Goal: Transaction & Acquisition: Purchase product/service

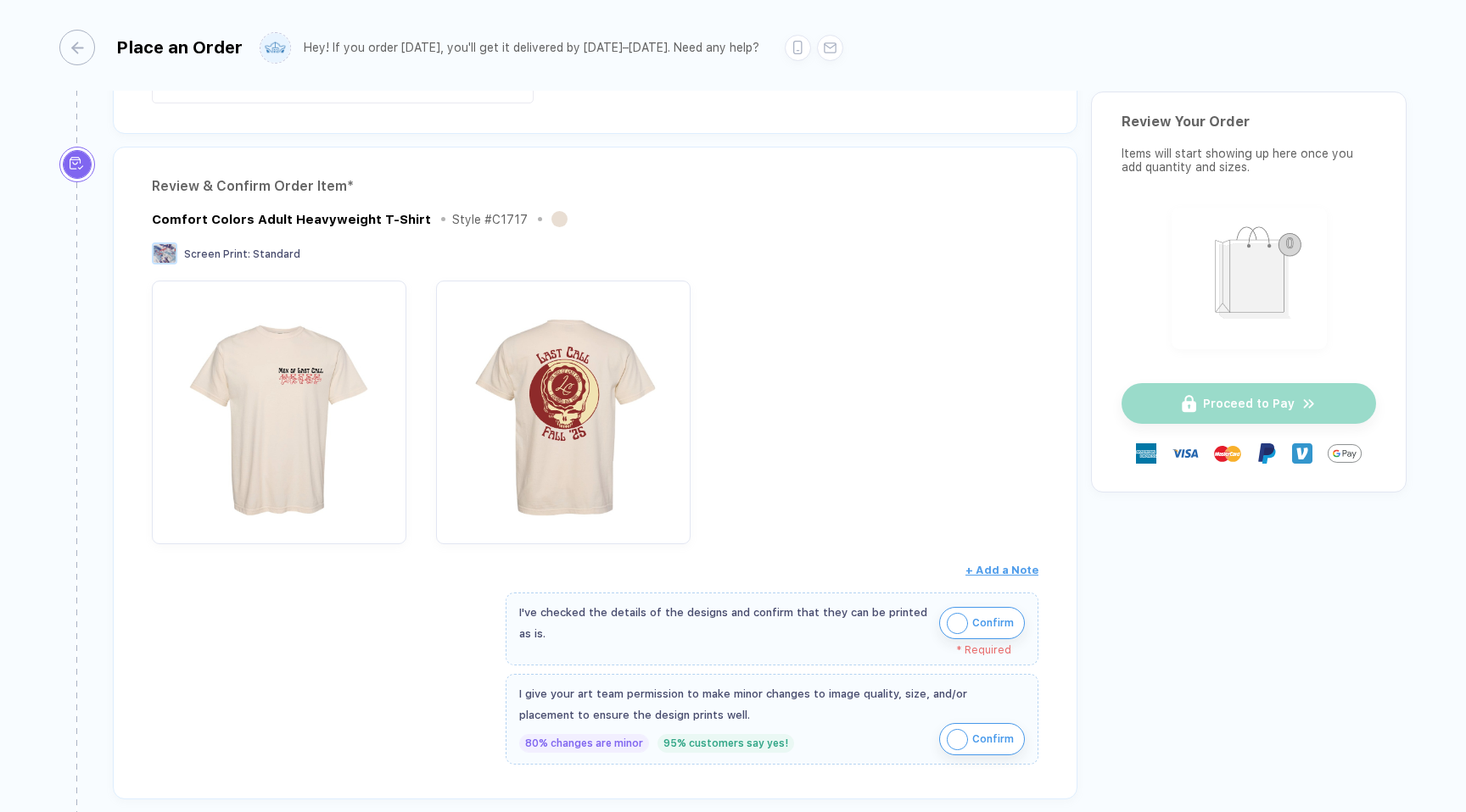
scroll to position [105, 0]
click at [946, 614] on img "button" at bounding box center [956, 622] width 21 height 21
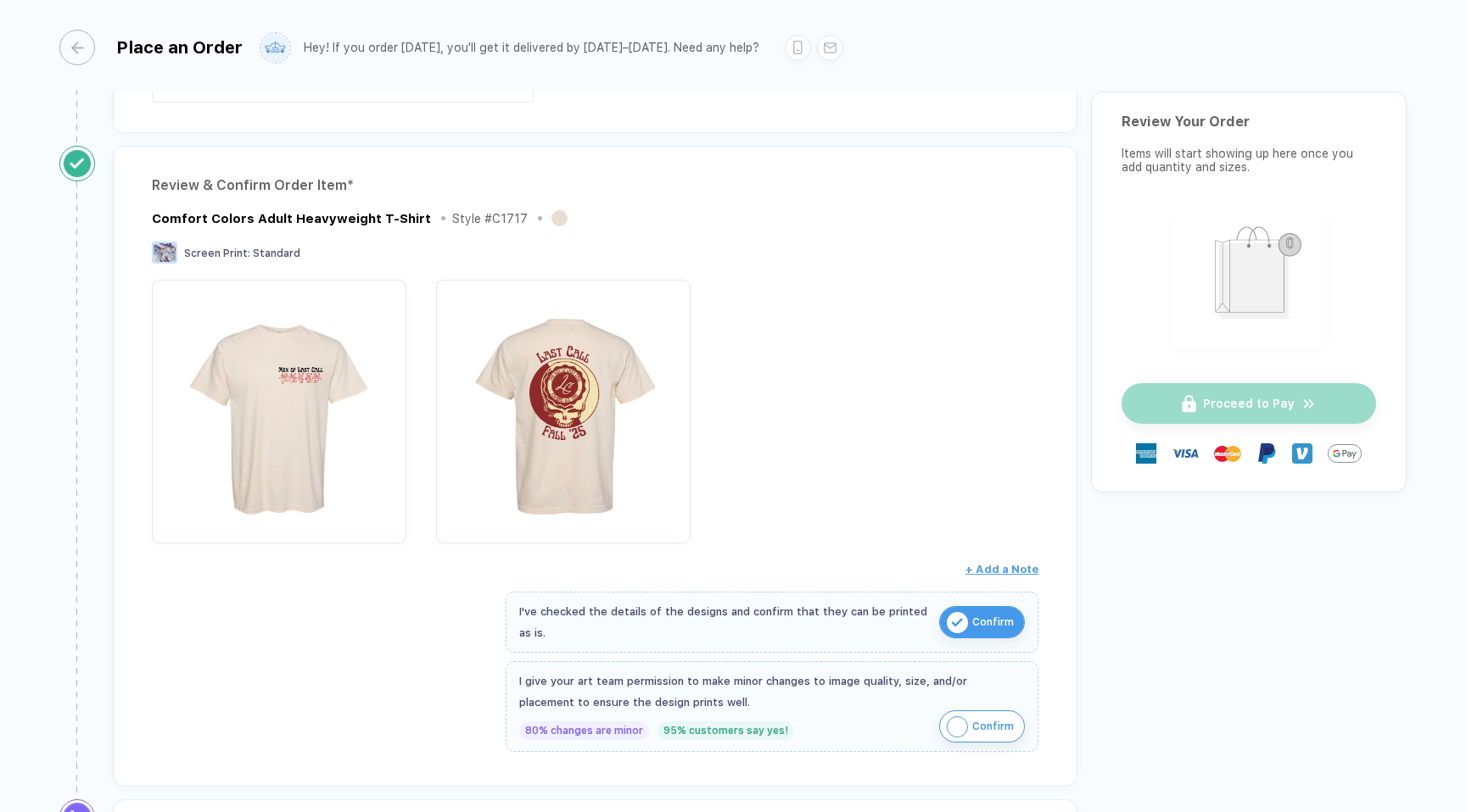
click at [958, 724] on img "button" at bounding box center [956, 727] width 21 height 21
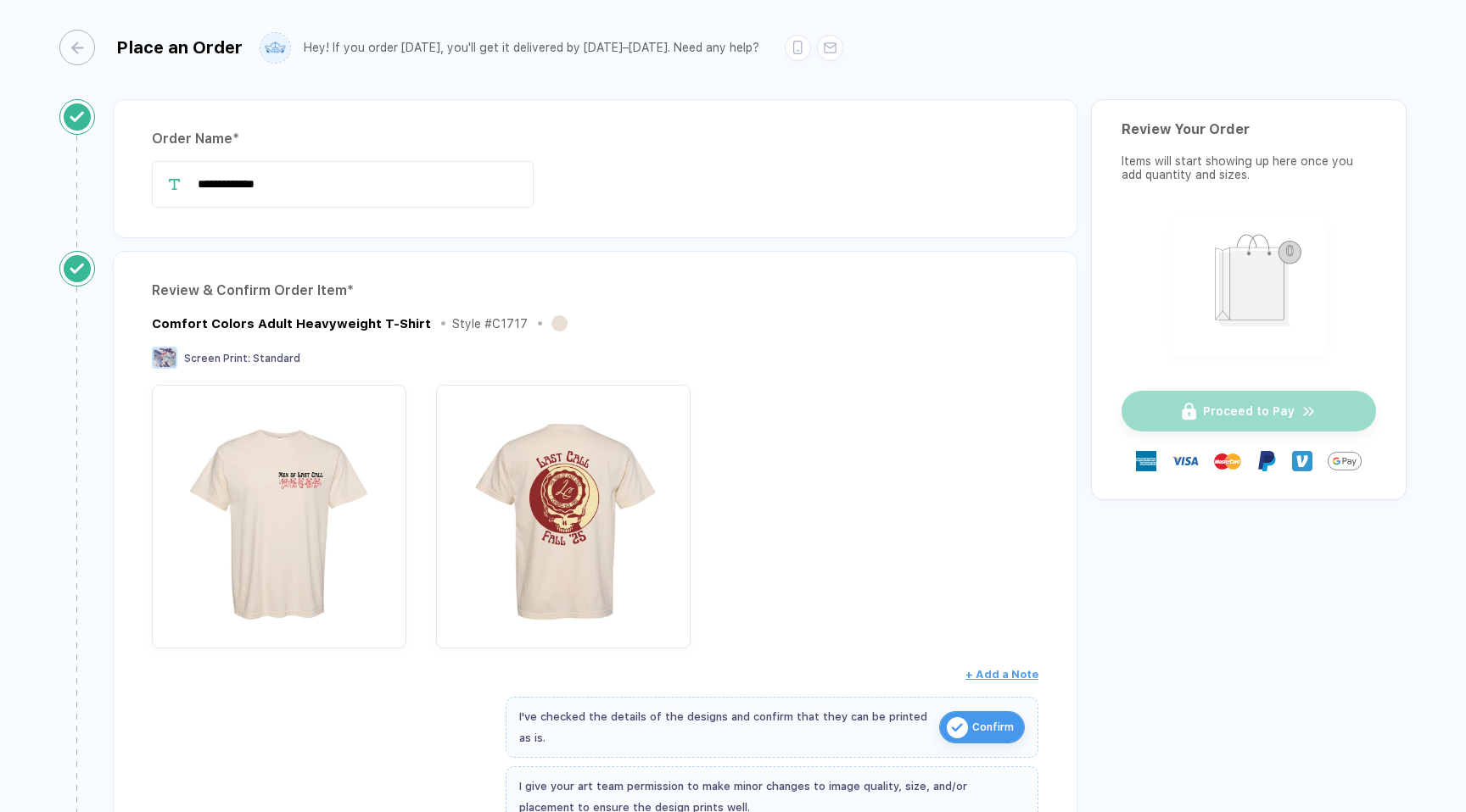
click at [1257, 421] on div "Proceed to Pay" at bounding box center [1249, 410] width 255 height 41
click at [1222, 268] on img "button" at bounding box center [1249, 285] width 140 height 123
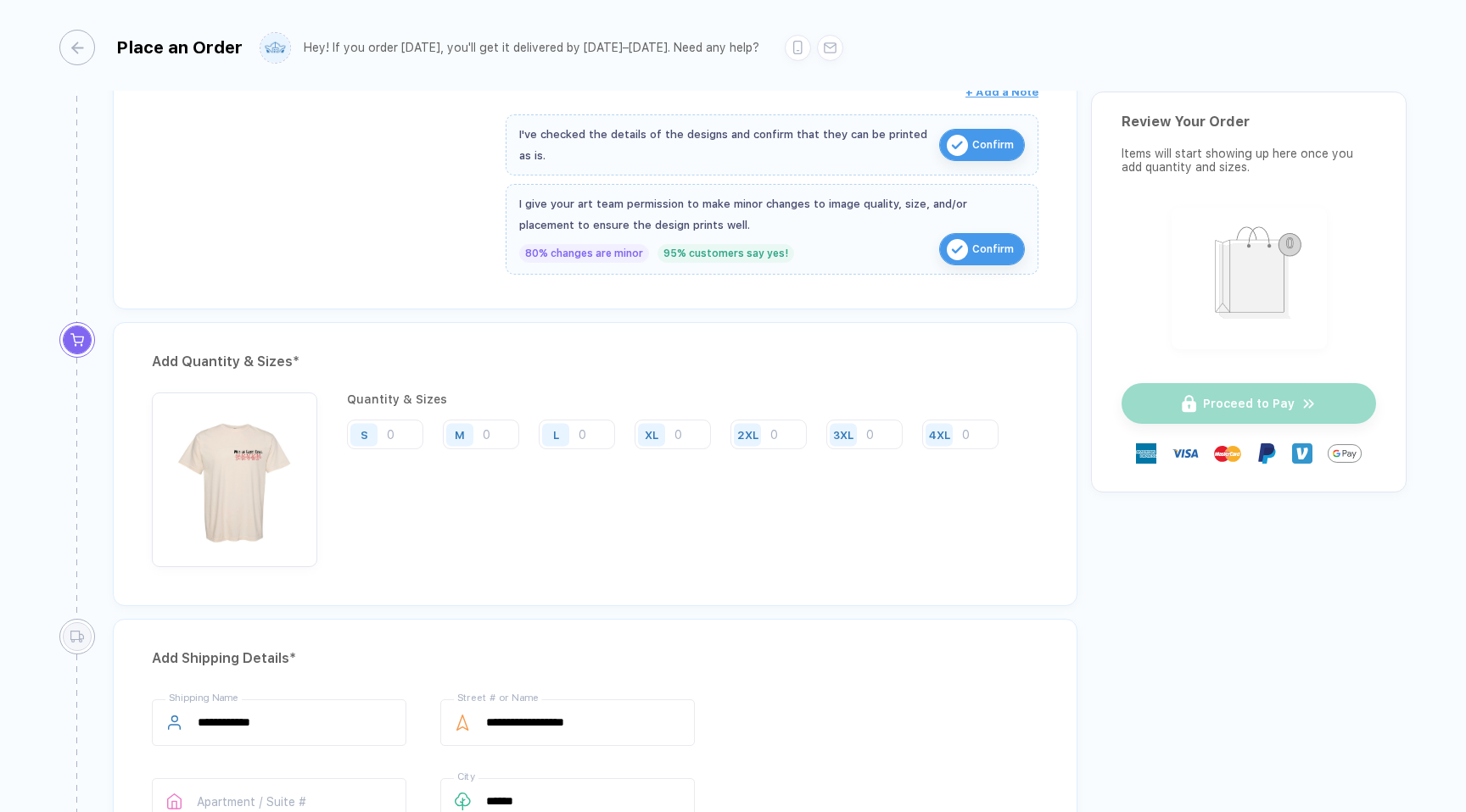
scroll to position [585, 0]
click at [692, 424] on input "number" at bounding box center [672, 432] width 76 height 30
click at [597, 431] on input "number" at bounding box center [576, 432] width 76 height 30
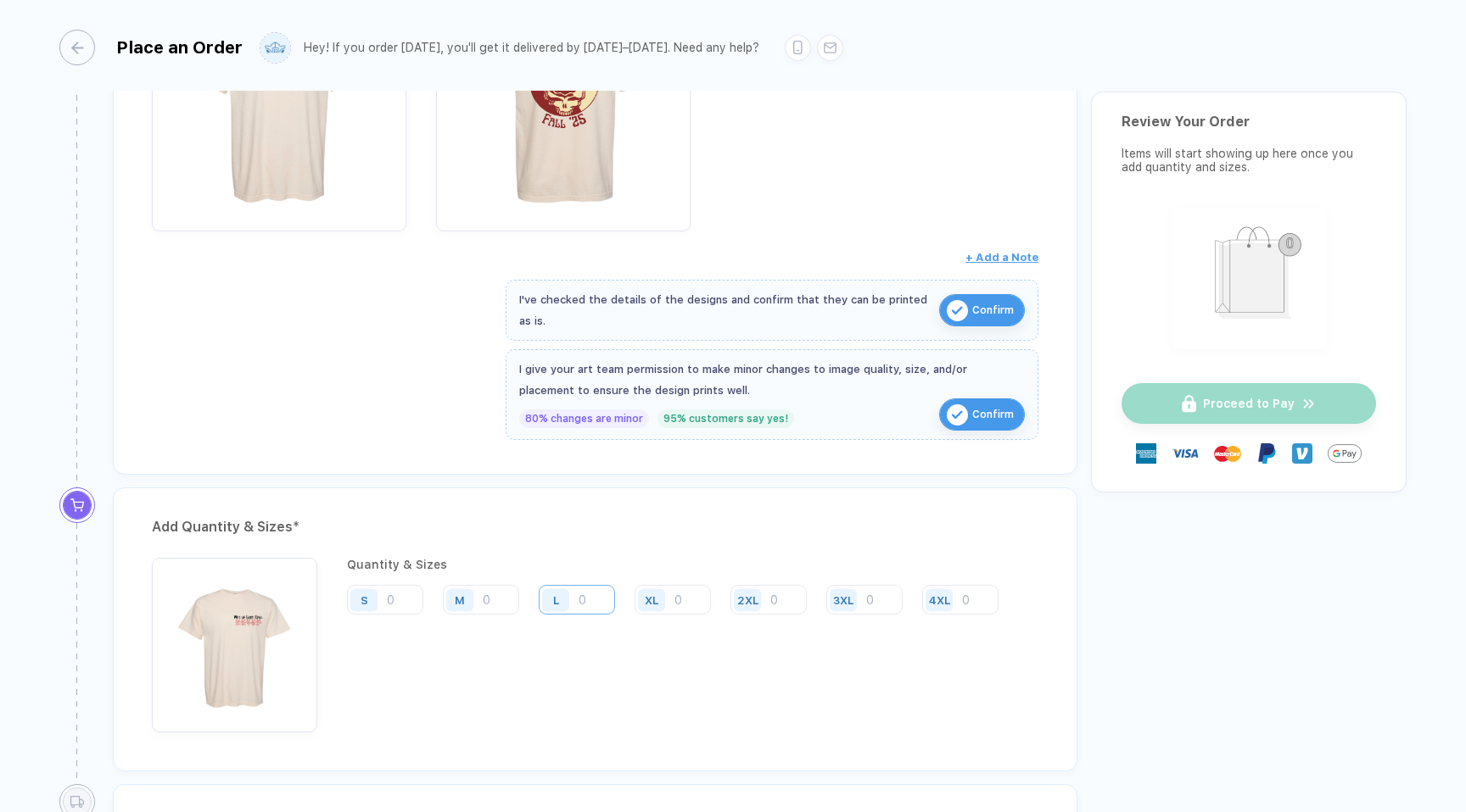
scroll to position [418, 0]
click at [596, 601] on input "number" at bounding box center [576, 598] width 76 height 30
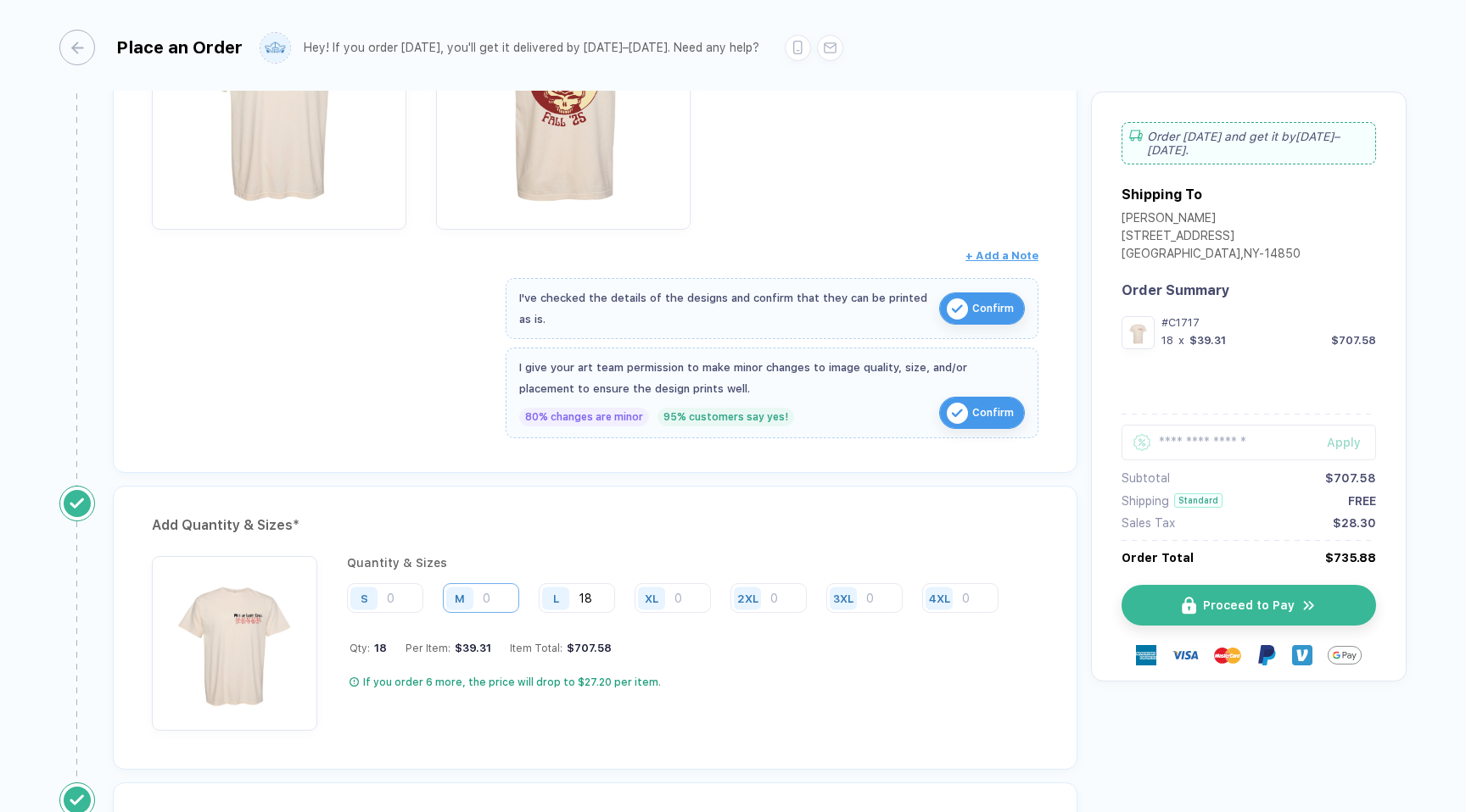
type input "18"
click at [514, 607] on input "number" at bounding box center [480, 598] width 76 height 30
type input "6"
click at [682, 594] on input "number" at bounding box center [672, 598] width 76 height 30
click at [587, 606] on input "18" at bounding box center [576, 598] width 76 height 30
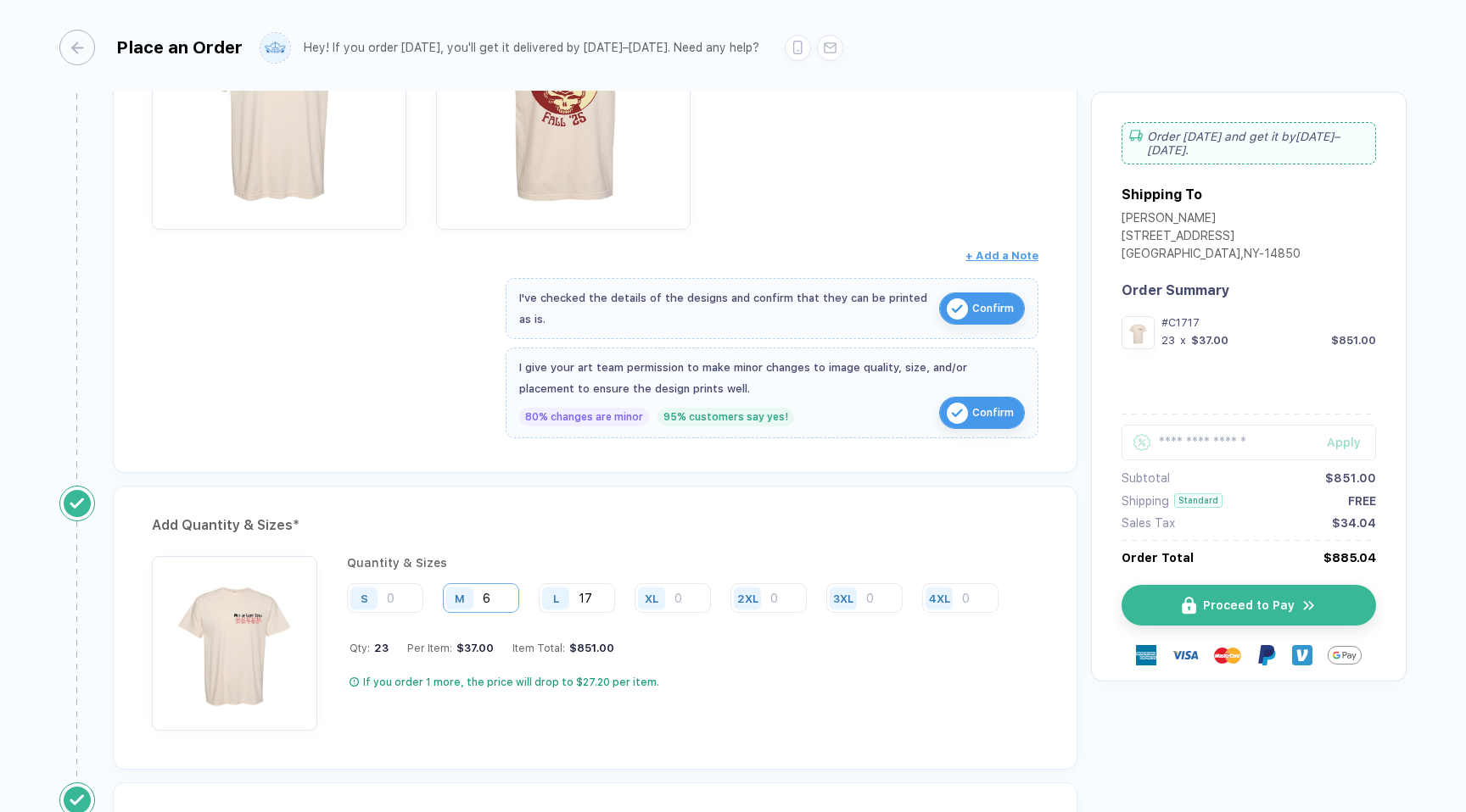
type input "17"
click at [505, 596] on input "6" at bounding box center [480, 598] width 76 height 30
click at [692, 589] on input "number" at bounding box center [672, 598] width 76 height 30
type input "5"
click at [710, 678] on div "If you order 8 more, the price will drop to $24.52 per item." at bounding box center [679, 683] width 662 height 14
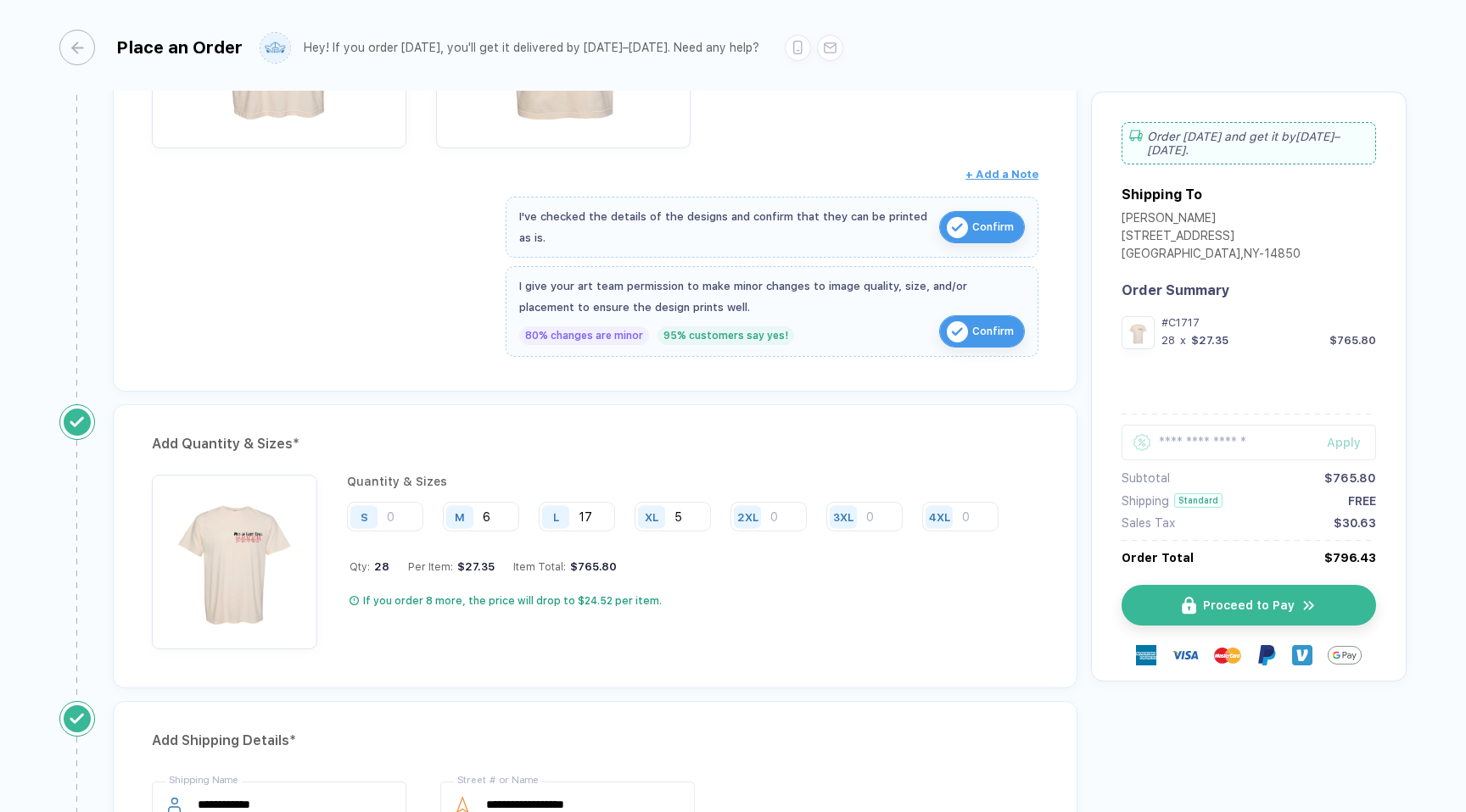
scroll to position [506, 0]
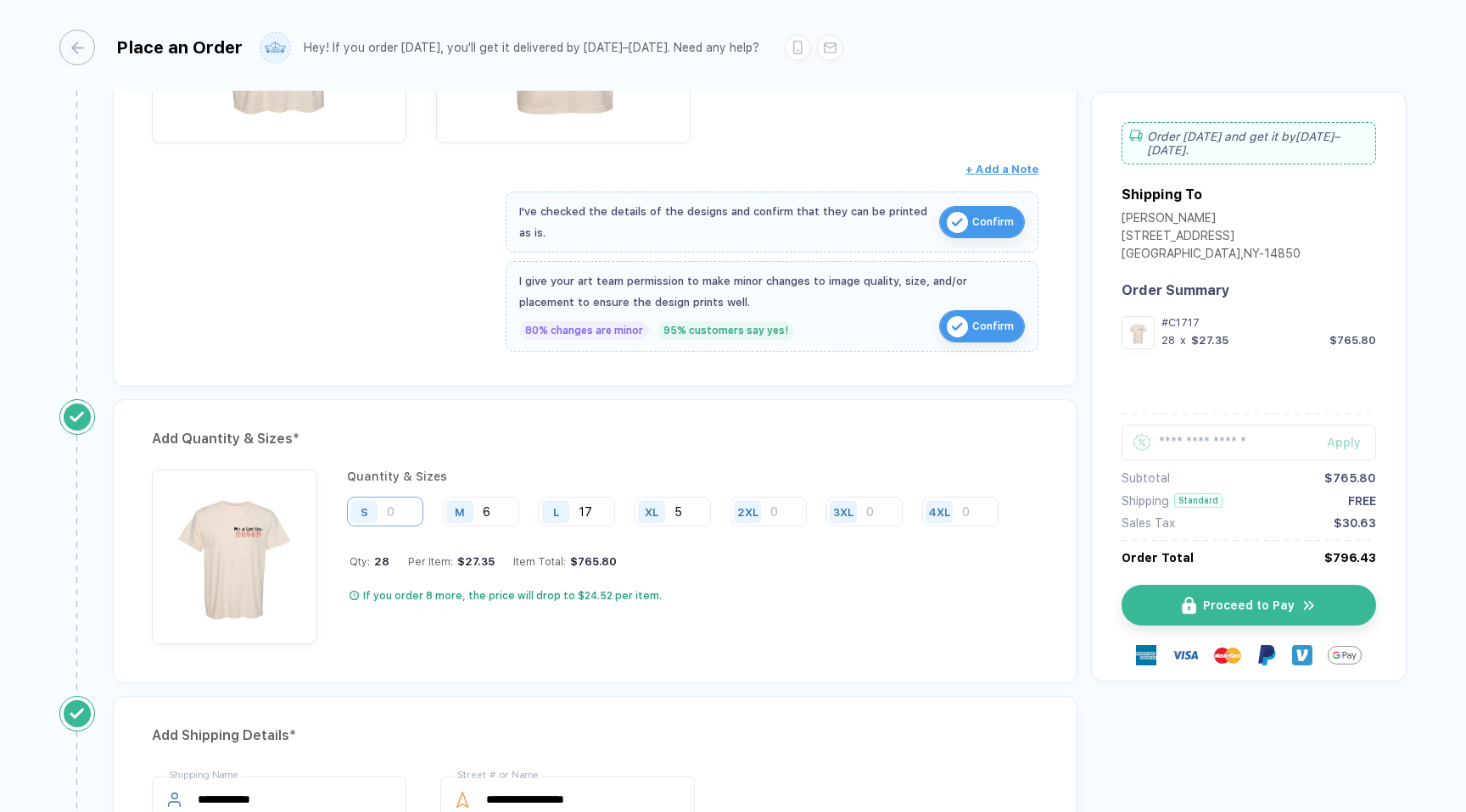
click at [415, 519] on input "number" at bounding box center [385, 512] width 76 height 30
click at [778, 628] on div "Quantity & Sizes S M 6 L 17 XL 5 2XL 3XL 4XL Qty: 28 Per Item: $27.35 Item Tota…" at bounding box center [679, 557] width 665 height 174
click at [599, 503] on input "17" at bounding box center [576, 512] width 76 height 30
click at [599, 505] on input "17" at bounding box center [576, 512] width 76 height 30
type input "16"
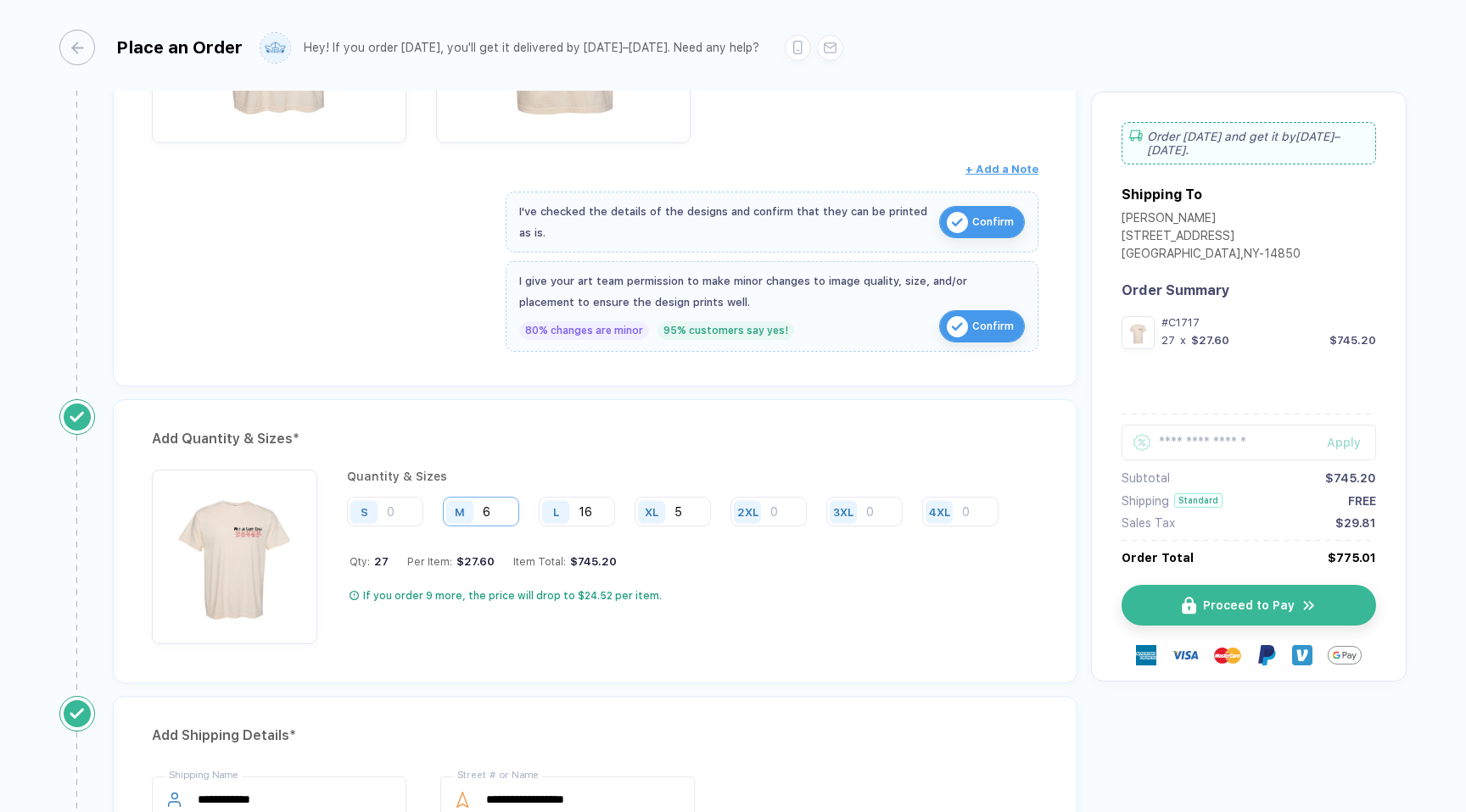
click at [509, 506] on input "6" at bounding box center [480, 512] width 76 height 30
type input "7"
click at [622, 581] on div "Quantity & Sizes S M 7 L 16 XL 5 2XL 3XL 4XL Qty: 28 Per Item: $27.35 Item Tota…" at bounding box center [679, 557] width 665 height 174
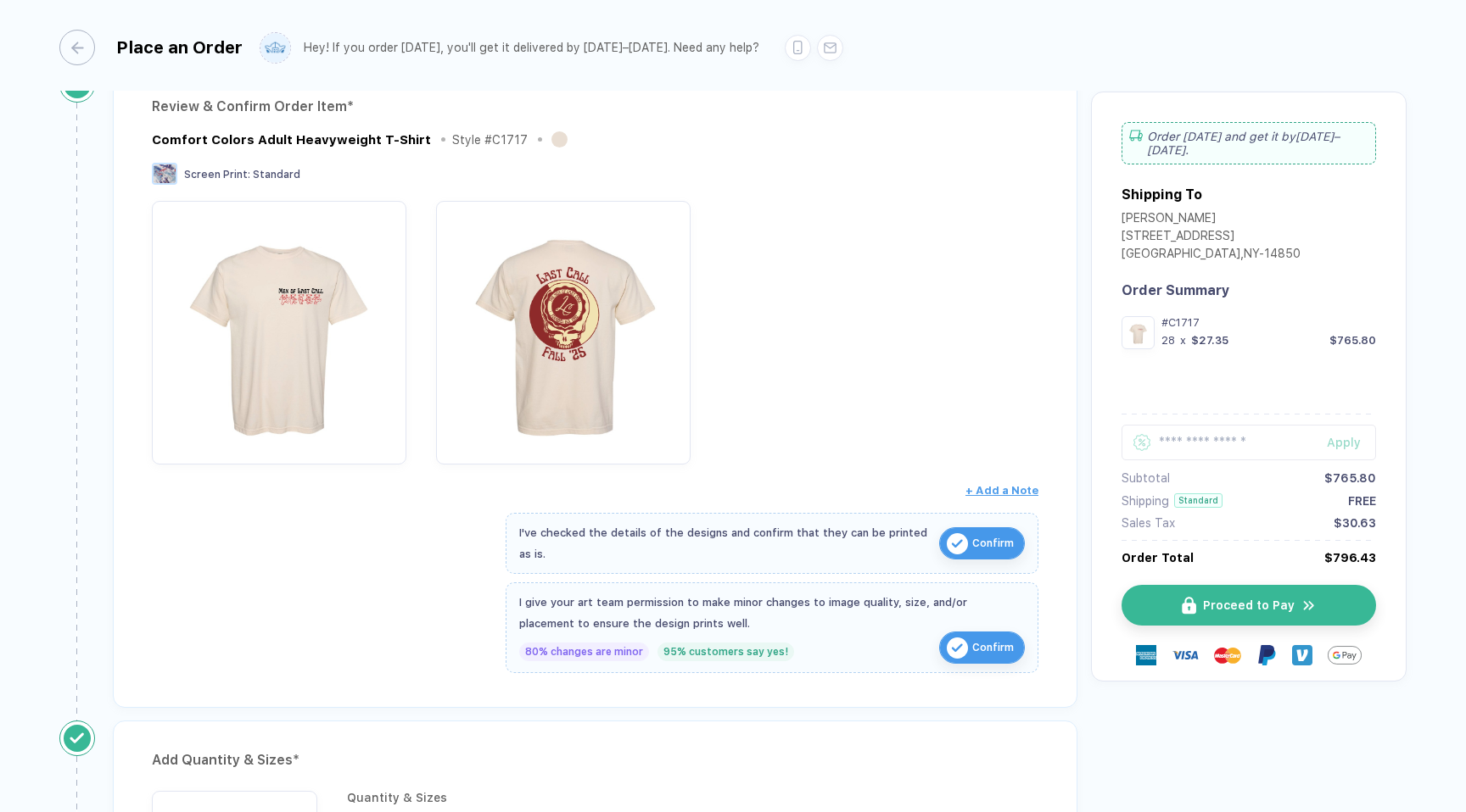
scroll to position [182, 0]
click at [1302, 593] on button "Proceed to Pay" at bounding box center [1255, 605] width 255 height 41
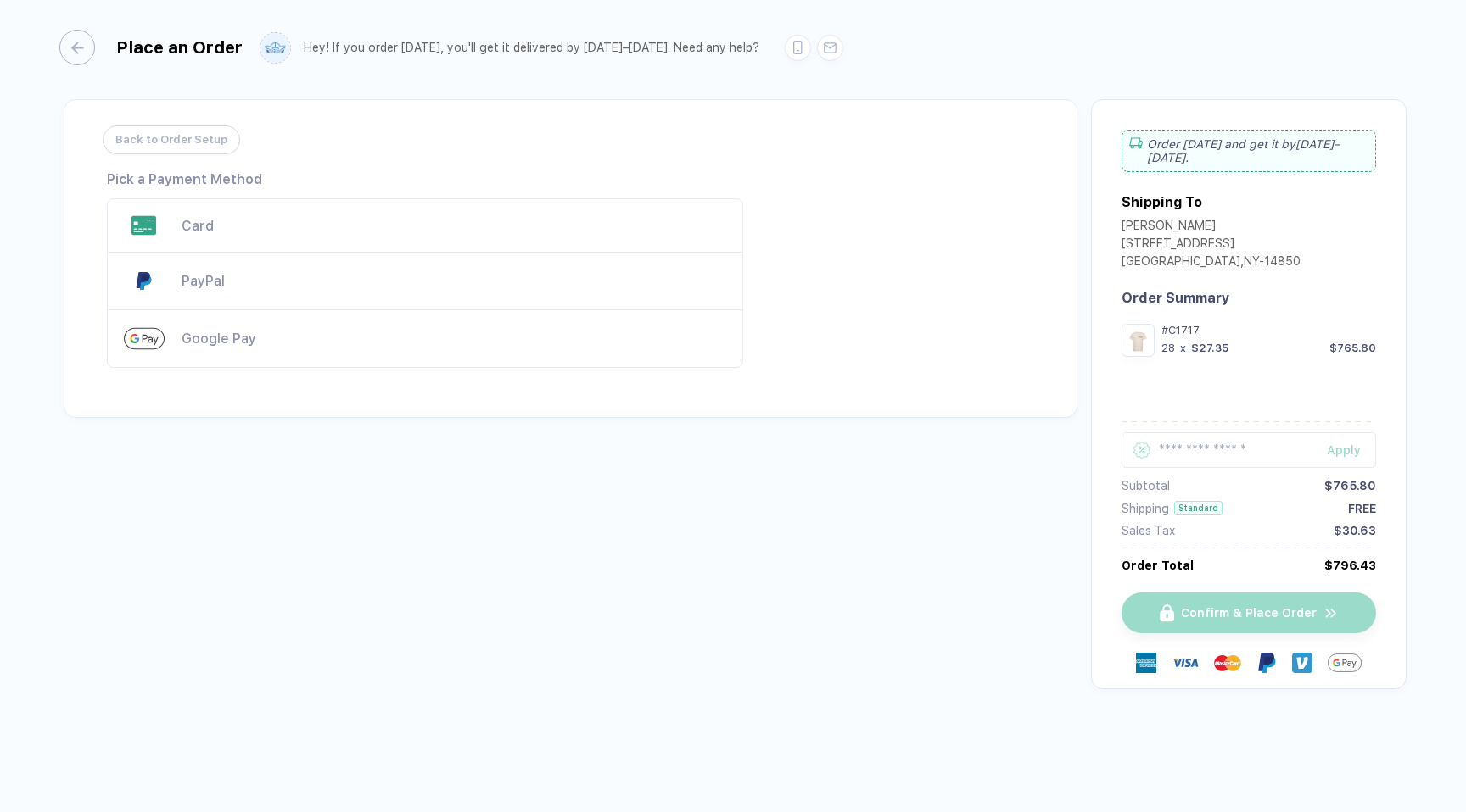
click at [1276, 257] on div "[PERSON_NAME] [STREET_ADDRESS]" at bounding box center [1249, 246] width 255 height 54
click at [76, 45] on div "button" at bounding box center [68, 48] width 36 height 36
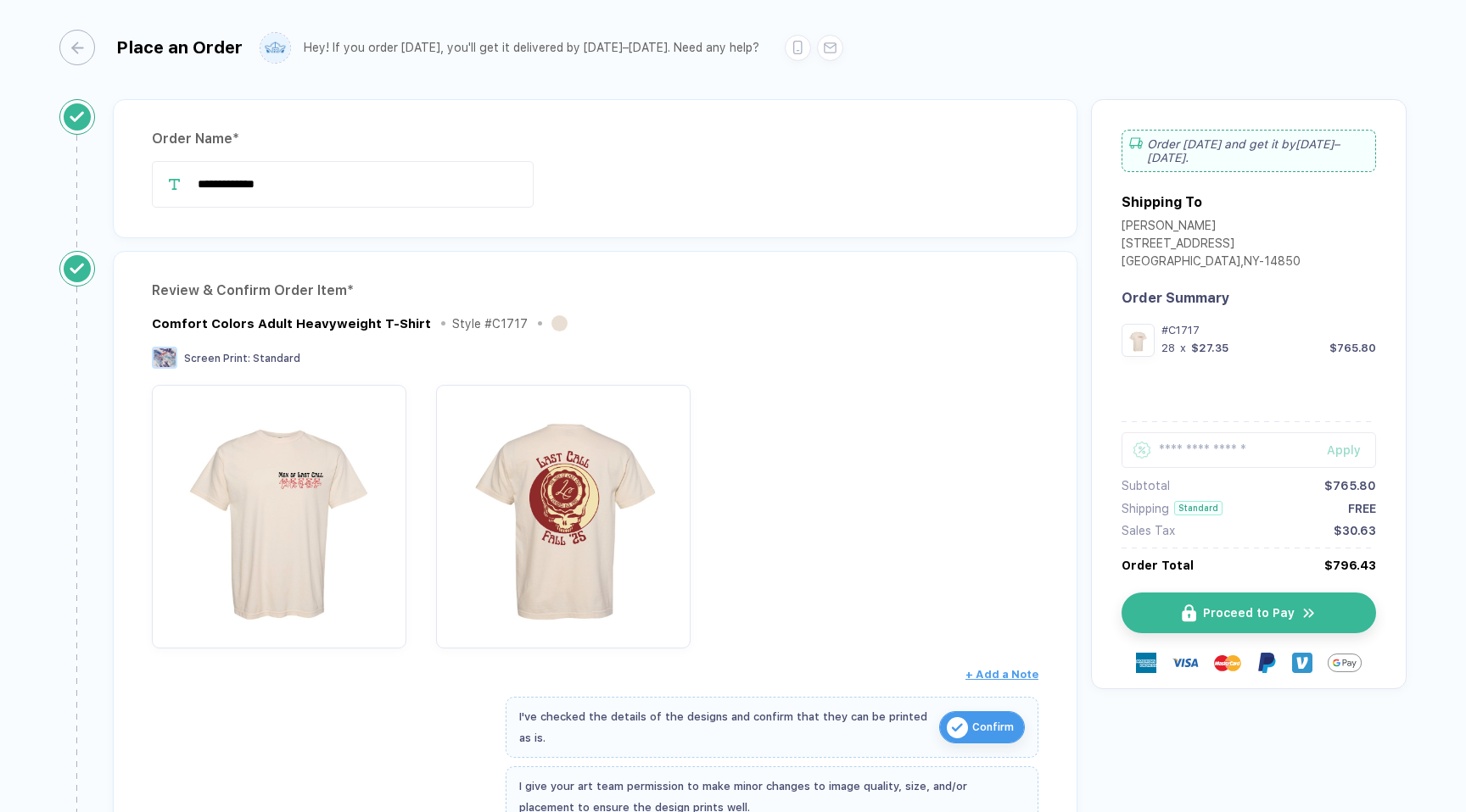
click at [1209, 201] on div "Shipping To" at bounding box center [1249, 206] width 255 height 25
click at [1263, 150] on div "Order [DATE] and get it by [DATE]–[DATE] ." at bounding box center [1249, 151] width 255 height 43
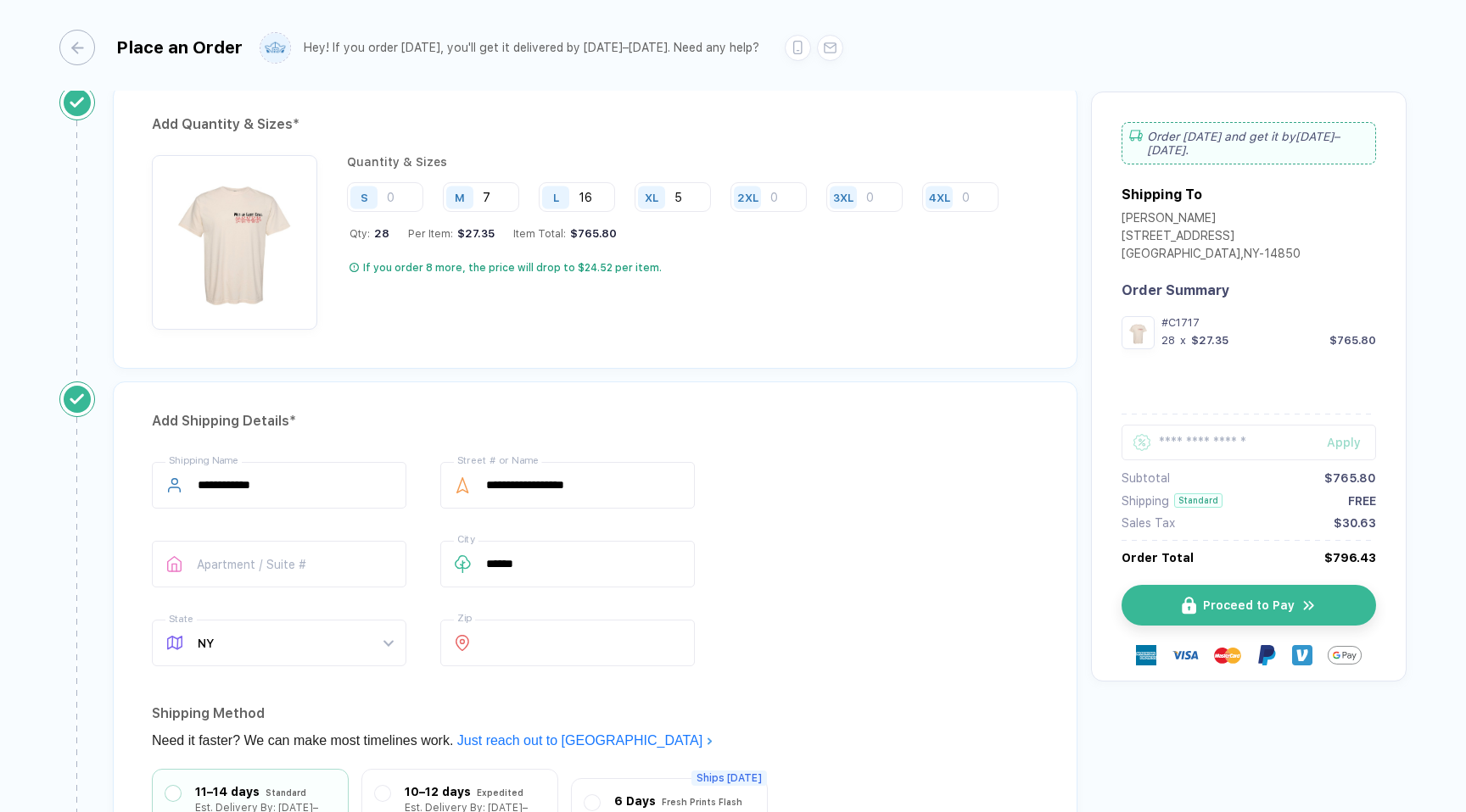
scroll to position [823, 0]
click at [384, 474] on input "**********" at bounding box center [279, 482] width 255 height 47
click at [383, 475] on input "**********" at bounding box center [279, 482] width 255 height 47
type input "**********"
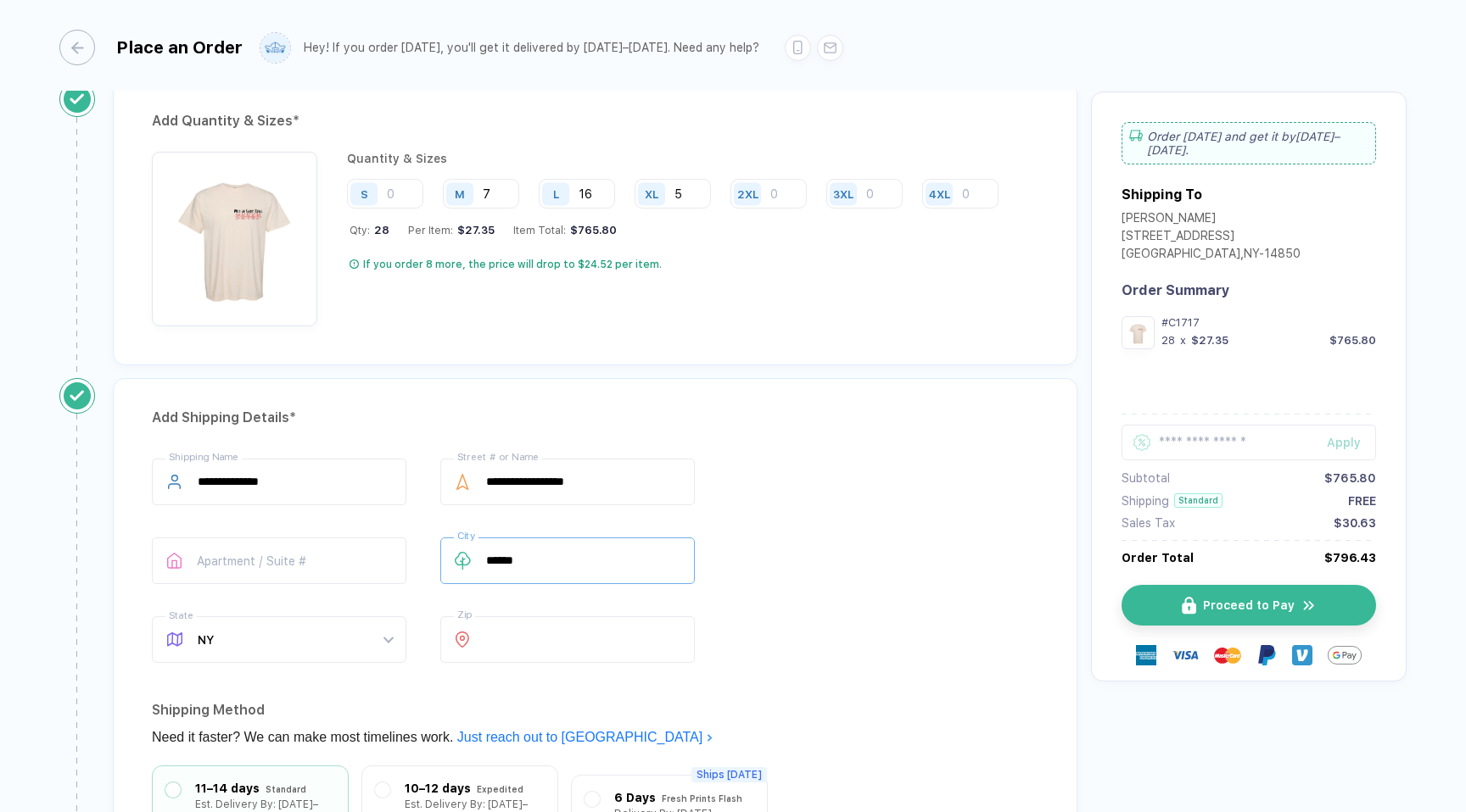
click at [678, 537] on input "******" at bounding box center [567, 560] width 255 height 47
click at [819, 479] on div "**********" at bounding box center [595, 564] width 887 height 211
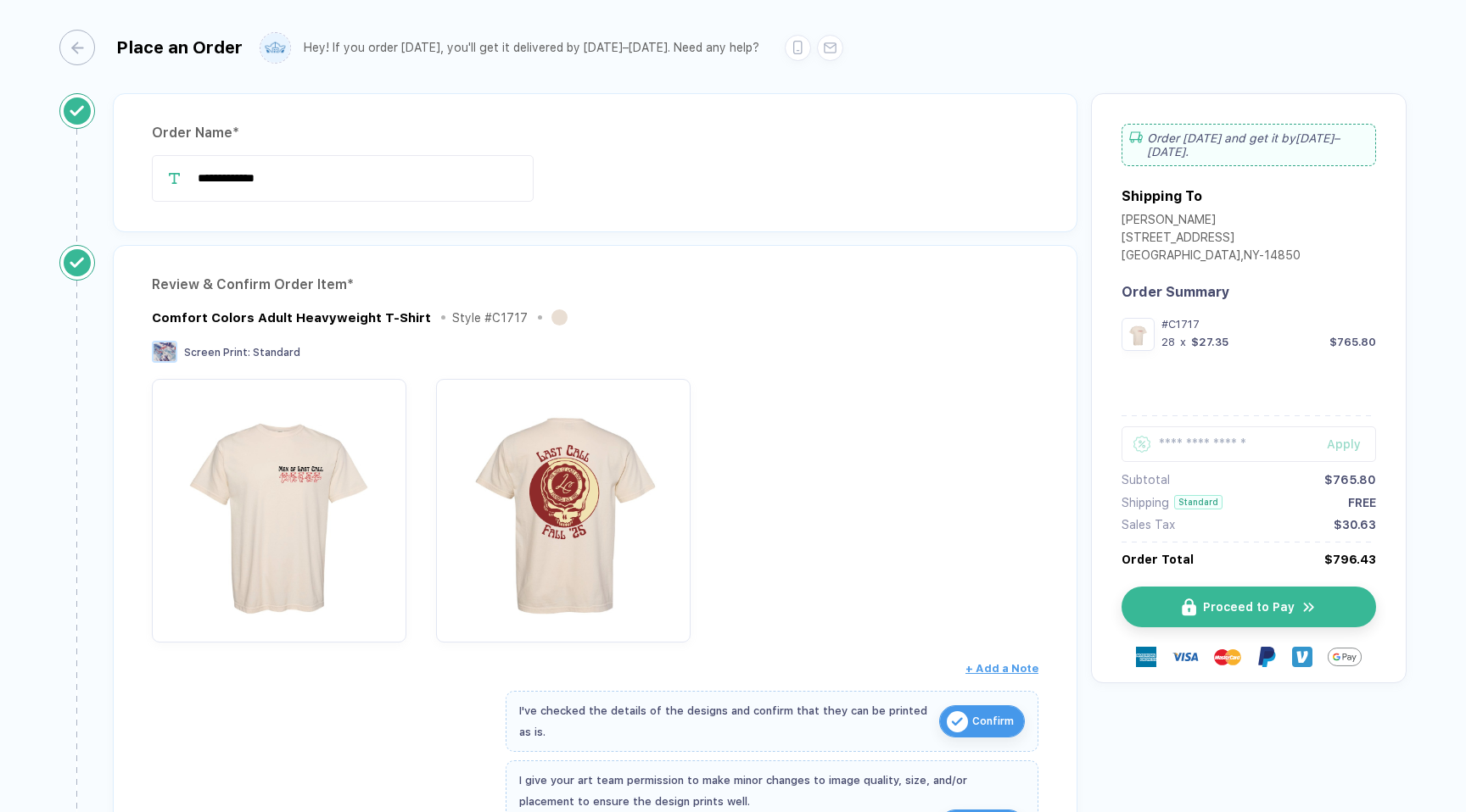
scroll to position [0, 0]
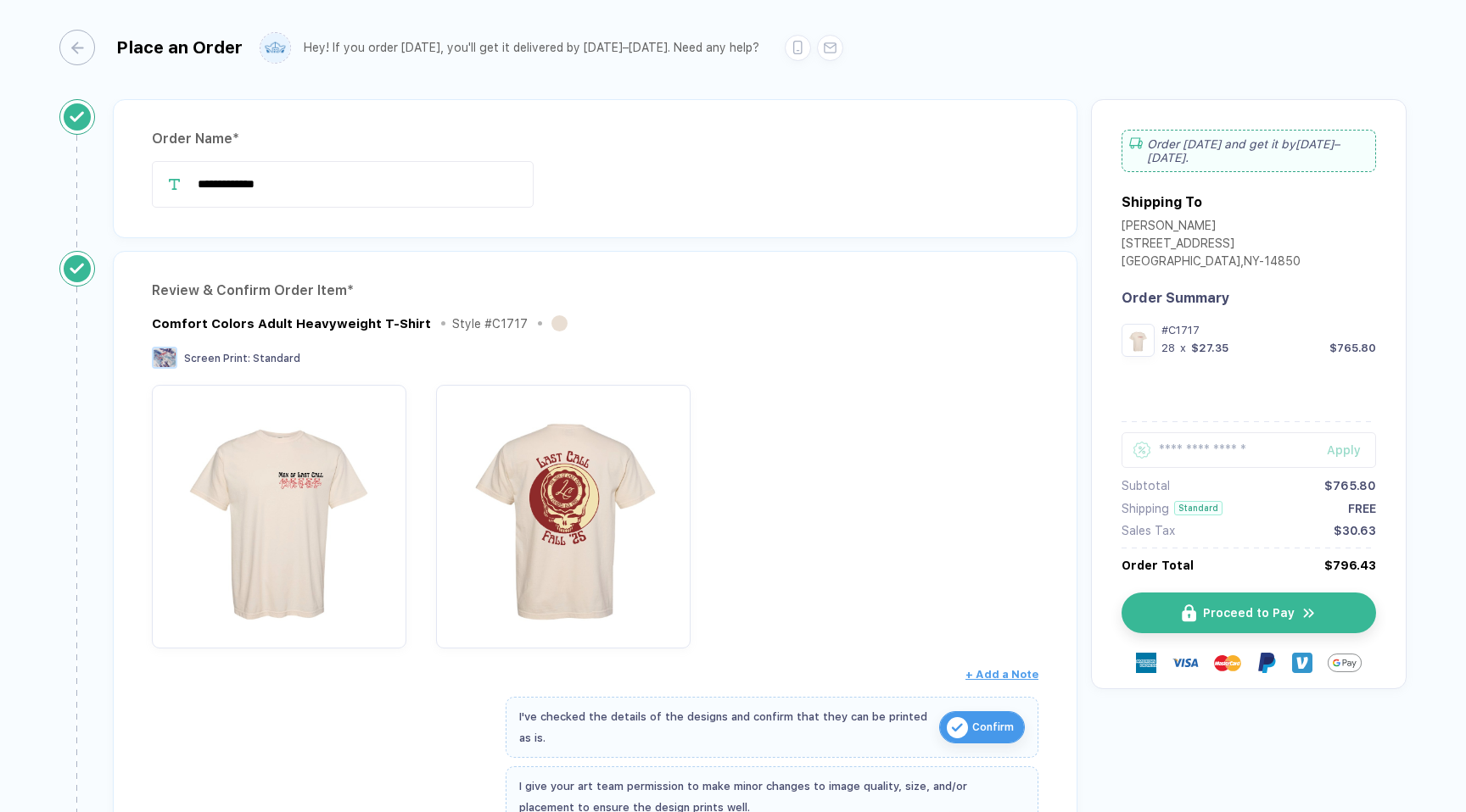
click at [1358, 342] on div "$765.80" at bounding box center [1352, 348] width 47 height 13
click at [1350, 344] on div "#C1717 28 x $27.35 $765.80" at bounding box center [1269, 340] width 214 height 33
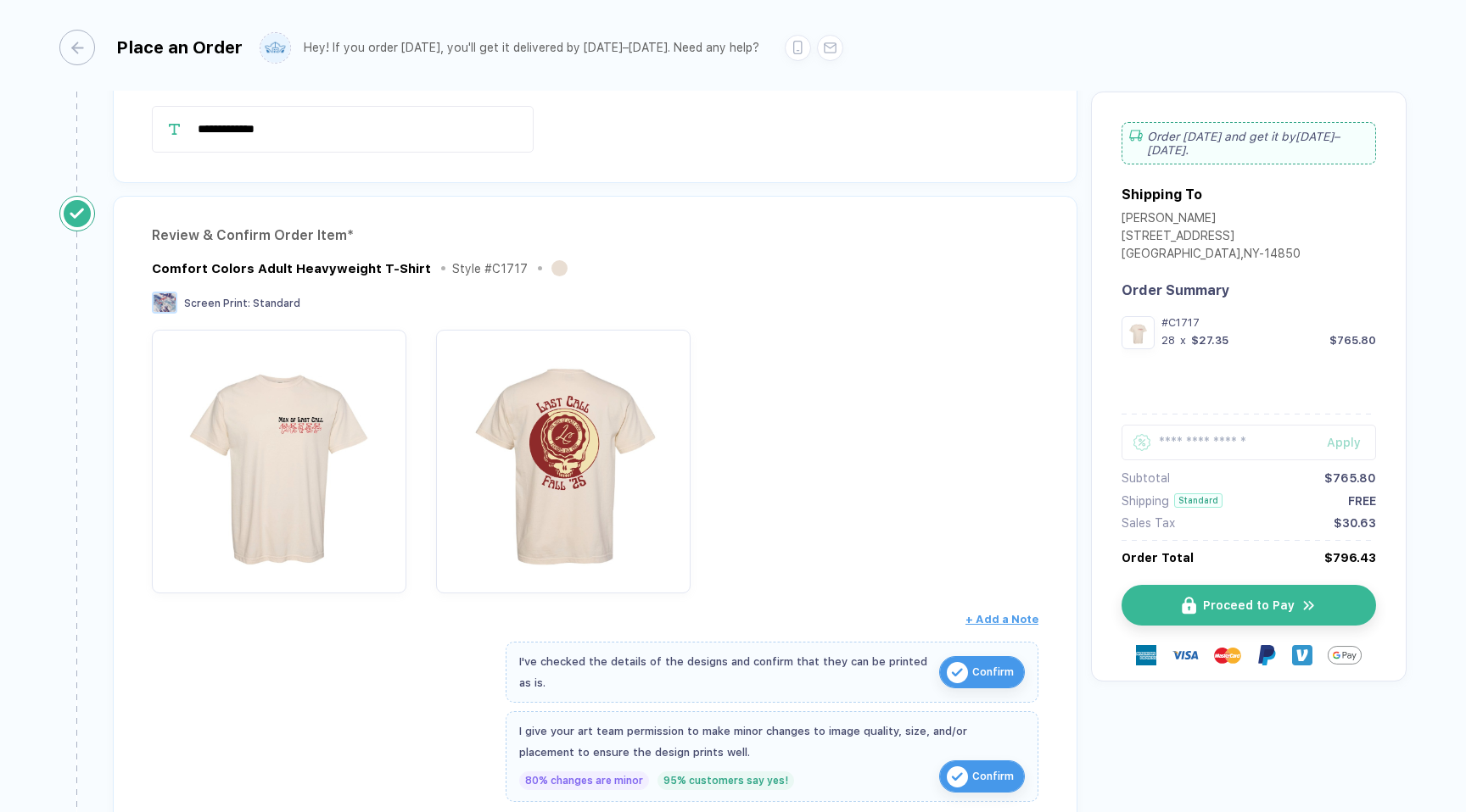
scroll to position [74, 0]
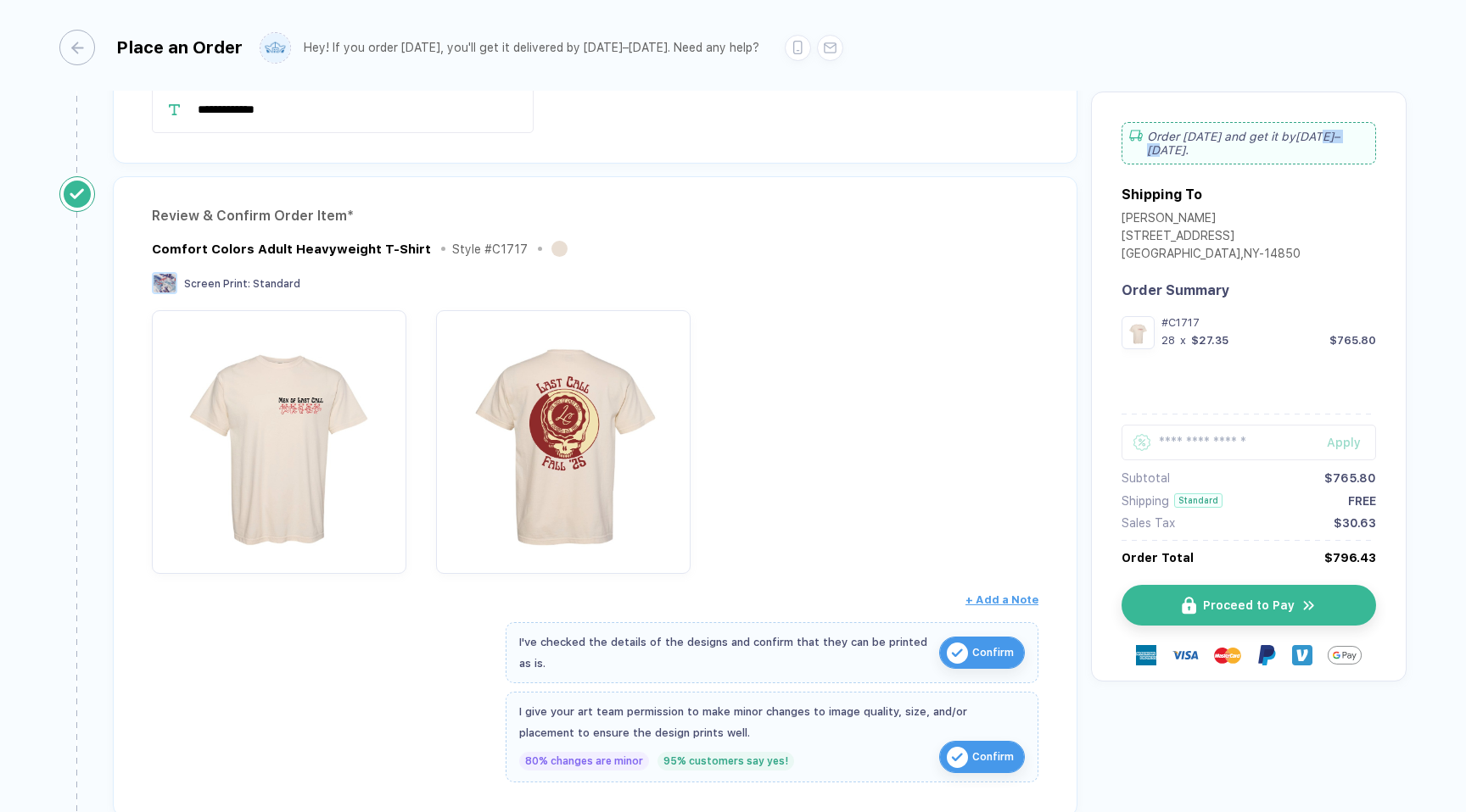
drag, startPoint x: 1309, startPoint y: 134, endPoint x: 1338, endPoint y: 133, distance: 29.0
click at [1338, 133] on div "Order [DATE] and get it by [DATE]–[DATE] ." at bounding box center [1249, 143] width 255 height 43
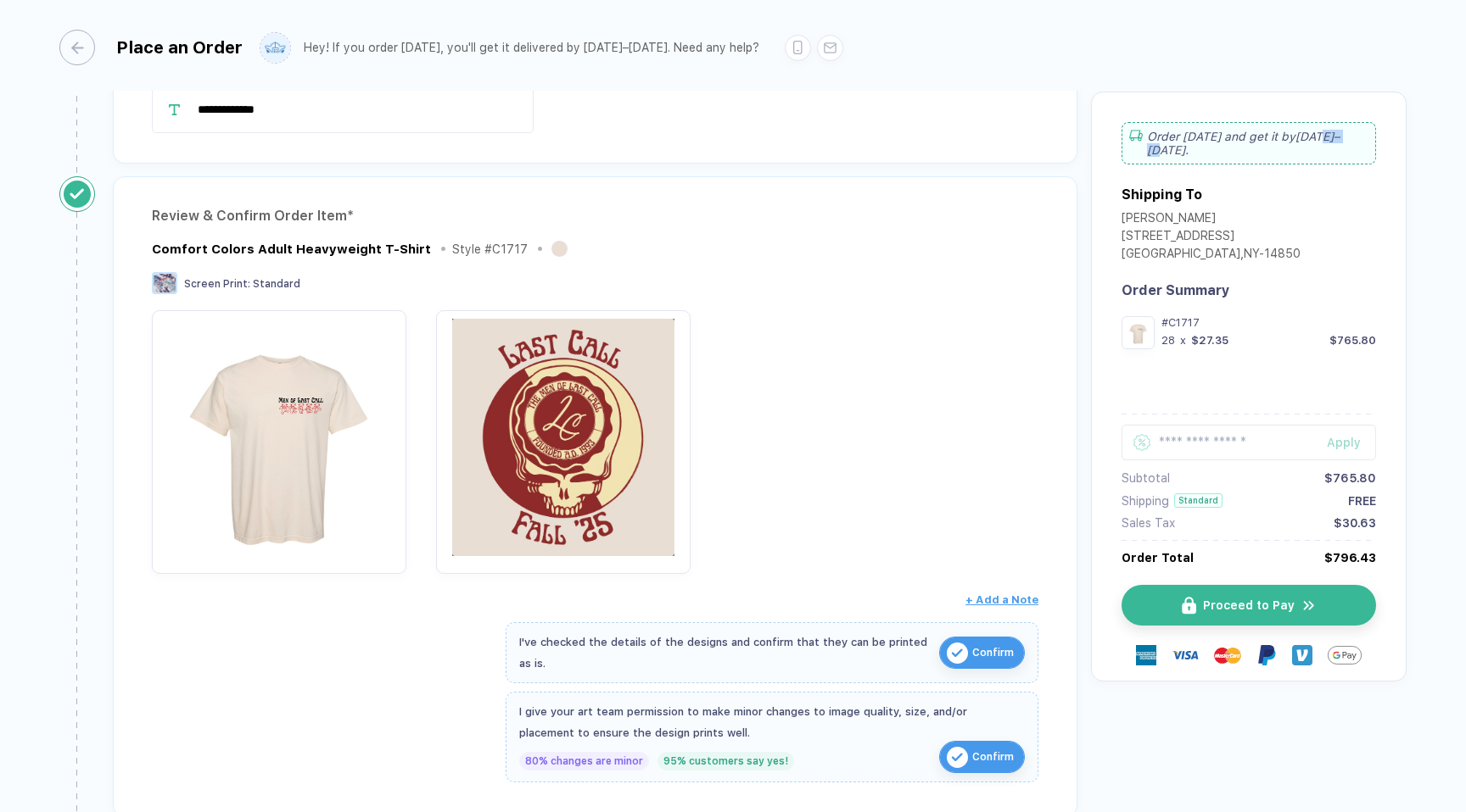
click at [448, 363] on img "button" at bounding box center [562, 437] width 237 height 237
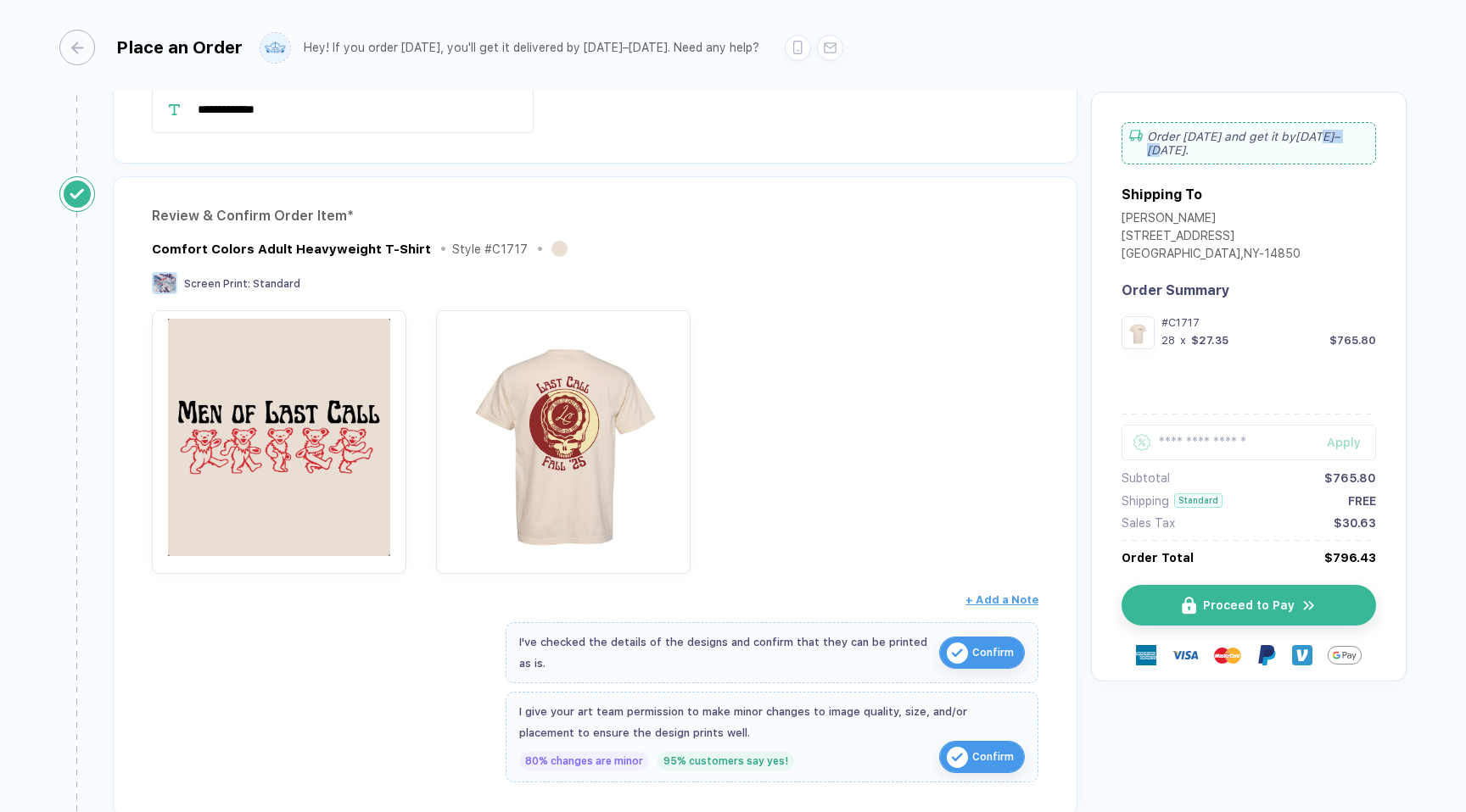
click at [326, 395] on img "button" at bounding box center [279, 437] width 237 height 237
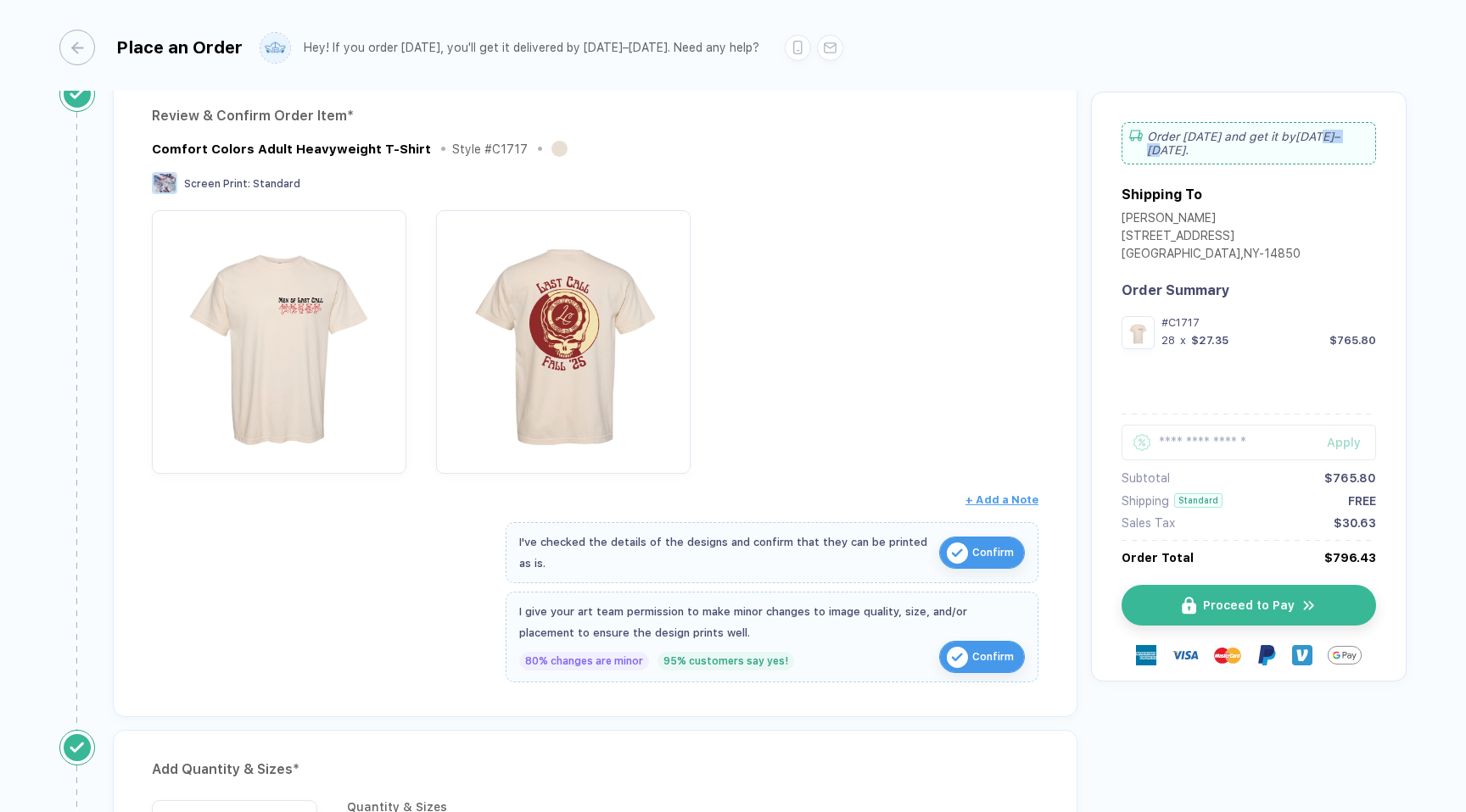
scroll to position [223, 0]
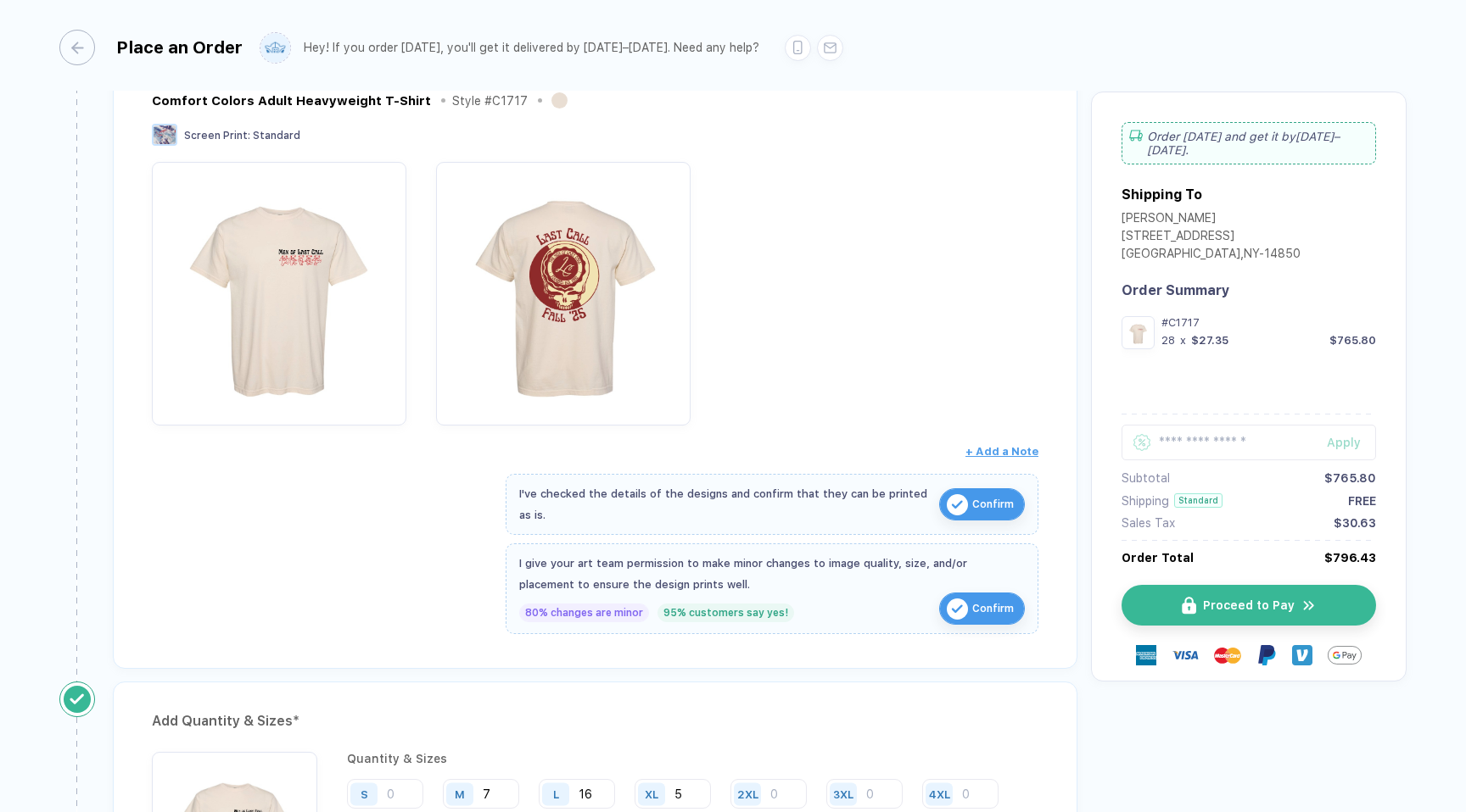
click at [1346, 138] on div "Order [DATE] and get it by [DATE]–[DATE] ." at bounding box center [1249, 143] width 255 height 43
drag, startPoint x: 1346, startPoint y: 138, endPoint x: 1375, endPoint y: 132, distance: 29.6
click at [1368, 132] on div "Order [DATE] and get it by [DATE]–[DATE] ." at bounding box center [1249, 143] width 255 height 43
click at [1326, 133] on div "Order [DATE] and get it by [DATE]–[DATE] ." at bounding box center [1249, 143] width 255 height 43
drag, startPoint x: 1309, startPoint y: 135, endPoint x: 1345, endPoint y: 136, distance: 36.0
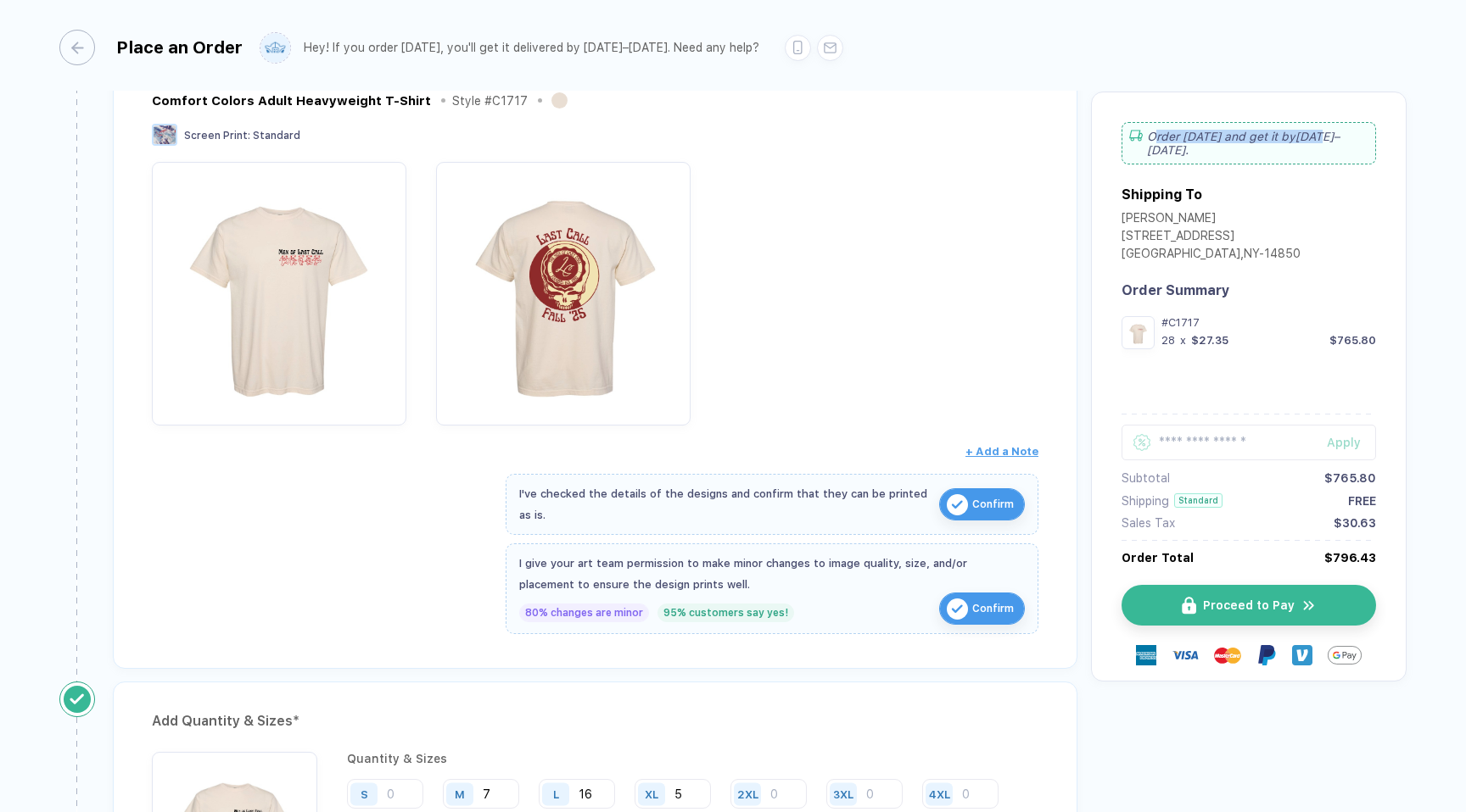
click at [1344, 136] on div "Order [DATE] and get it by [DATE]–[DATE] ." at bounding box center [1249, 143] width 255 height 43
click at [1345, 136] on div "Order [DATE] and get it by [DATE]–[DATE] ." at bounding box center [1249, 143] width 255 height 43
drag, startPoint x: 1303, startPoint y: 141, endPoint x: 1327, endPoint y: 141, distance: 24.0
click at [1327, 141] on div "Order [DATE] and get it by [DATE]–[DATE] ." at bounding box center [1249, 143] width 255 height 43
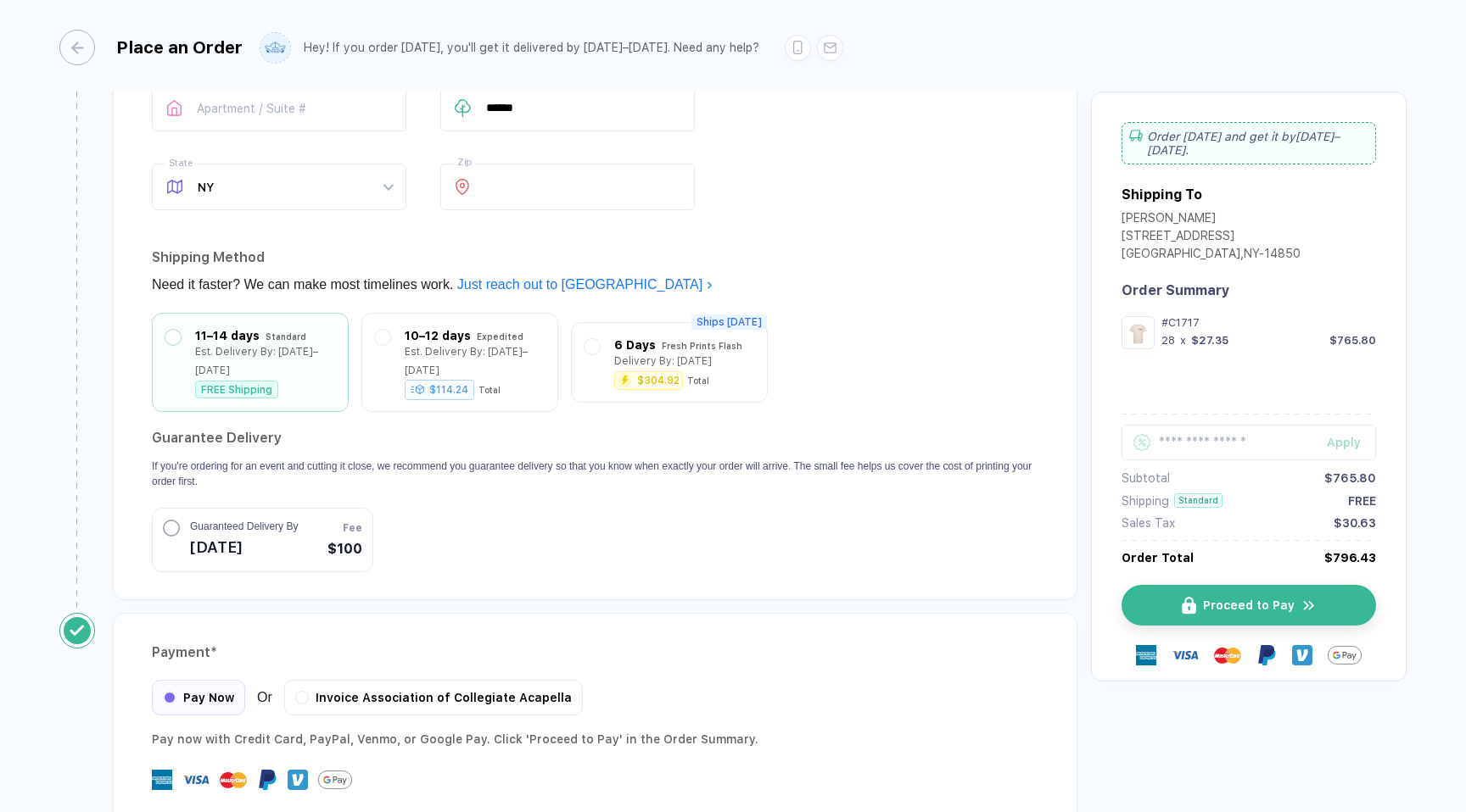
scroll to position [1370, 0]
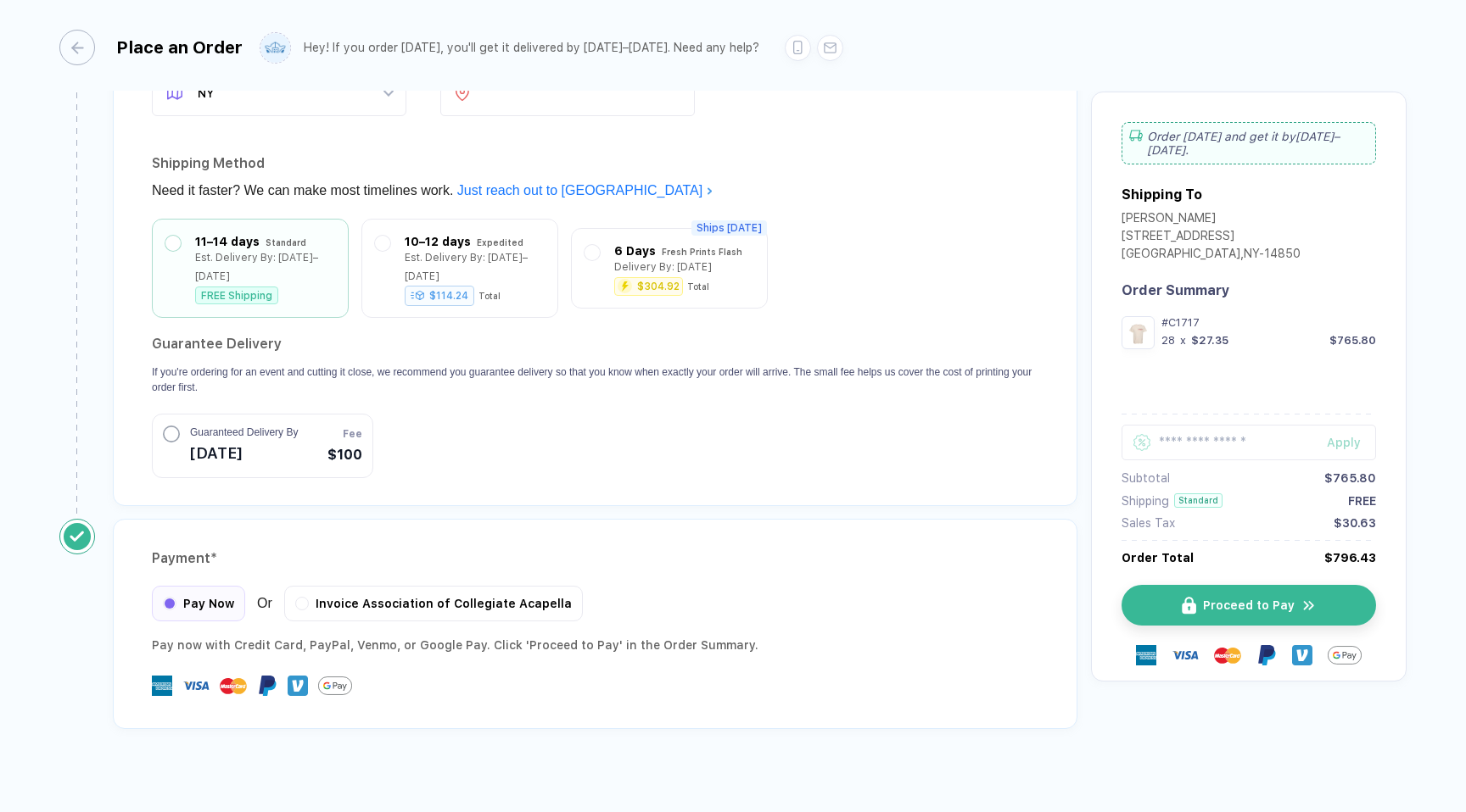
click at [311, 444] on button "Guaranteed Delivery By [DATE] Fee $100" at bounding box center [262, 445] width 221 height 64
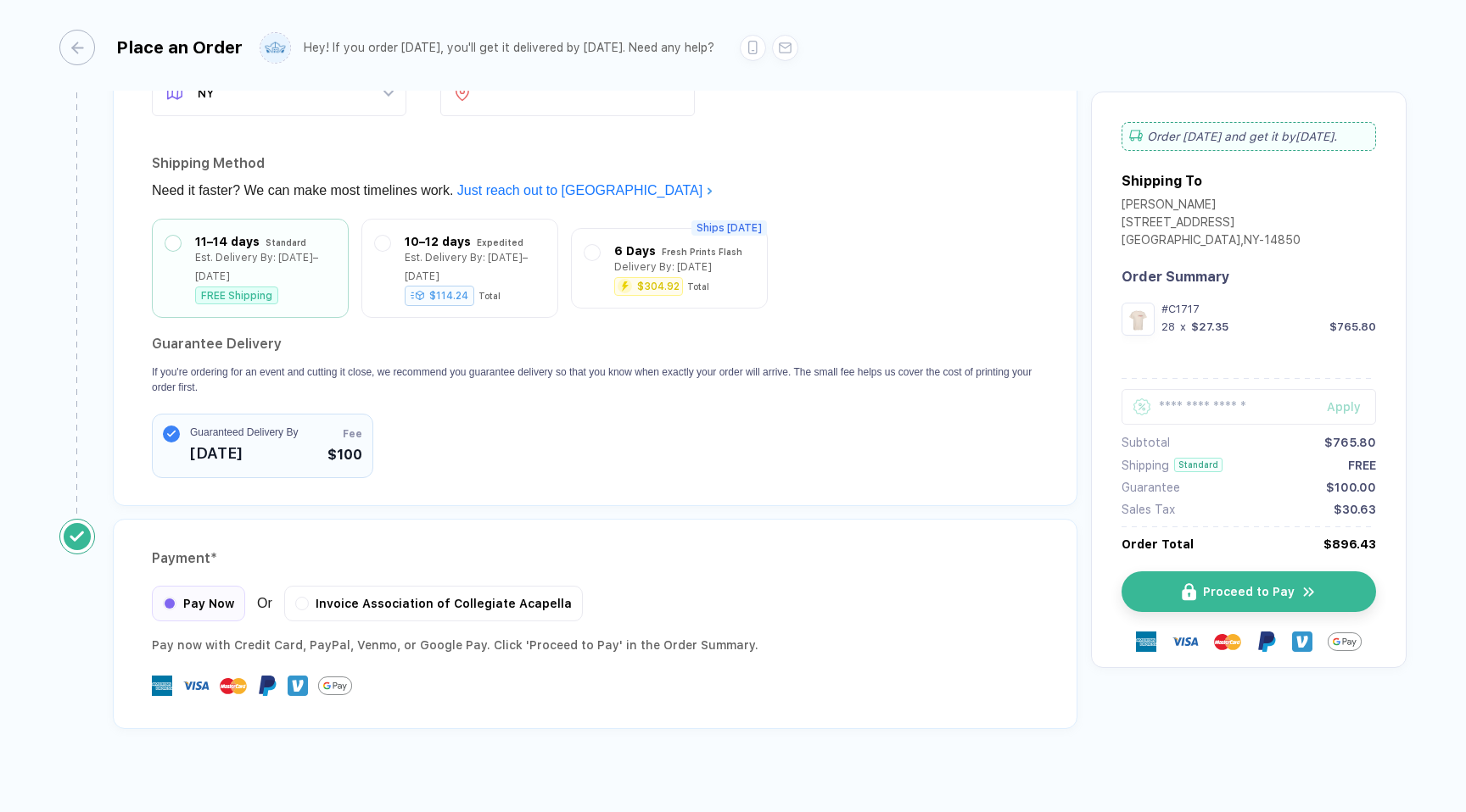
click at [311, 444] on button "Guaranteed Delivery By [DATE] Fee $100" at bounding box center [262, 445] width 221 height 64
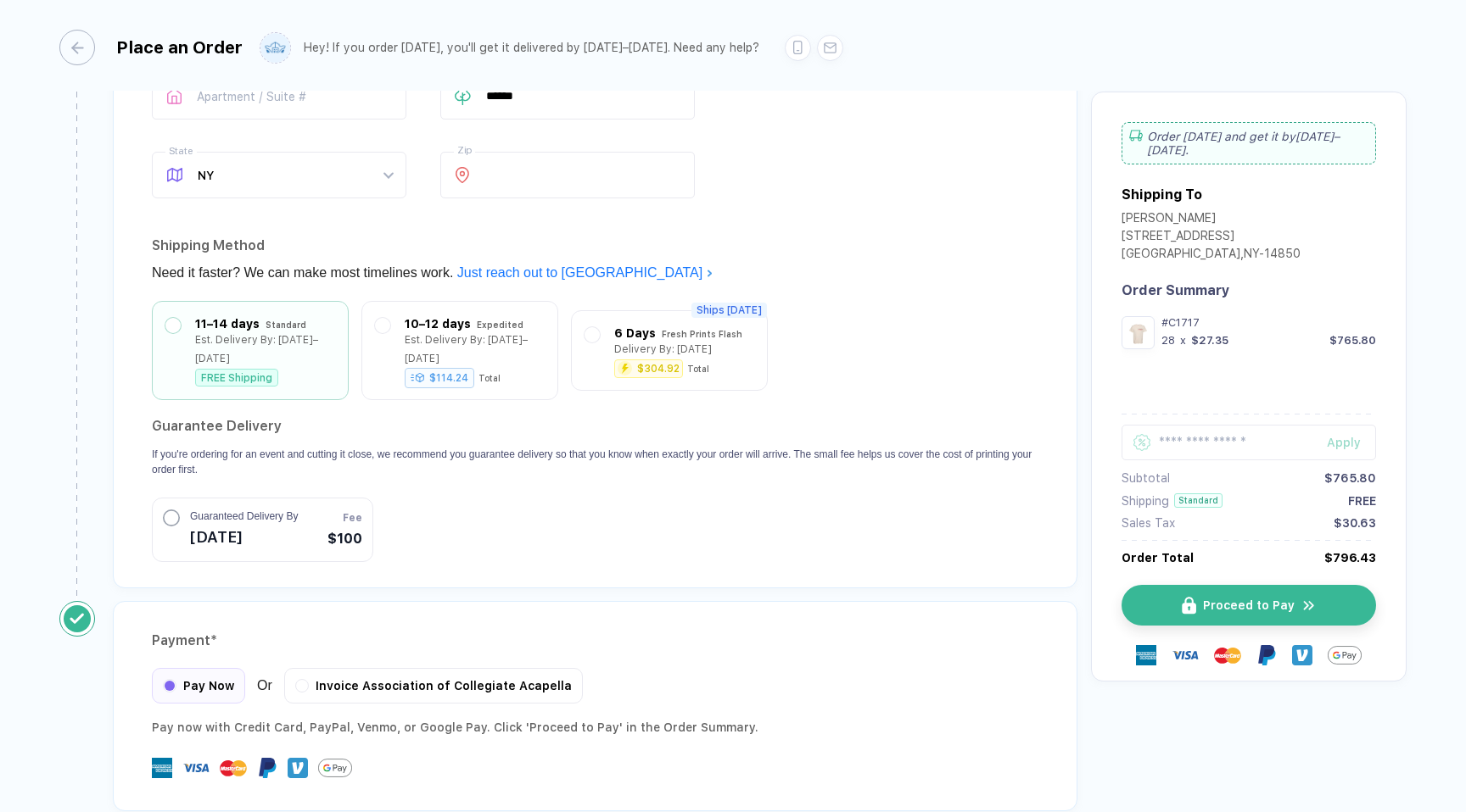
scroll to position [1296, 0]
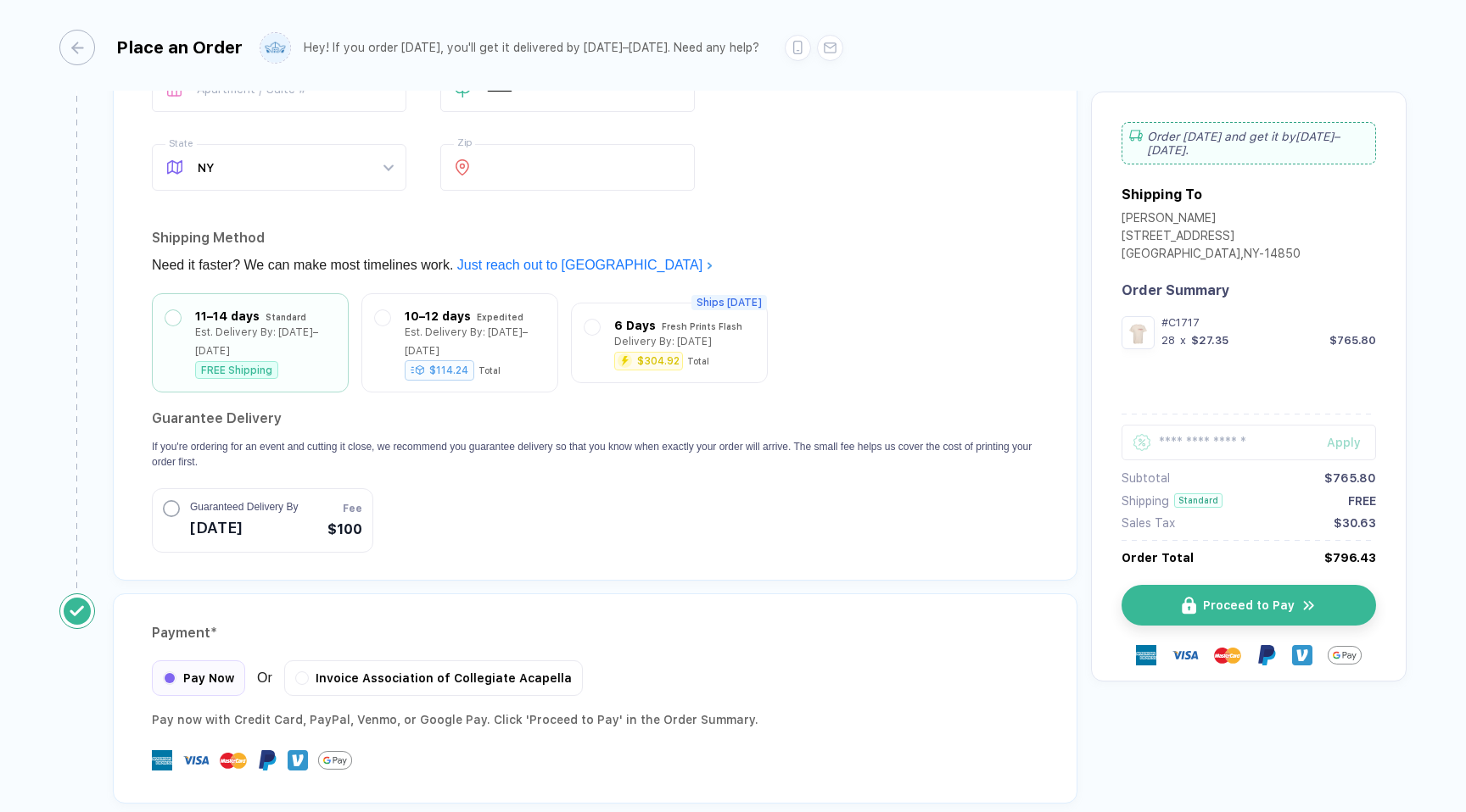
click at [314, 495] on button "Guaranteed Delivery By [DATE] Fee $100" at bounding box center [262, 521] width 221 height 64
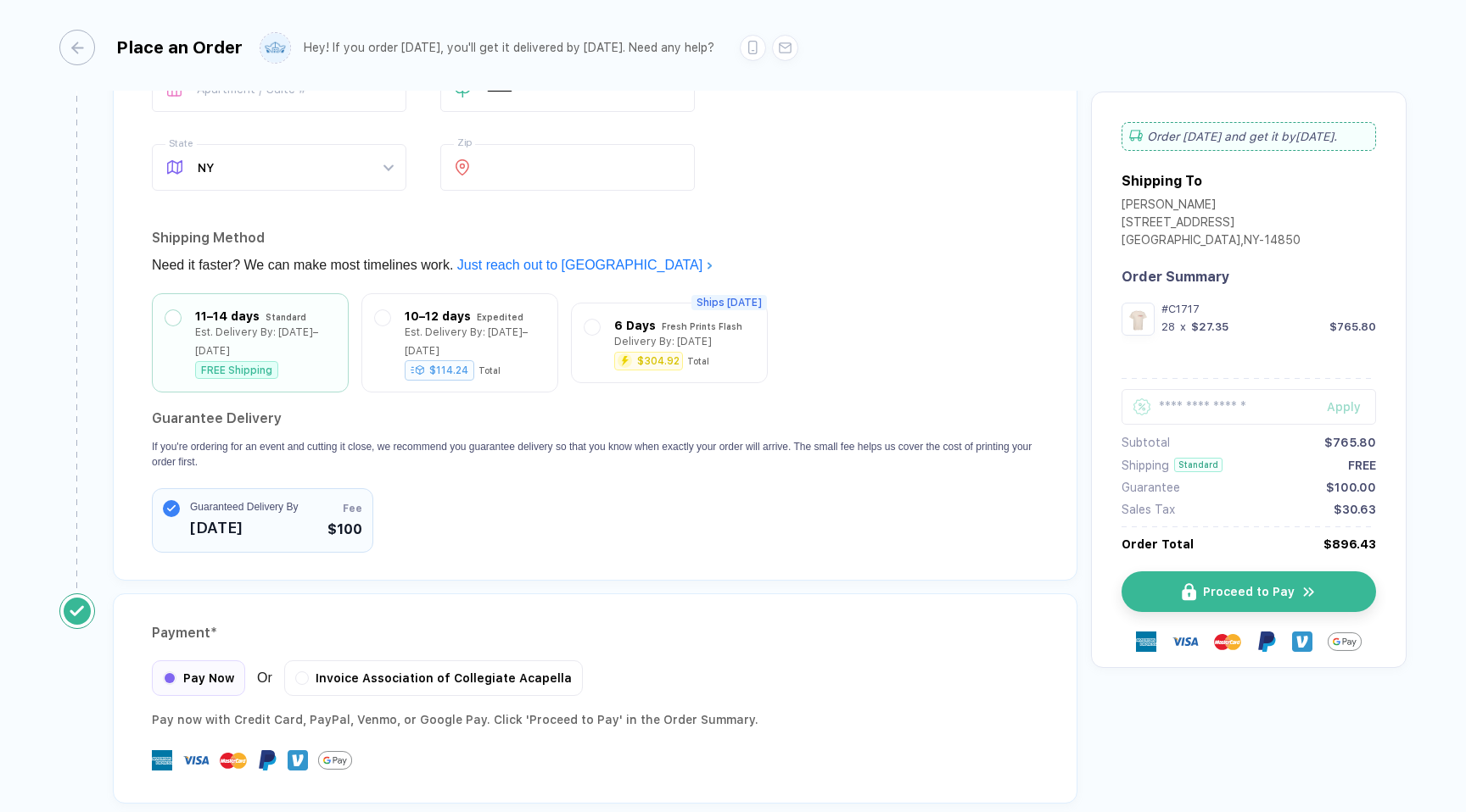
click at [314, 495] on button "Guaranteed Delivery By [DATE] Fee $100" at bounding box center [262, 521] width 221 height 64
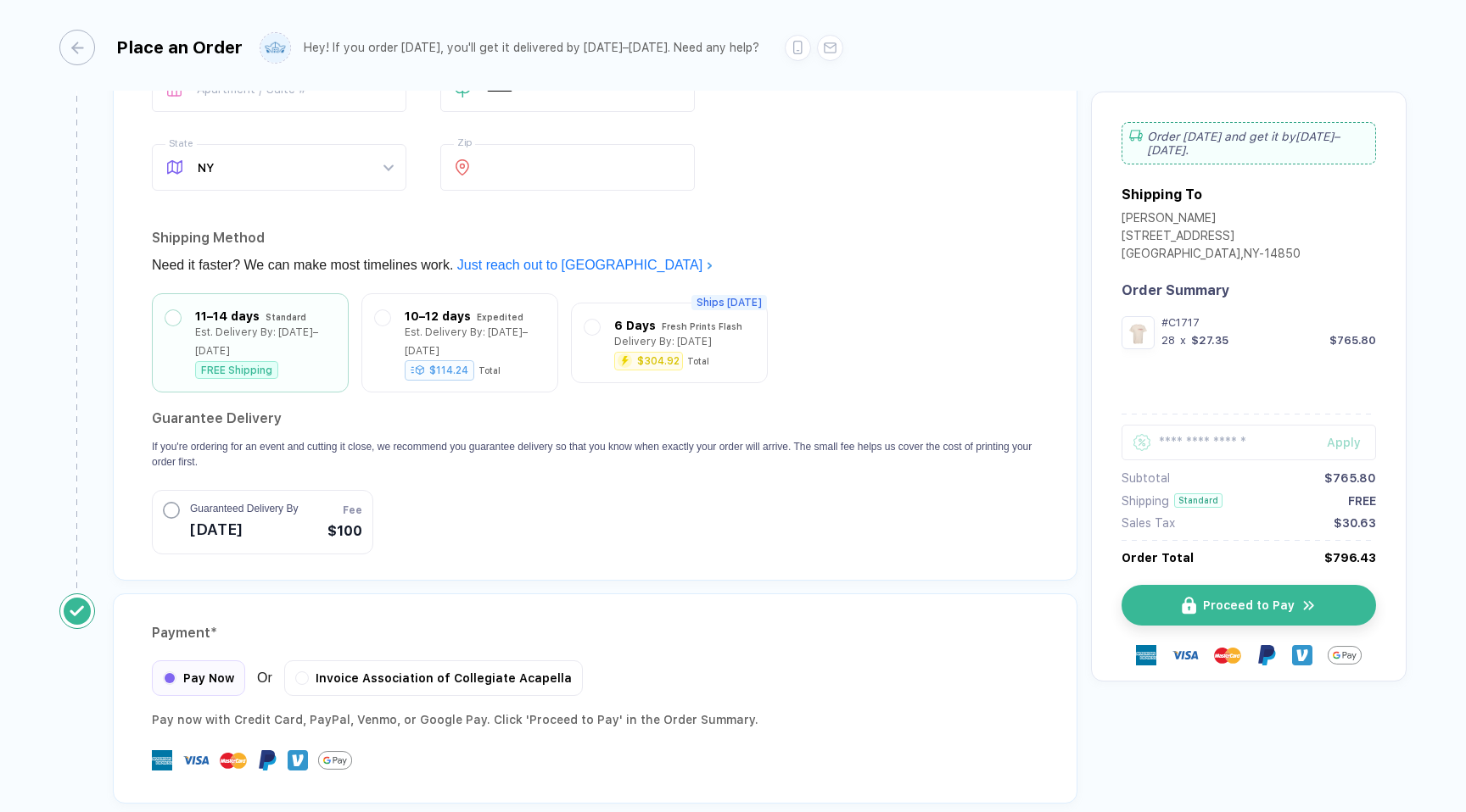
click at [335, 463] on section "Guarantee Delivery If you're ordering for an event and cutting it close, we rec…" at bounding box center [595, 480] width 887 height 150
click at [273, 515] on span "[DATE]" at bounding box center [244, 527] width 108 height 27
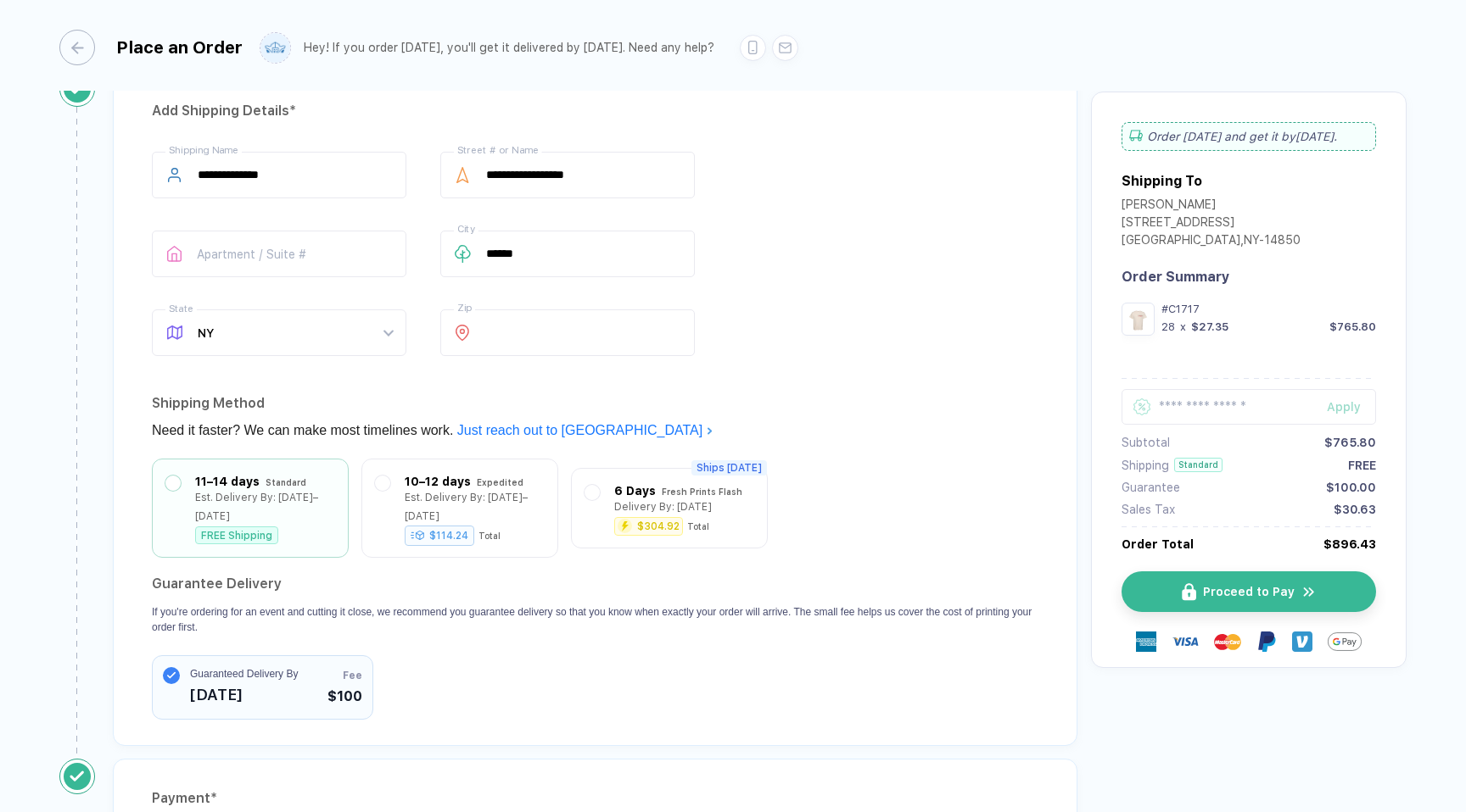
scroll to position [1122, 0]
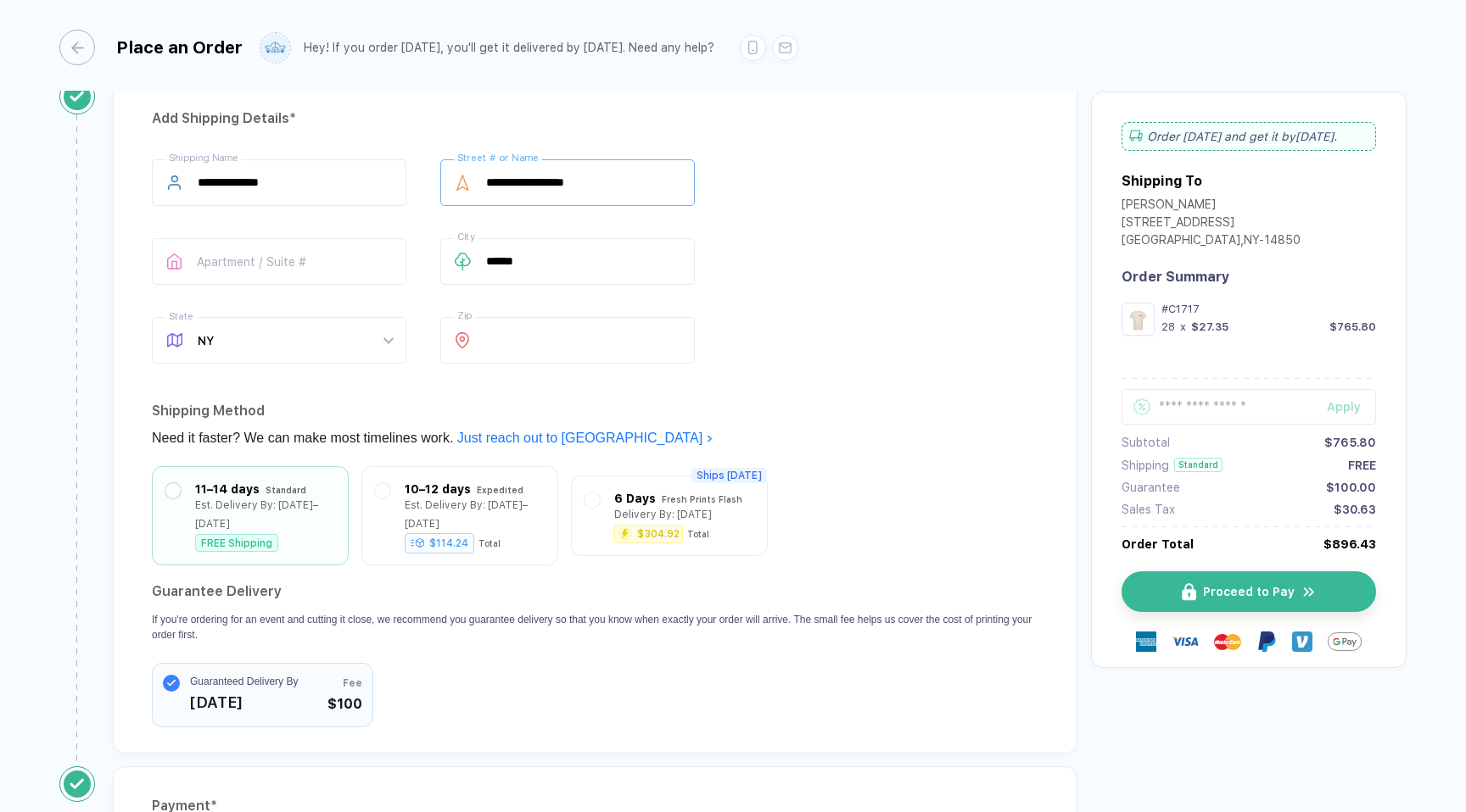
click at [517, 174] on input "**********" at bounding box center [567, 182] width 255 height 47
type input "**********"
click at [532, 255] on input "******" at bounding box center [567, 261] width 255 height 47
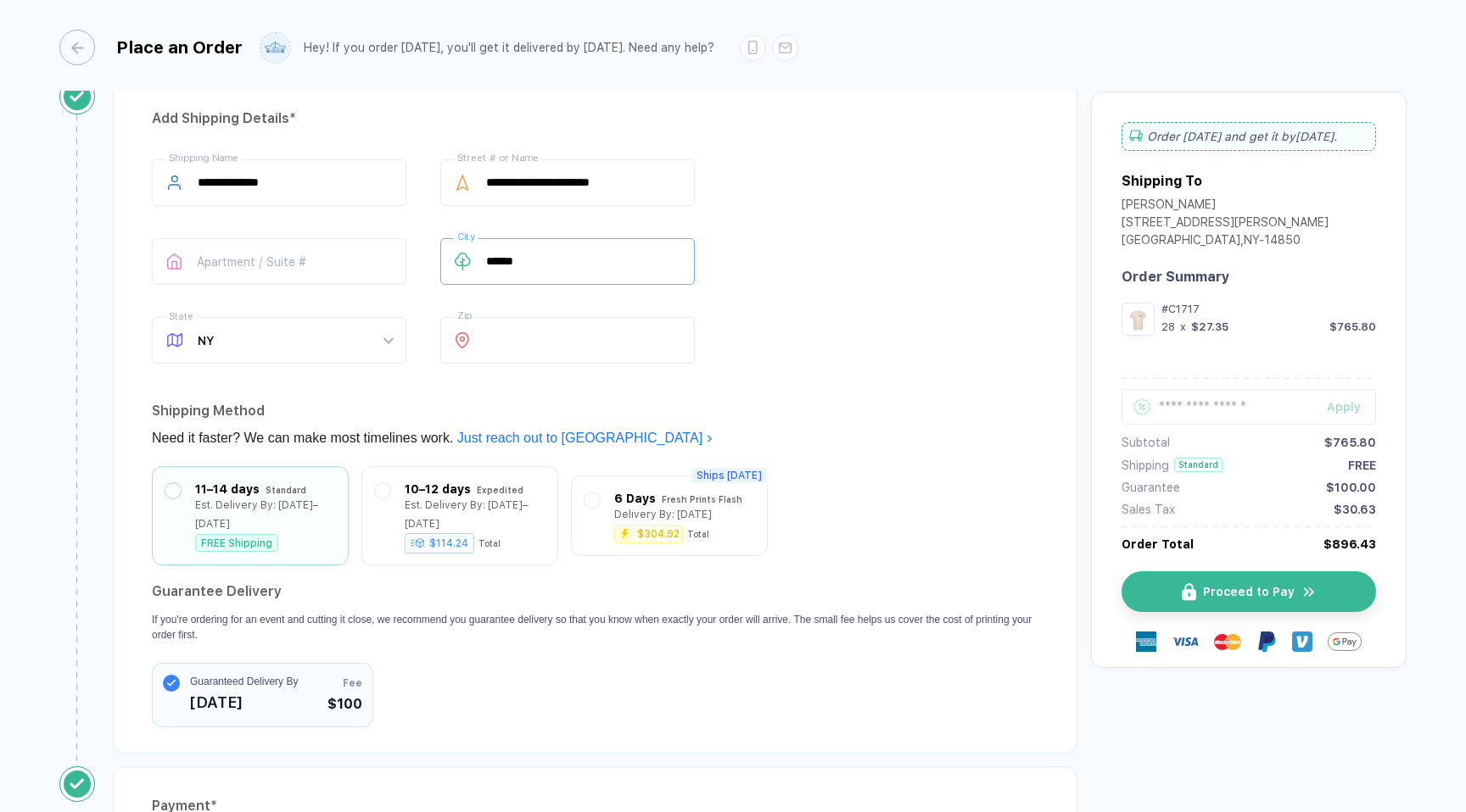
click at [532, 255] on input "******" at bounding box center [567, 261] width 255 height 47
click at [347, 336] on span "NY" at bounding box center [295, 340] width 195 height 45
type input "**********"
type input "**"
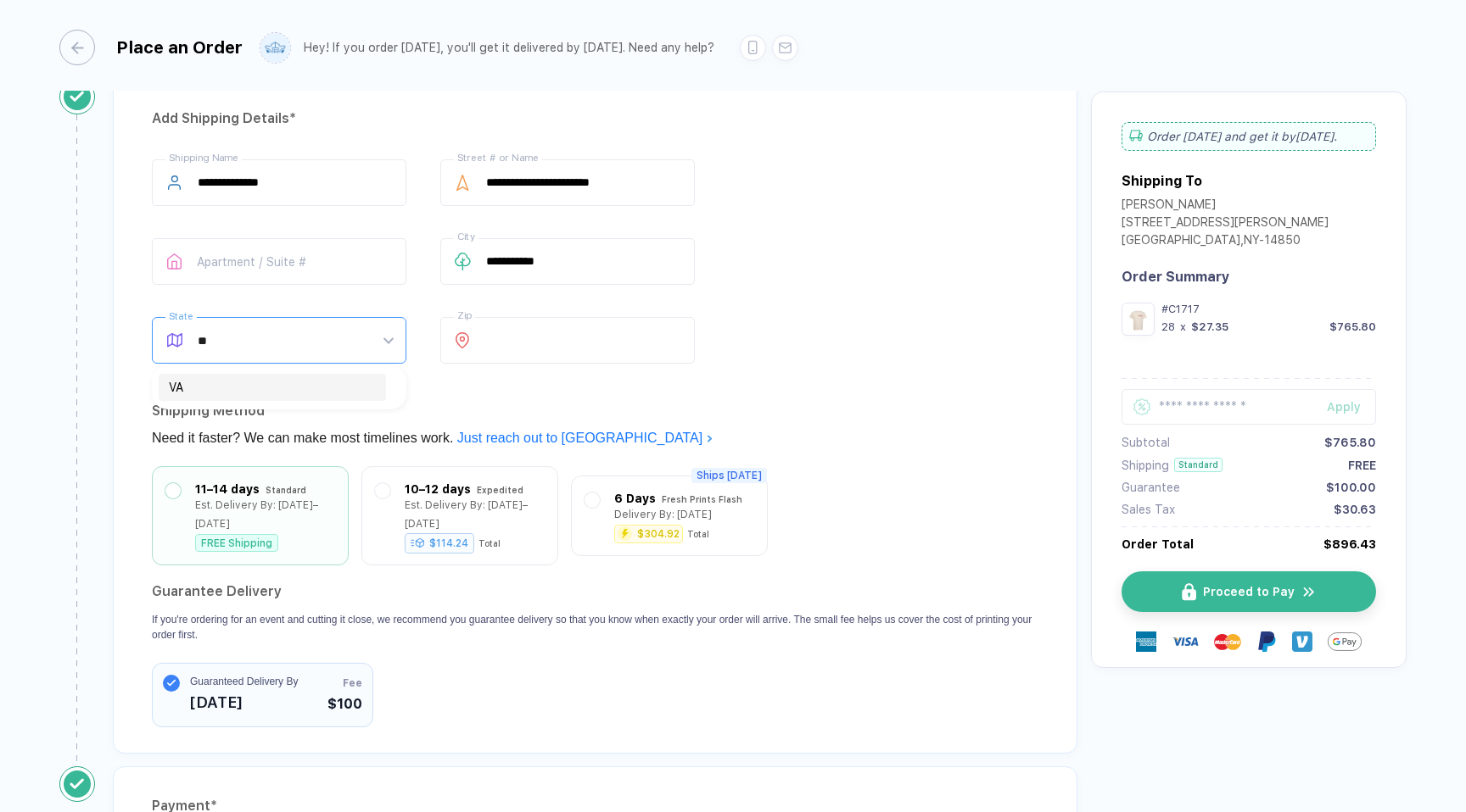
click at [334, 398] on div "VA" at bounding box center [272, 387] width 227 height 27
click at [548, 334] on input "*****" at bounding box center [567, 340] width 255 height 47
type input "*****"
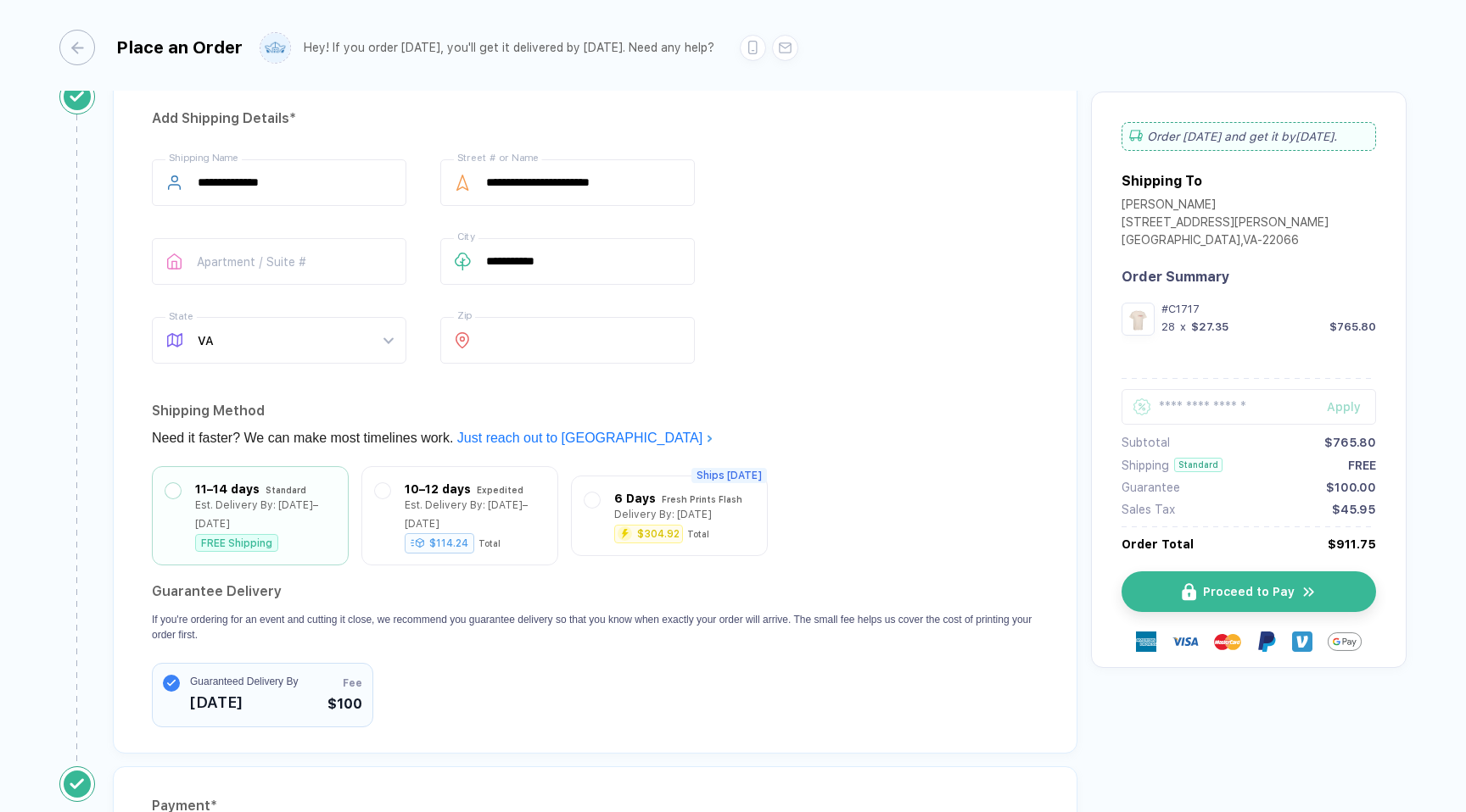
click at [888, 429] on div "Need it faster? We can make most timelines work. Just reach out to us" at bounding box center [595, 437] width 887 height 27
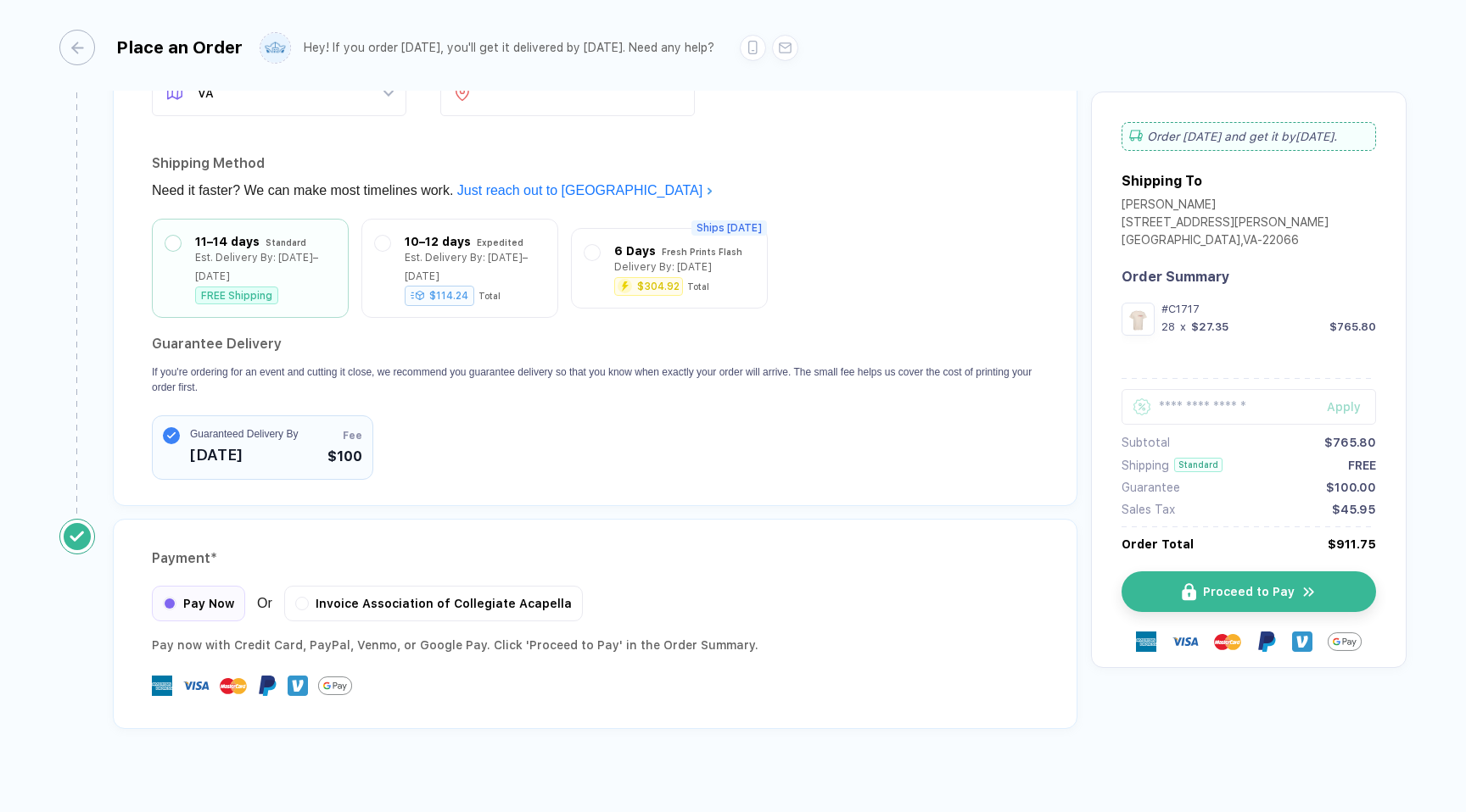
click at [294, 676] on img at bounding box center [298, 686] width 21 height 21
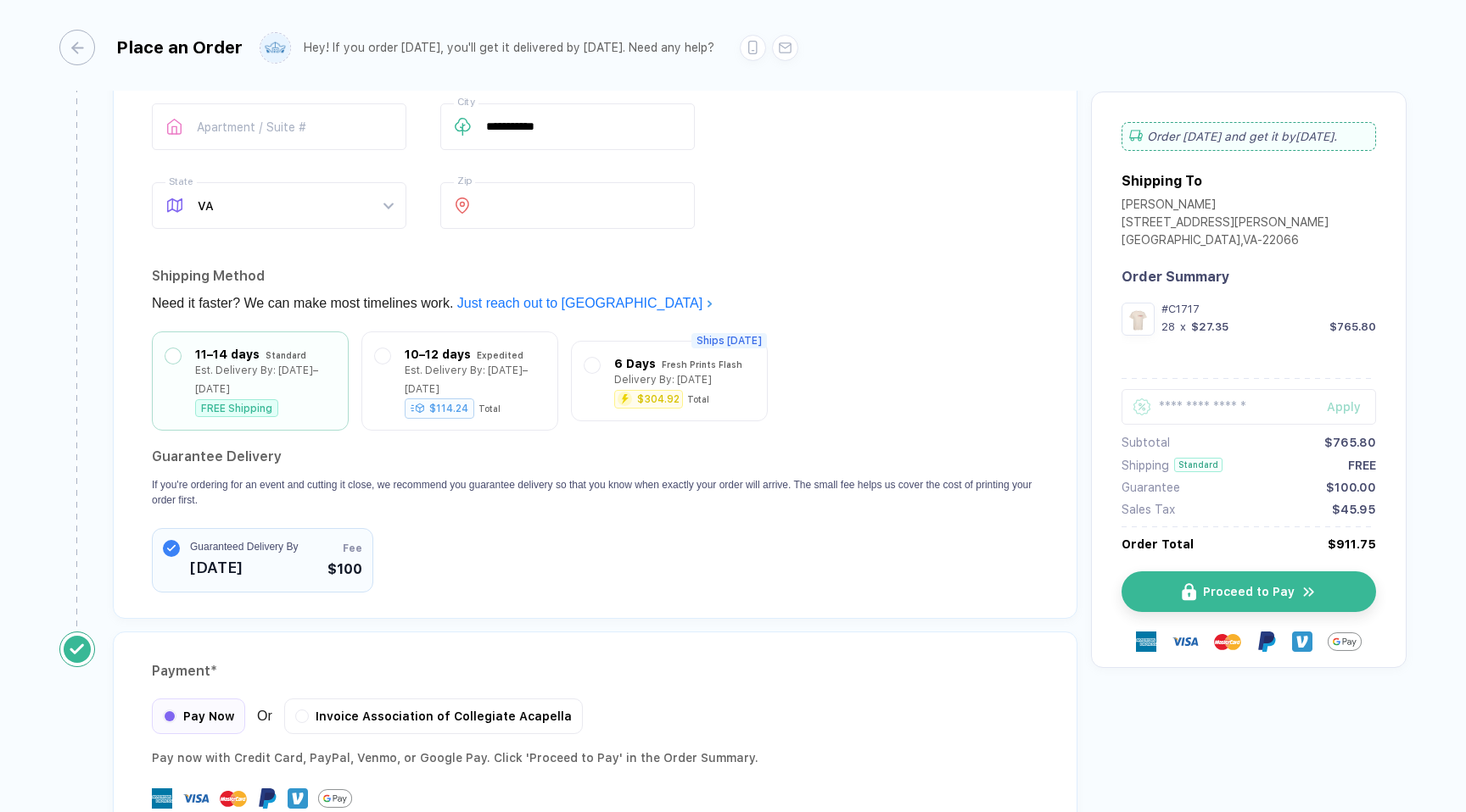
scroll to position [1253, 0]
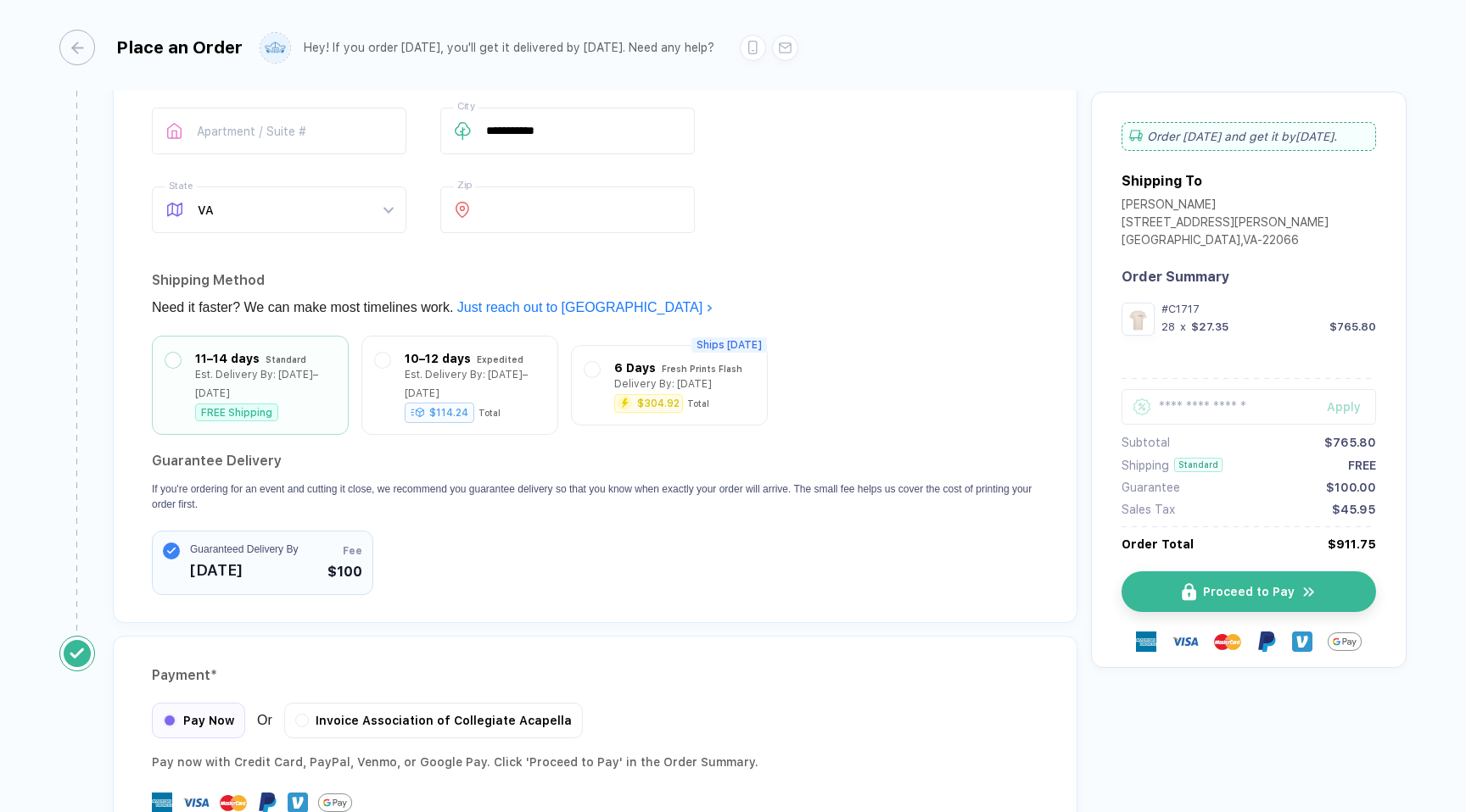
click at [345, 543] on div "Fee $100" at bounding box center [344, 562] width 35 height 39
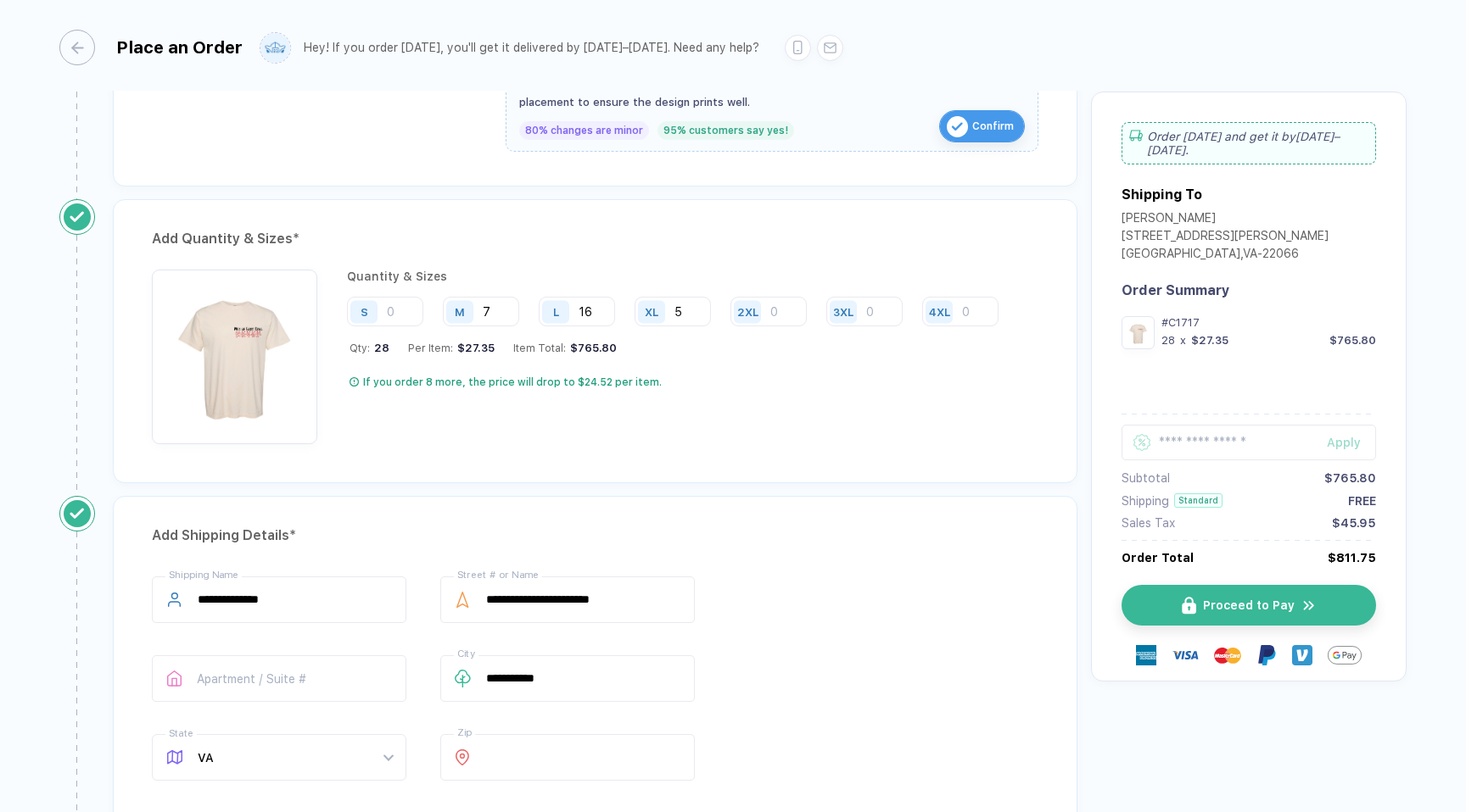
scroll to position [741, 0]
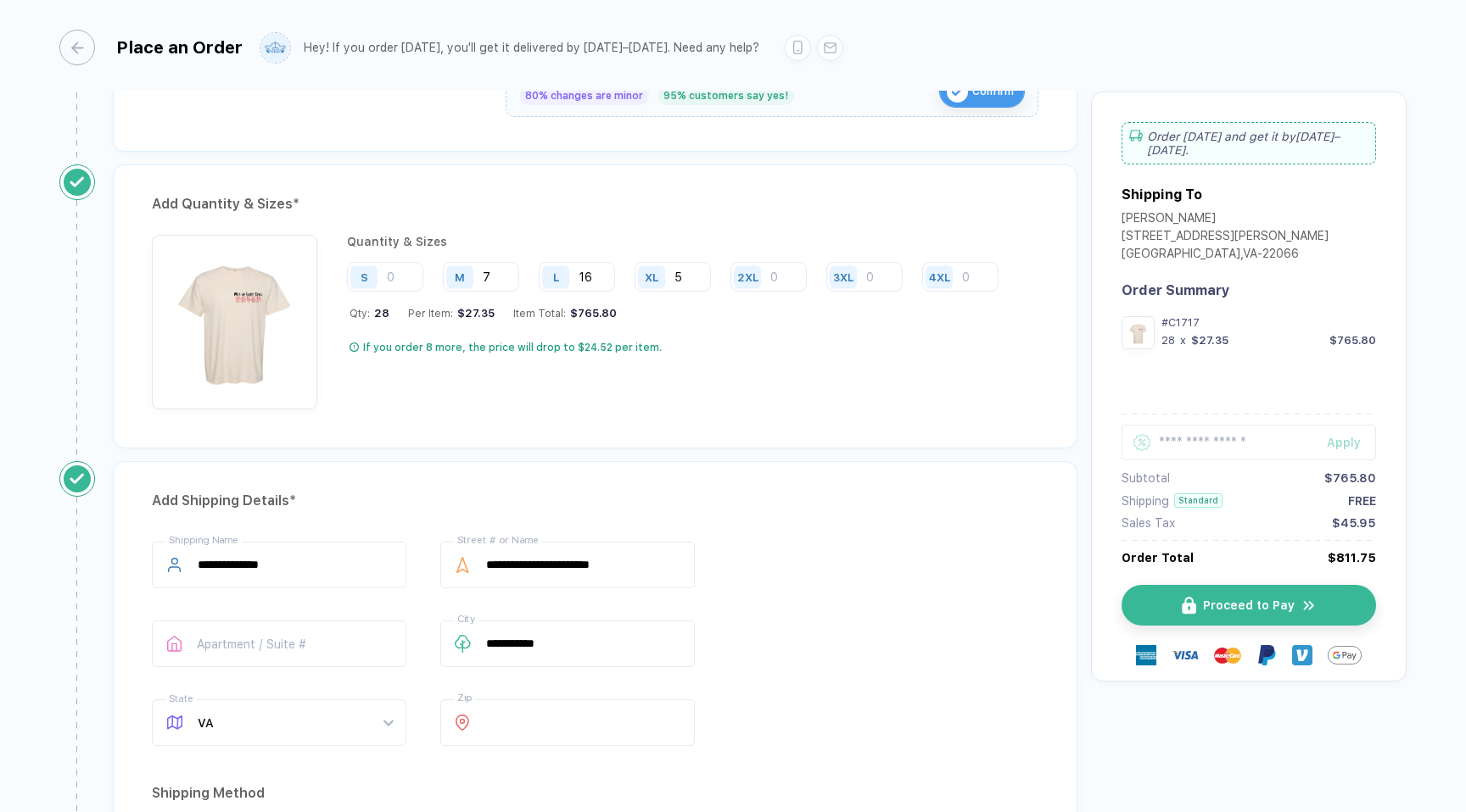
drag, startPoint x: 1284, startPoint y: 136, endPoint x: 1347, endPoint y: 136, distance: 63.0
click at [1347, 137] on div "Order [DATE] and get it by [DATE]–[DATE] ." at bounding box center [1249, 143] width 255 height 43
click at [1347, 136] on div "Order [DATE] and get it by [DATE]–[DATE] ." at bounding box center [1249, 143] width 255 height 43
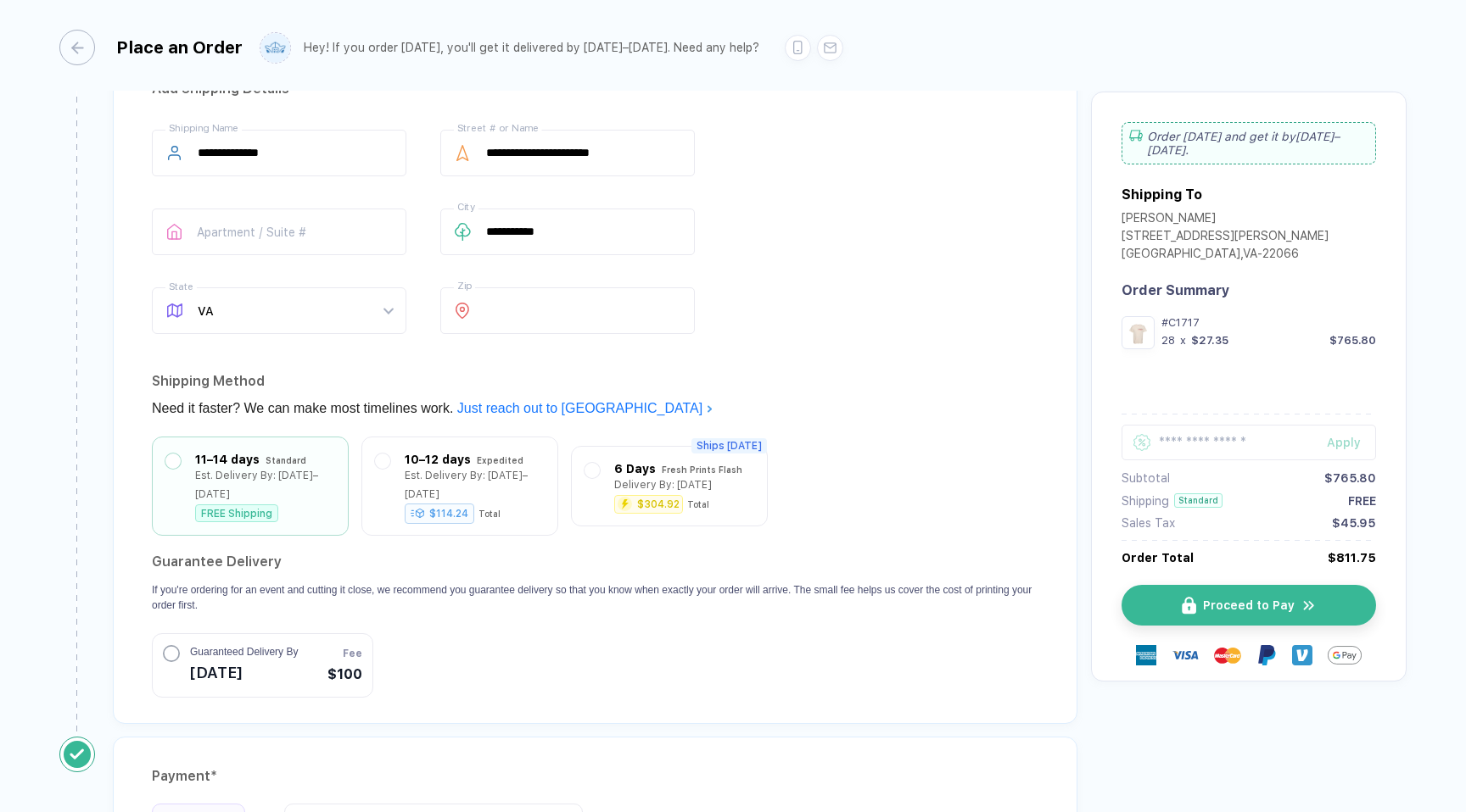
scroll to position [1154, 0]
click at [325, 448] on div "11–14 days Standard Est. Delivery By: [DATE]–[DATE] FREE Shipping" at bounding box center [250, 480] width 170 height 72
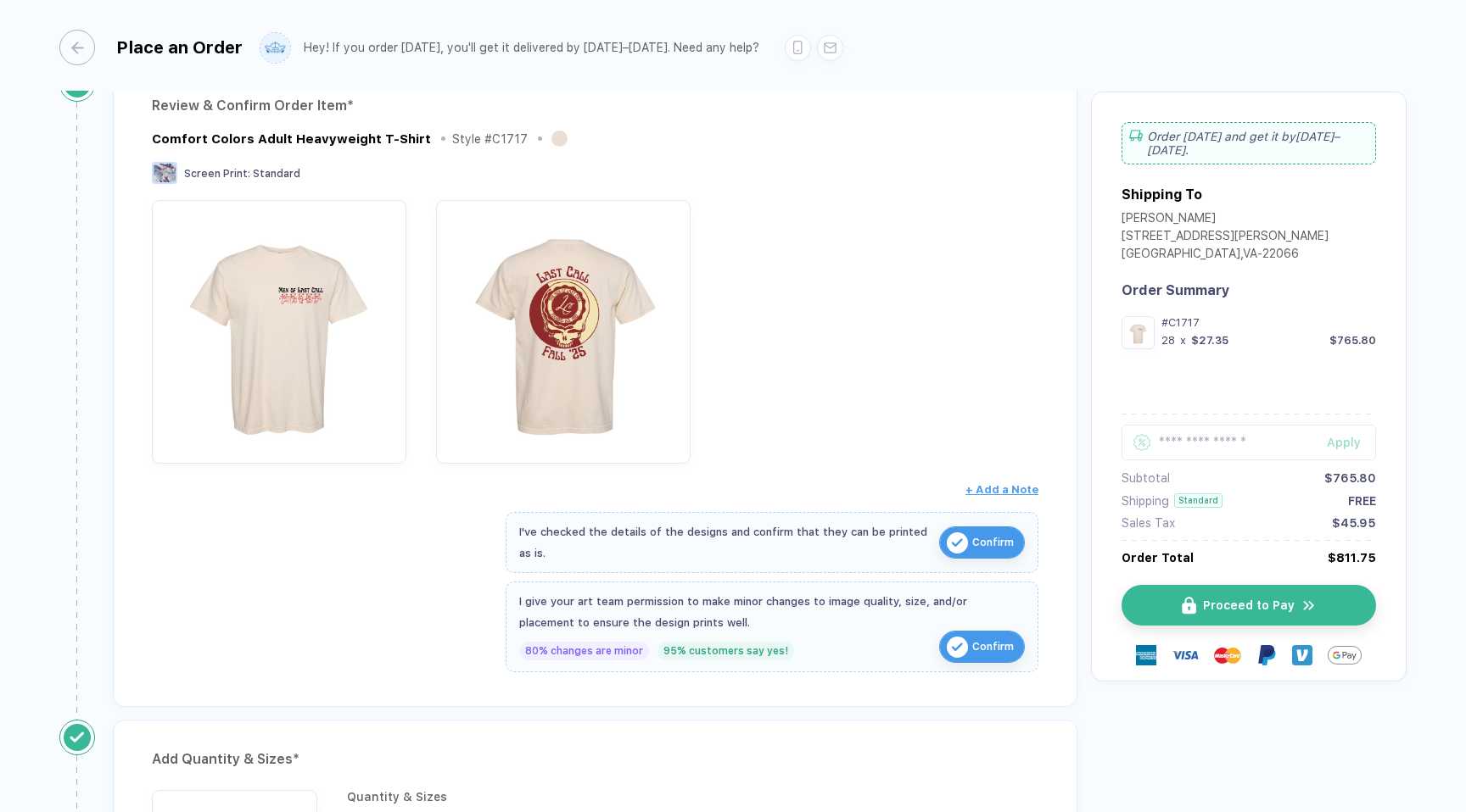
scroll to position [174, 0]
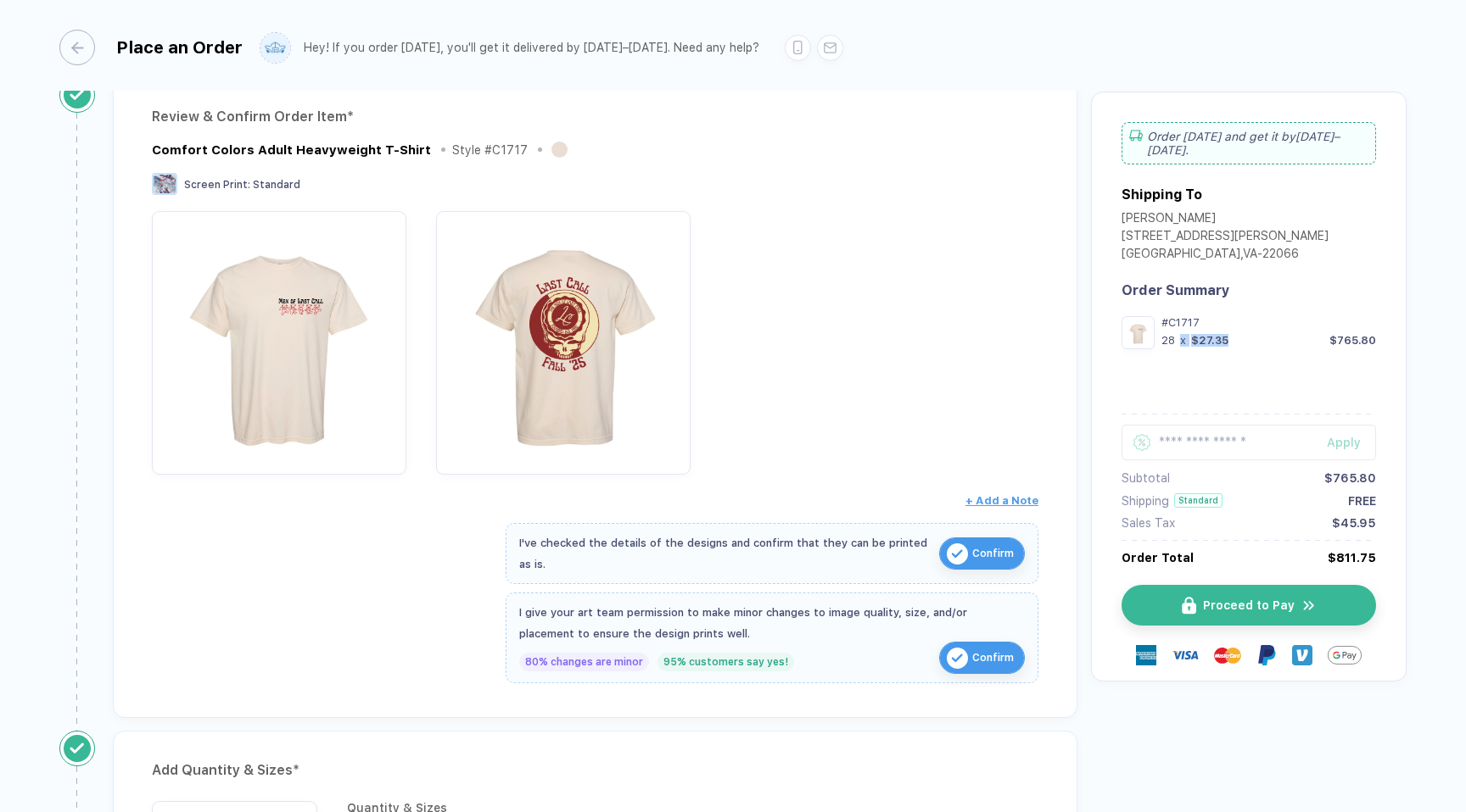
drag, startPoint x: 1178, startPoint y: 323, endPoint x: 1233, endPoint y: 329, distance: 55.3
click at [1236, 334] on div "28 x $27.35 $765.80" at bounding box center [1269, 340] width 214 height 13
click at [1233, 334] on div "28 x $27.35 $765.80" at bounding box center [1269, 340] width 214 height 13
click at [1248, 585] on button "Proceed to Pay" at bounding box center [1255, 605] width 255 height 41
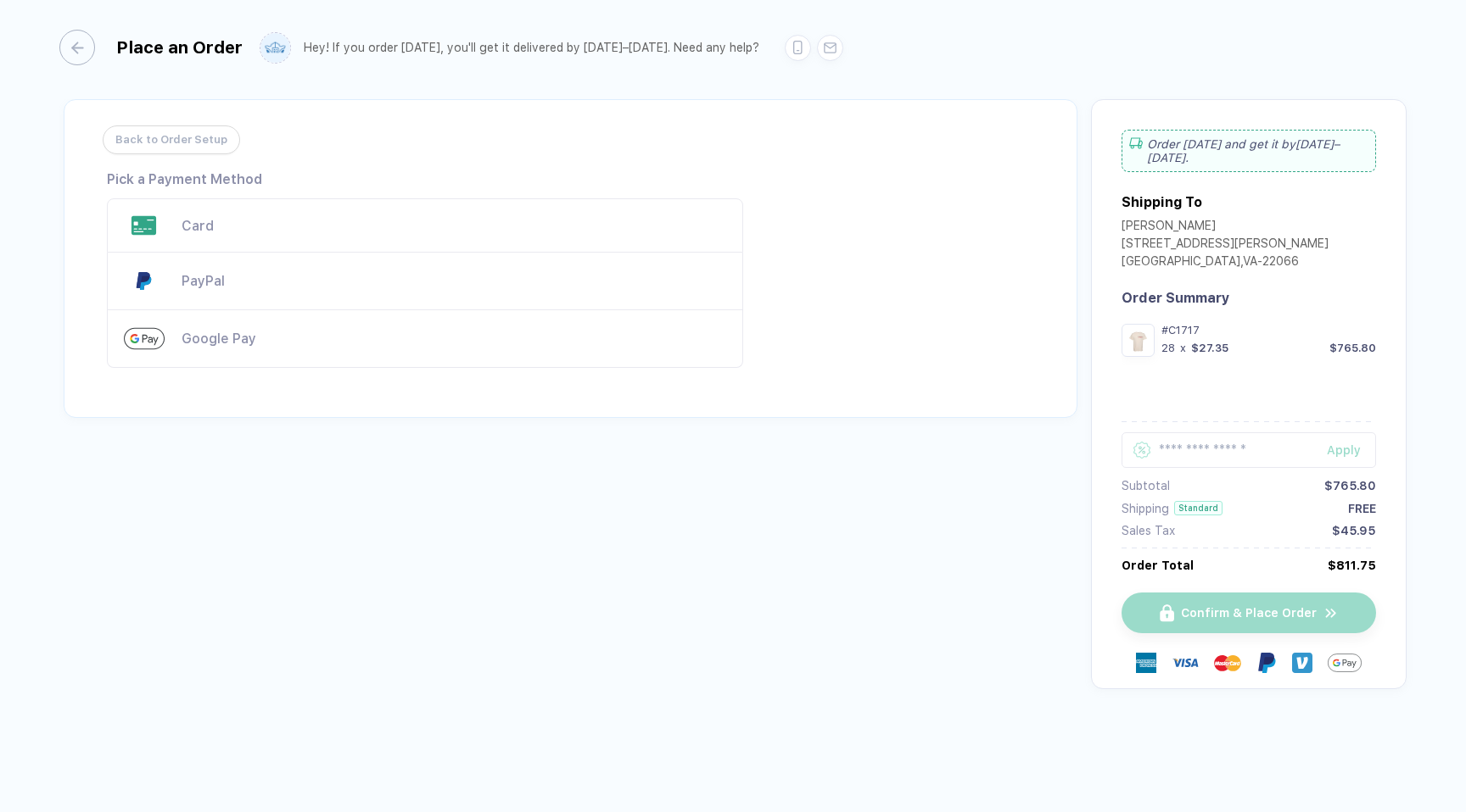
click at [280, 149] on div "Back to Order Setup Visa MasterCard Union Pay American Express JCB Discover Din…" at bounding box center [570, 259] width 1014 height 319
click at [258, 237] on div "Card" at bounding box center [425, 225] width 636 height 55
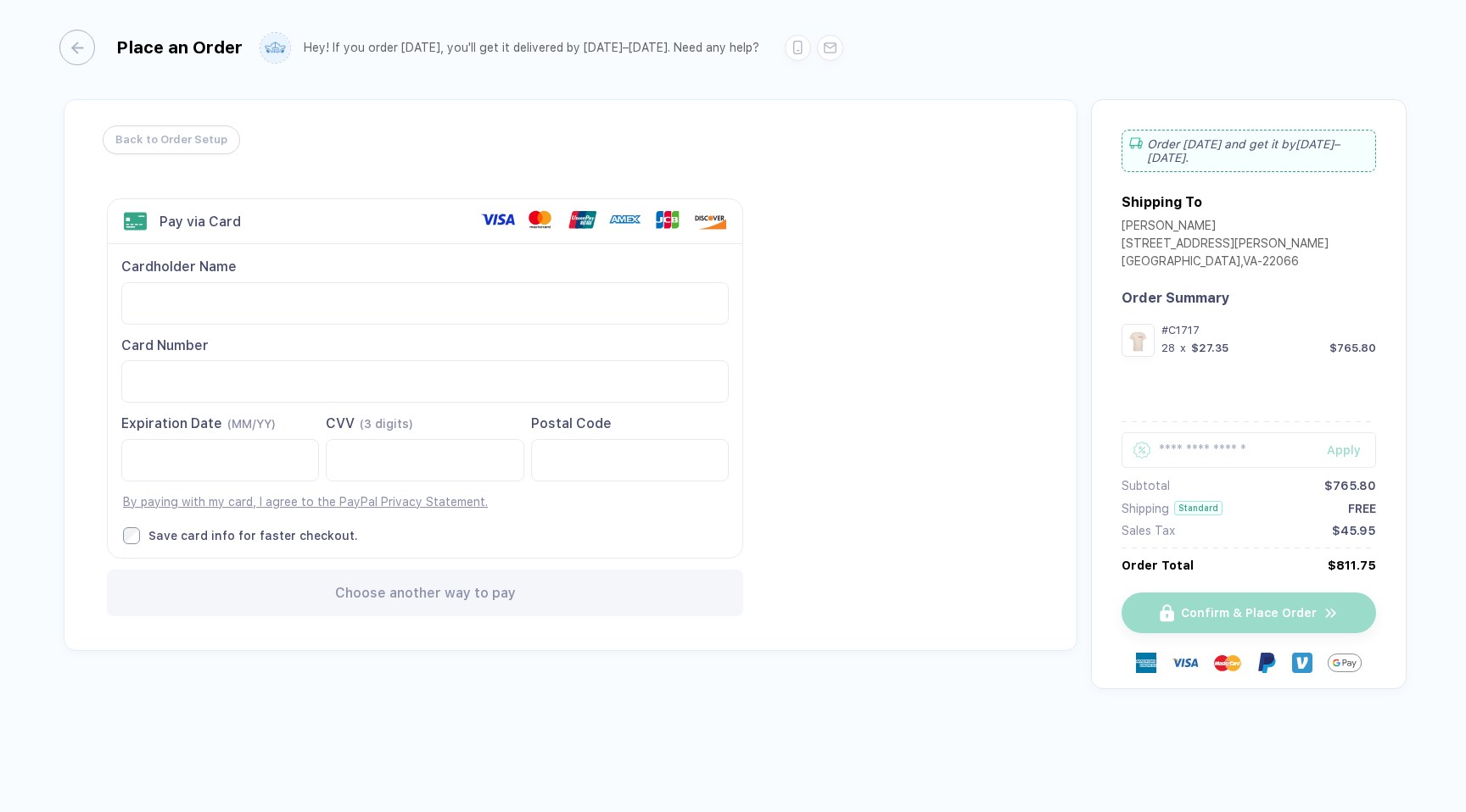
click at [261, 220] on div "Pay via Card" at bounding box center [300, 221] width 354 height 21
click at [103, 229] on div "Back to Order Setup Visa MasterCard Union Pay American Express JCB Discover Din…" at bounding box center [570, 375] width 1014 height 552
click at [76, 208] on div "Back to Order Setup Visa MasterCard Union Pay American Express JCB Discover Din…" at bounding box center [570, 375] width 1014 height 552
click at [68, 35] on div "button" at bounding box center [68, 48] width 36 height 36
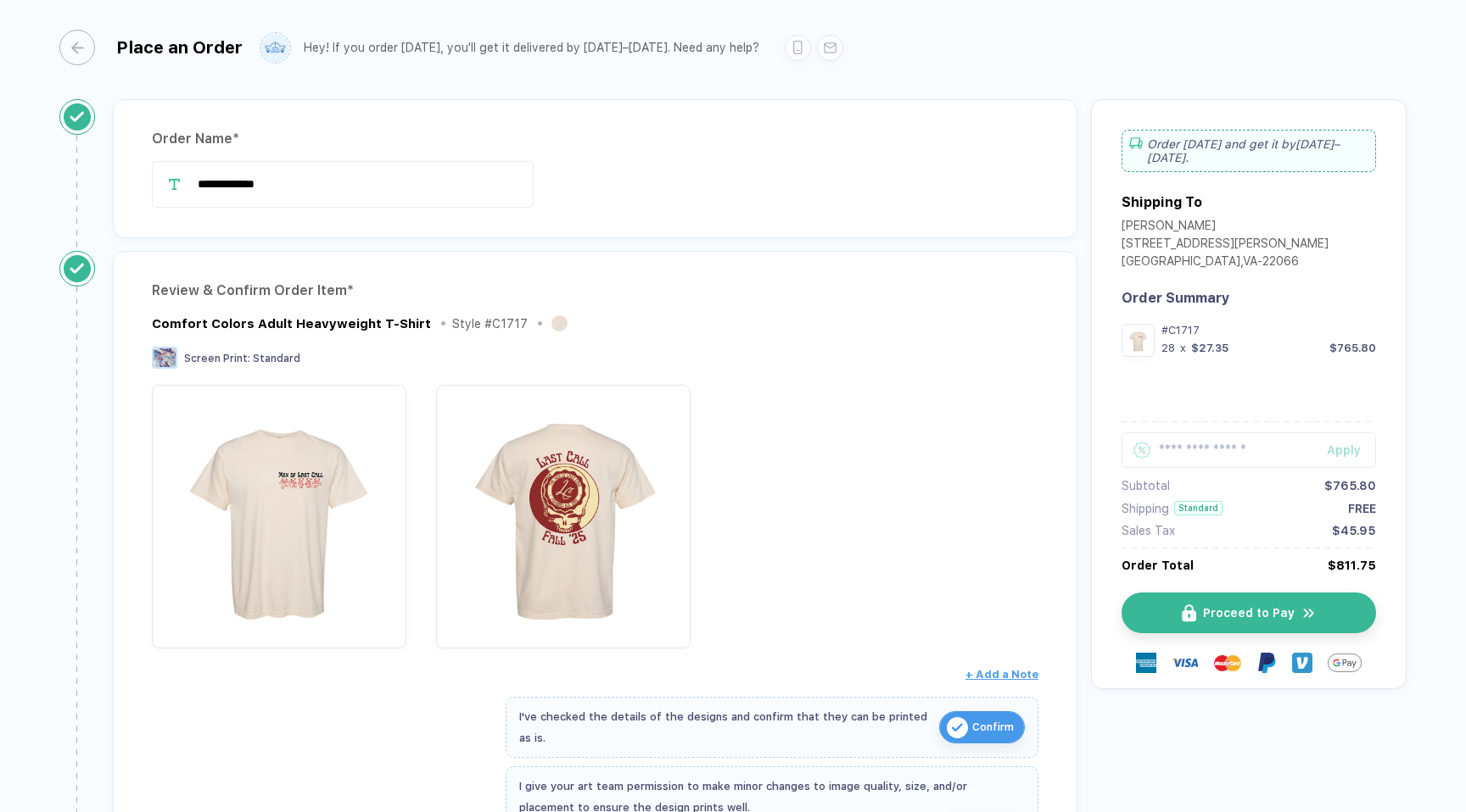
click at [1297, 655] on img at bounding box center [1302, 663] width 21 height 21
click at [1286, 606] on span "Proceed to Pay" at bounding box center [1259, 613] width 91 height 14
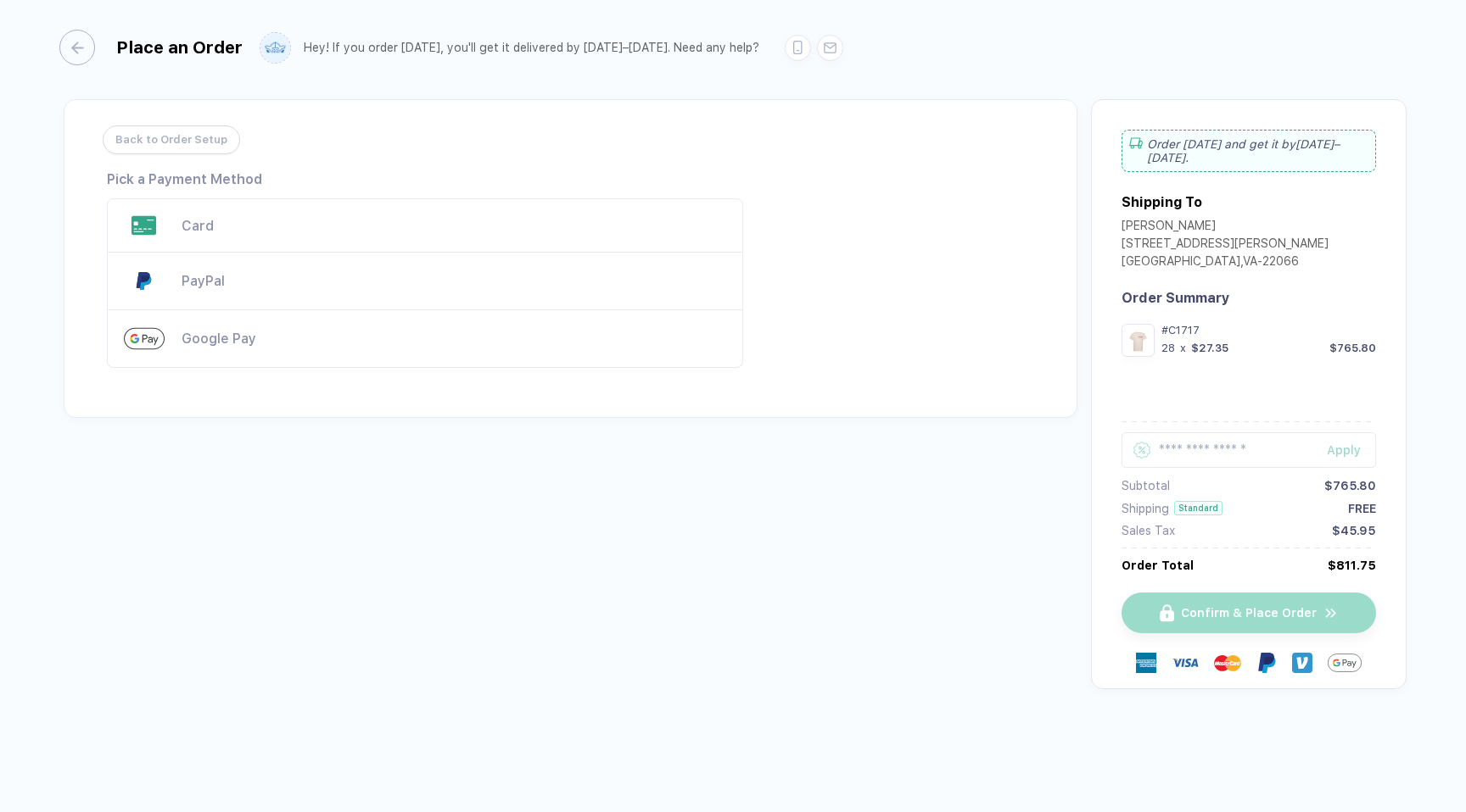
click at [280, 336] on div "Google Pay" at bounding box center [453, 339] width 545 height 16
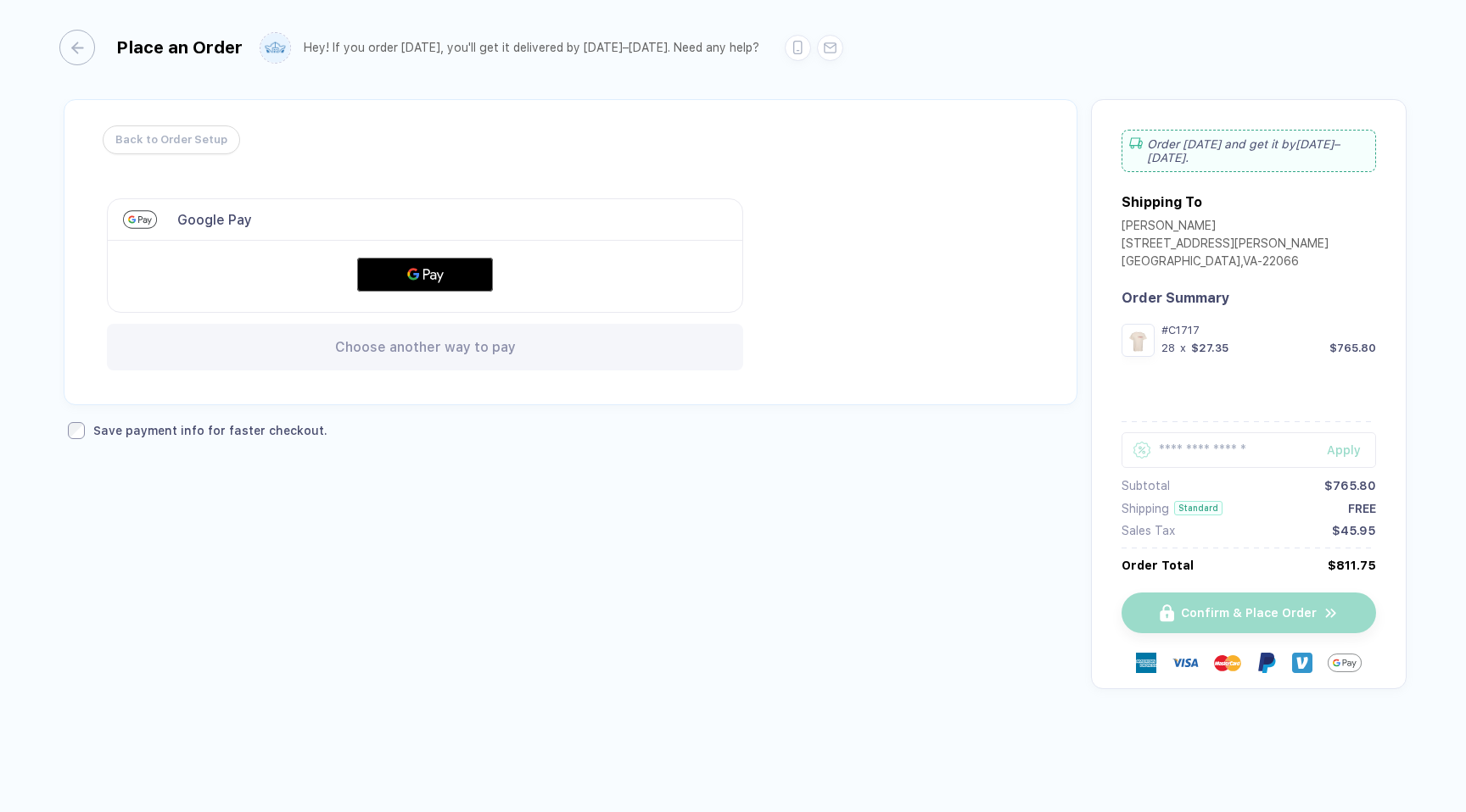
click at [372, 343] on span "Choose another way to pay" at bounding box center [426, 347] width 181 height 16
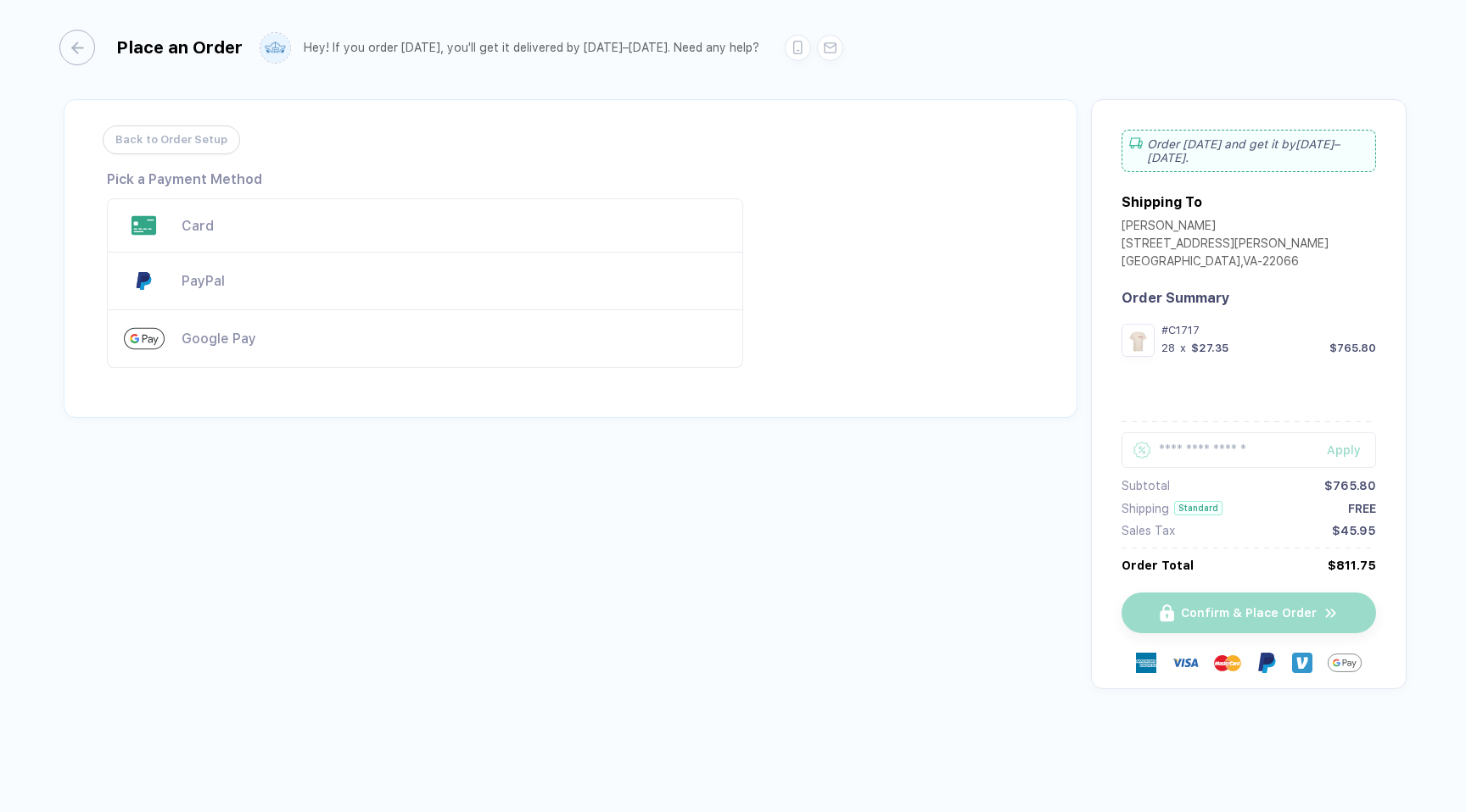
click at [308, 248] on div "Card" at bounding box center [425, 225] width 636 height 55
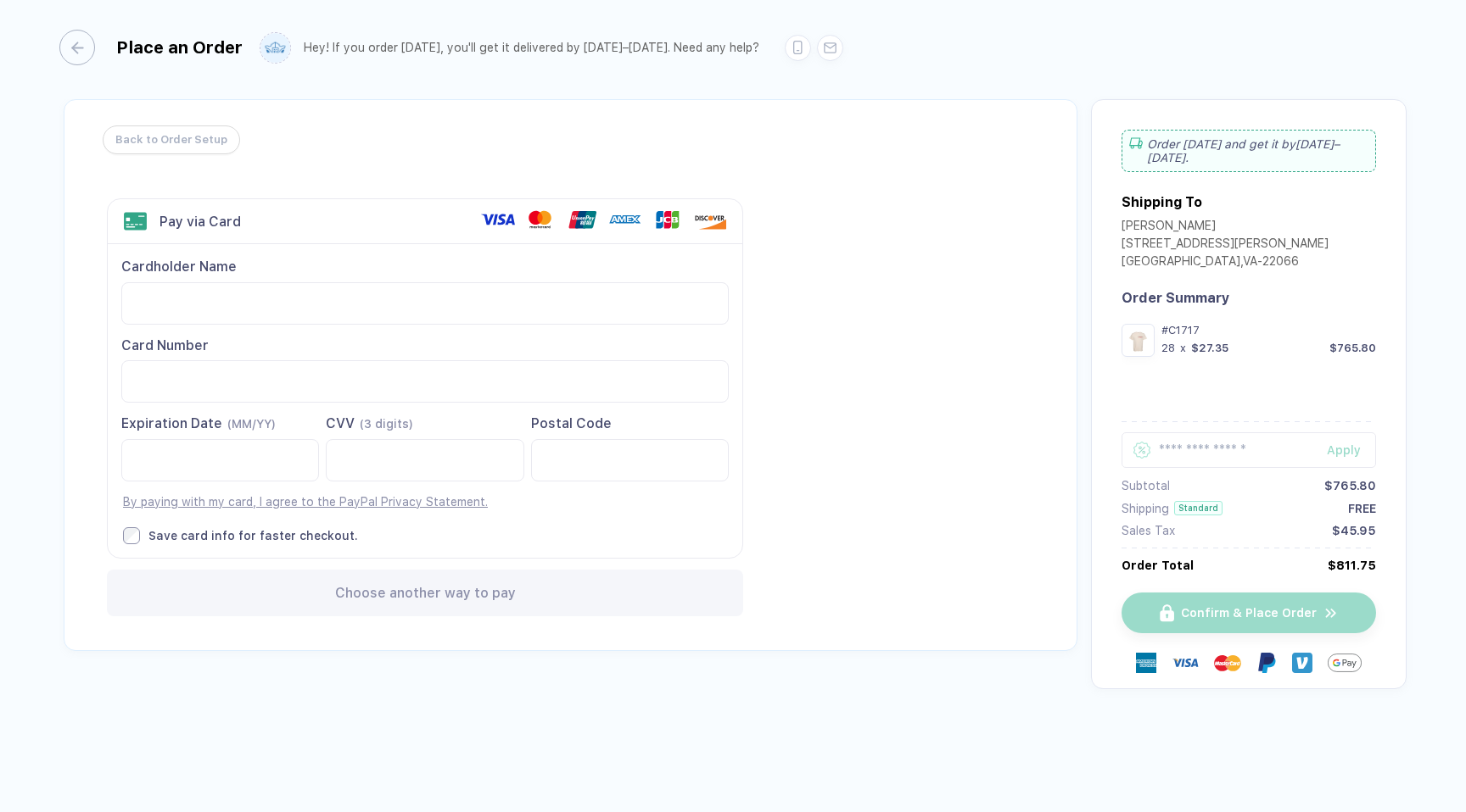
click at [330, 589] on div "Choose another way to pay" at bounding box center [425, 593] width 636 height 47
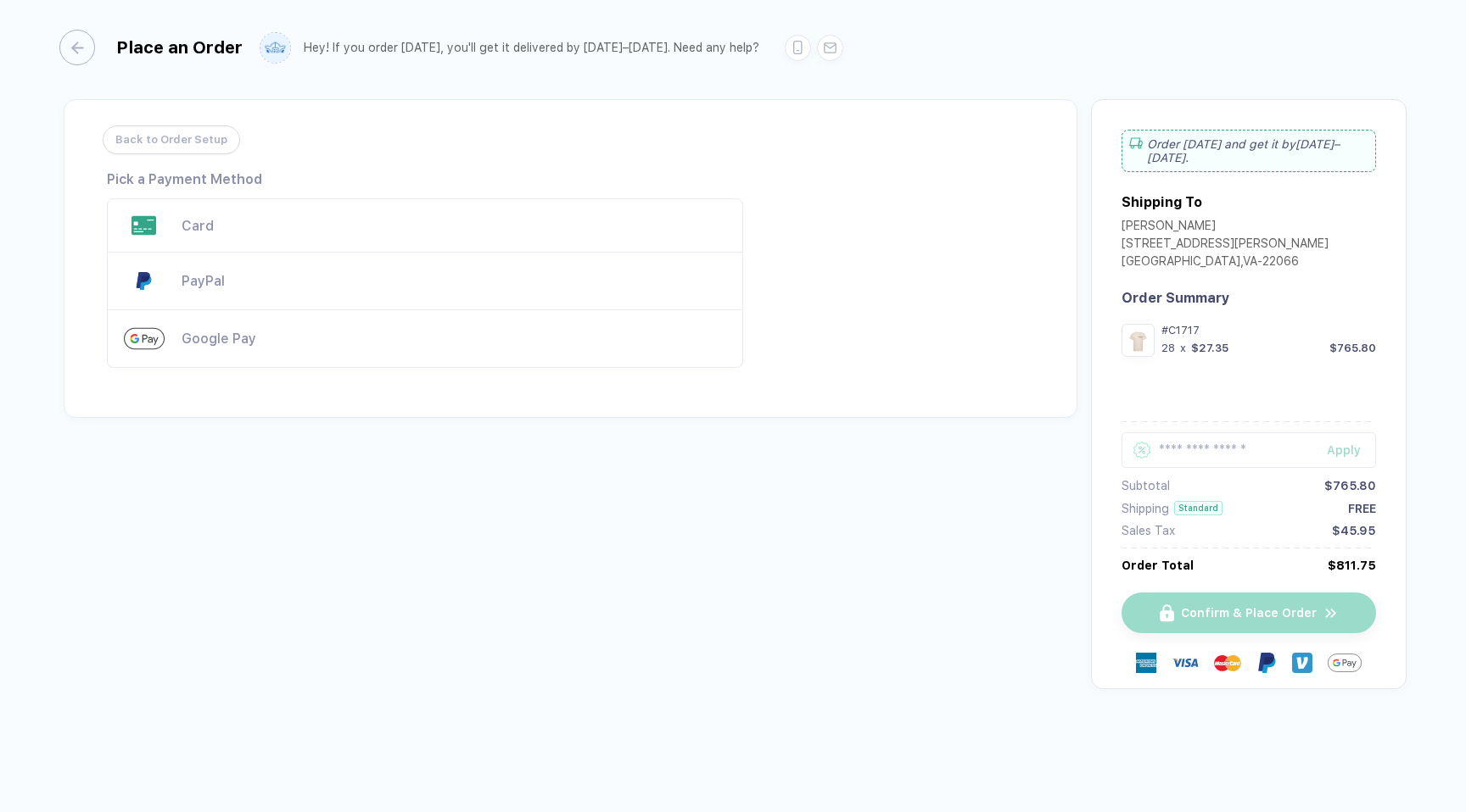
click at [281, 297] on div "PayPal" at bounding box center [425, 282] width 636 height 58
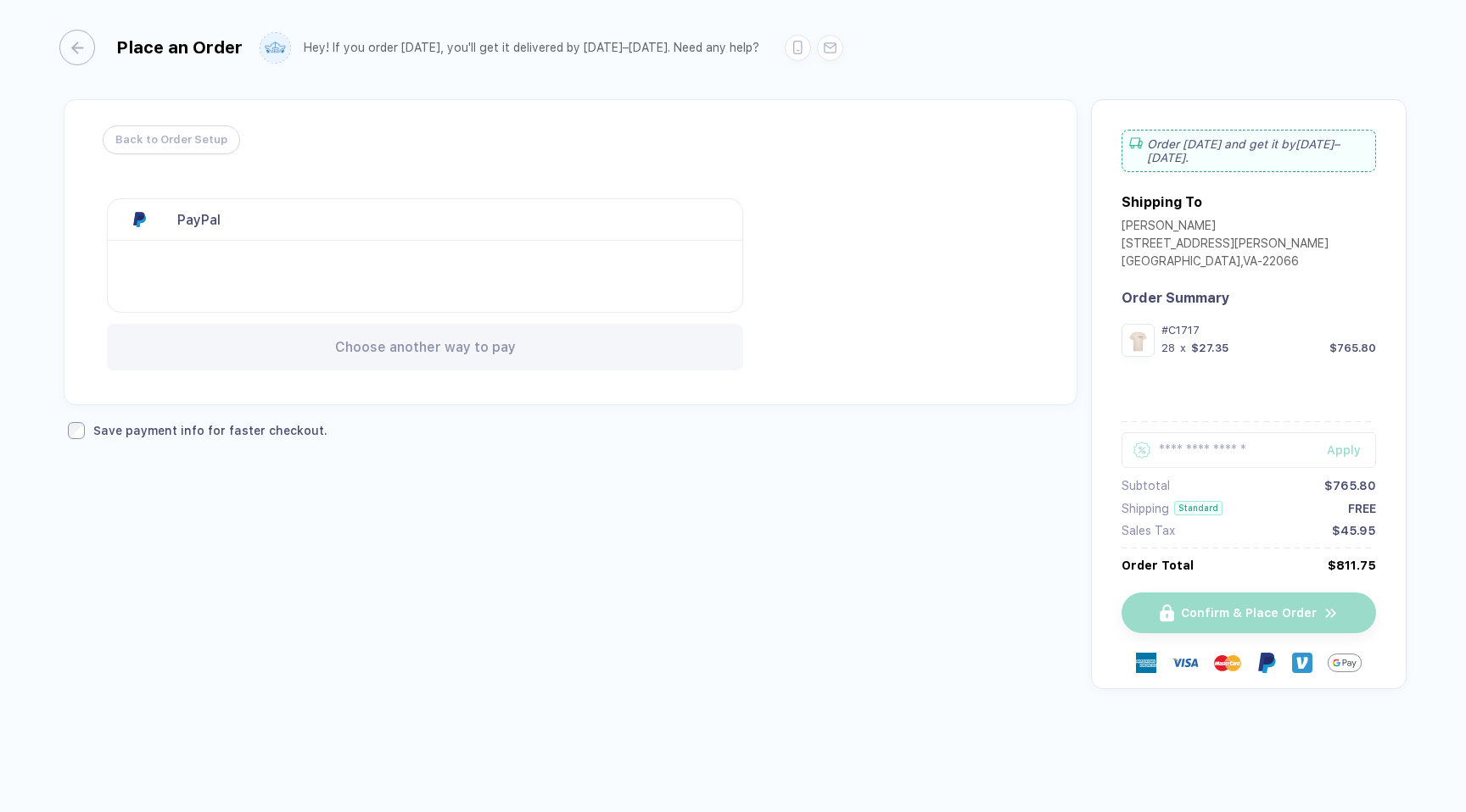
click at [318, 351] on div "Choose another way to pay" at bounding box center [425, 347] width 636 height 47
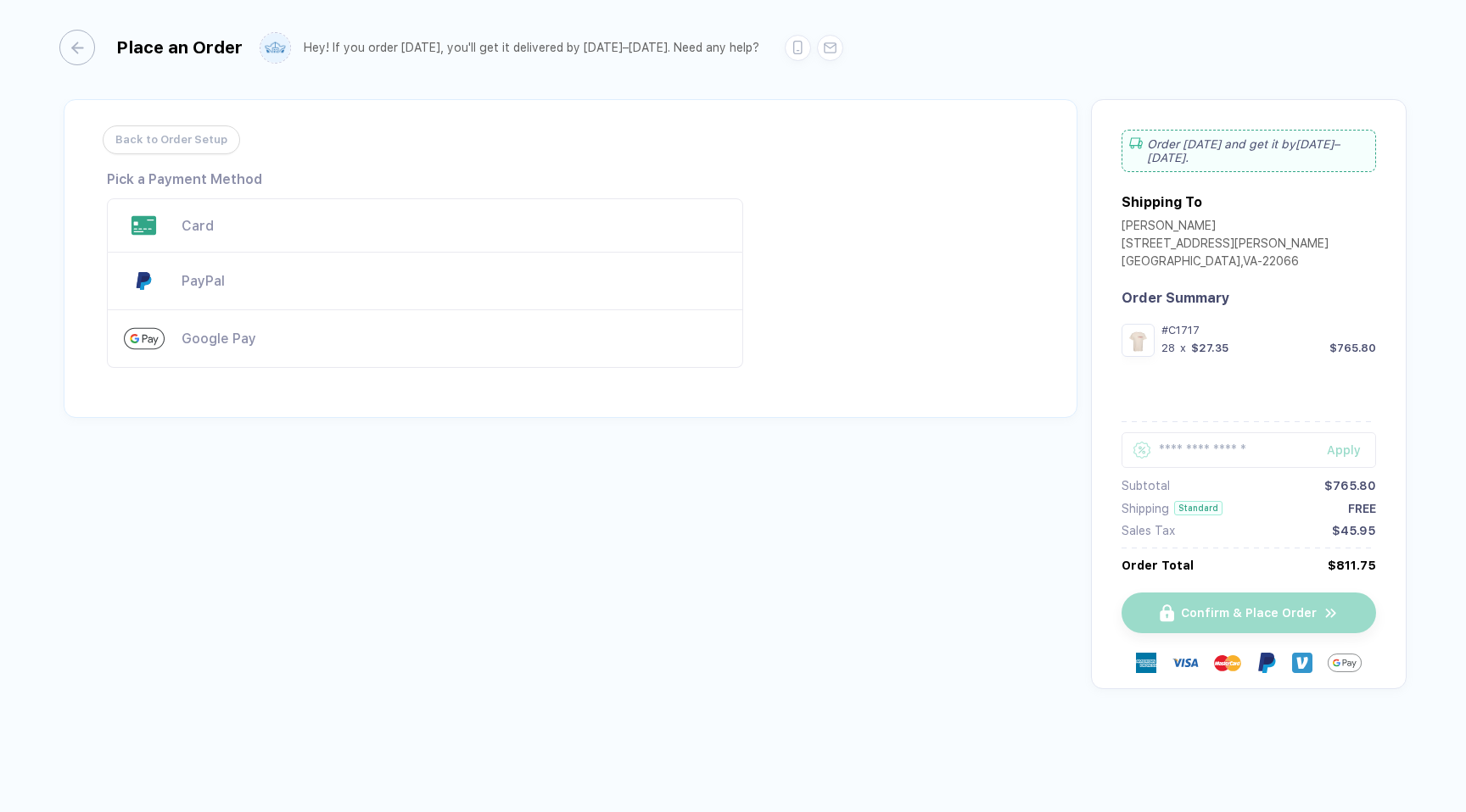
click at [1298, 653] on img at bounding box center [1302, 663] width 21 height 21
click at [1297, 605] on div "Confirm & Place Order" at bounding box center [1249, 630] width 255 height 117
click at [172, 224] on div "Card" at bounding box center [425, 225] width 636 height 55
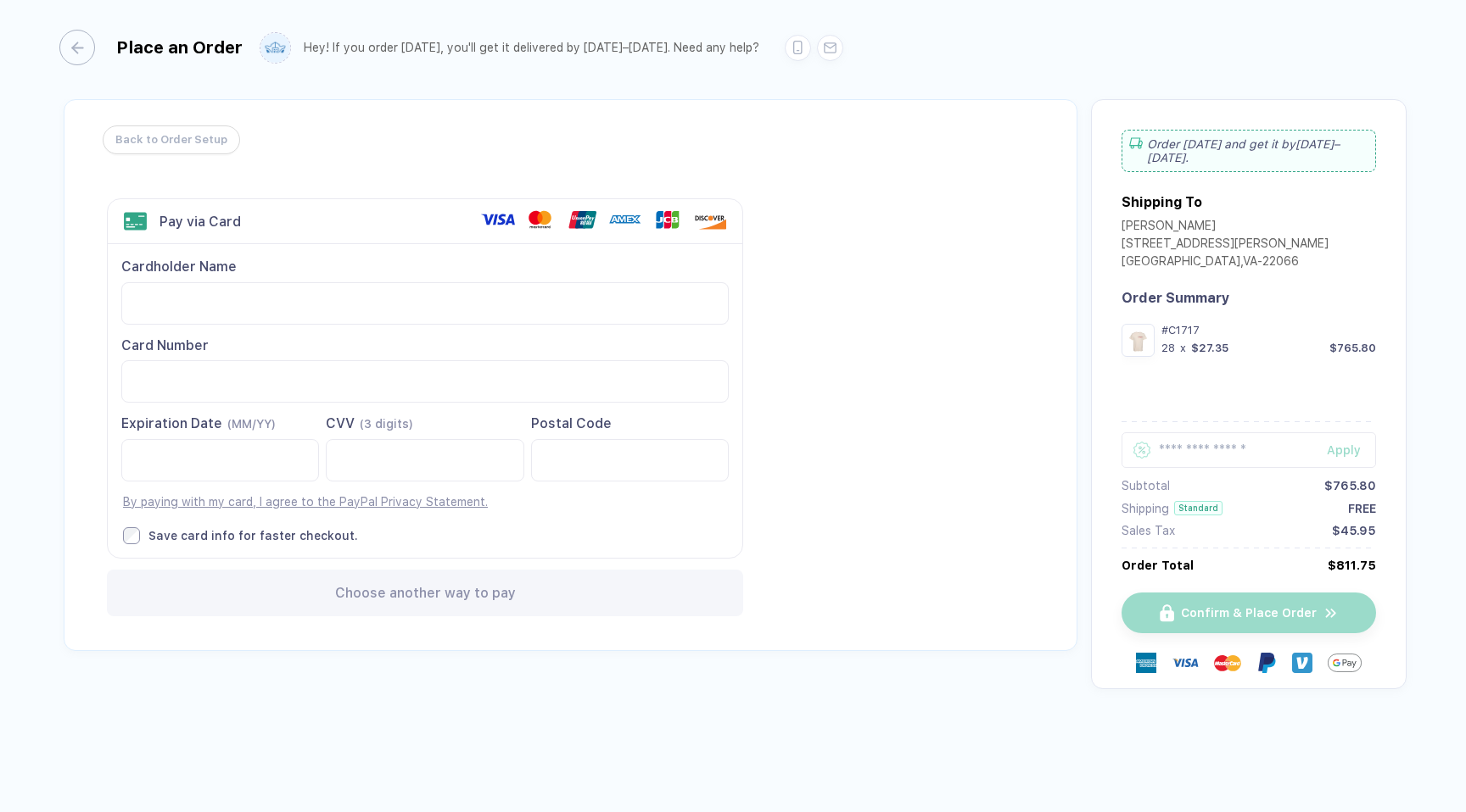
click at [357, 589] on span "Choose another way to pay" at bounding box center [426, 593] width 181 height 16
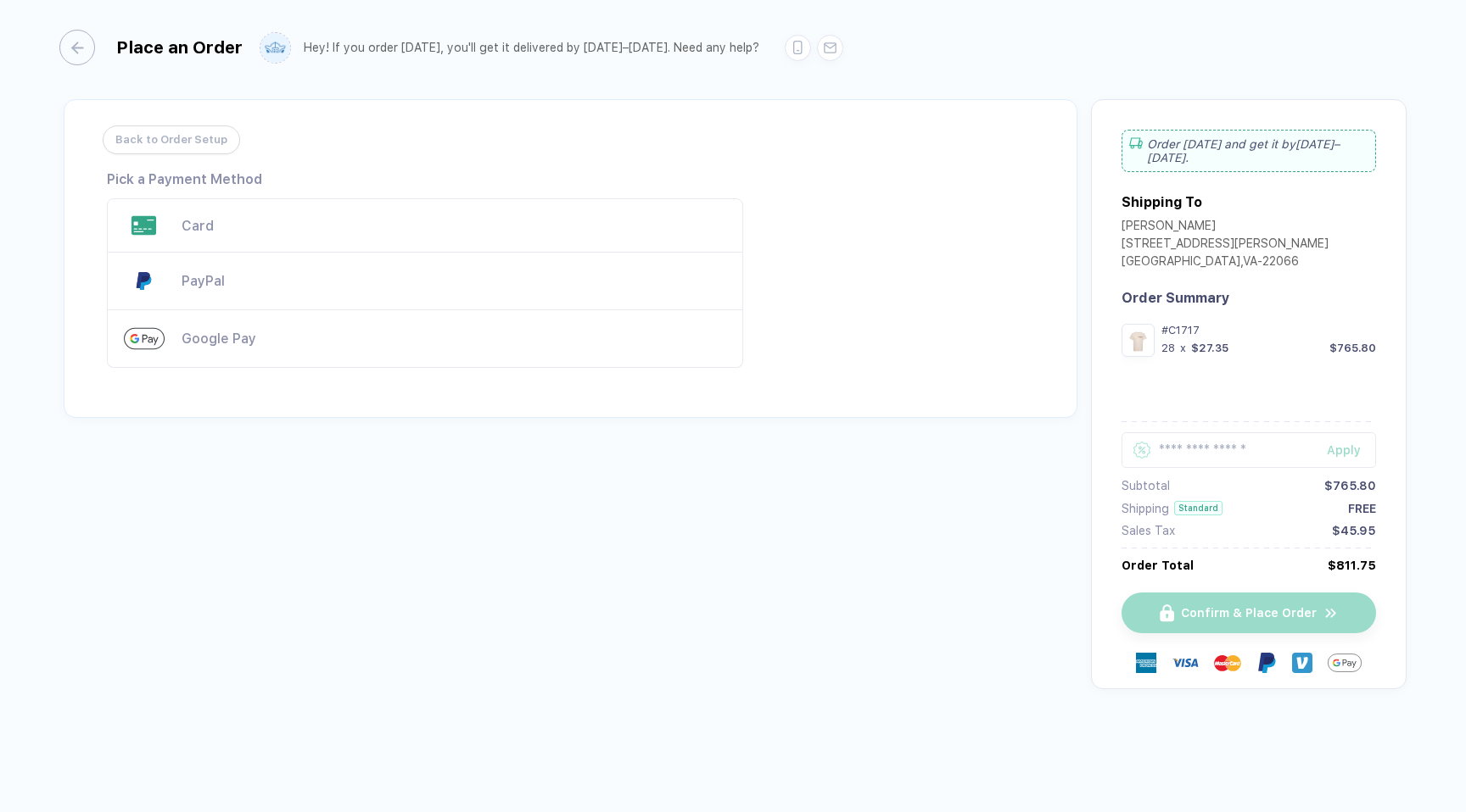
click at [192, 351] on div "Google Pay" at bounding box center [425, 339] width 636 height 58
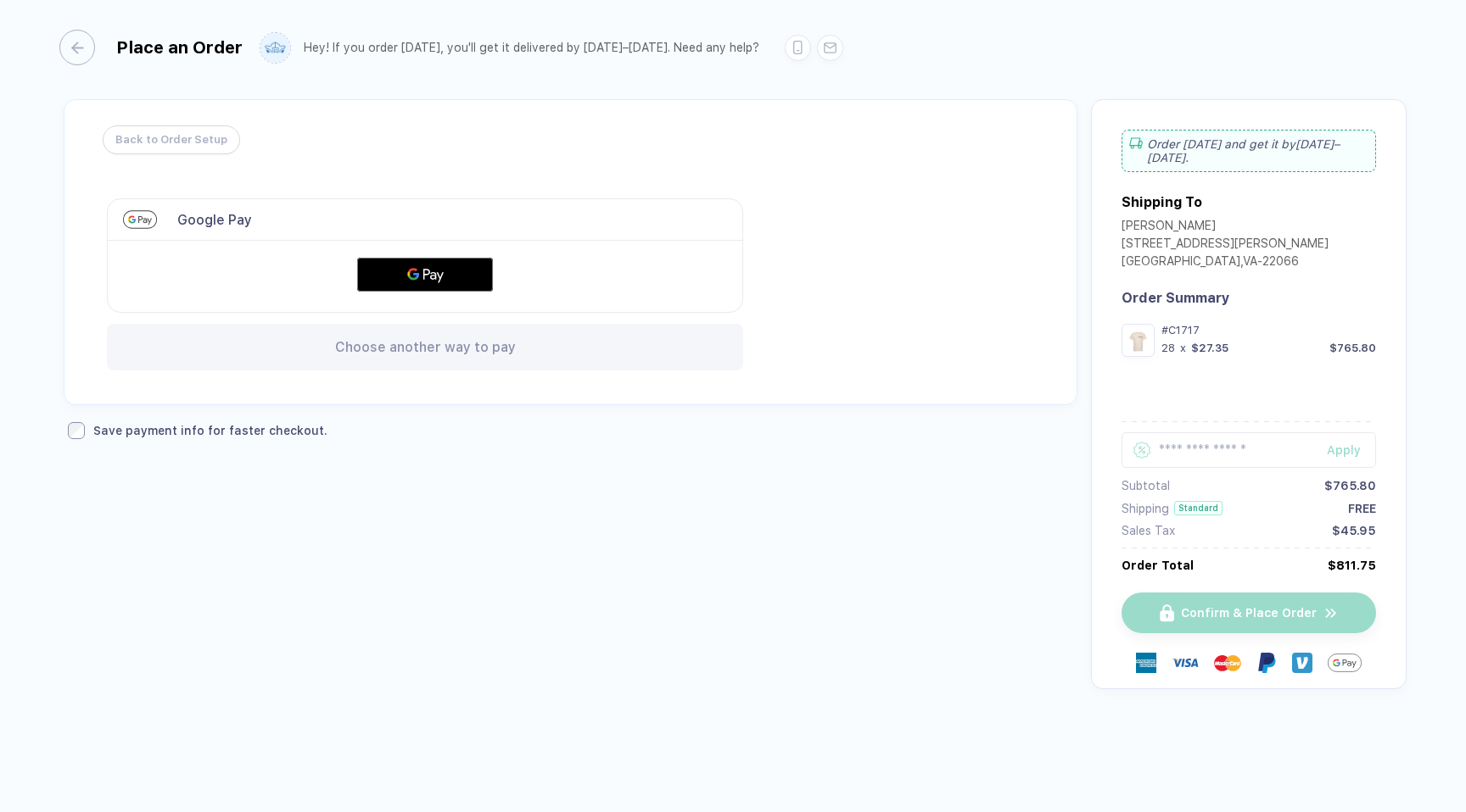
click at [180, 120] on div "Back to Order Setup Visa MasterCard Union Pay American Express JCB Discover Din…" at bounding box center [570, 252] width 1014 height 306
click at [180, 138] on span "Back to Order Setup" at bounding box center [167, 139] width 112 height 27
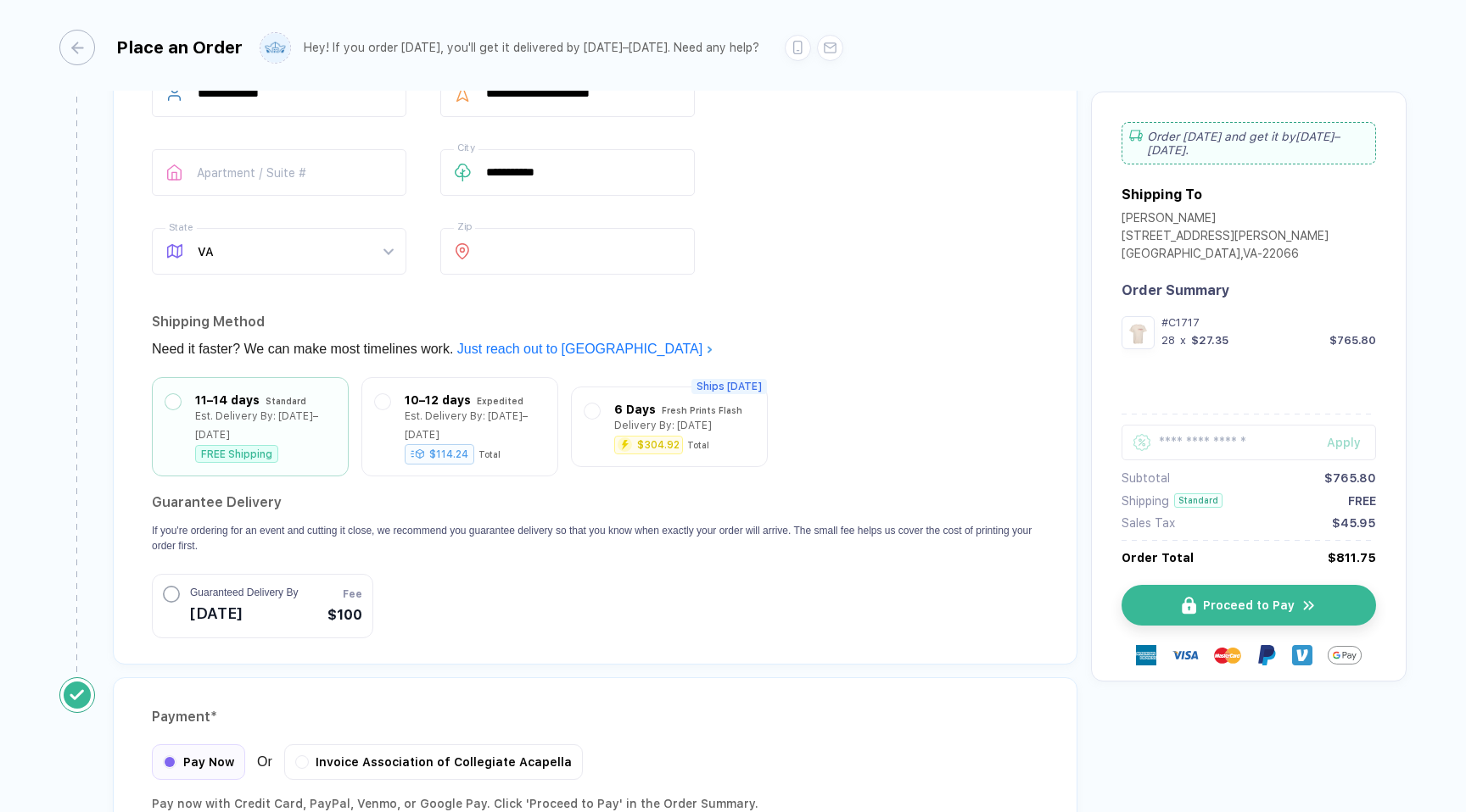
scroll to position [1370, 0]
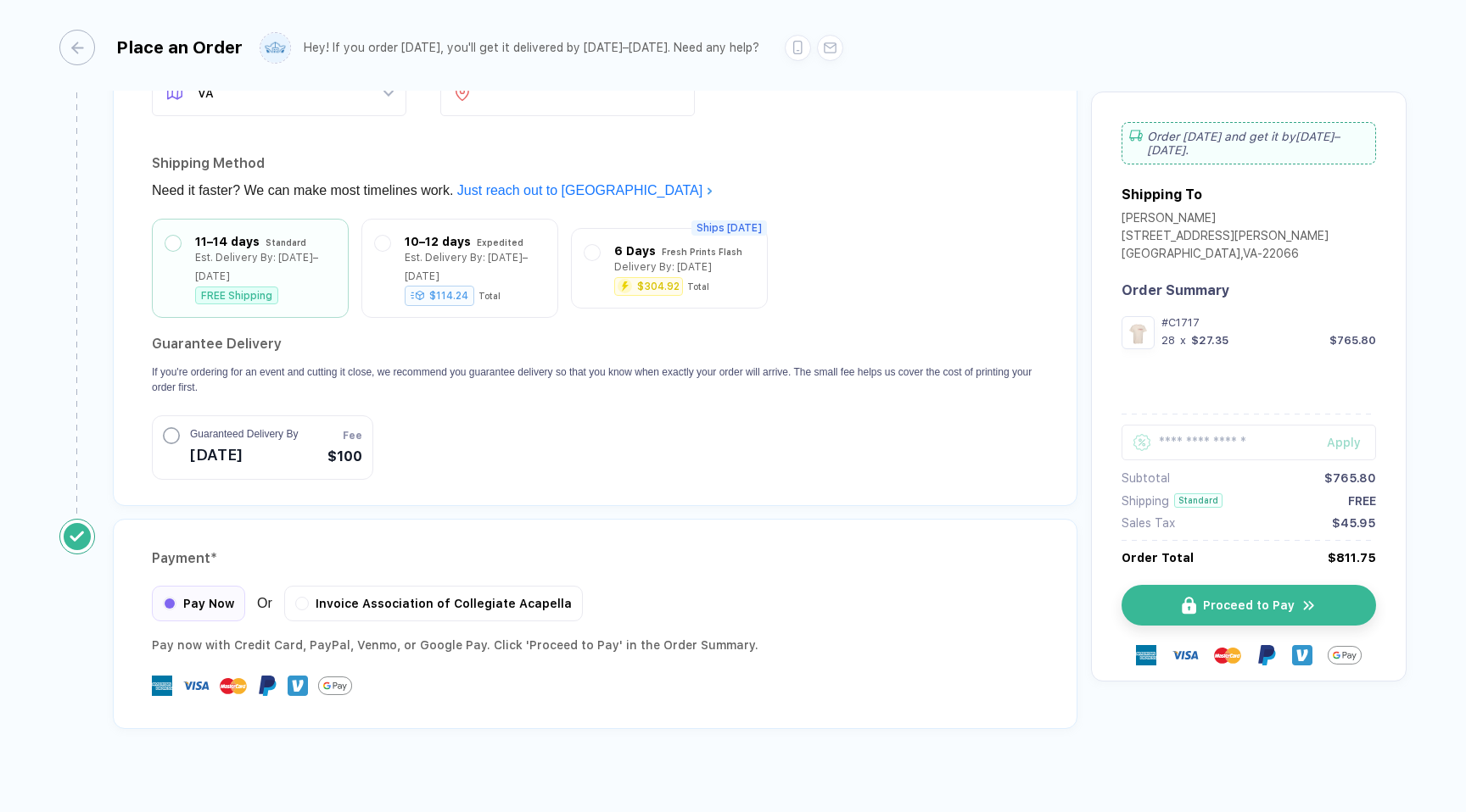
click at [303, 676] on img at bounding box center [298, 686] width 21 height 21
click at [413, 595] on span "Invoice Association of Collegiate Acapella" at bounding box center [443, 602] width 256 height 14
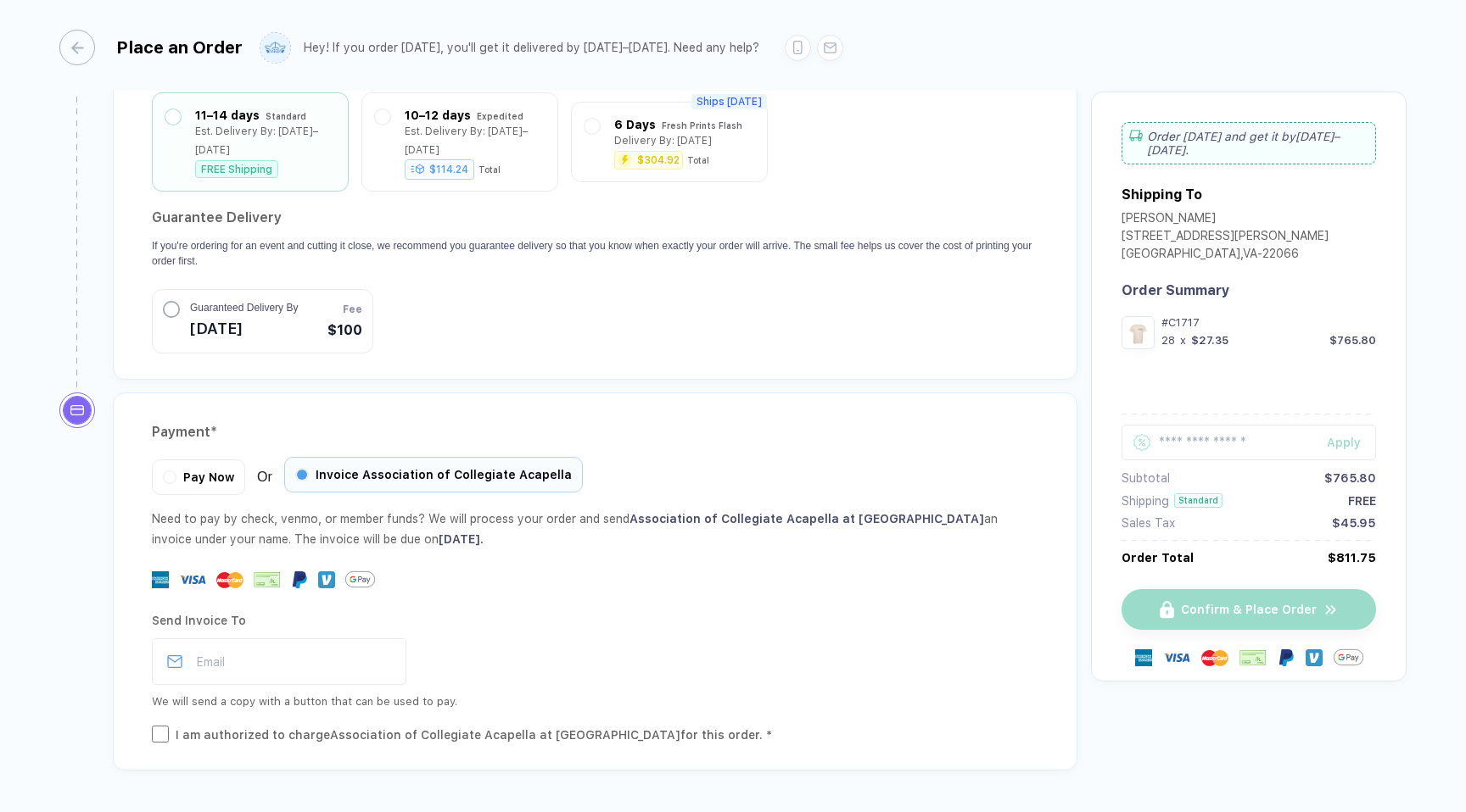
scroll to position [1499, 0]
click at [189, 466] on span "Pay Now" at bounding box center [208, 473] width 51 height 14
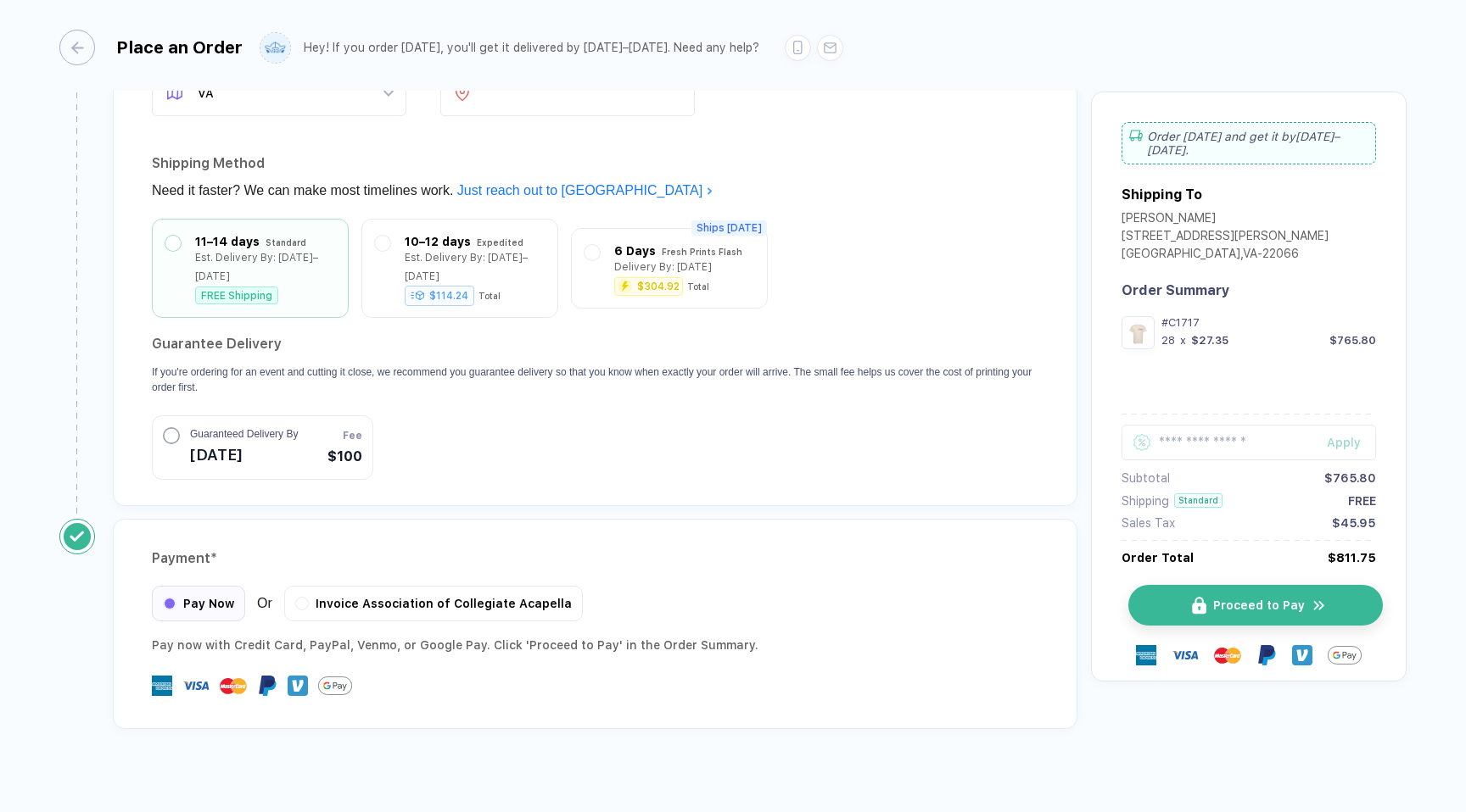
click at [1163, 607] on button "Proceed to Pay" at bounding box center [1255, 605] width 255 height 41
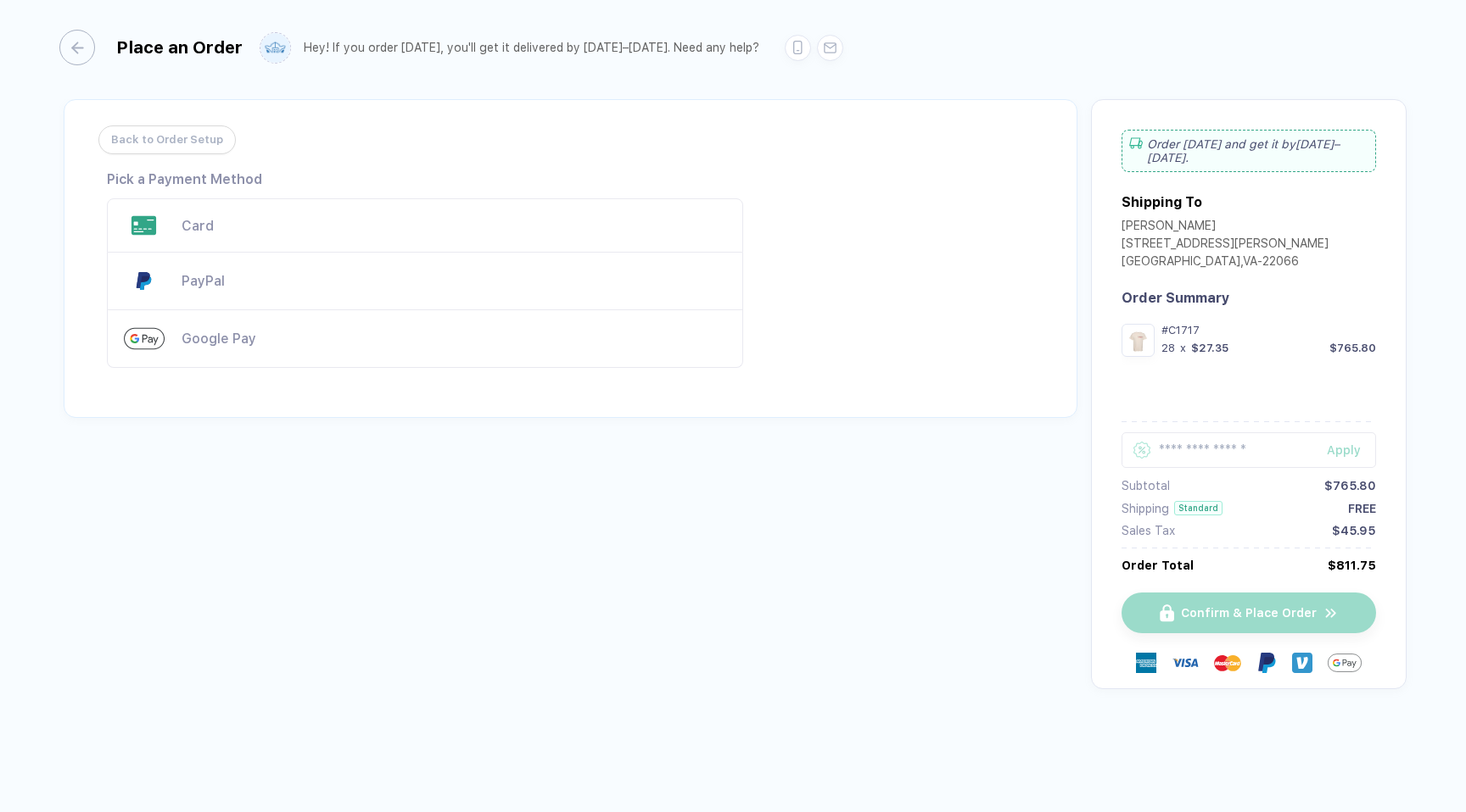
click at [220, 146] on span "Back to Order Setup" at bounding box center [167, 139] width 112 height 27
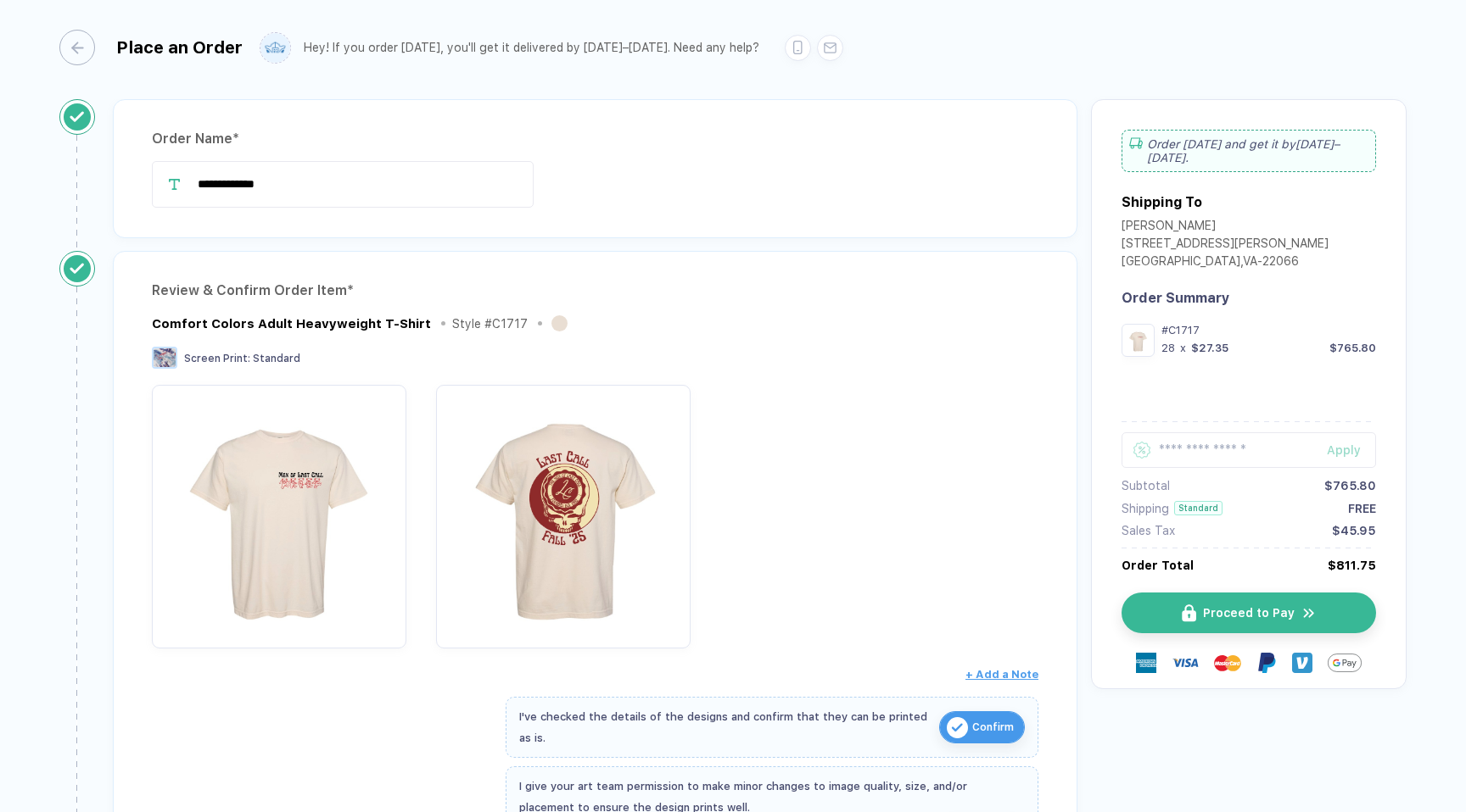
click at [785, 55] on div at bounding box center [813, 48] width 59 height 27
click at [1271, 608] on span "Proceed to Pay" at bounding box center [1259, 613] width 91 height 14
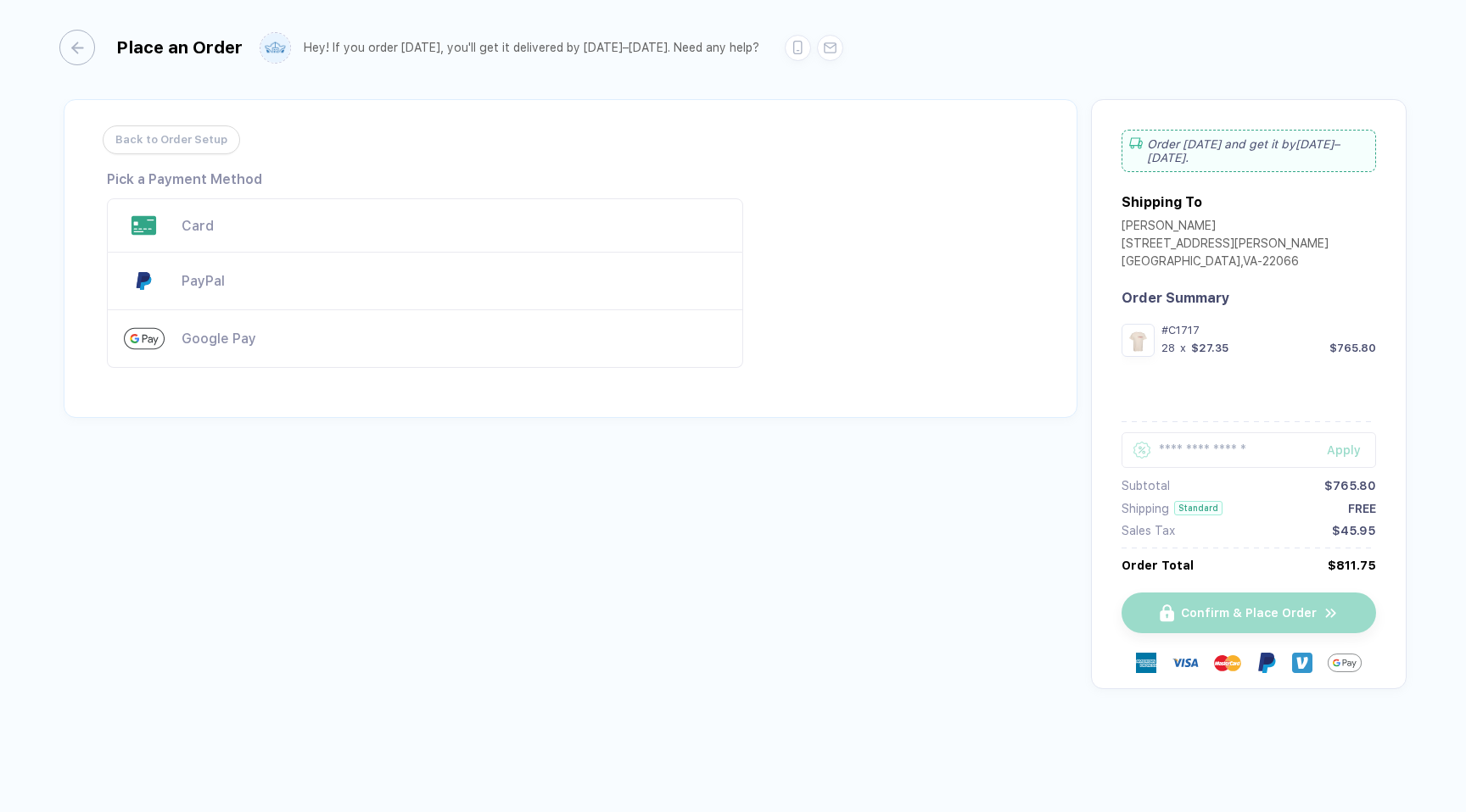
click at [423, 283] on div "PayPal" at bounding box center [453, 281] width 545 height 16
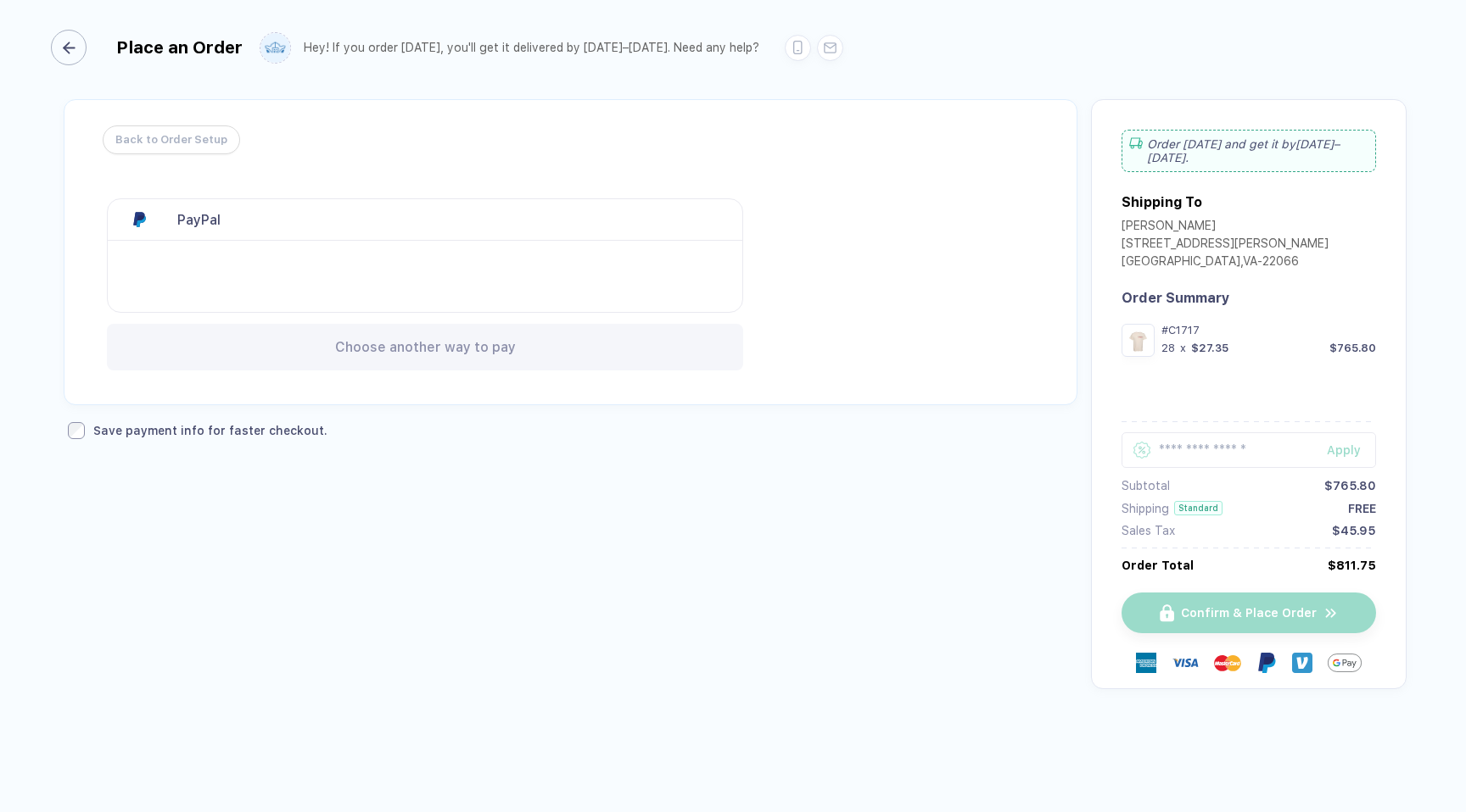
click at [85, 39] on div "button" at bounding box center [68, 48] width 36 height 36
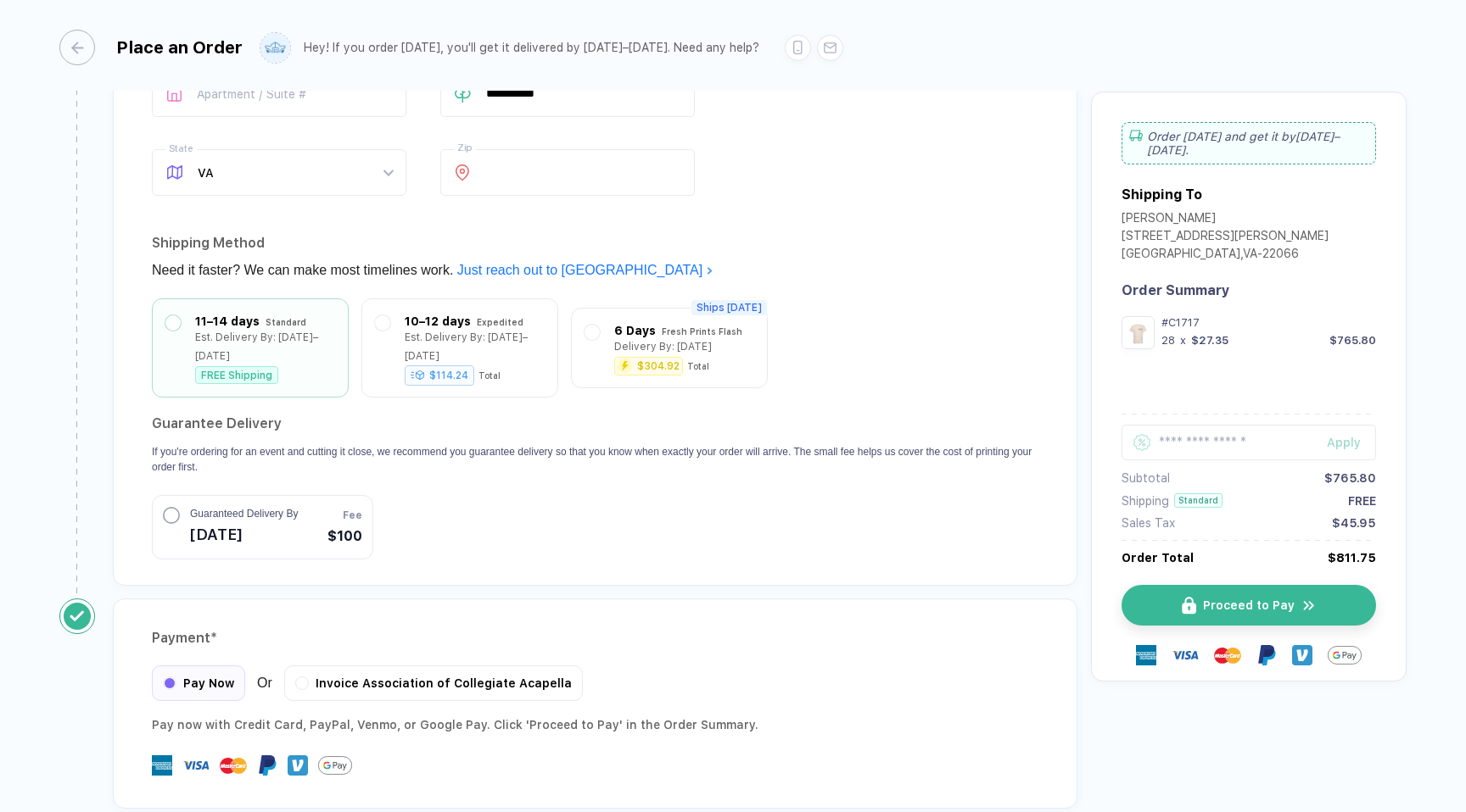
scroll to position [1370, 0]
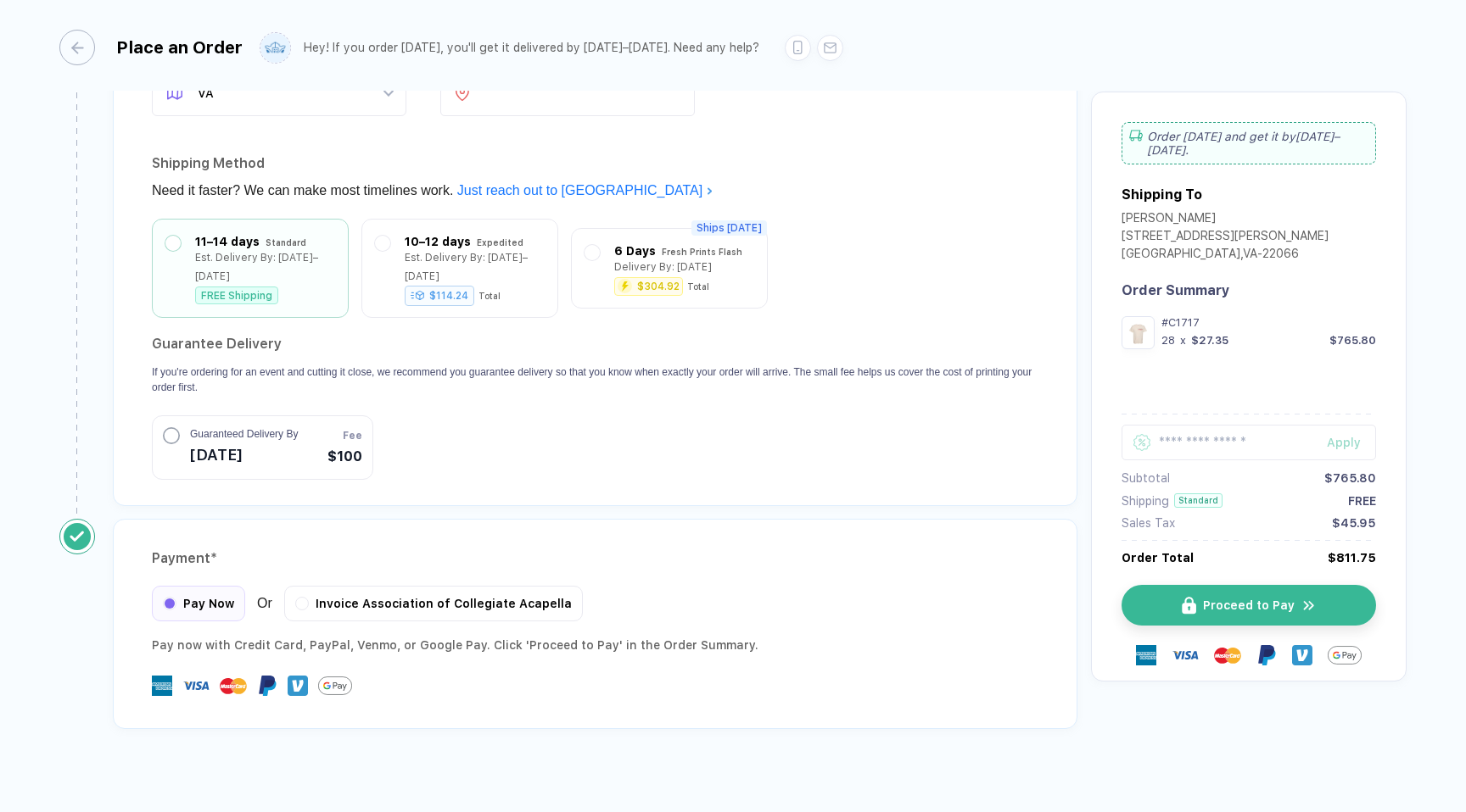
click at [286, 669] on div at bounding box center [595, 686] width 887 height 34
click at [1170, 609] on button "Proceed to Pay" at bounding box center [1255, 605] width 255 height 41
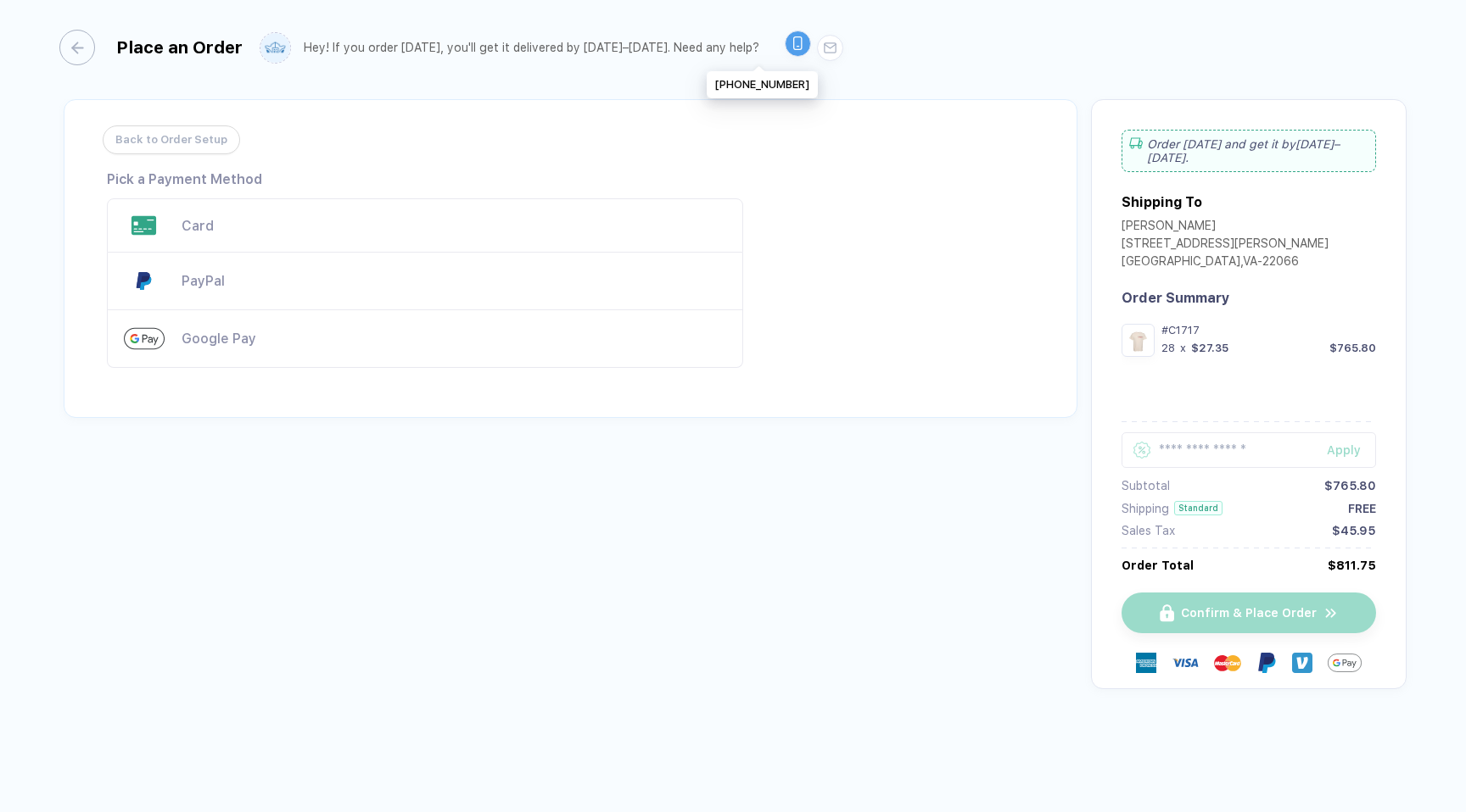
click at [785, 50] on div at bounding box center [797, 44] width 27 height 27
click at [71, 55] on div "button" at bounding box center [68, 48] width 36 height 36
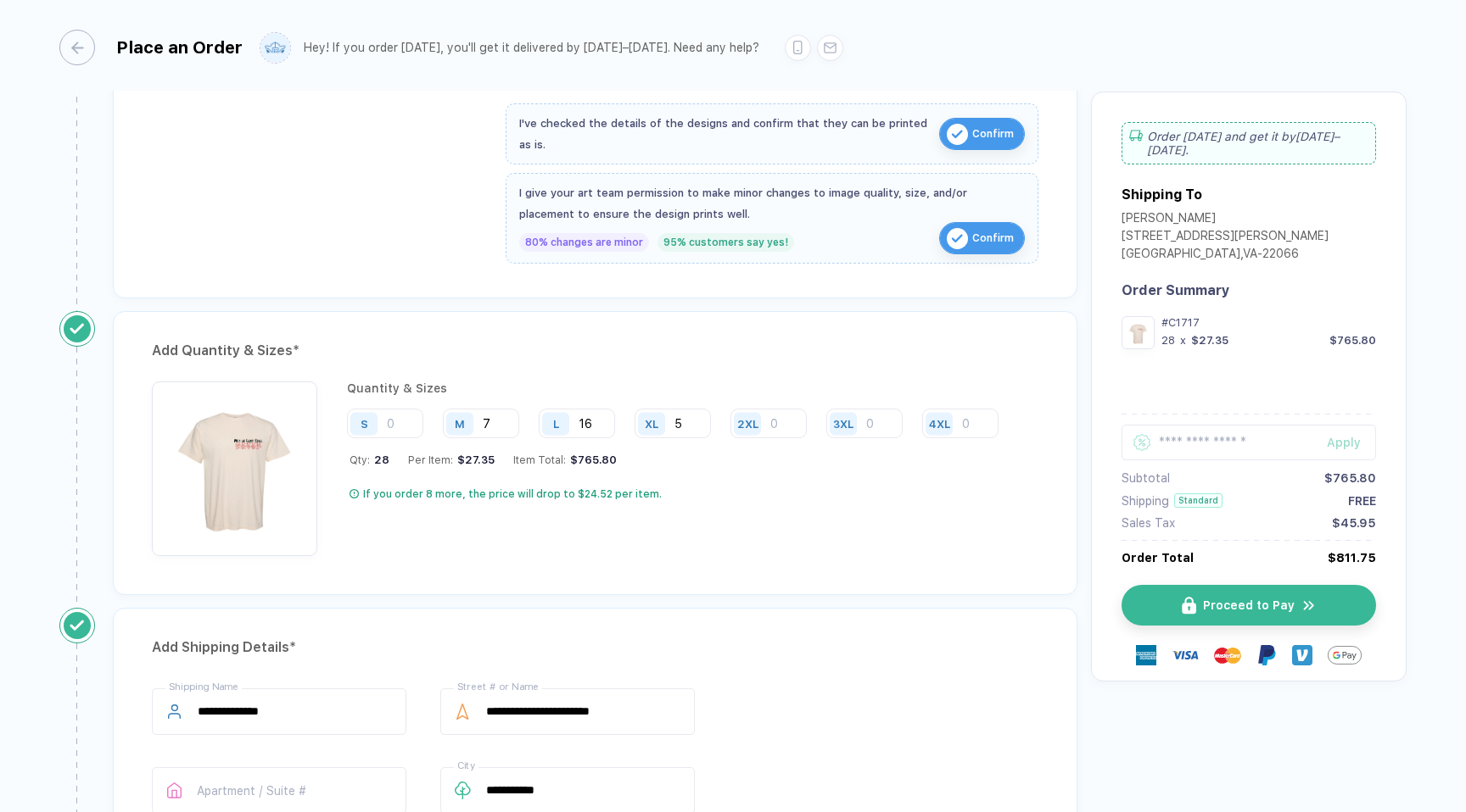
scroll to position [541, 0]
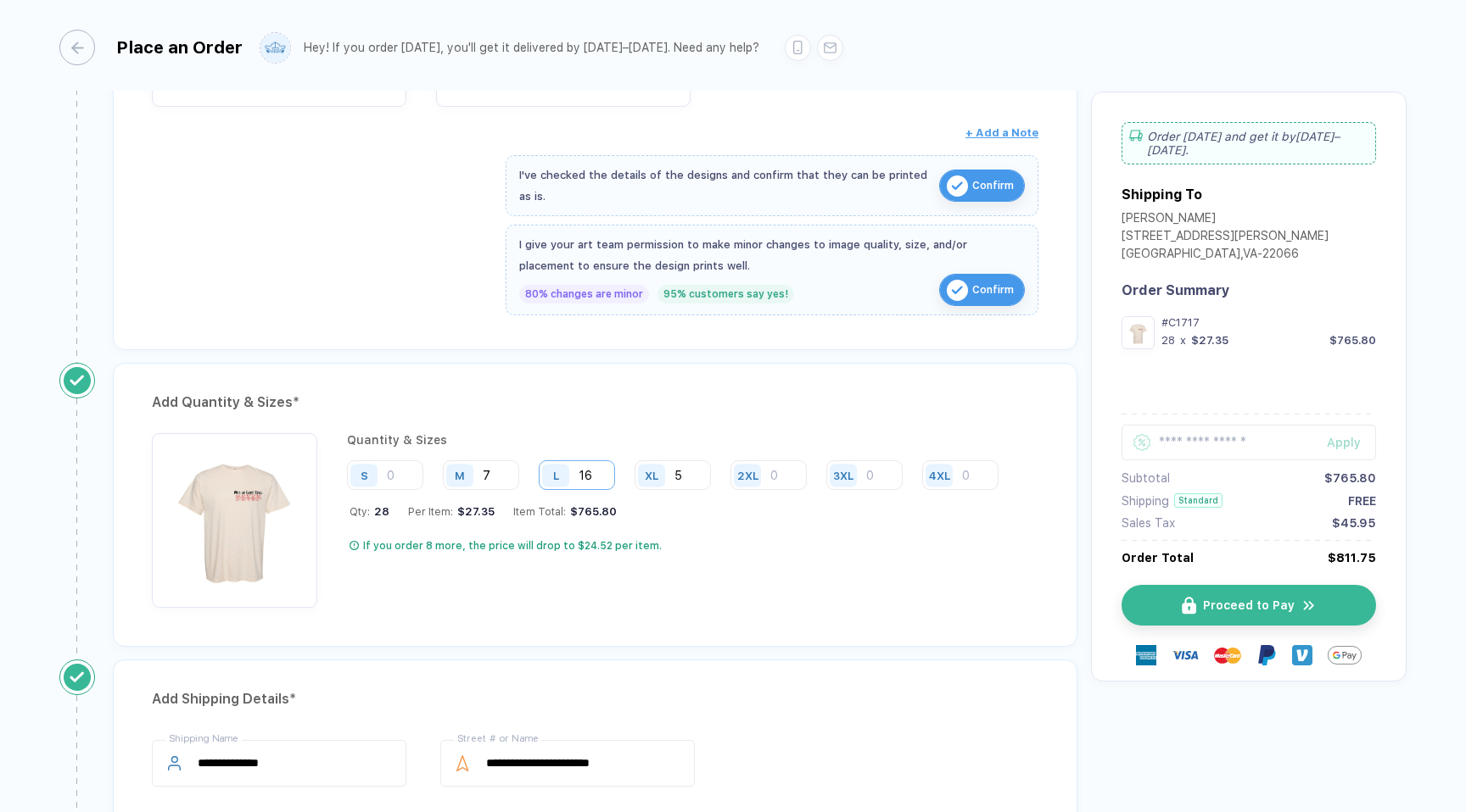
click at [601, 484] on input "16" at bounding box center [576, 475] width 76 height 30
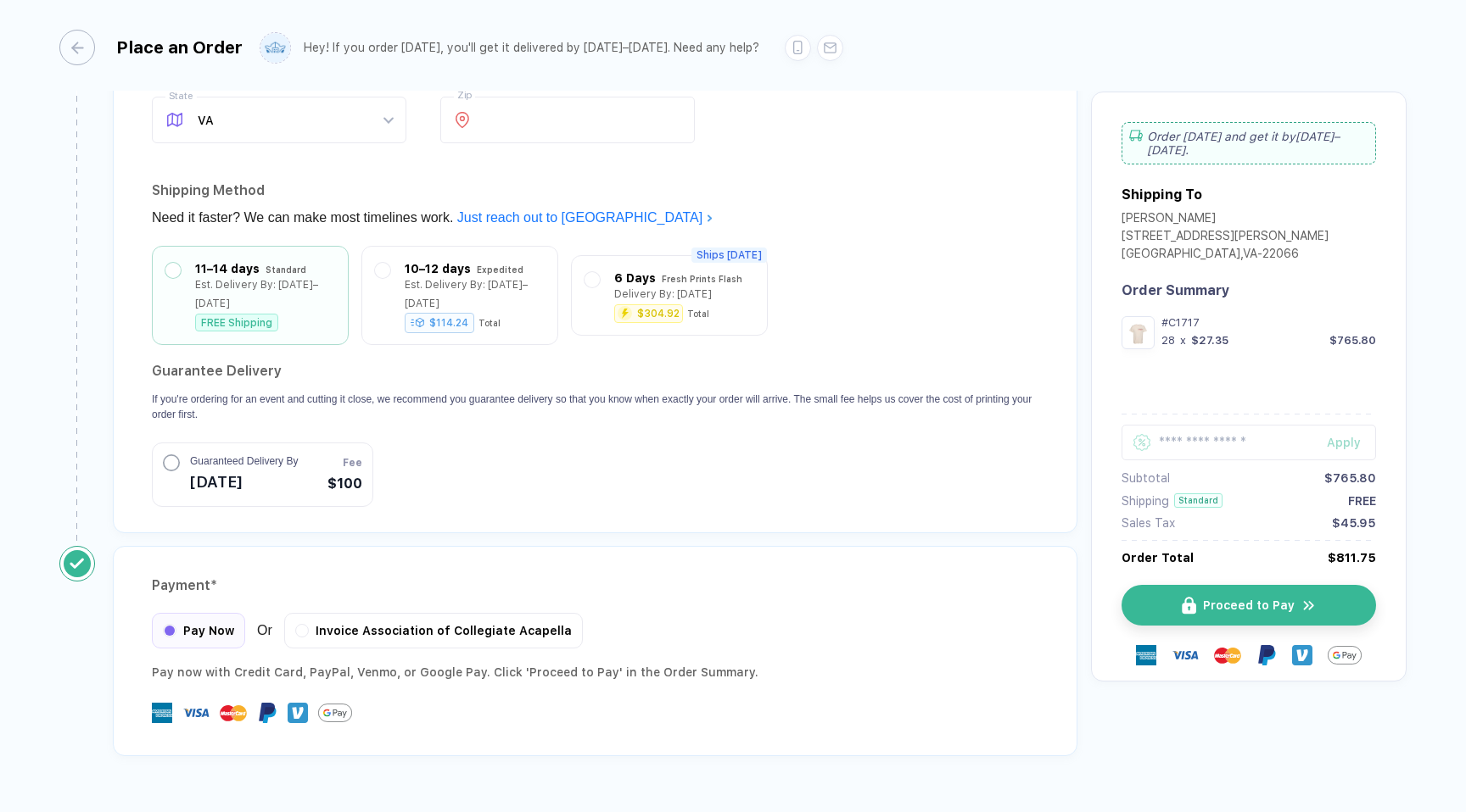
scroll to position [1345, 0]
click at [362, 627] on div "Payment * Pay Now Or Invoice Association of Collegiate Acapella Pay now with Cr…" at bounding box center [595, 648] width 964 height 210
click at [364, 619] on span "Invoice Association of Collegiate Acapella" at bounding box center [443, 626] width 256 height 14
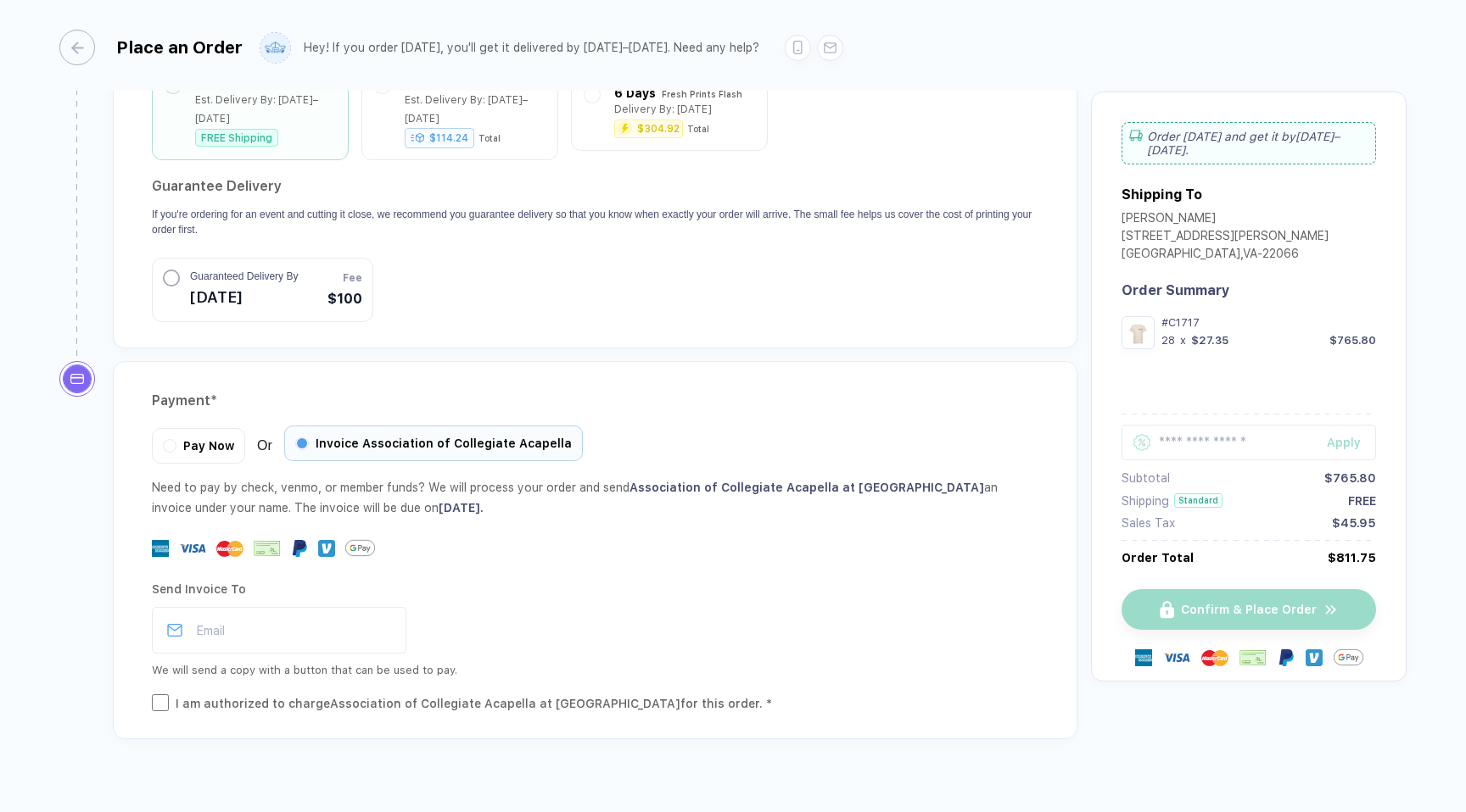
scroll to position [1532, 0]
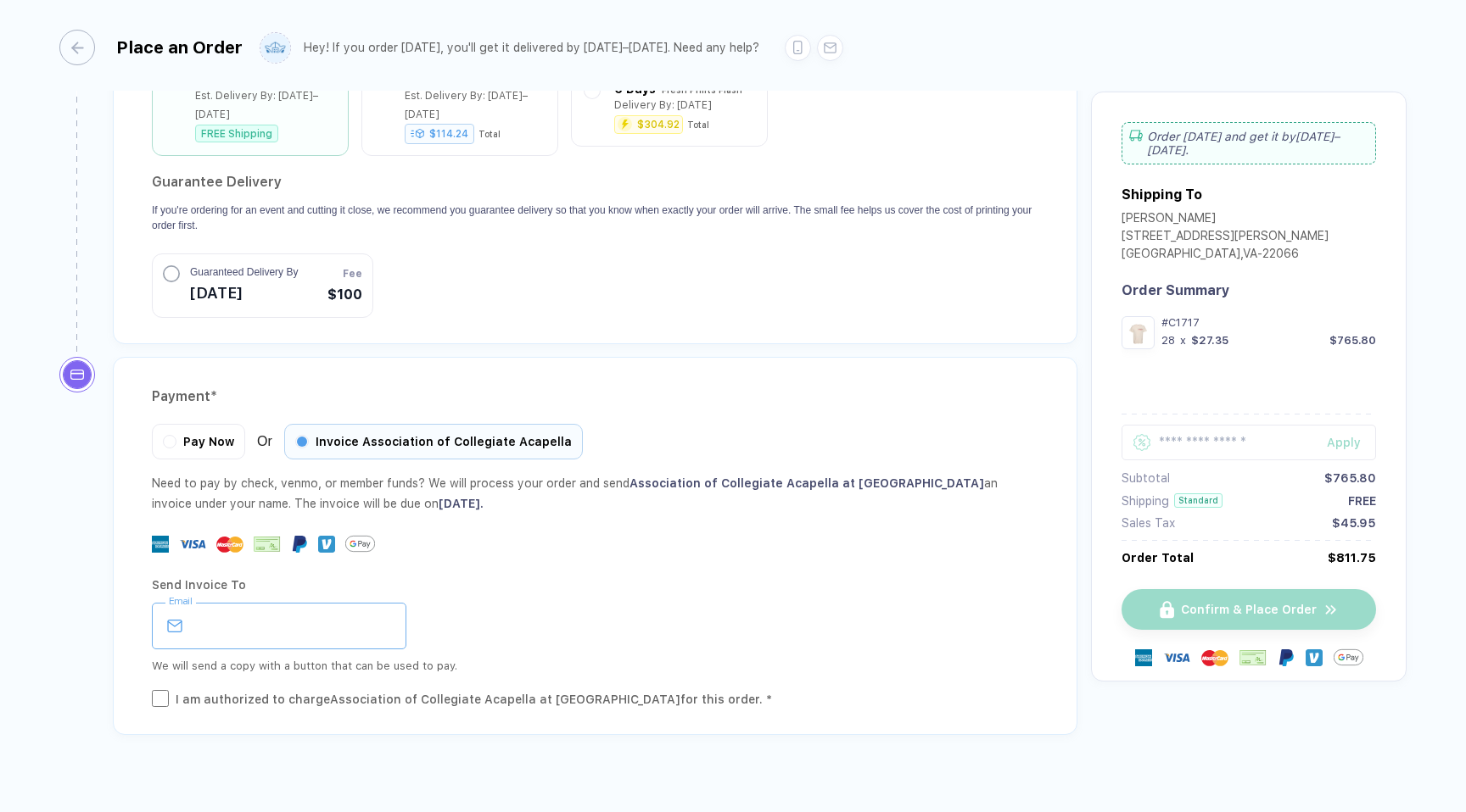
click at [300, 603] on input "email" at bounding box center [279, 626] width 255 height 47
type input "**********"
click at [837, 529] on div at bounding box center [595, 544] width 887 height 30
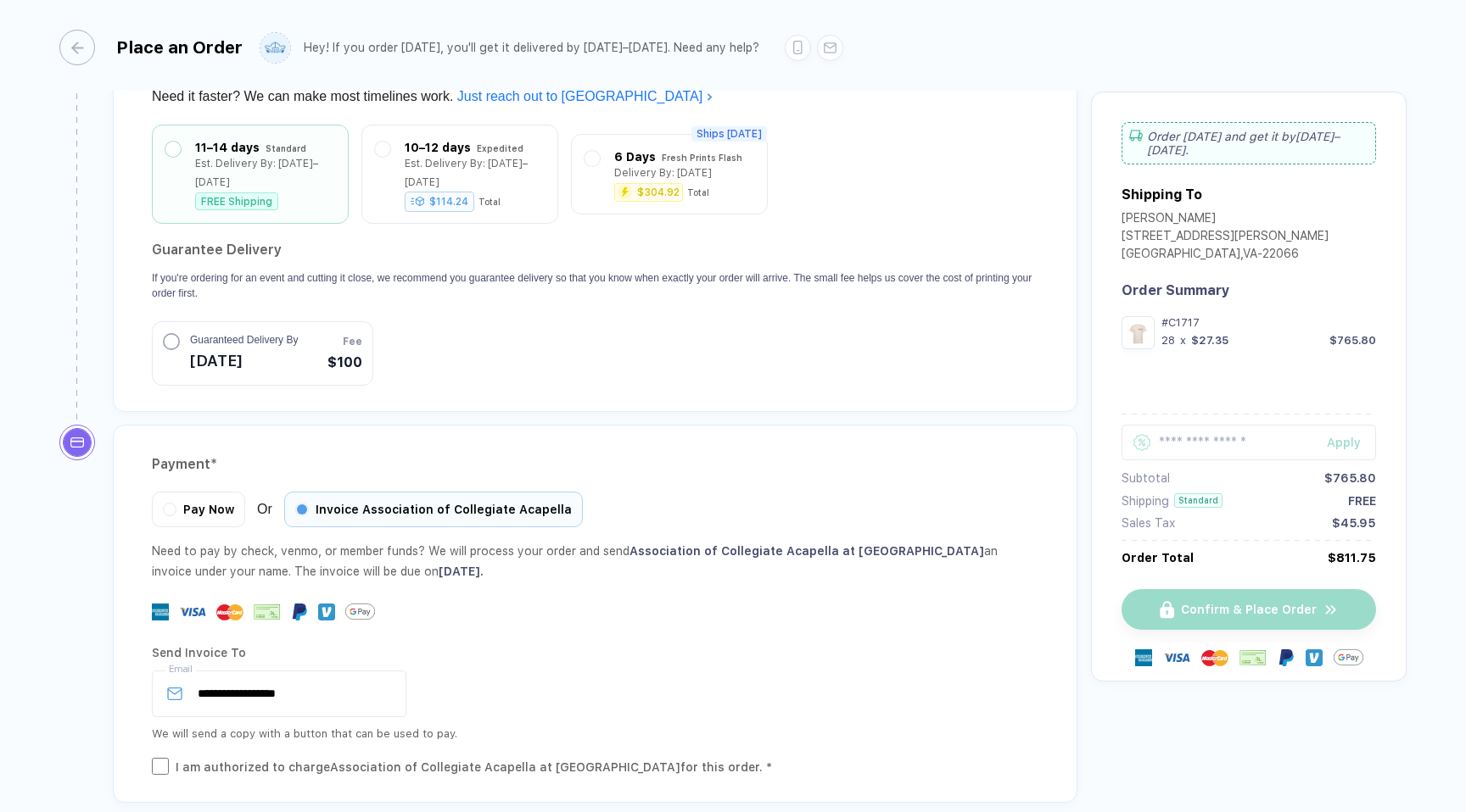
scroll to position [1458, 0]
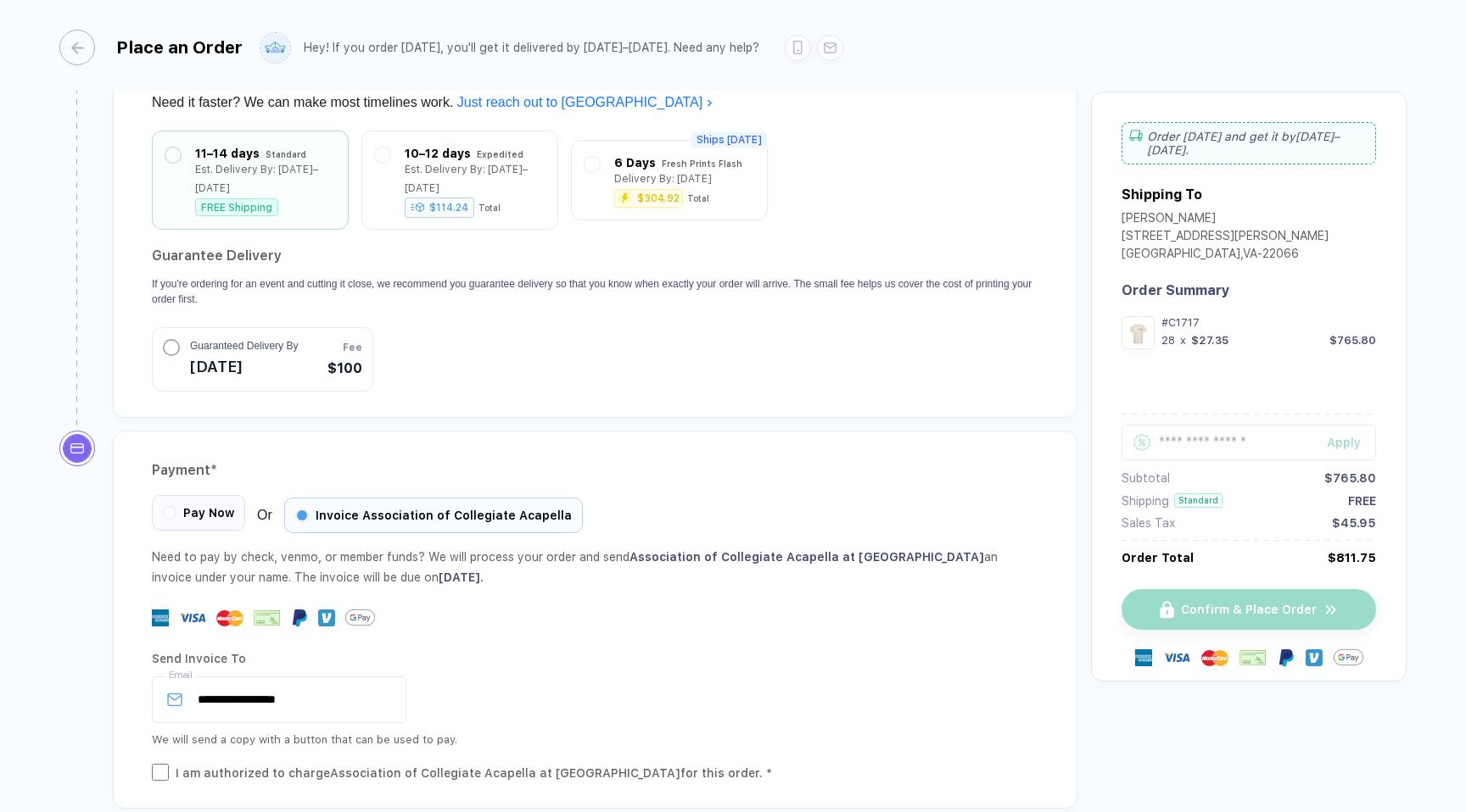
click at [222, 505] on div "Pay Now" at bounding box center [198, 513] width 93 height 36
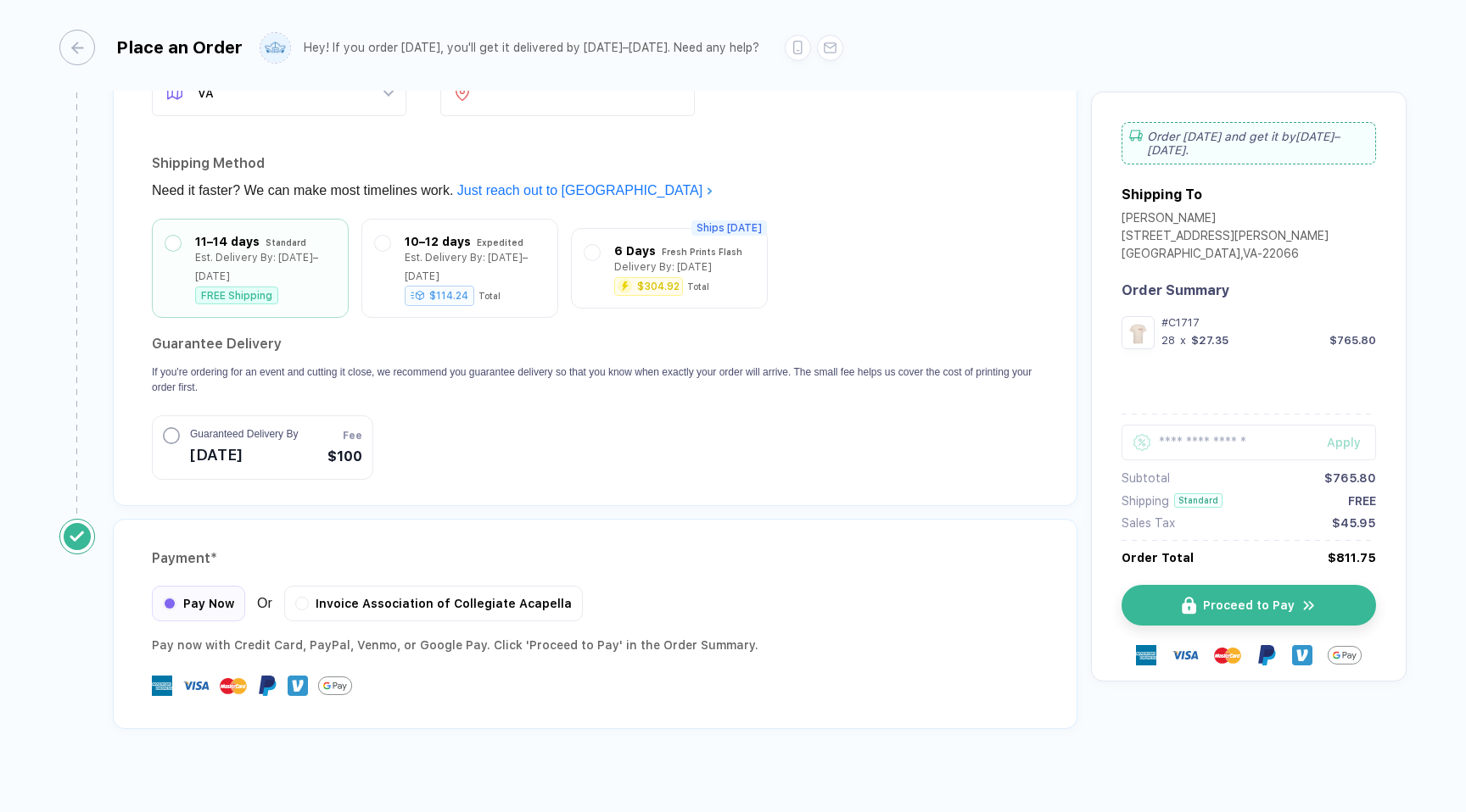
click at [305, 676] on img at bounding box center [298, 686] width 21 height 21
click at [1236, 585] on button "Proceed to Pay" at bounding box center [1255, 605] width 255 height 41
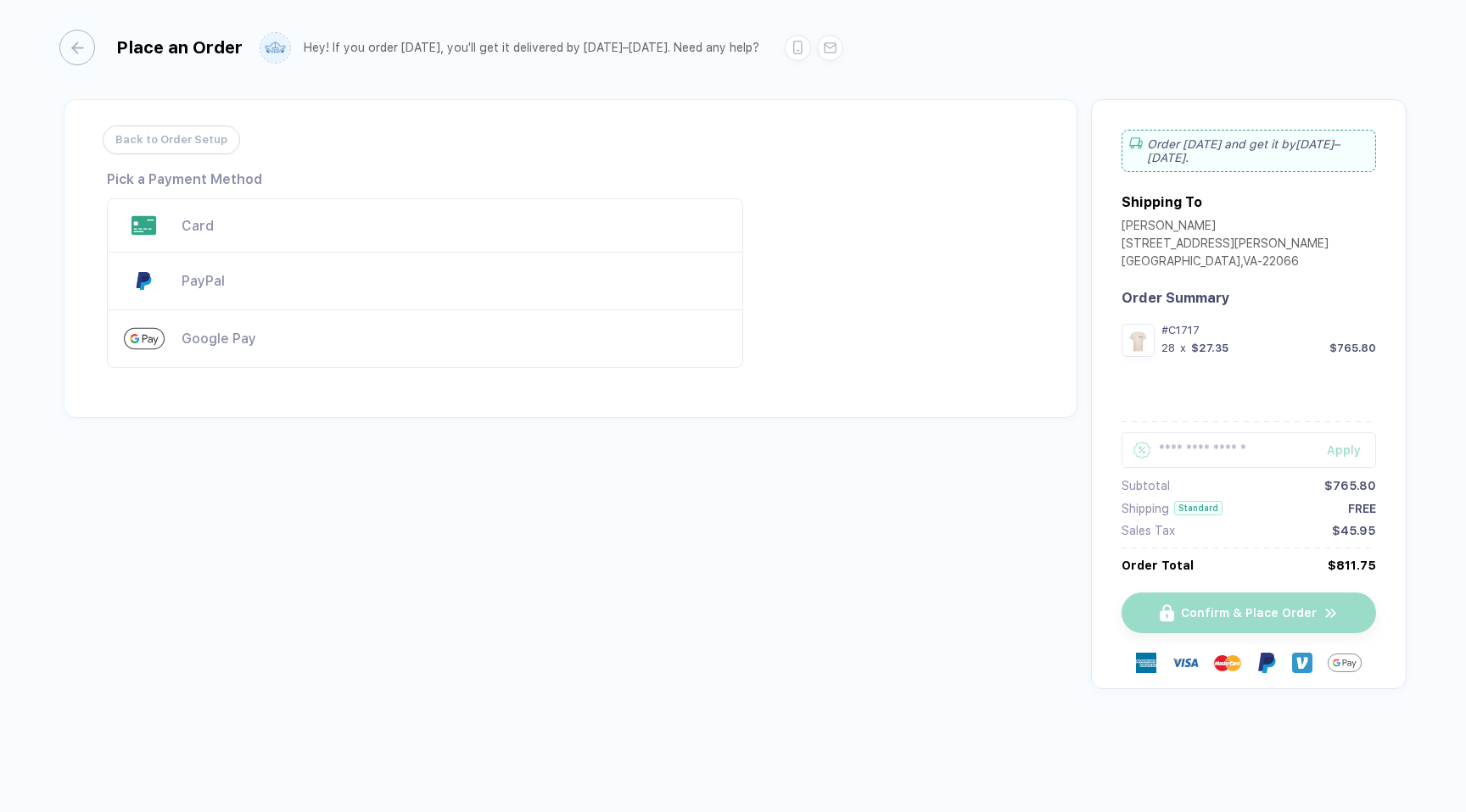
click at [1321, 660] on div at bounding box center [1249, 663] width 255 height 34
click at [1283, 604] on div "Confirm & Place Order" at bounding box center [1249, 630] width 255 height 117
click at [174, 147] on span "Back to Order Setup" at bounding box center [167, 139] width 112 height 27
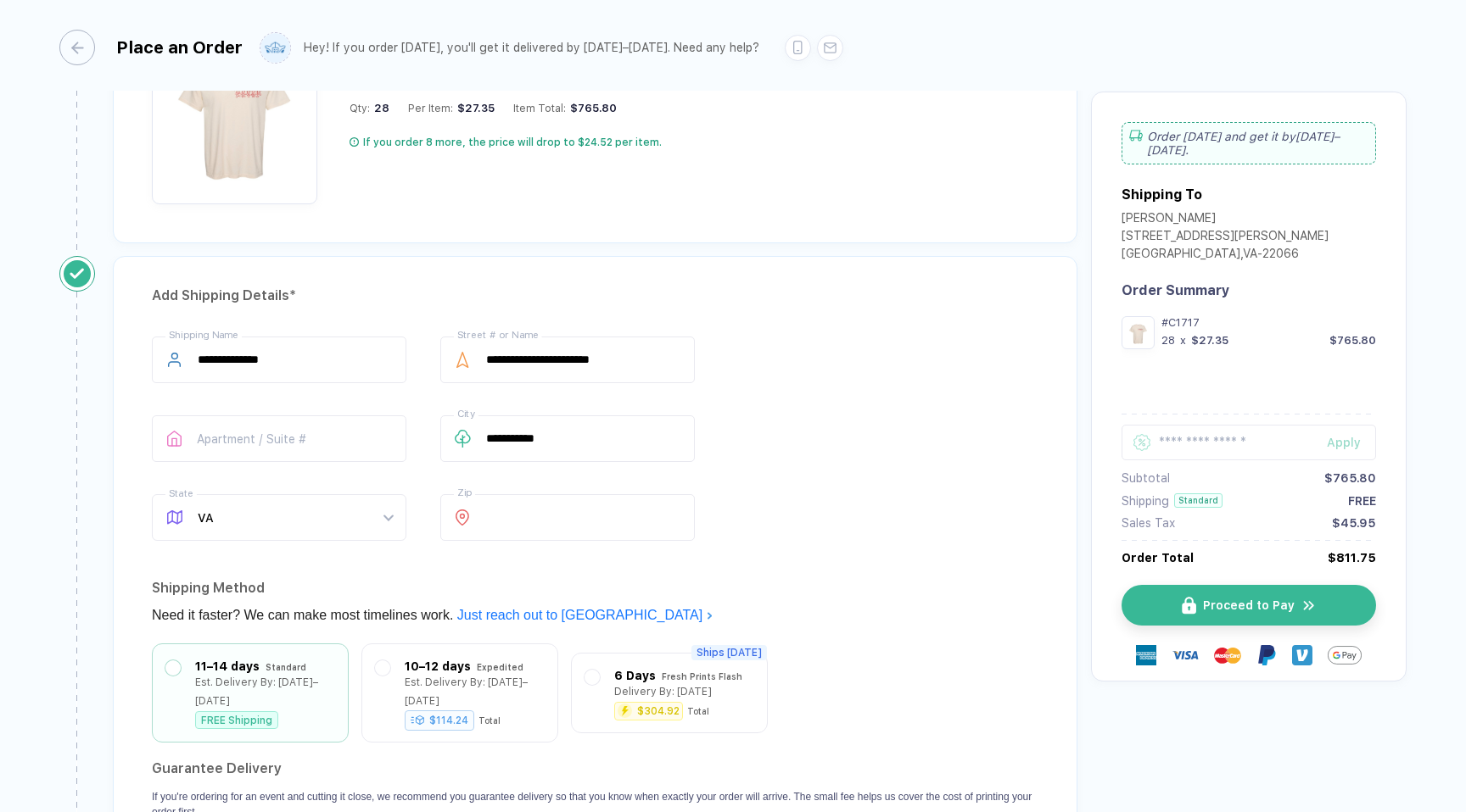
scroll to position [1370, 0]
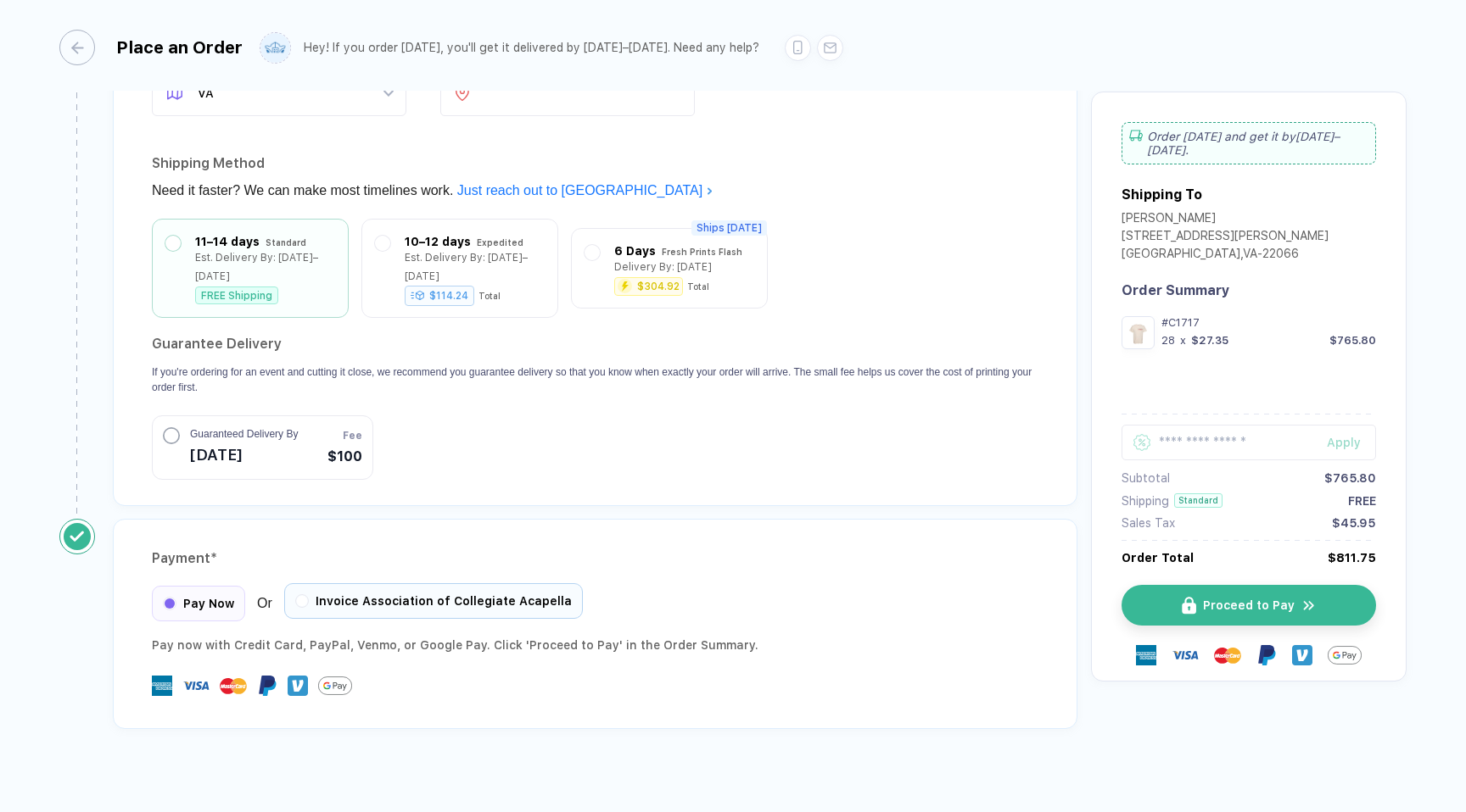
click at [478, 595] on span "Invoice Association of Collegiate Acapella" at bounding box center [443, 602] width 256 height 14
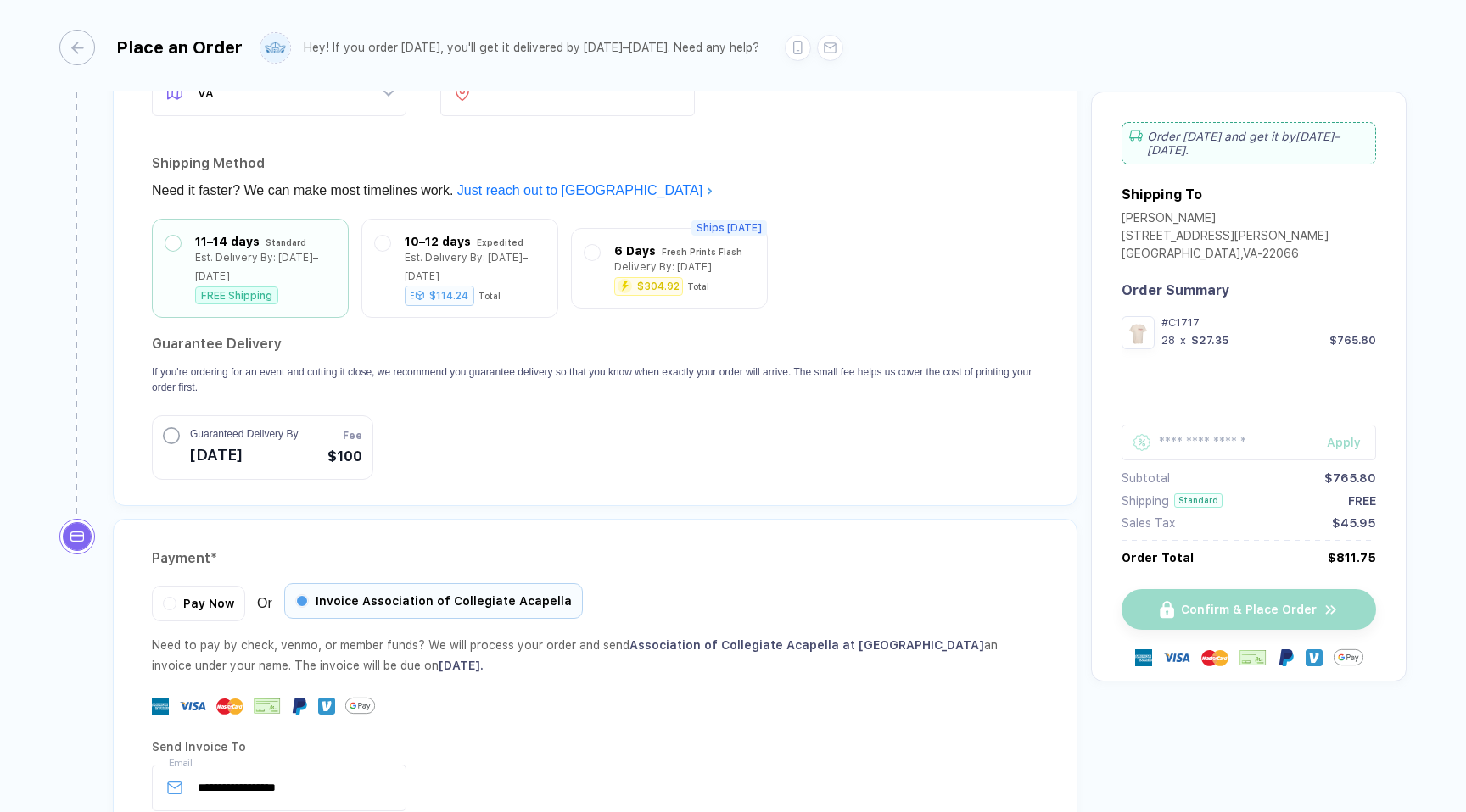
click at [478, 595] on span "Invoice Association of Collegiate Acapella" at bounding box center [443, 602] width 256 height 14
click at [200, 595] on span "Pay Now" at bounding box center [208, 602] width 51 height 14
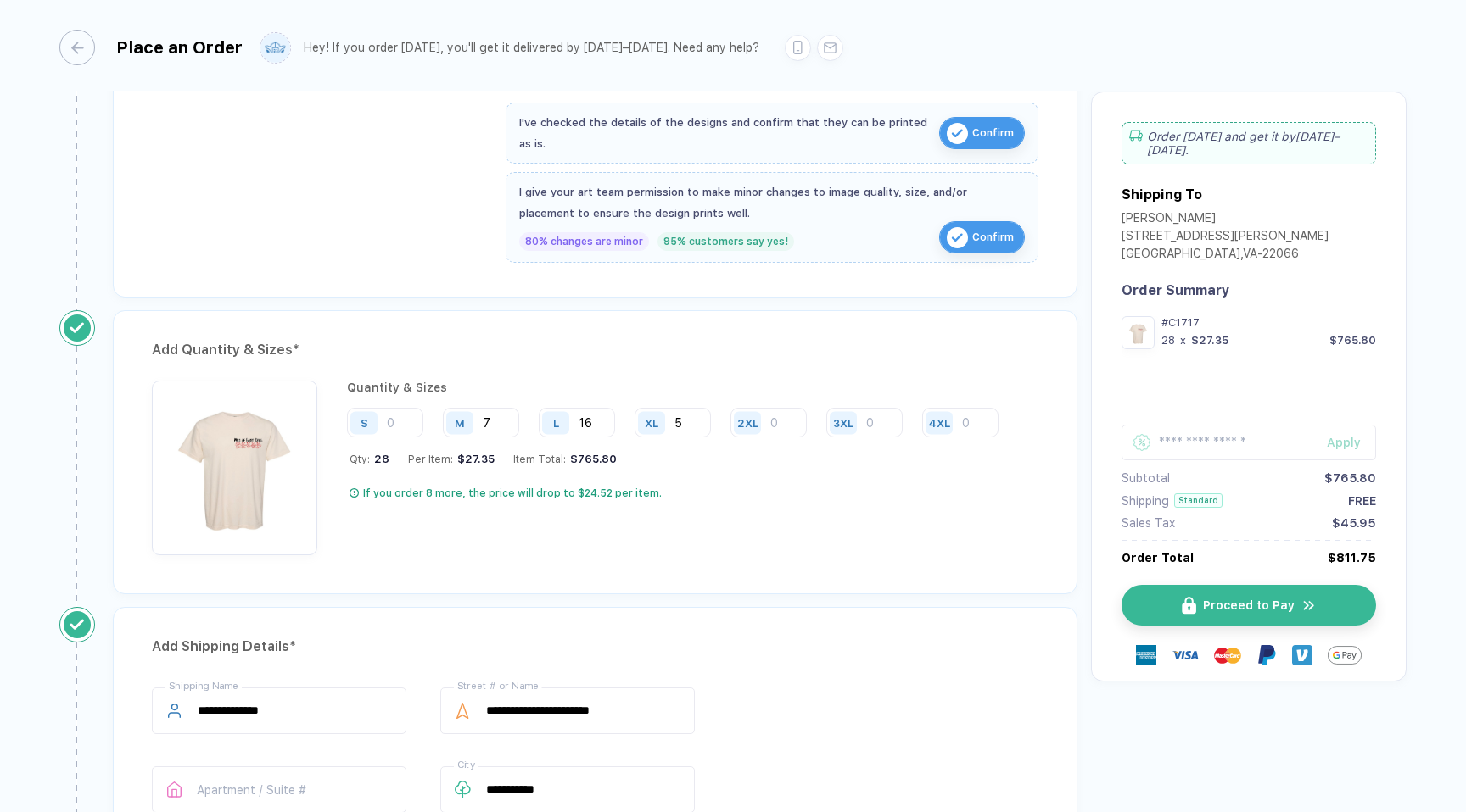
scroll to position [0, 0]
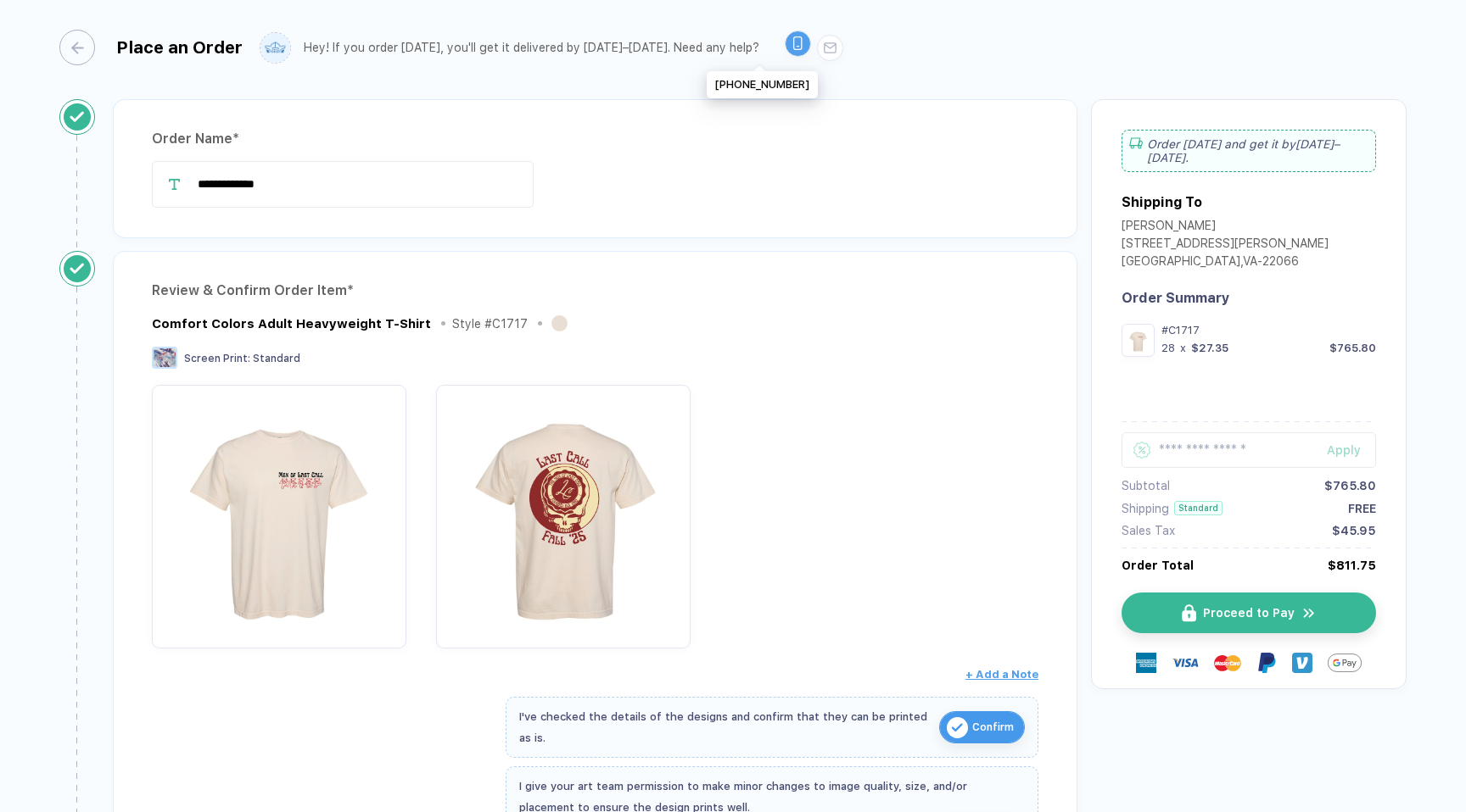
click at [794, 46] on icon at bounding box center [797, 44] width 9 height 14
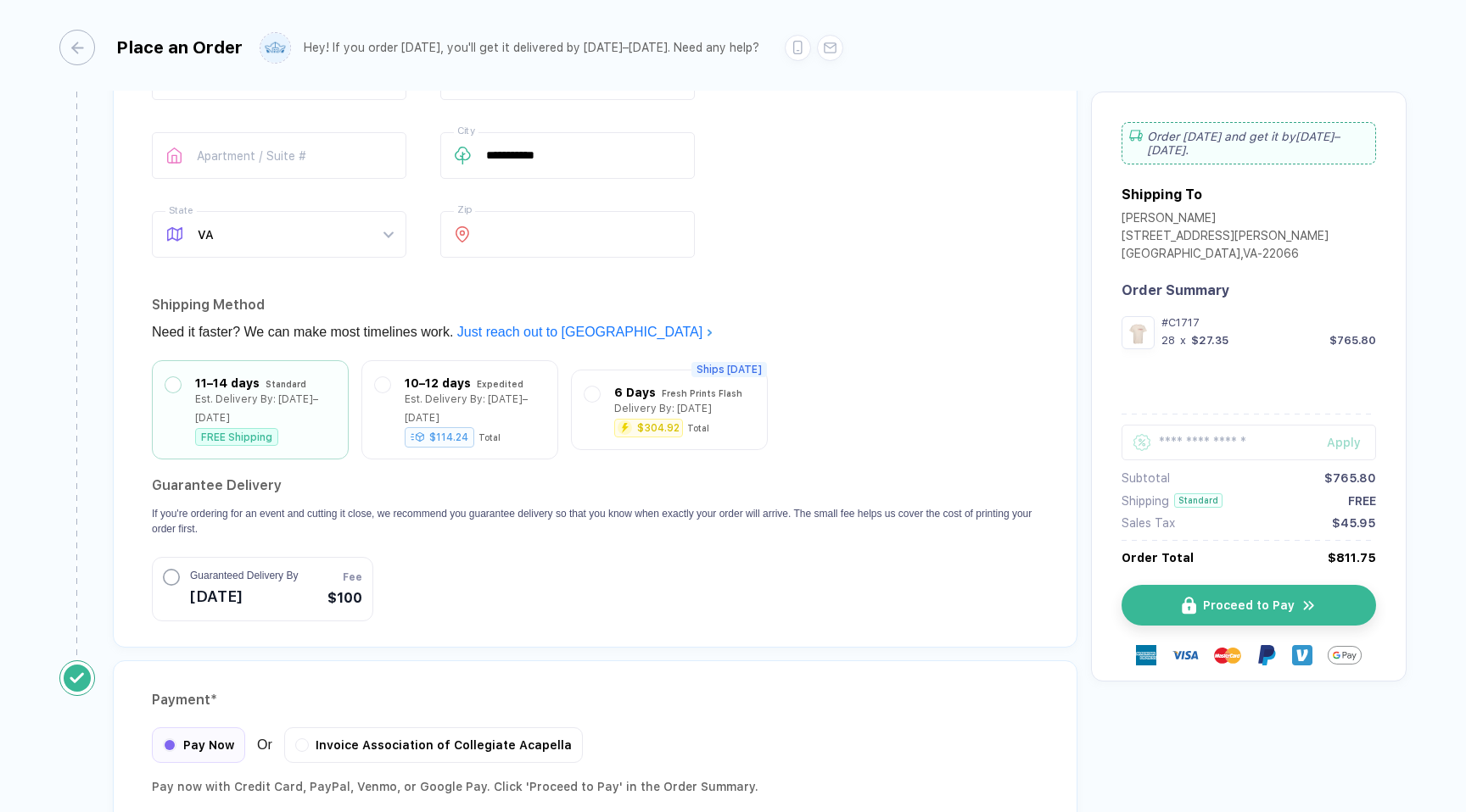
scroll to position [1370, 0]
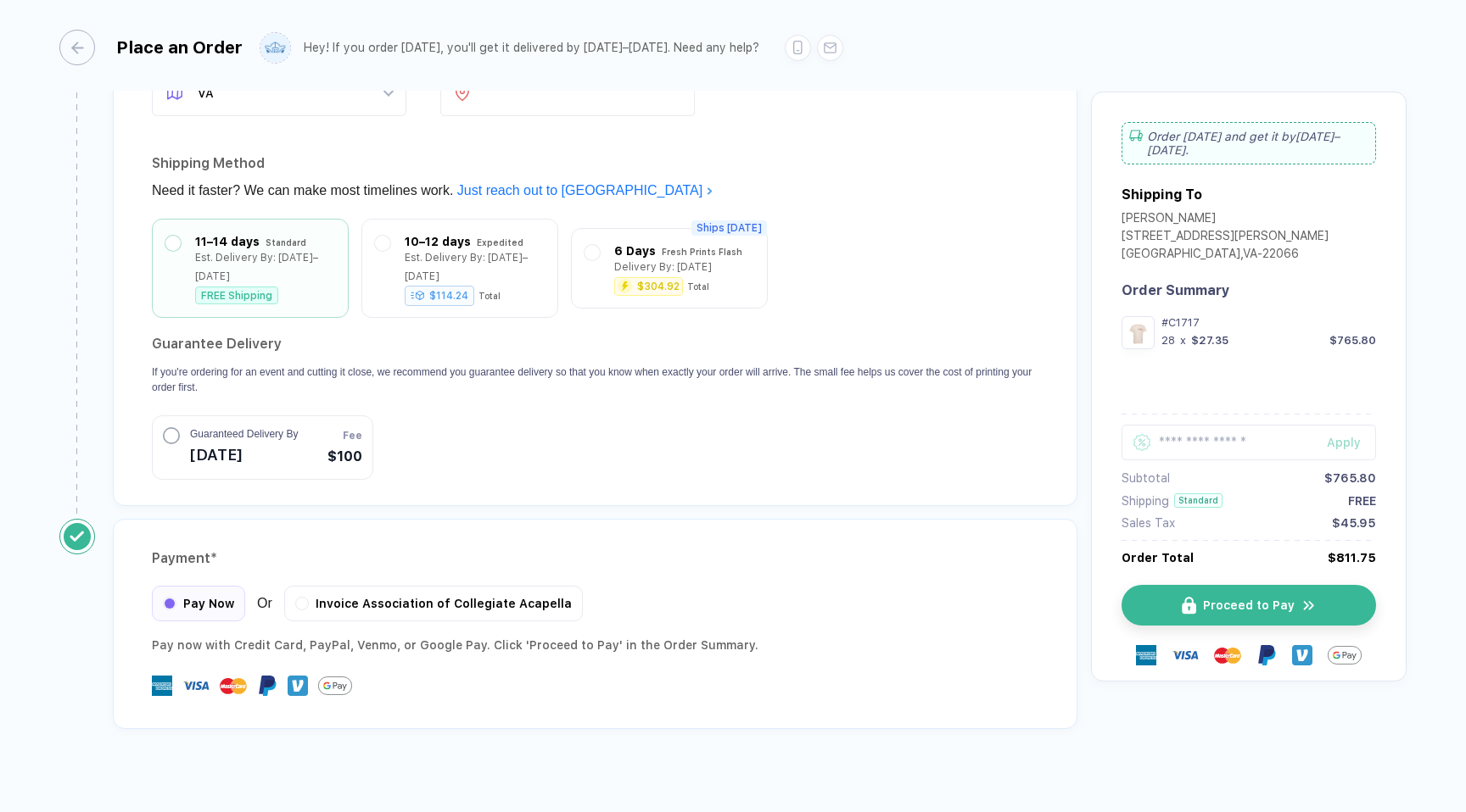
click at [496, 636] on div "Pay now with Credit Card, PayPal , Venmo , or Google Pay. Click 'Proceed to Pay…" at bounding box center [595, 645] width 887 height 21
click at [1277, 585] on button "Proceed to Pay" at bounding box center [1255, 605] width 255 height 41
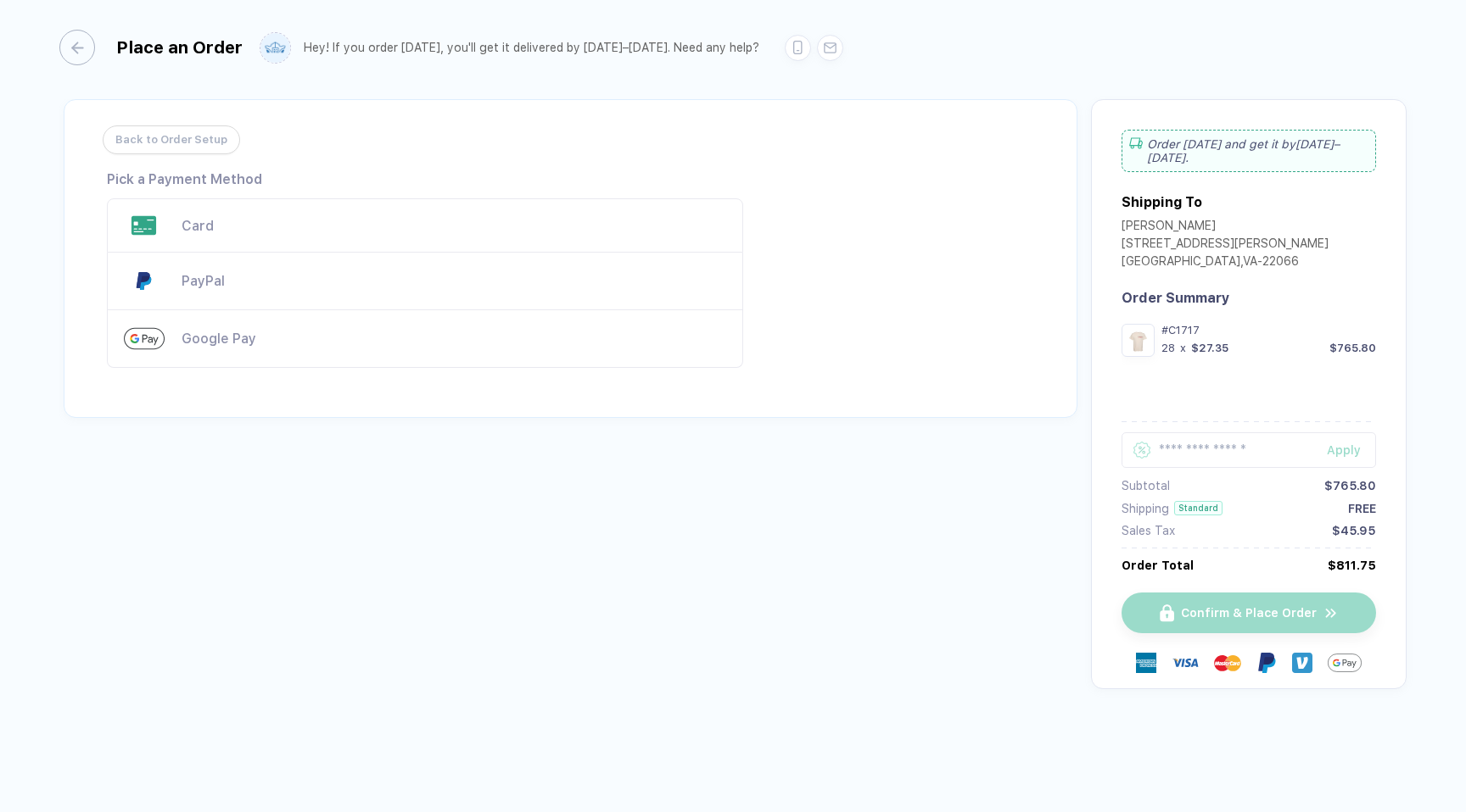
click at [359, 218] on div "Card" at bounding box center [453, 226] width 545 height 16
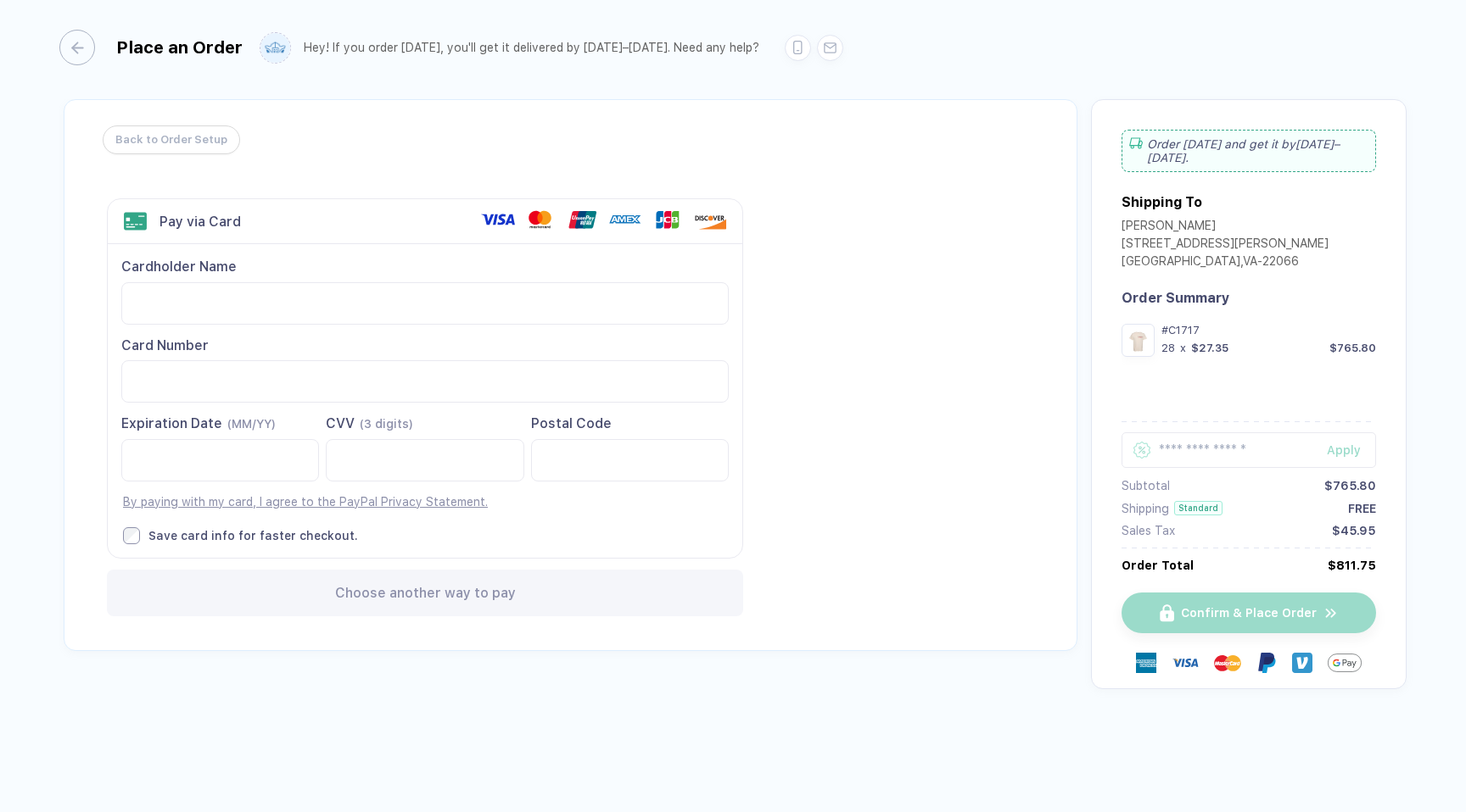
click at [448, 601] on div "Choose another way to pay" at bounding box center [425, 593] width 636 height 47
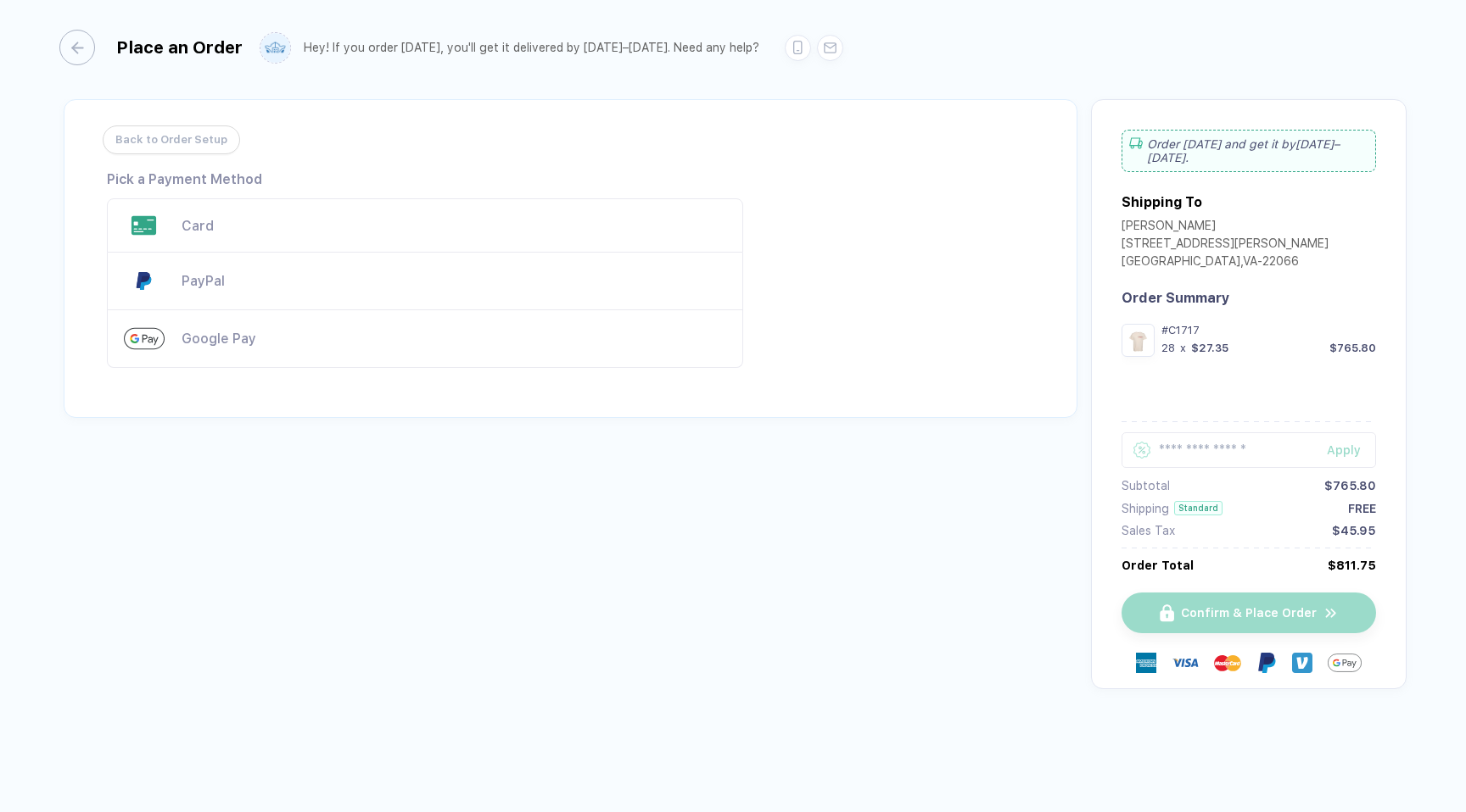
click at [211, 324] on div "Google Pay" at bounding box center [425, 339] width 636 height 58
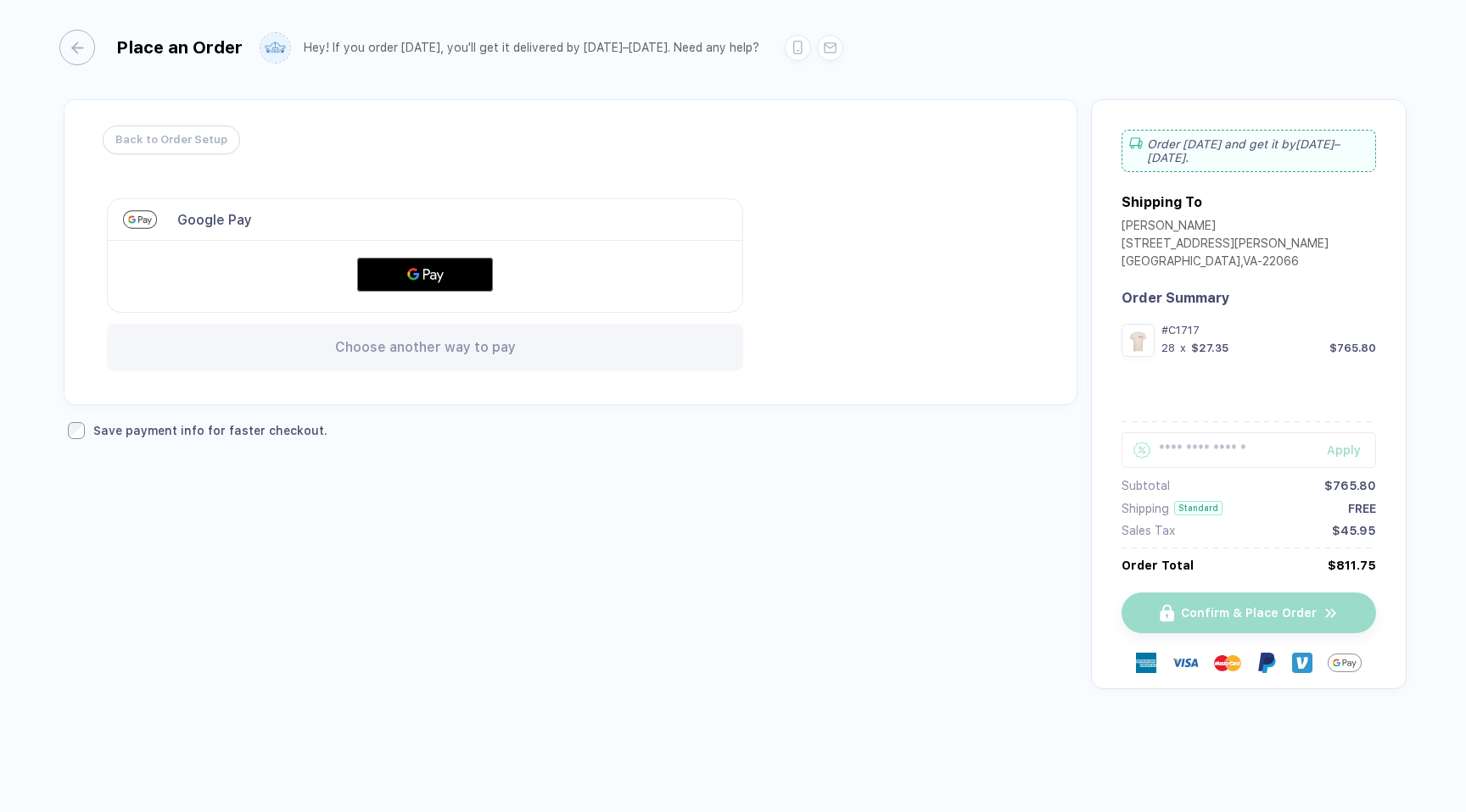
click at [363, 345] on span "Choose another way to pay" at bounding box center [426, 347] width 181 height 16
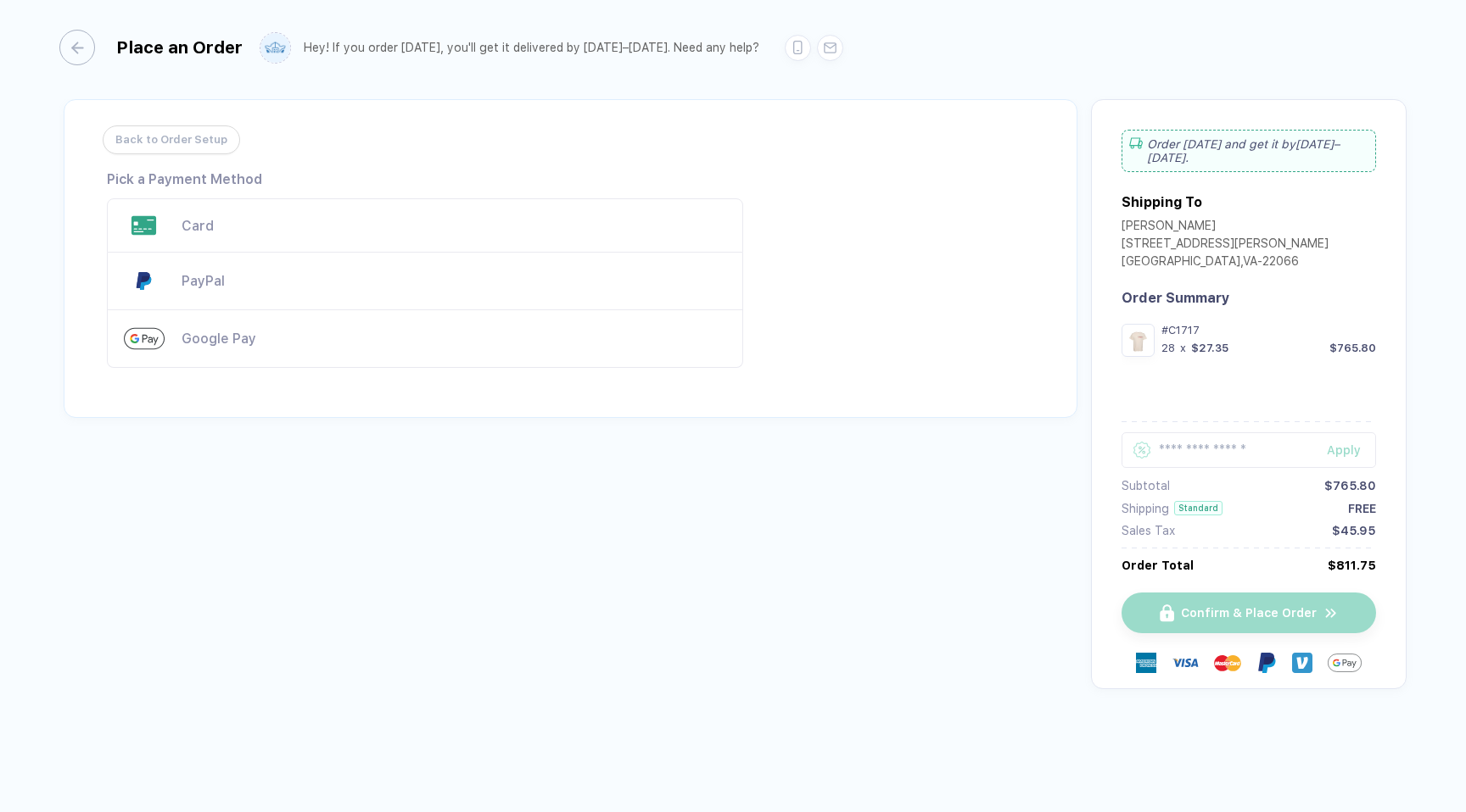
click at [288, 243] on div "Card" at bounding box center [425, 225] width 636 height 55
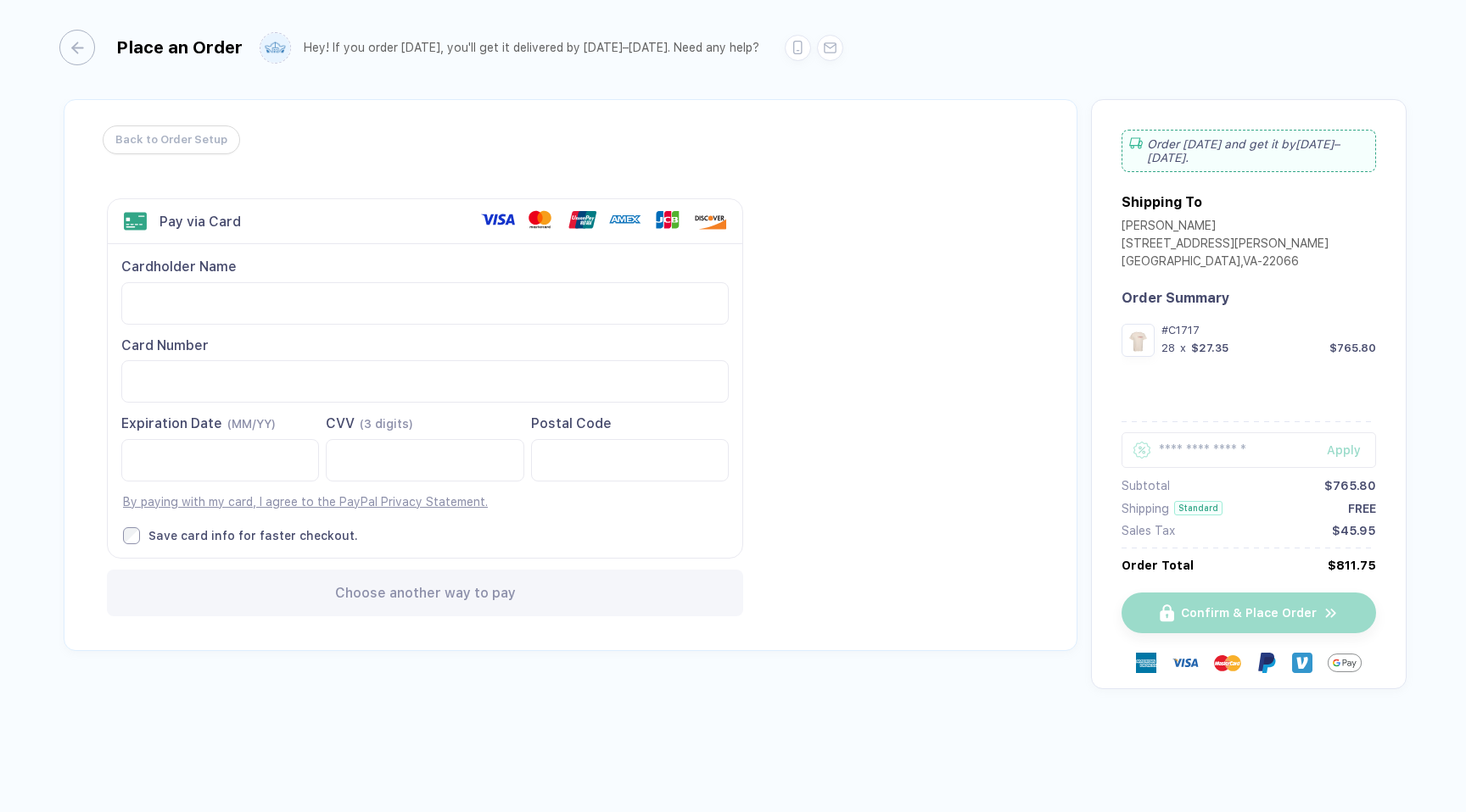
click at [489, 596] on span "Choose another way to pay" at bounding box center [426, 593] width 181 height 16
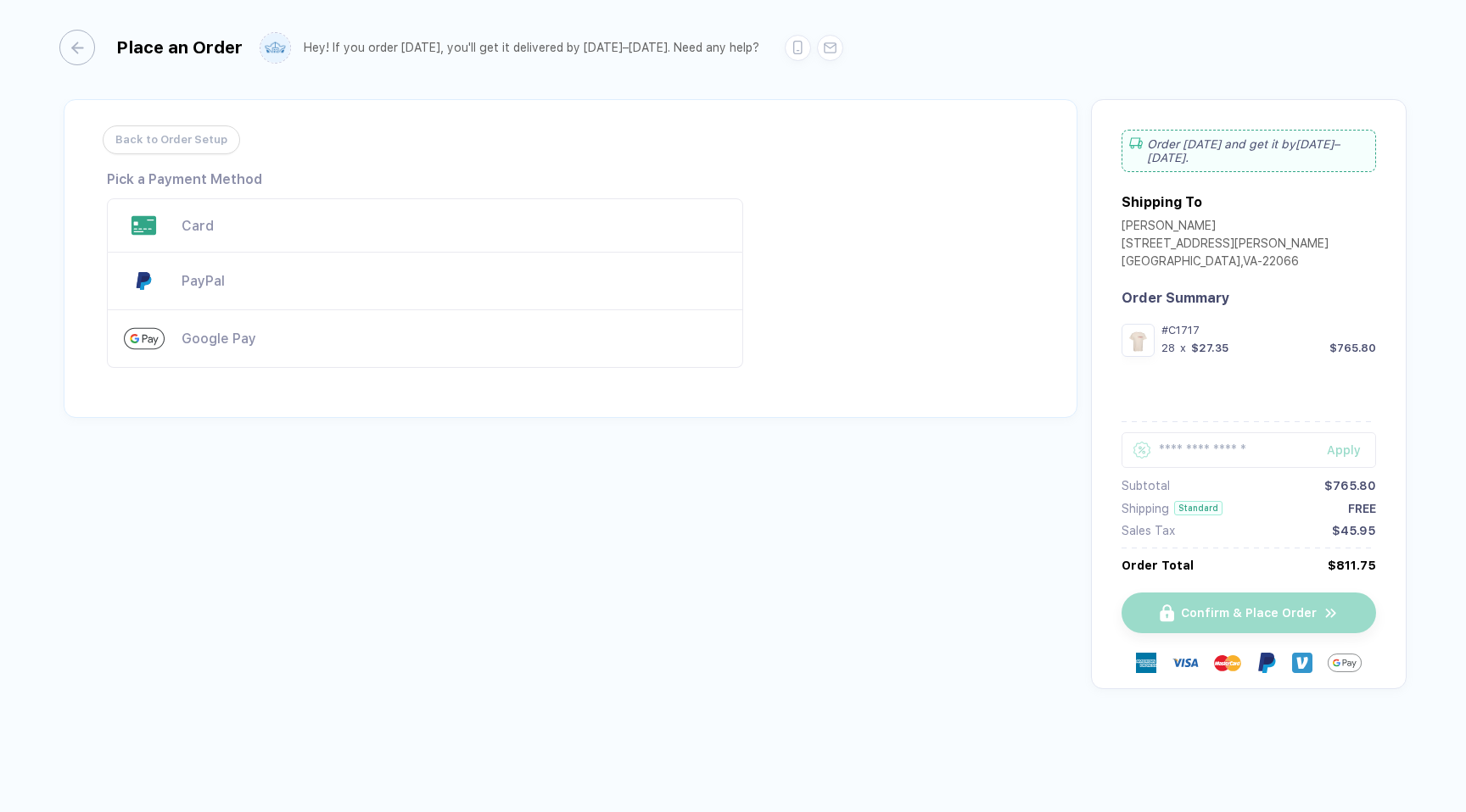
click at [256, 288] on div "PayPal" at bounding box center [453, 281] width 545 height 16
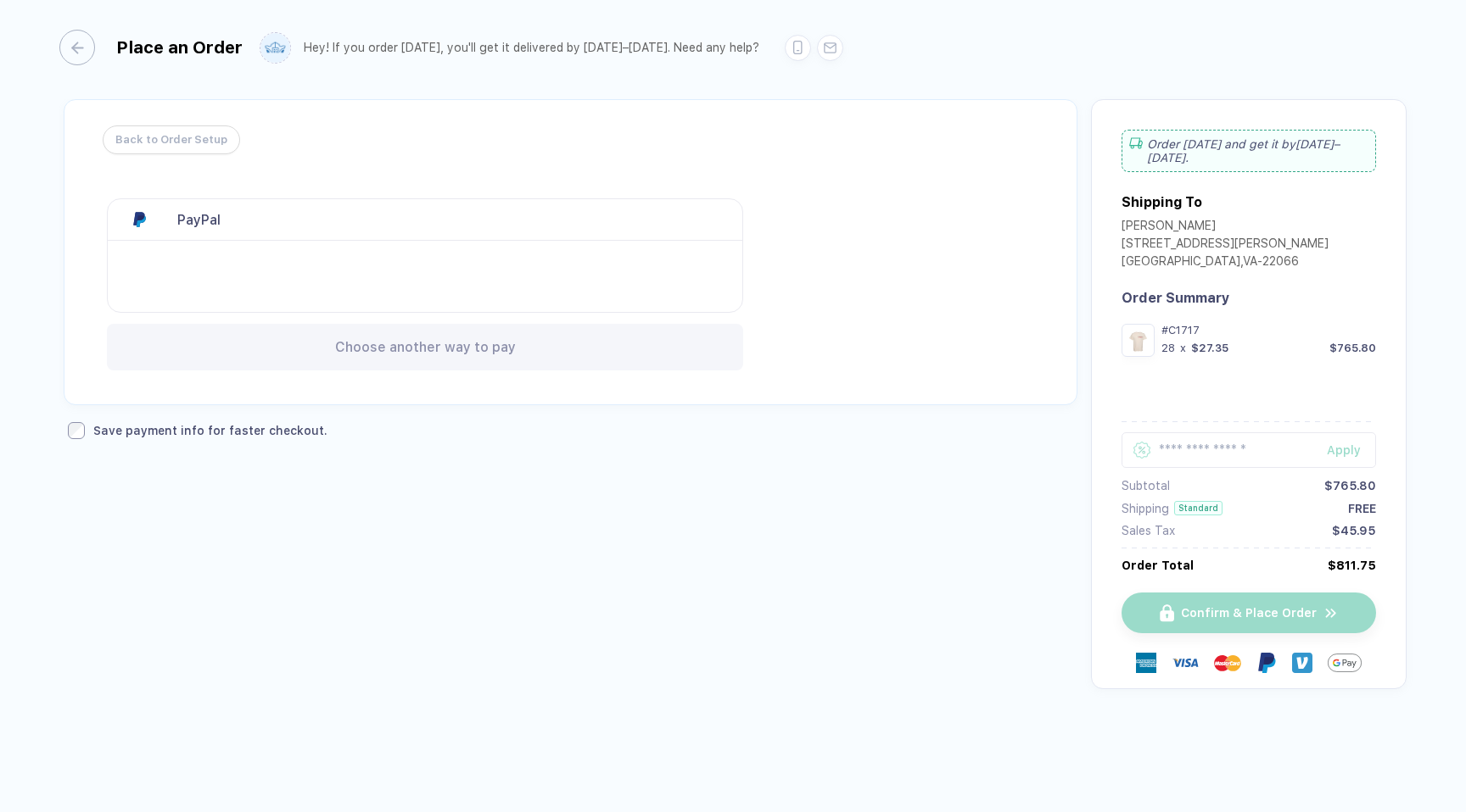
click at [305, 390] on div "Back to Order Setup Visa MasterCard Union Pay American Express JCB Discover Din…" at bounding box center [570, 252] width 1014 height 306
click at [305, 384] on div "Back to Order Setup Visa MasterCard Union Pay American Express JCB Discover Din…" at bounding box center [570, 252] width 1014 height 306
click at [313, 349] on div "Choose another way to pay" at bounding box center [425, 347] width 636 height 47
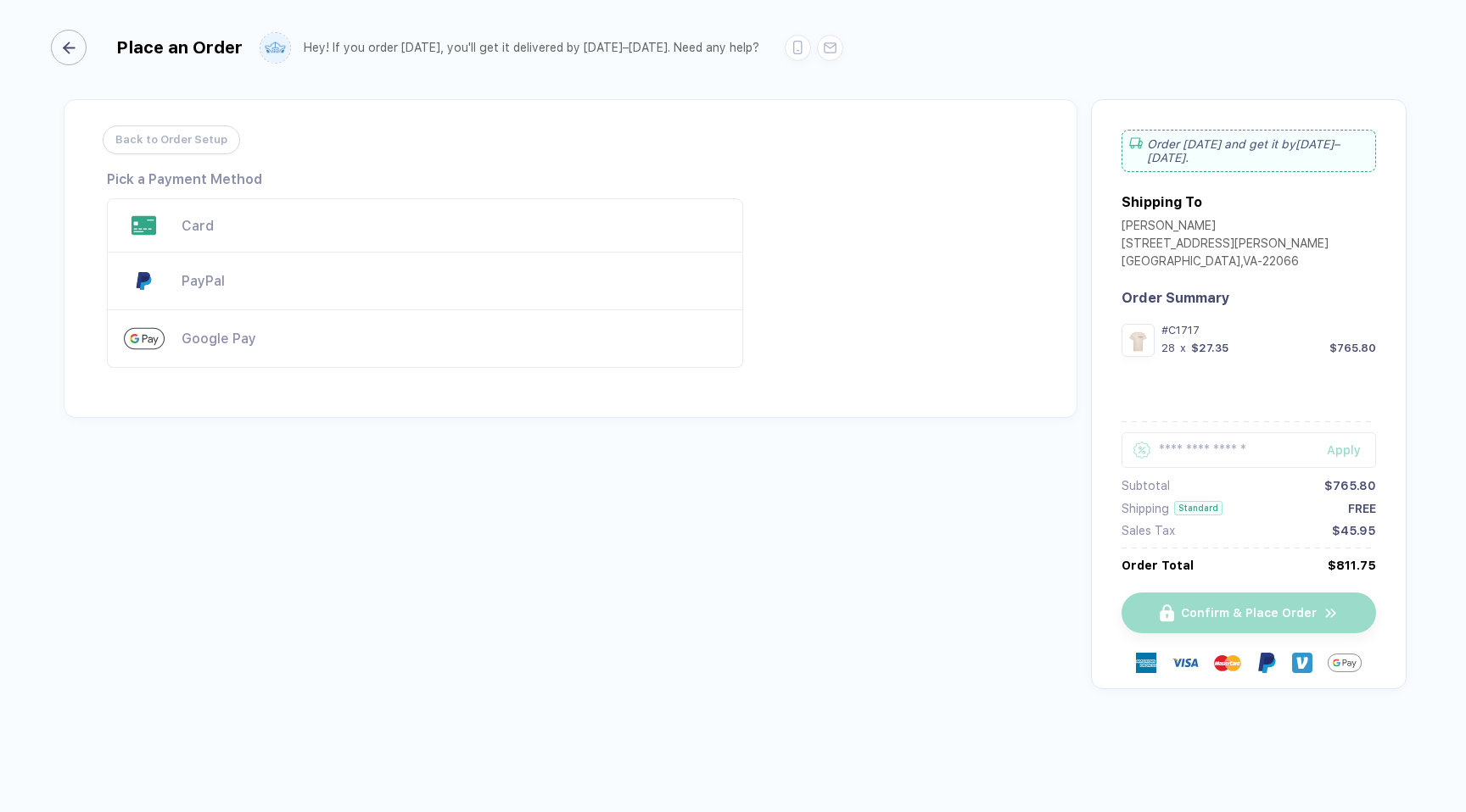
click at [72, 40] on div "button" at bounding box center [68, 48] width 36 height 36
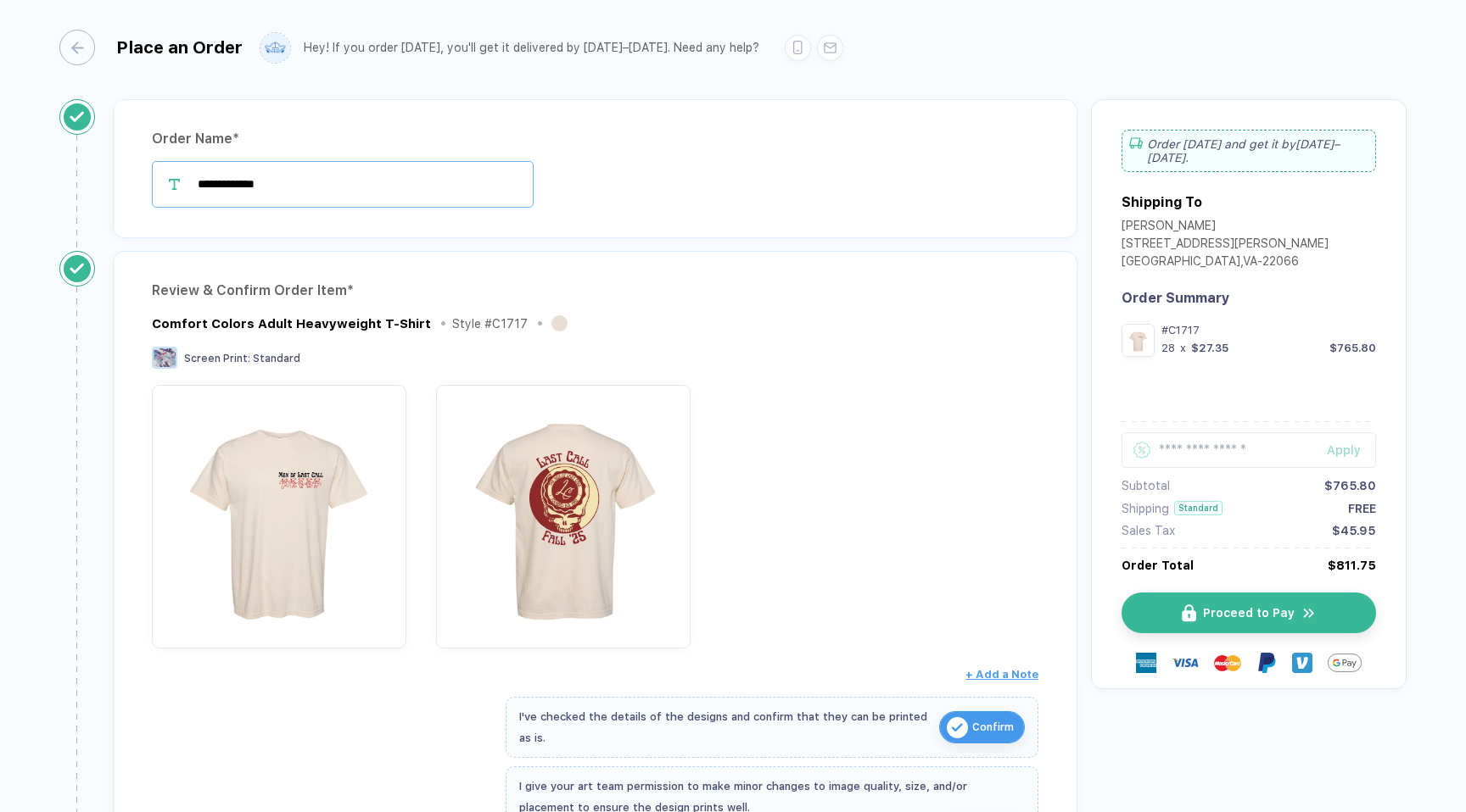
click at [360, 193] on input "**********" at bounding box center [342, 183] width 382 height 47
click at [464, 289] on div "Review & Confirm Order Item *" at bounding box center [595, 290] width 887 height 27
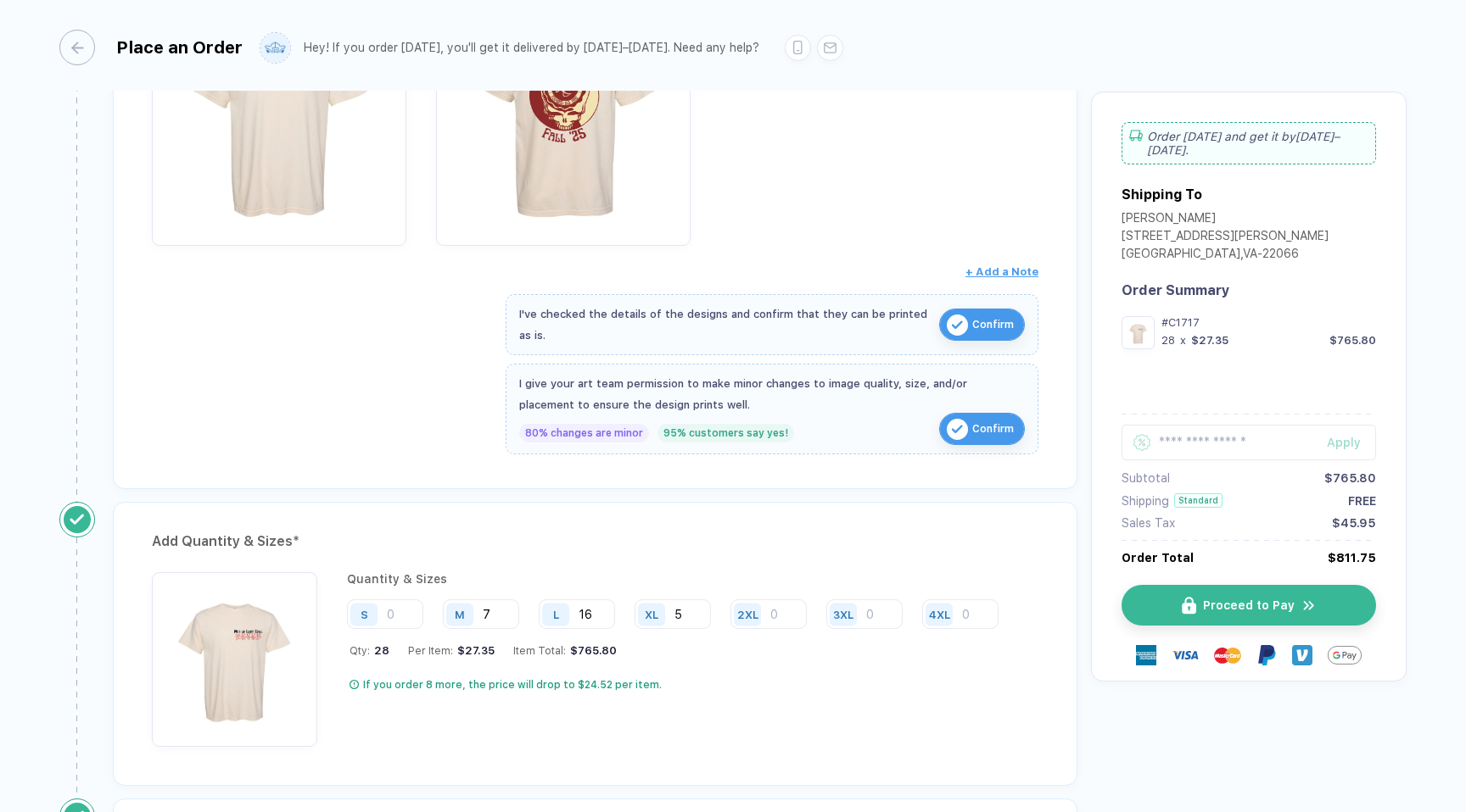
scroll to position [405, 0]
click at [974, 331] on span "Confirm" at bounding box center [993, 322] width 42 height 27
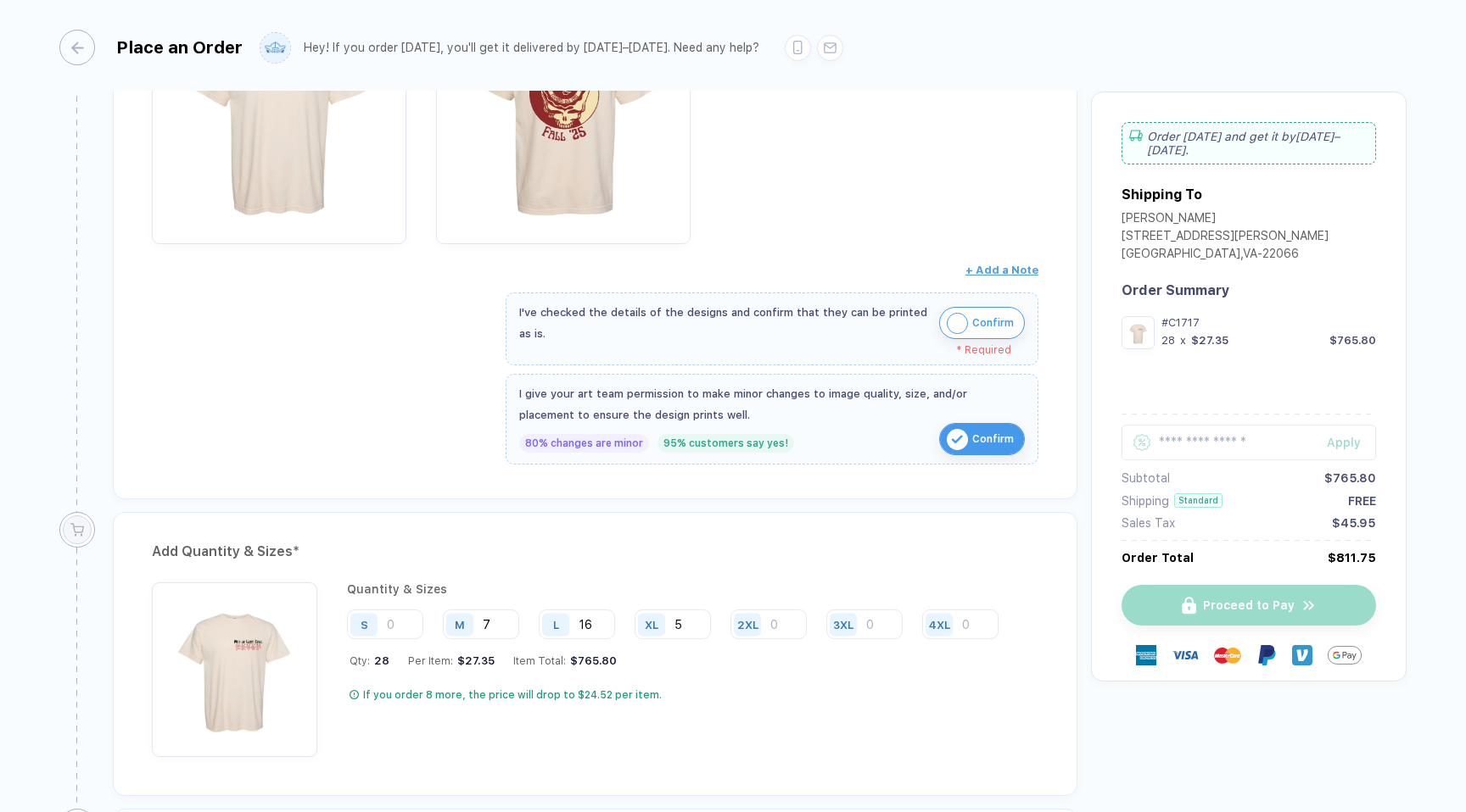
click at [972, 333] on span "Confirm" at bounding box center [993, 322] width 42 height 27
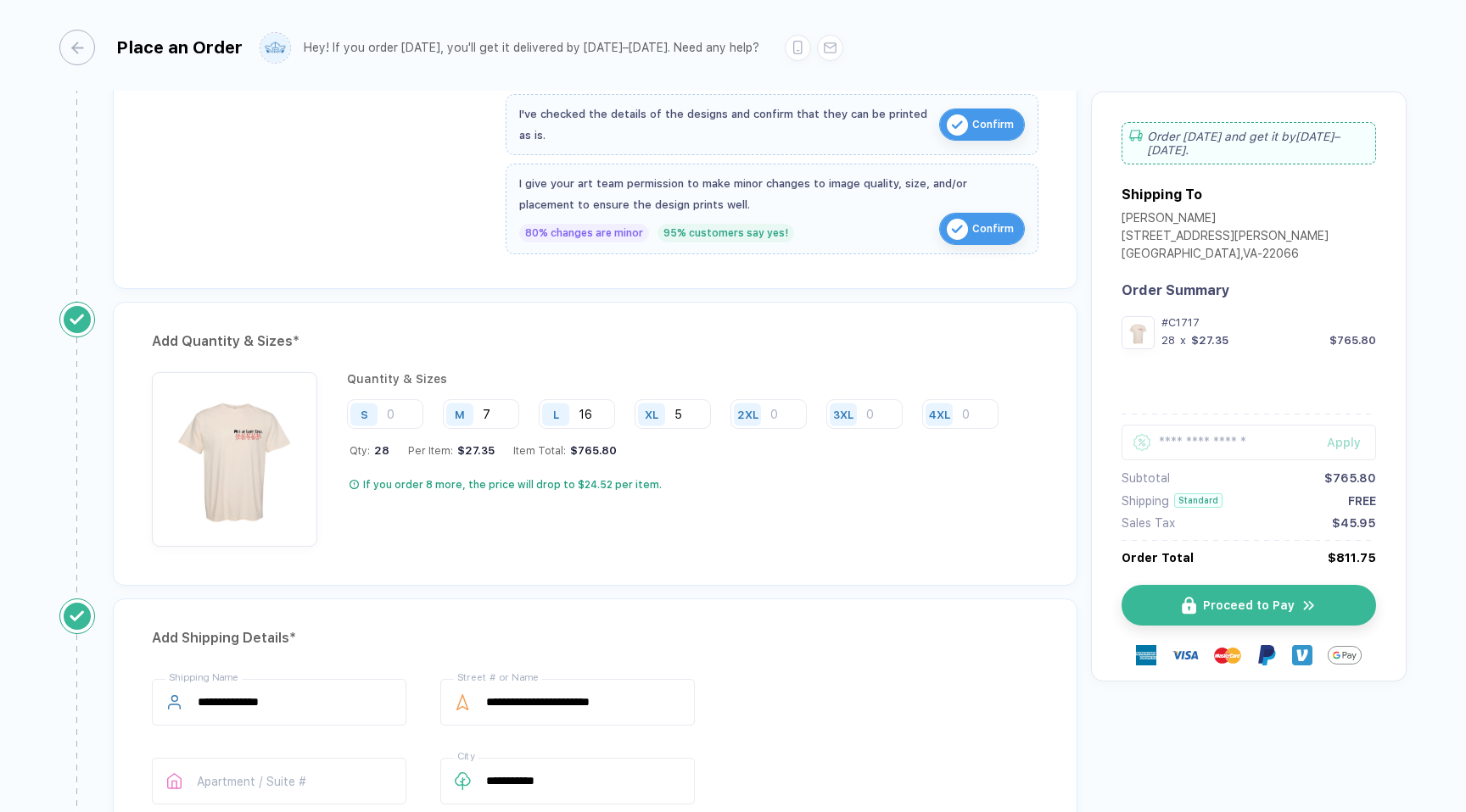
scroll to position [835, 0]
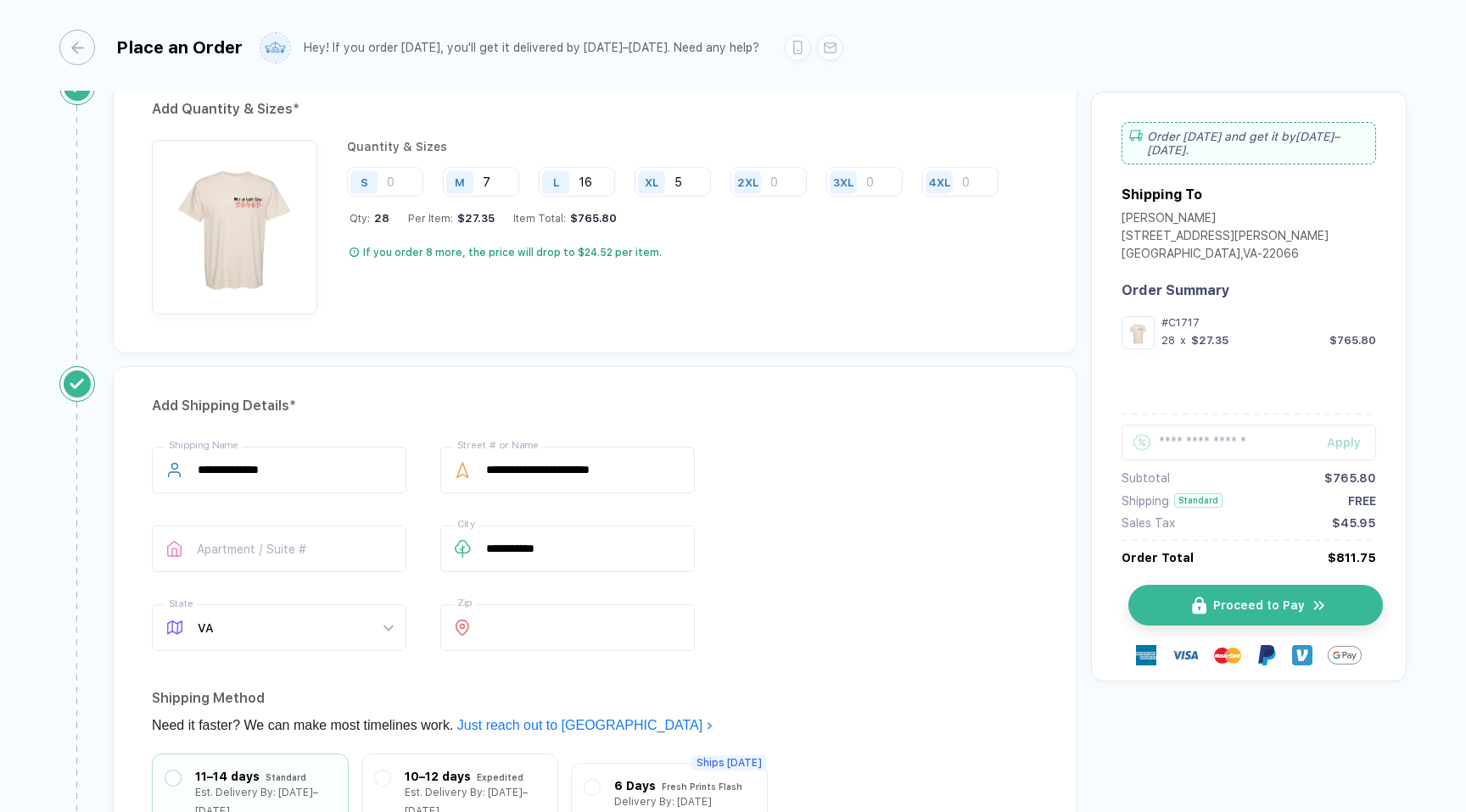
click at [1186, 593] on button "Proceed to Pay" at bounding box center [1255, 605] width 255 height 41
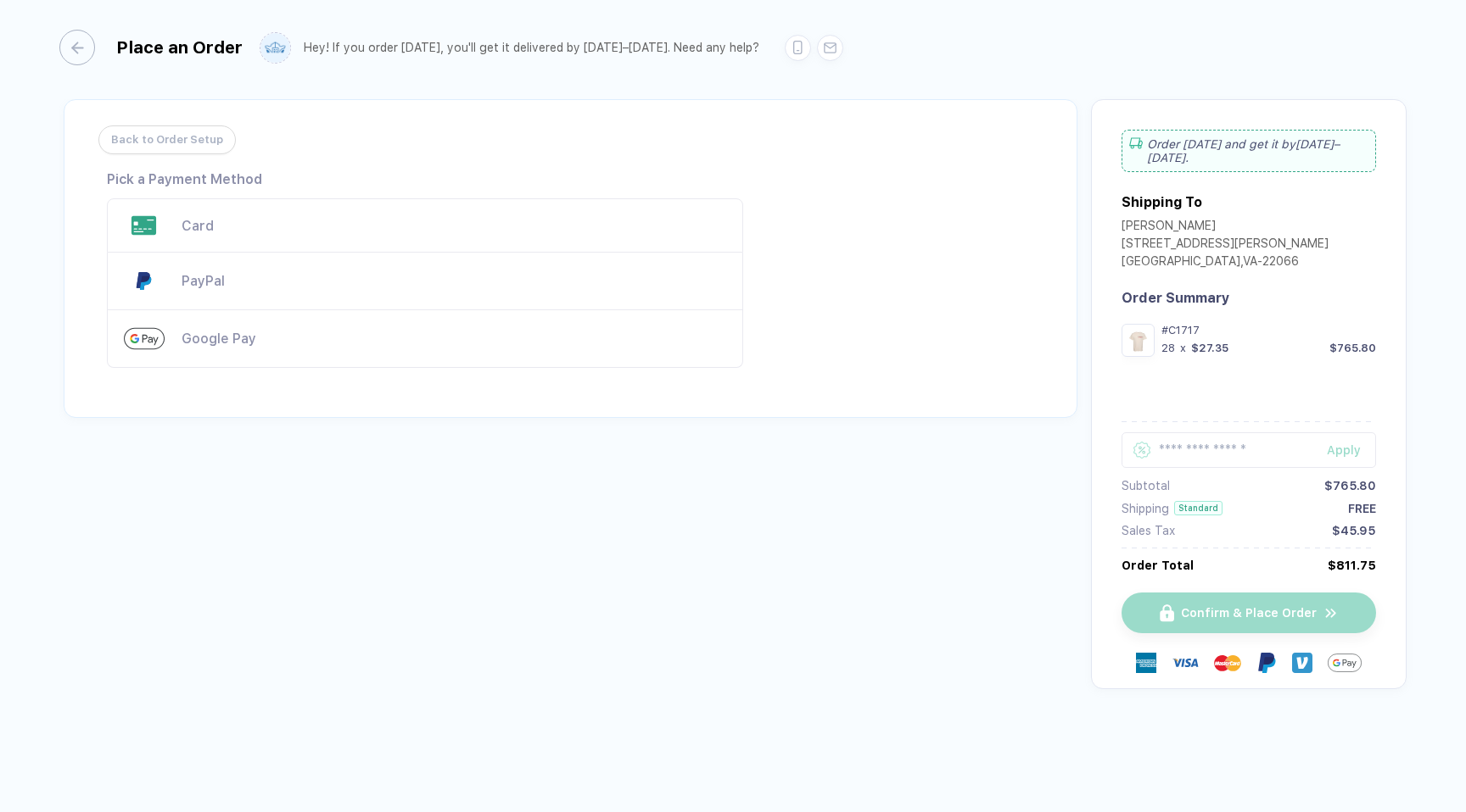
click at [225, 131] on button "Back to Order Setup" at bounding box center [167, 140] width 138 height 29
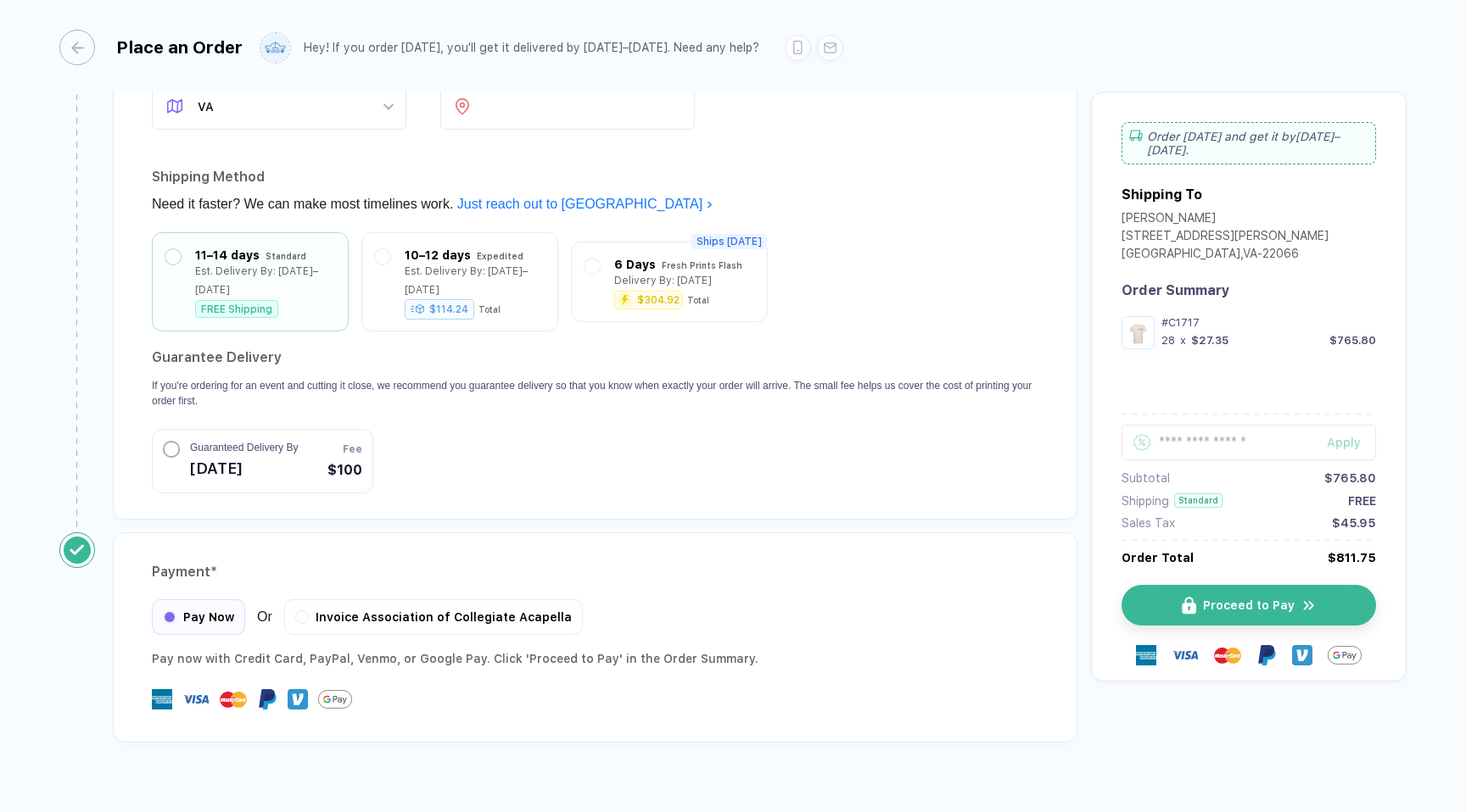
scroll to position [1370, 0]
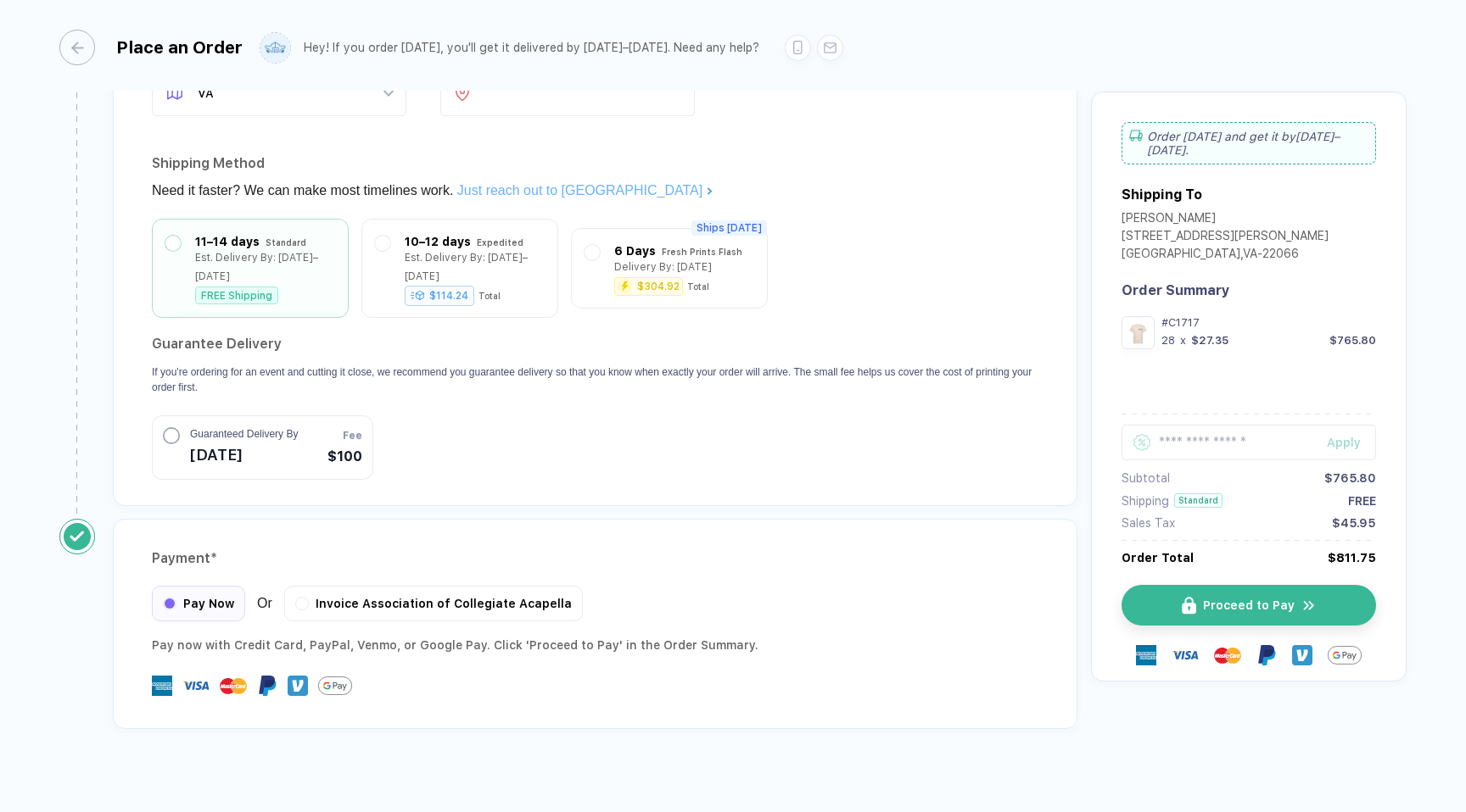
click at [540, 183] on link "Just reach out to [GEOGRAPHIC_DATA]" at bounding box center [585, 190] width 256 height 15
click at [1236, 599] on span "Proceed to Pay" at bounding box center [1259, 606] width 91 height 14
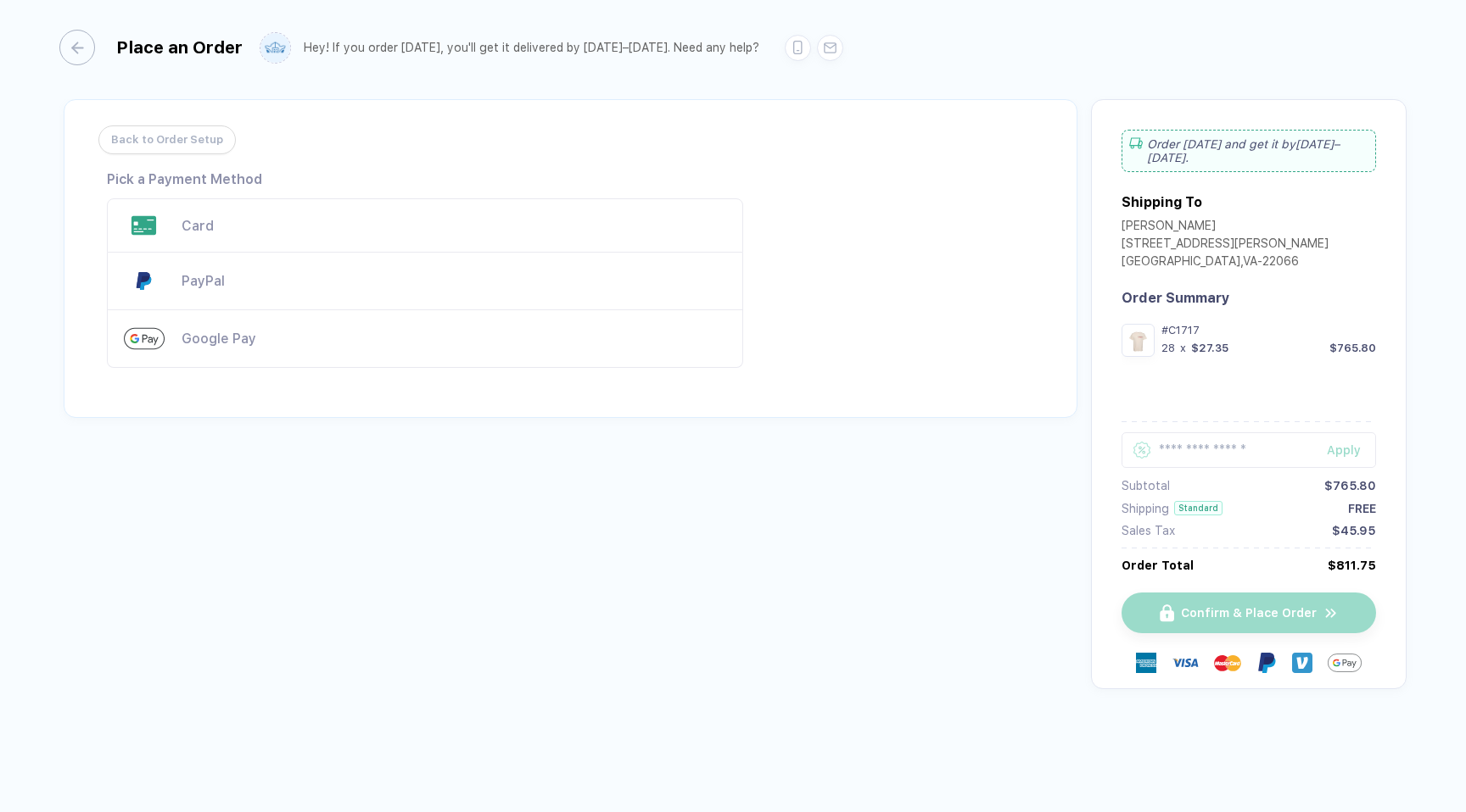
click at [196, 141] on span "Back to Order Setup" at bounding box center [167, 139] width 112 height 27
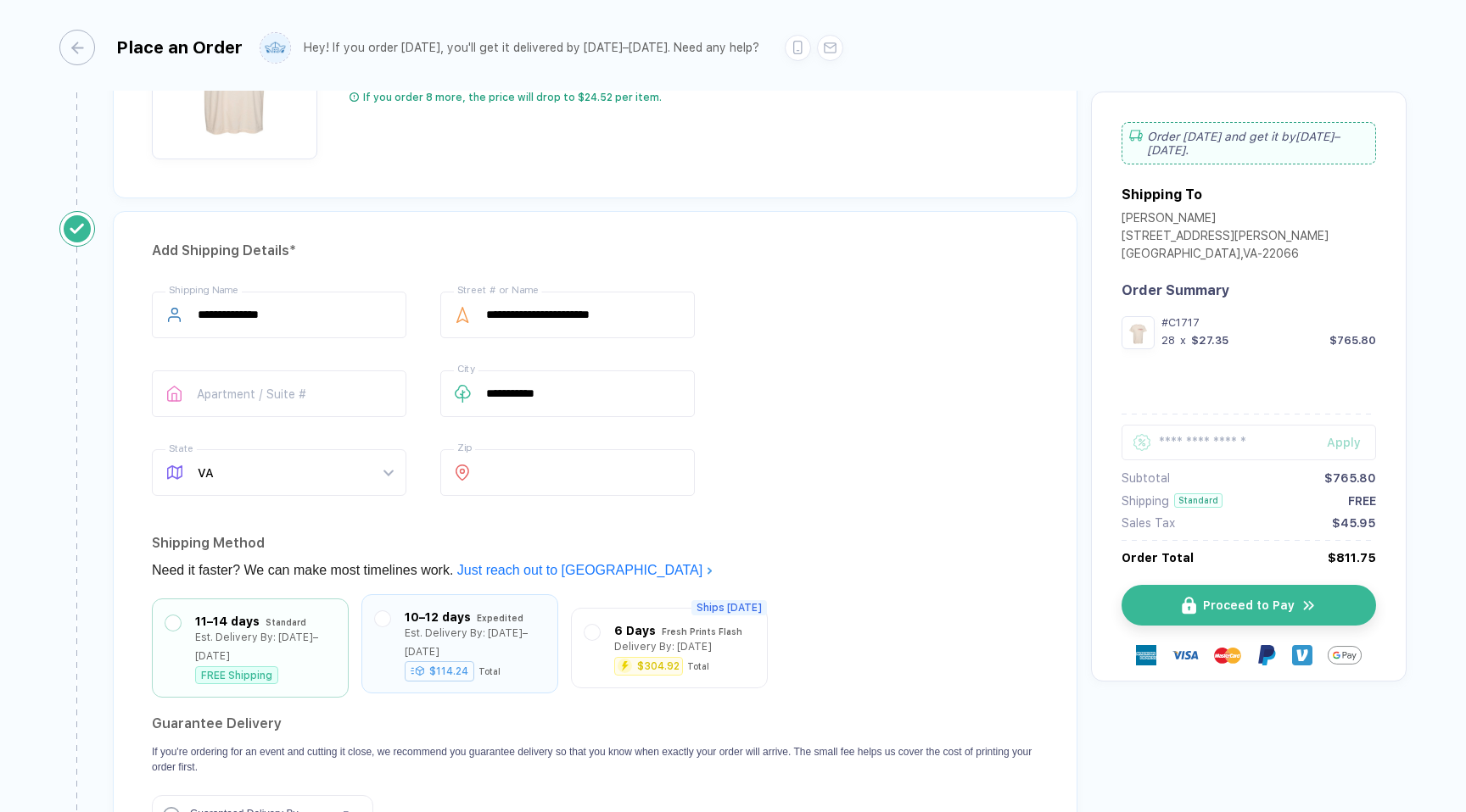
scroll to position [1370, 0]
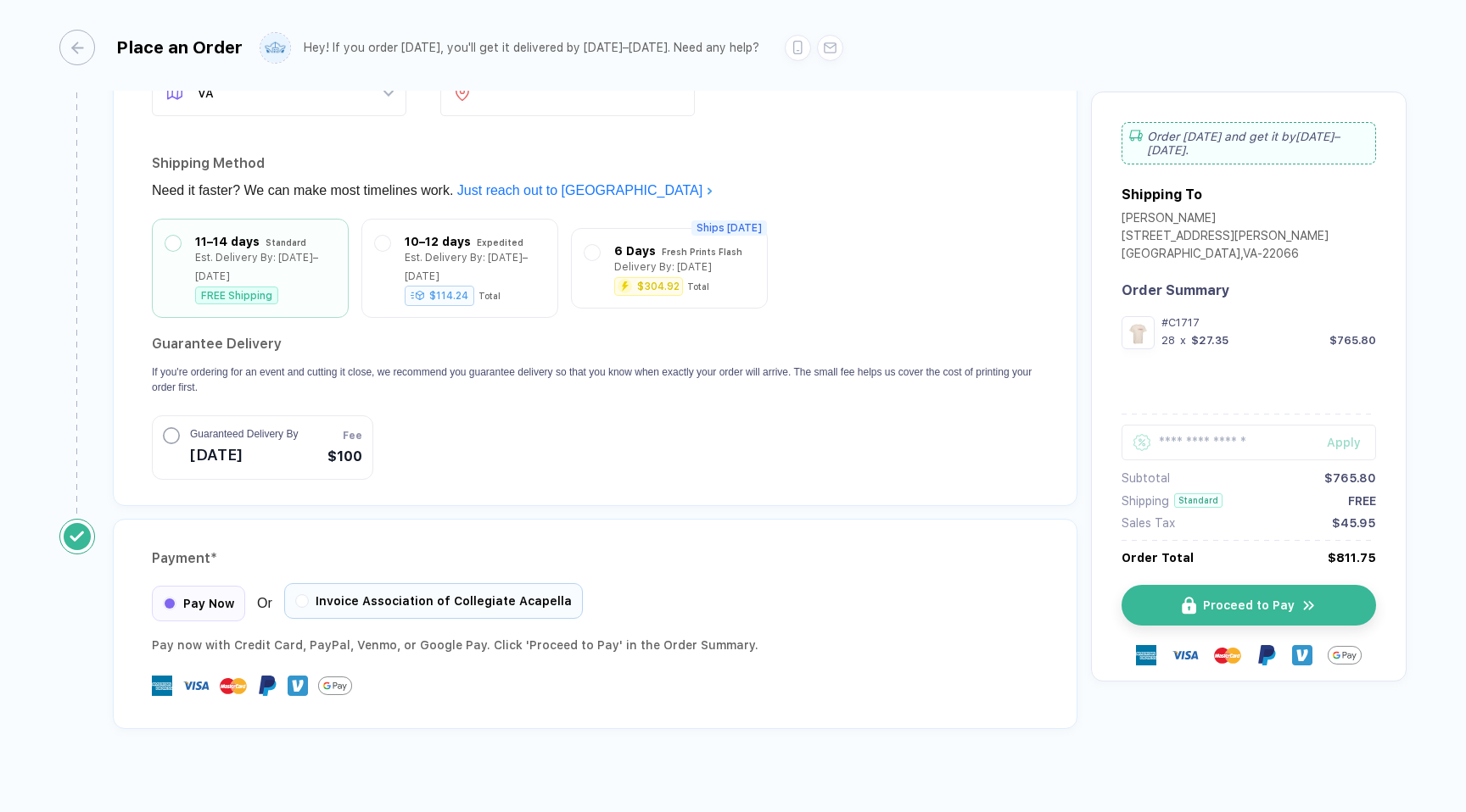
click at [423, 595] on span "Invoice Association of Collegiate Acapella" at bounding box center [443, 602] width 256 height 14
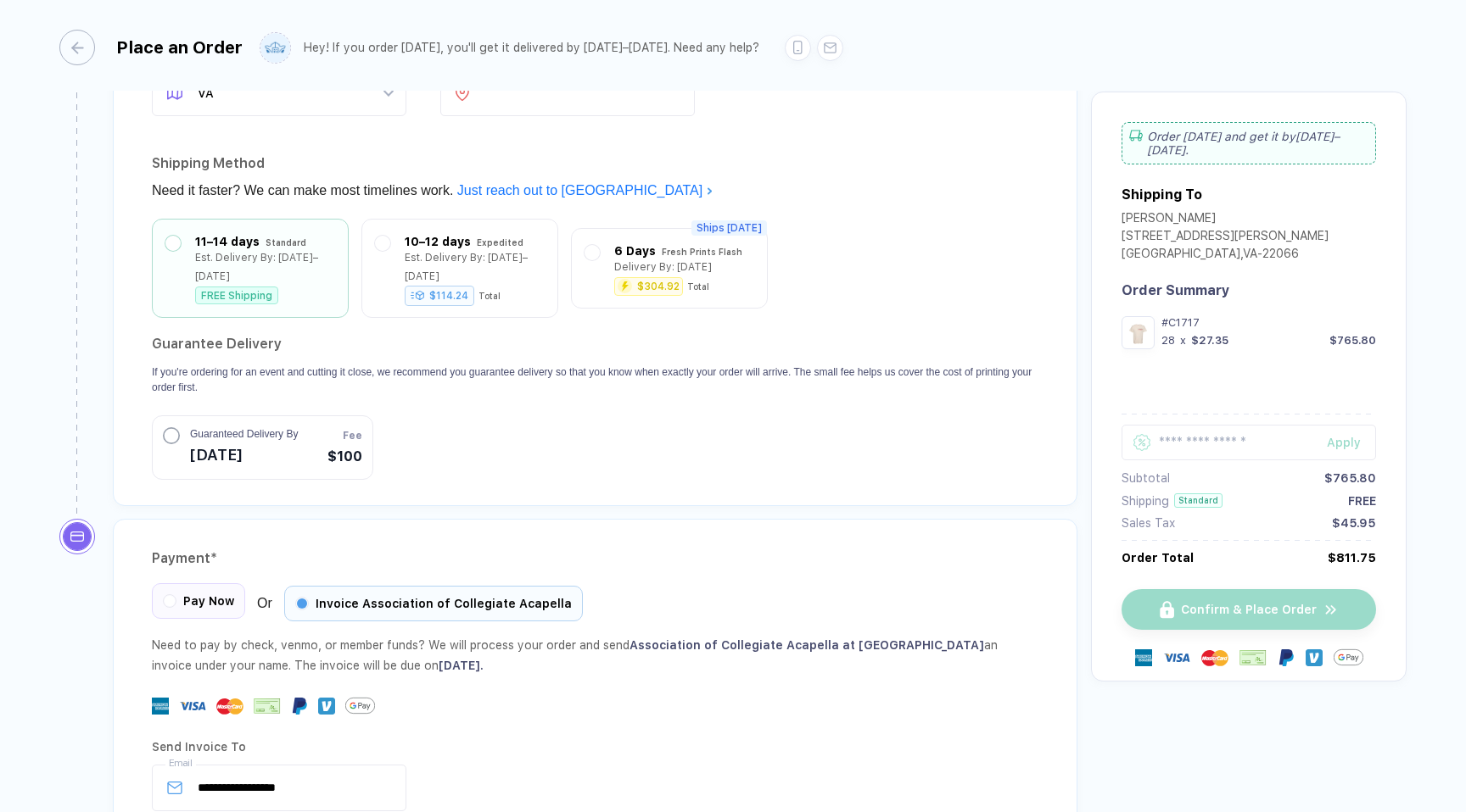
click at [221, 583] on div "Pay Now" at bounding box center [198, 601] width 93 height 36
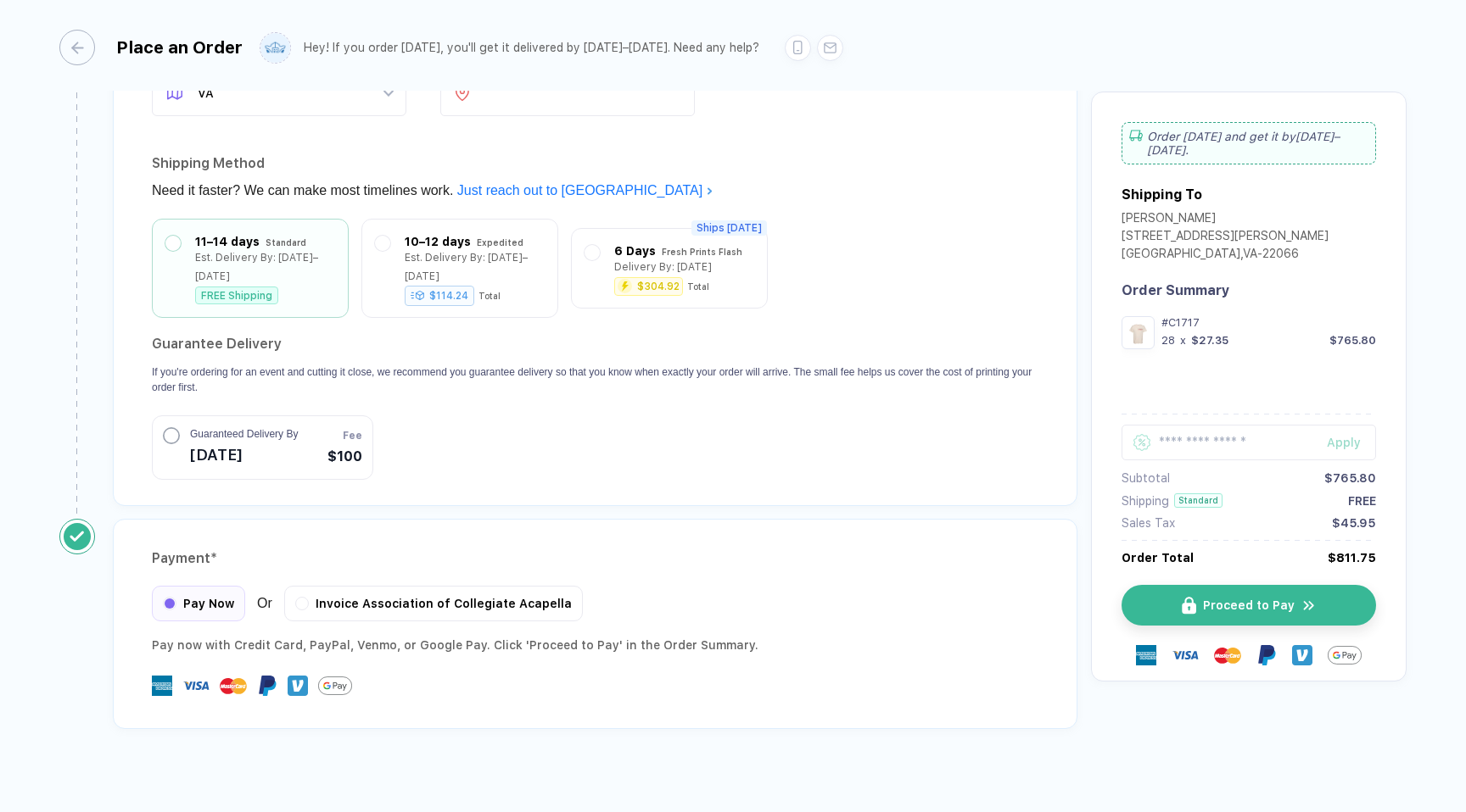
click at [328, 553] on div "Payment * Pay Now Or Invoice Association of Collegiate Acapella Pay now with Cr…" at bounding box center [595, 624] width 964 height 210
click at [329, 564] on div "Payment * Pay Now Or Invoice Association of Collegiate Acapella Pay now with Cr…" at bounding box center [595, 624] width 964 height 210
click at [329, 565] on div "Payment * Pay Now Or Invoice Association of Collegiate Acapella Pay now with Cr…" at bounding box center [595, 624] width 964 height 210
click at [333, 593] on div "Invoice Association of Collegiate Acapella" at bounding box center [433, 601] width 299 height 36
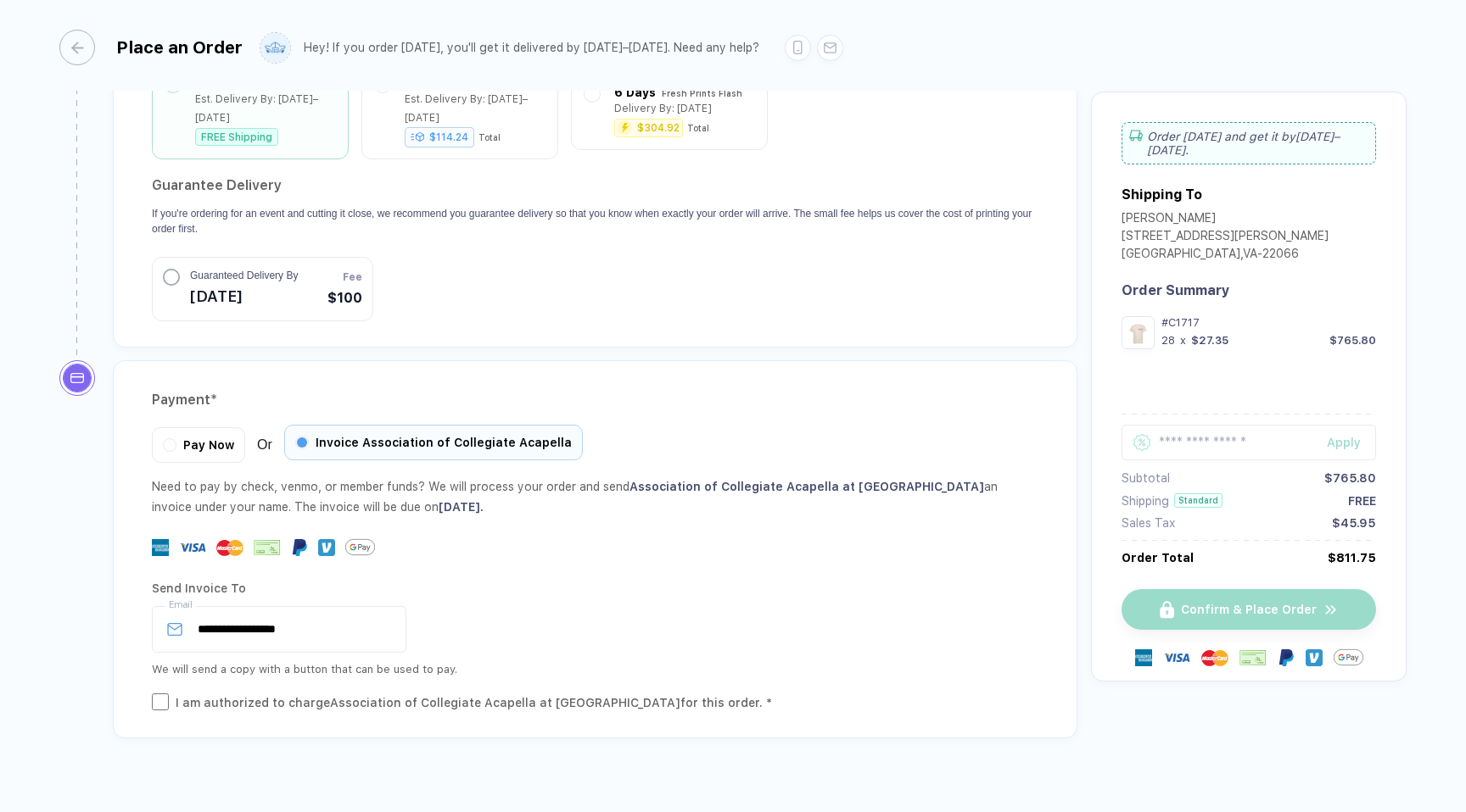
scroll to position [1538, 0]
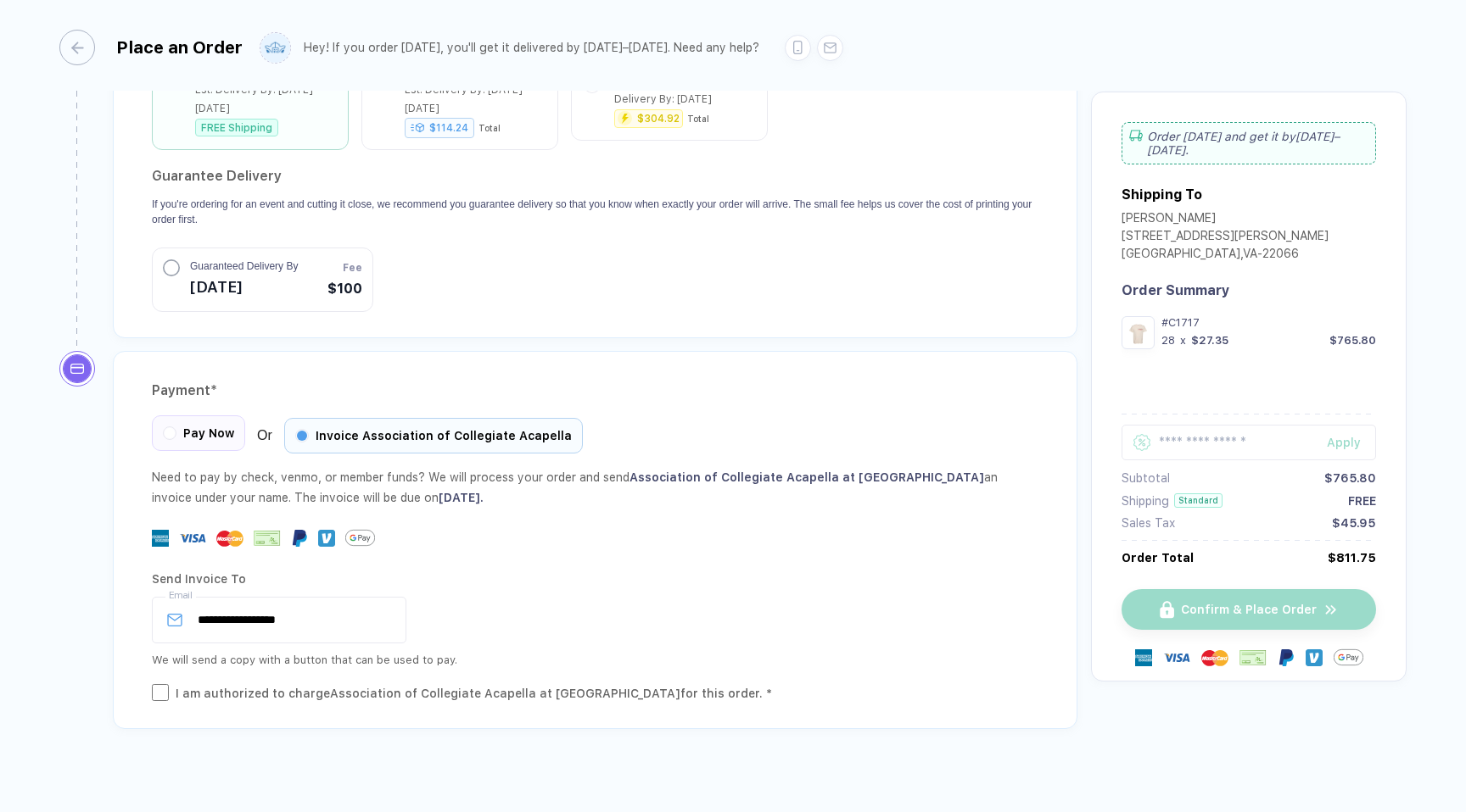
click at [155, 423] on div "Pay Now" at bounding box center [198, 433] width 93 height 36
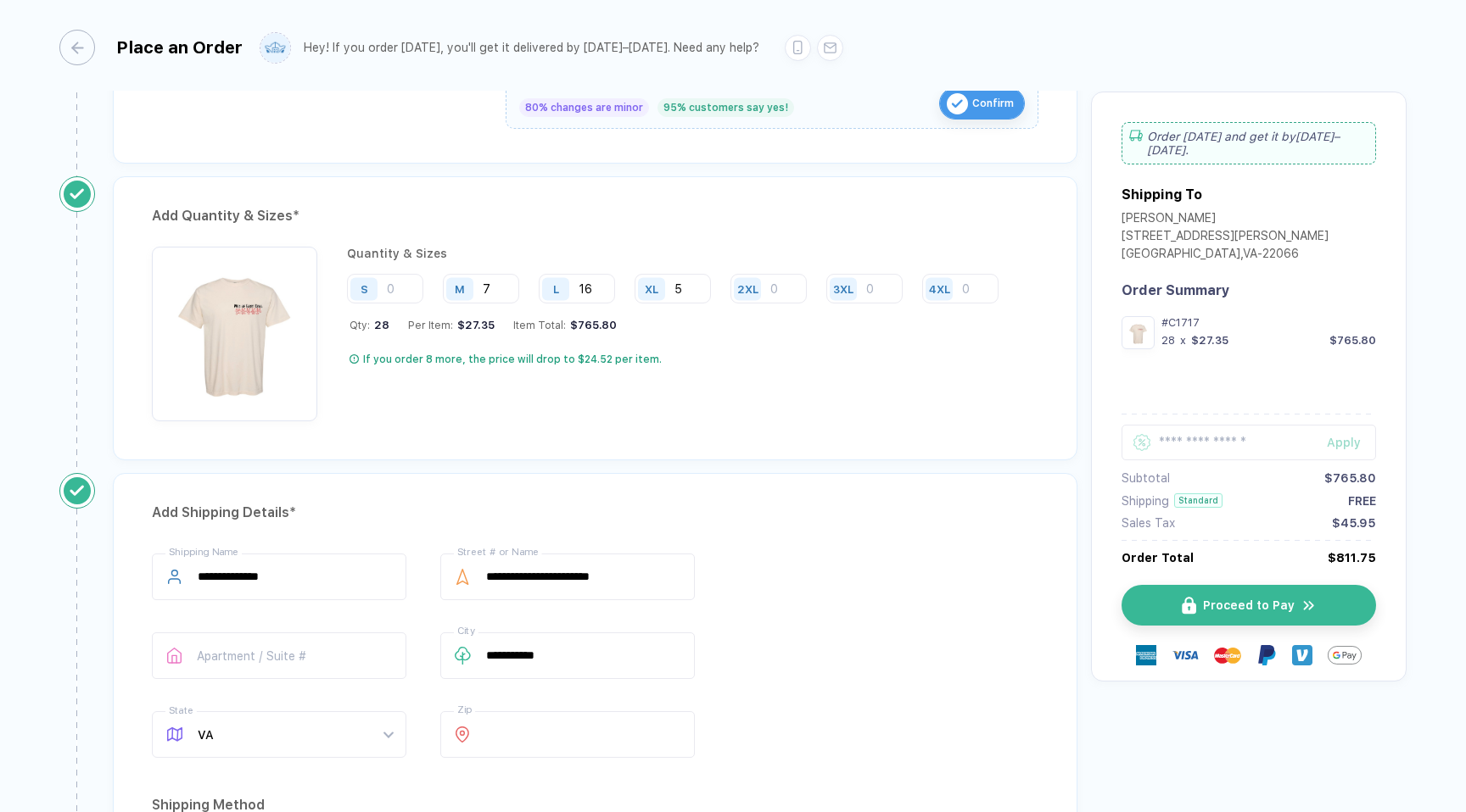
scroll to position [1370, 0]
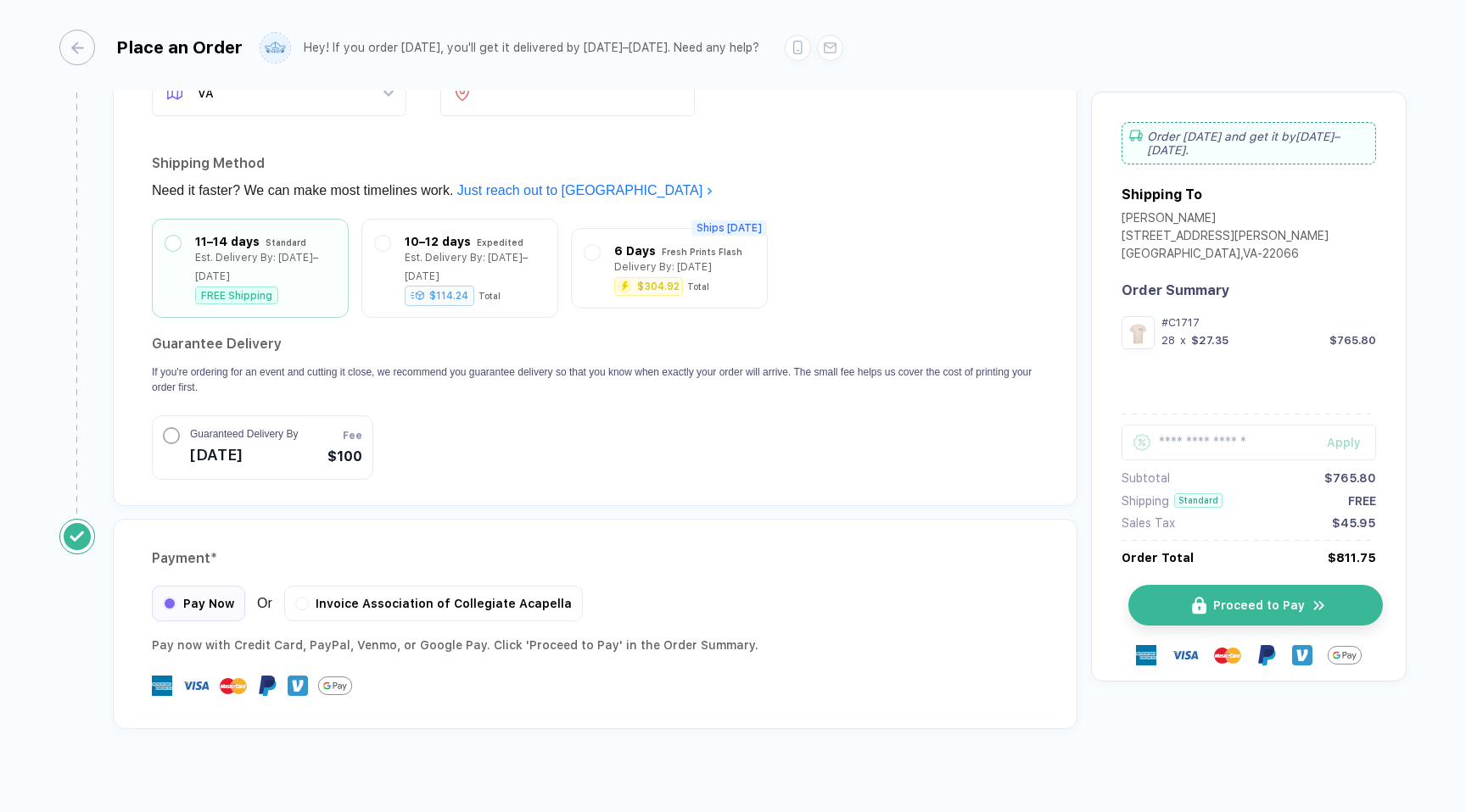
click at [1234, 585] on button "Proceed to Pay" at bounding box center [1255, 605] width 255 height 41
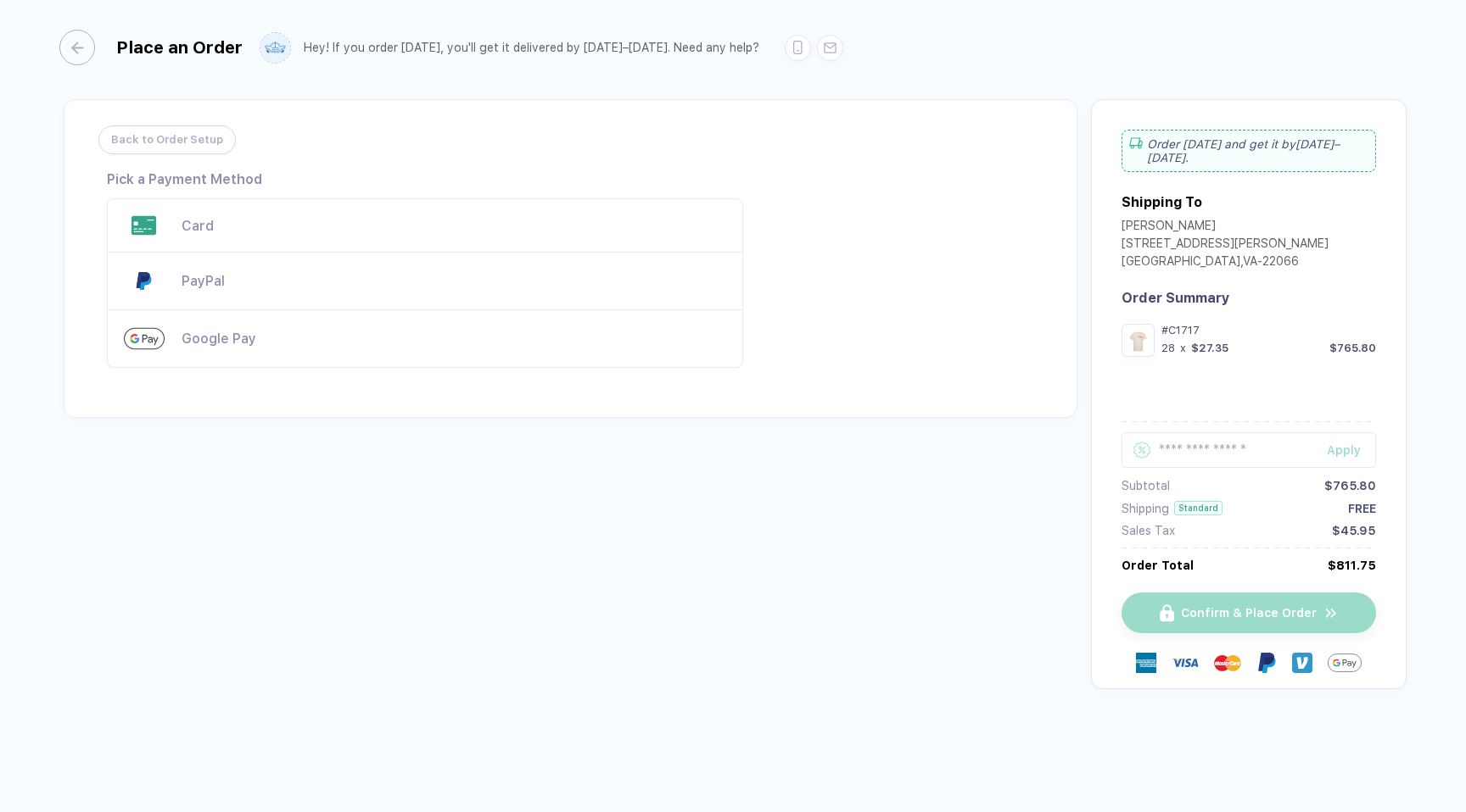
click at [195, 146] on span "Back to Order Setup" at bounding box center [167, 139] width 112 height 27
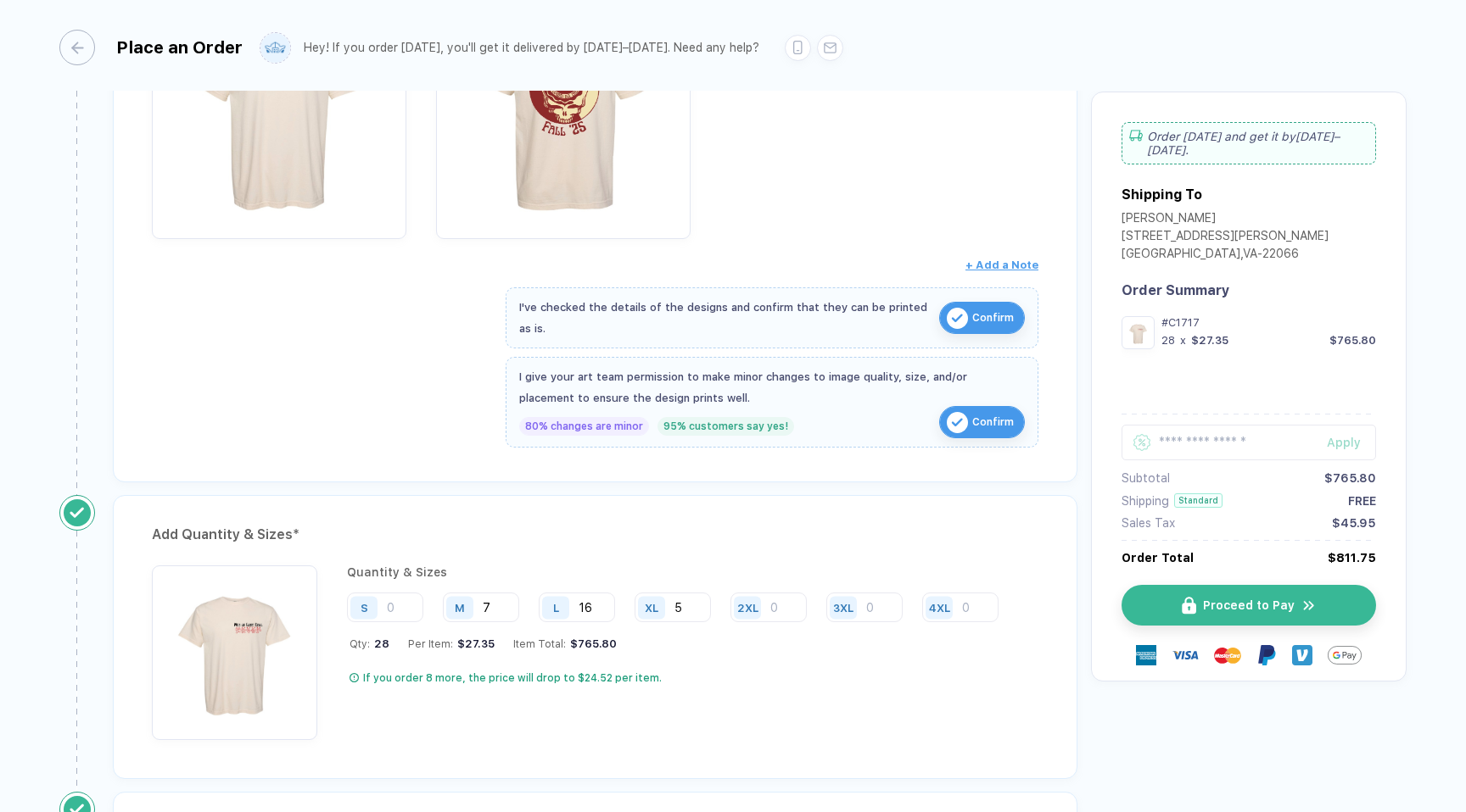
scroll to position [15, 0]
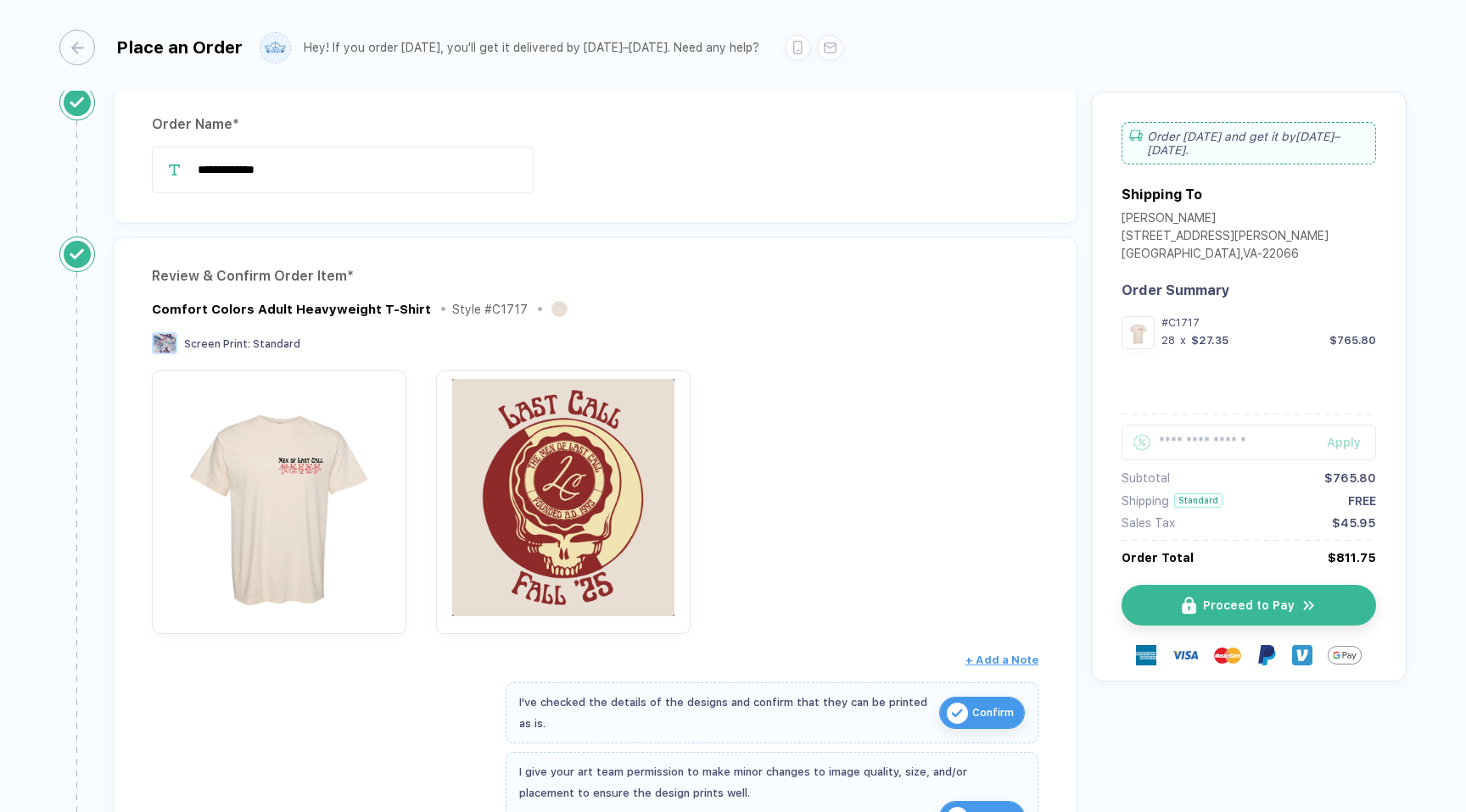
click at [552, 468] on img "button" at bounding box center [562, 497] width 237 height 237
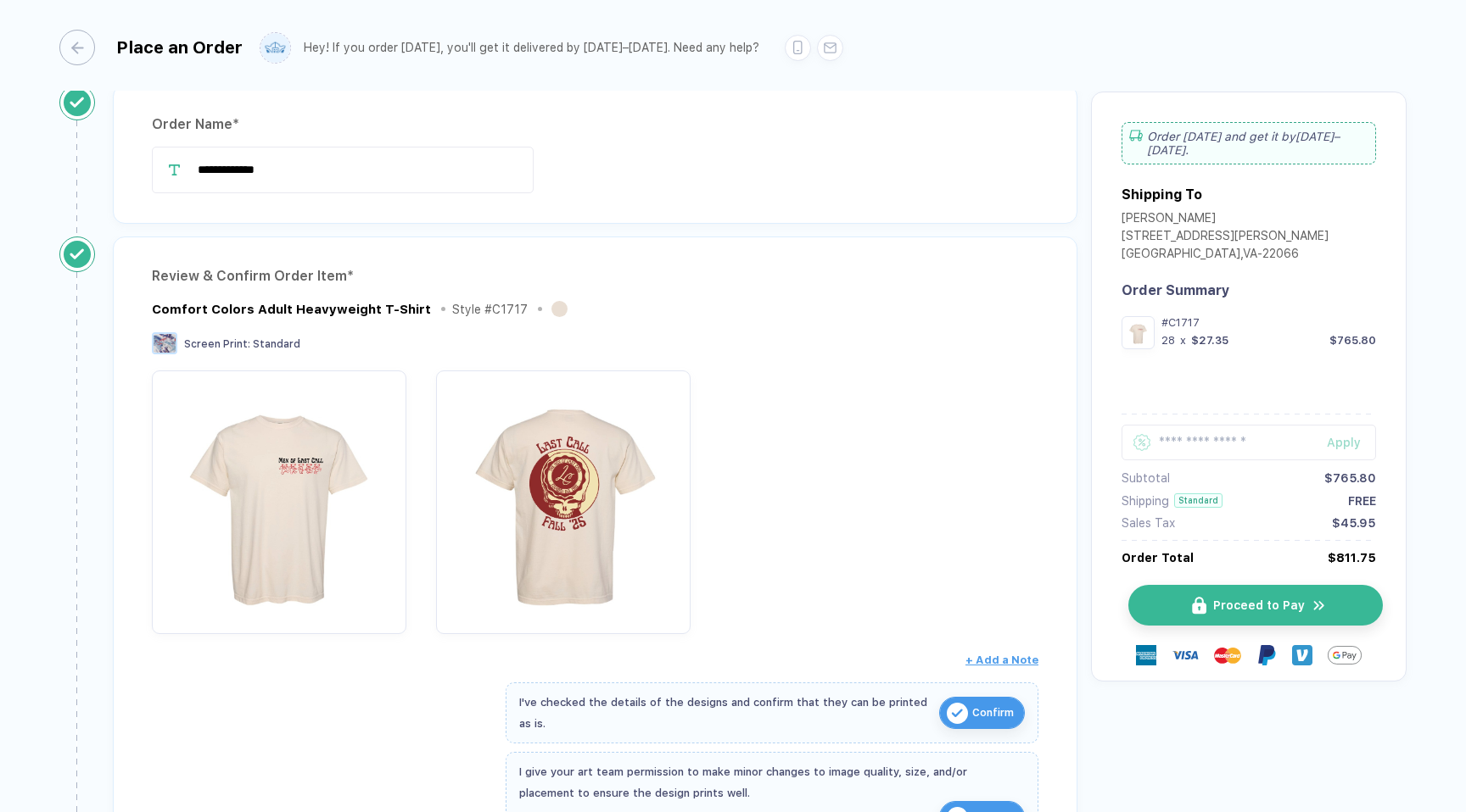
click at [1158, 601] on button "Proceed to Pay" at bounding box center [1255, 605] width 255 height 41
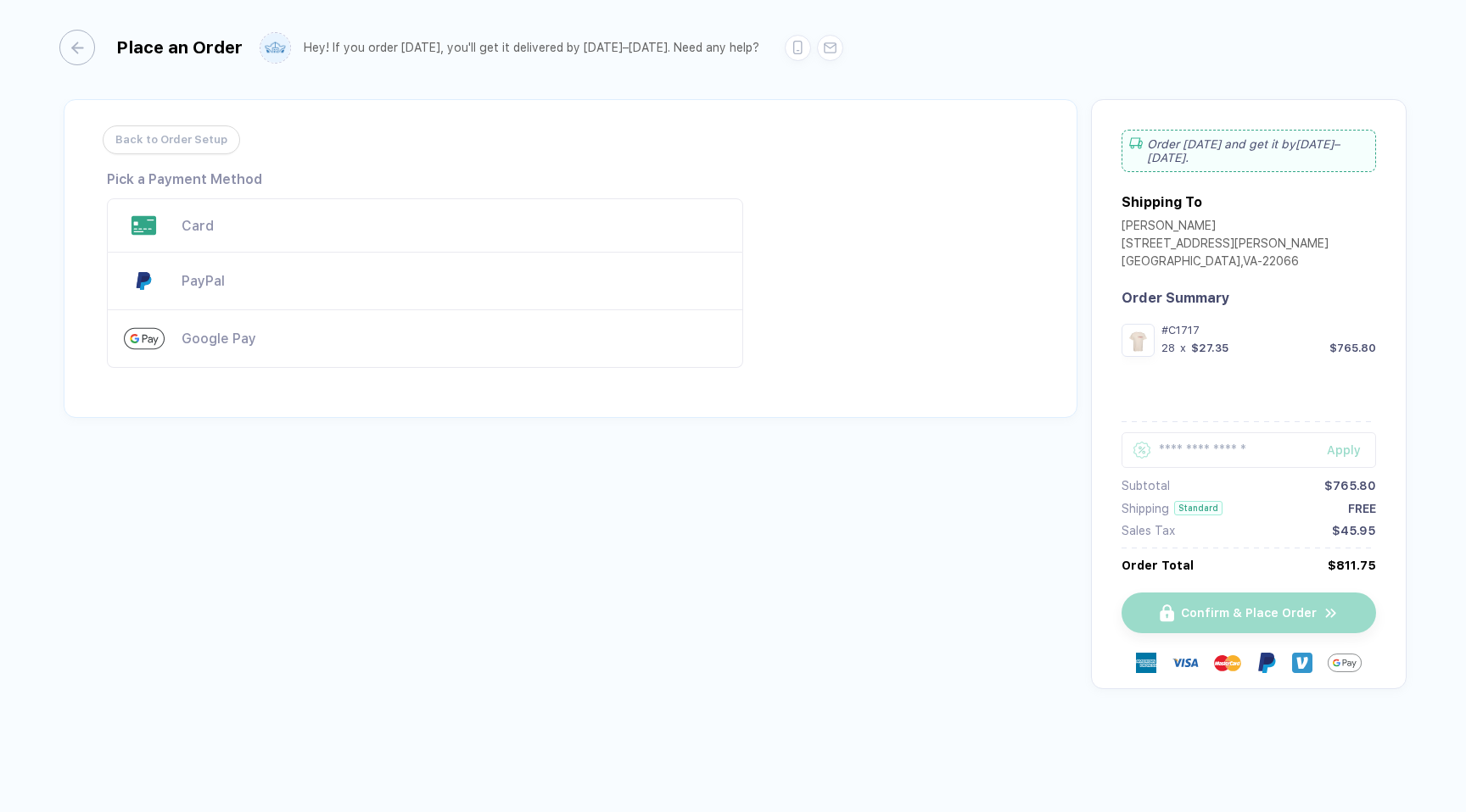
click at [436, 243] on div "Card" at bounding box center [425, 225] width 636 height 55
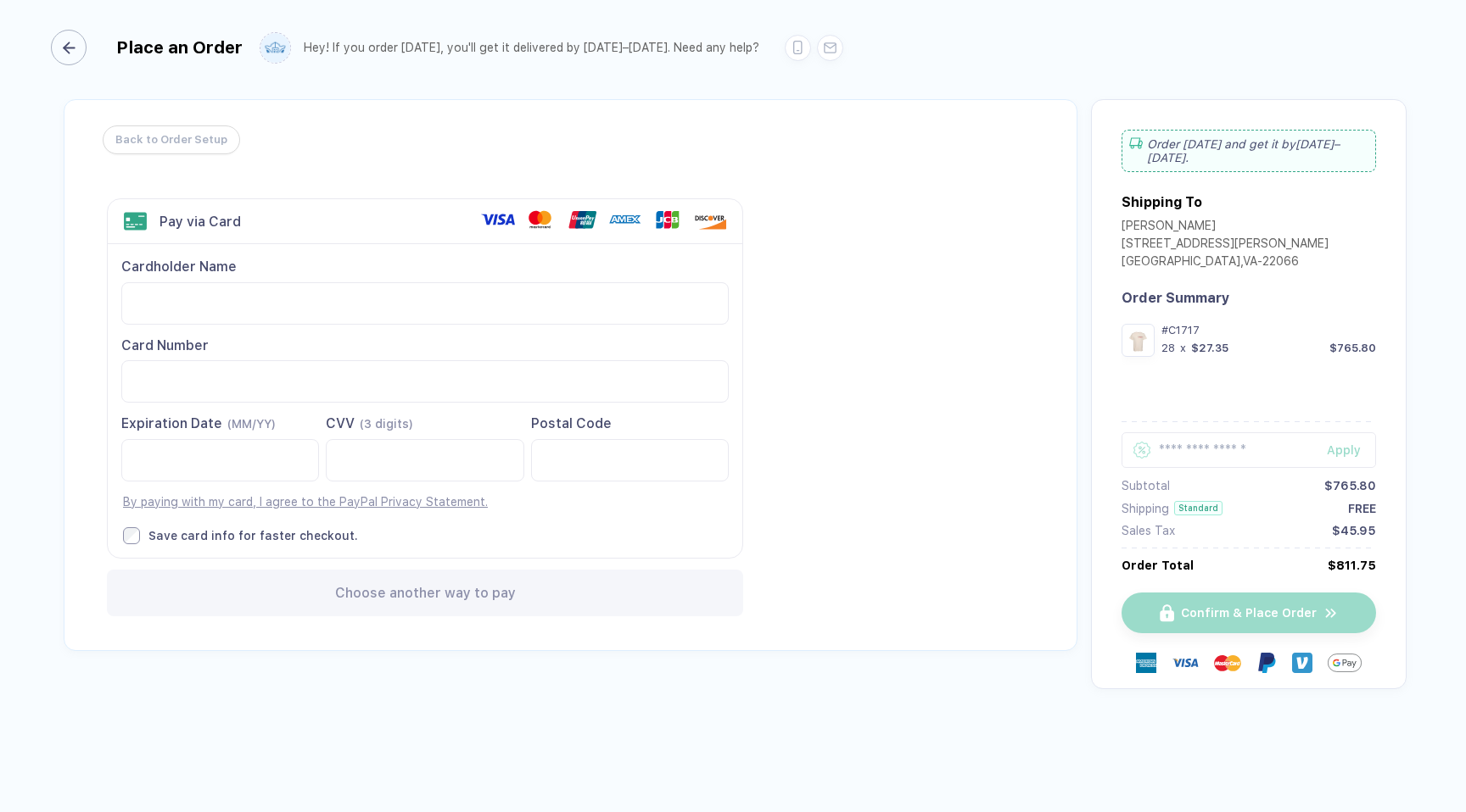
click at [91, 48] on div "Place an Order" at bounding box center [151, 48] width 183 height 36
click at [66, 56] on div "button" at bounding box center [68, 48] width 36 height 36
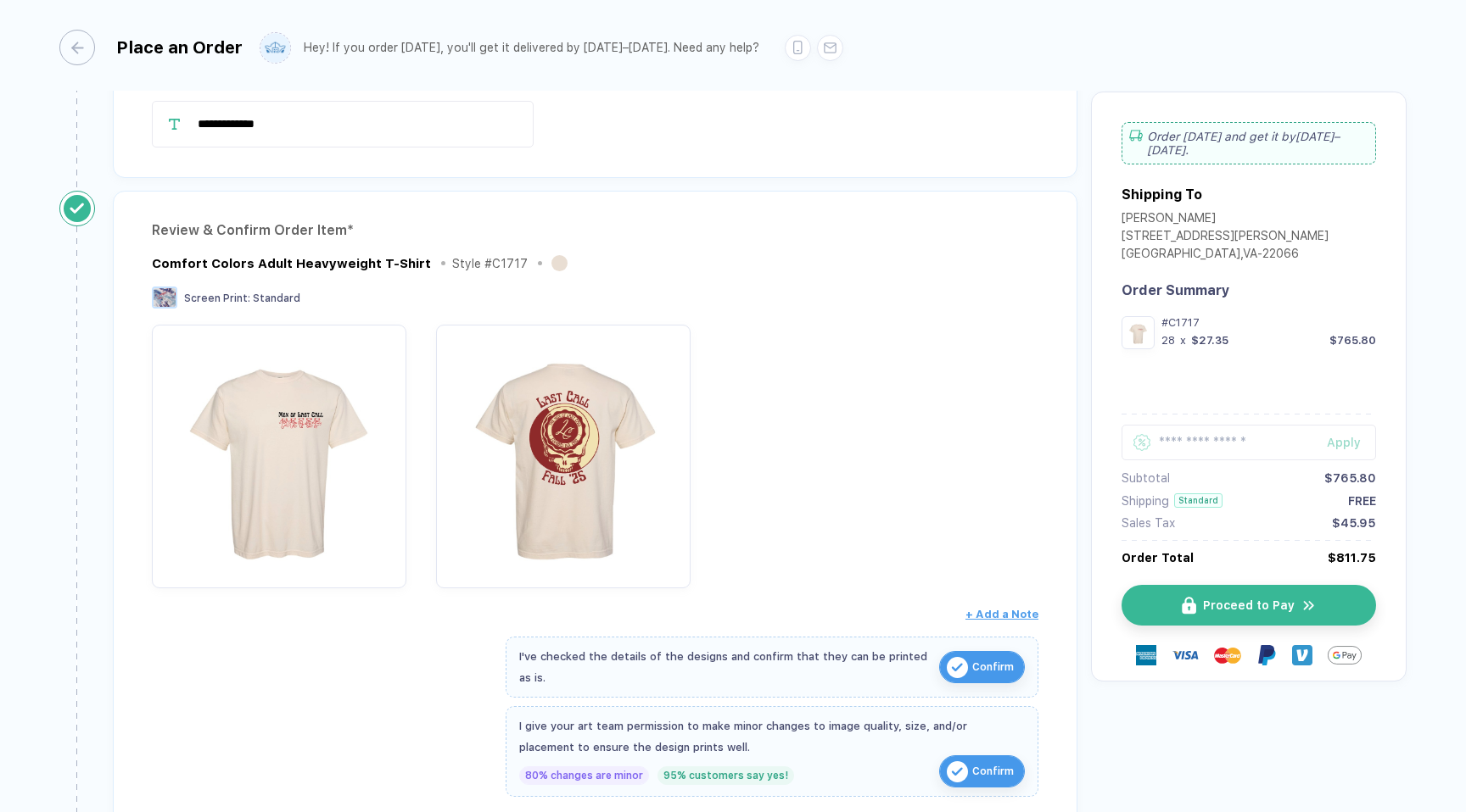
scroll to position [61, 0]
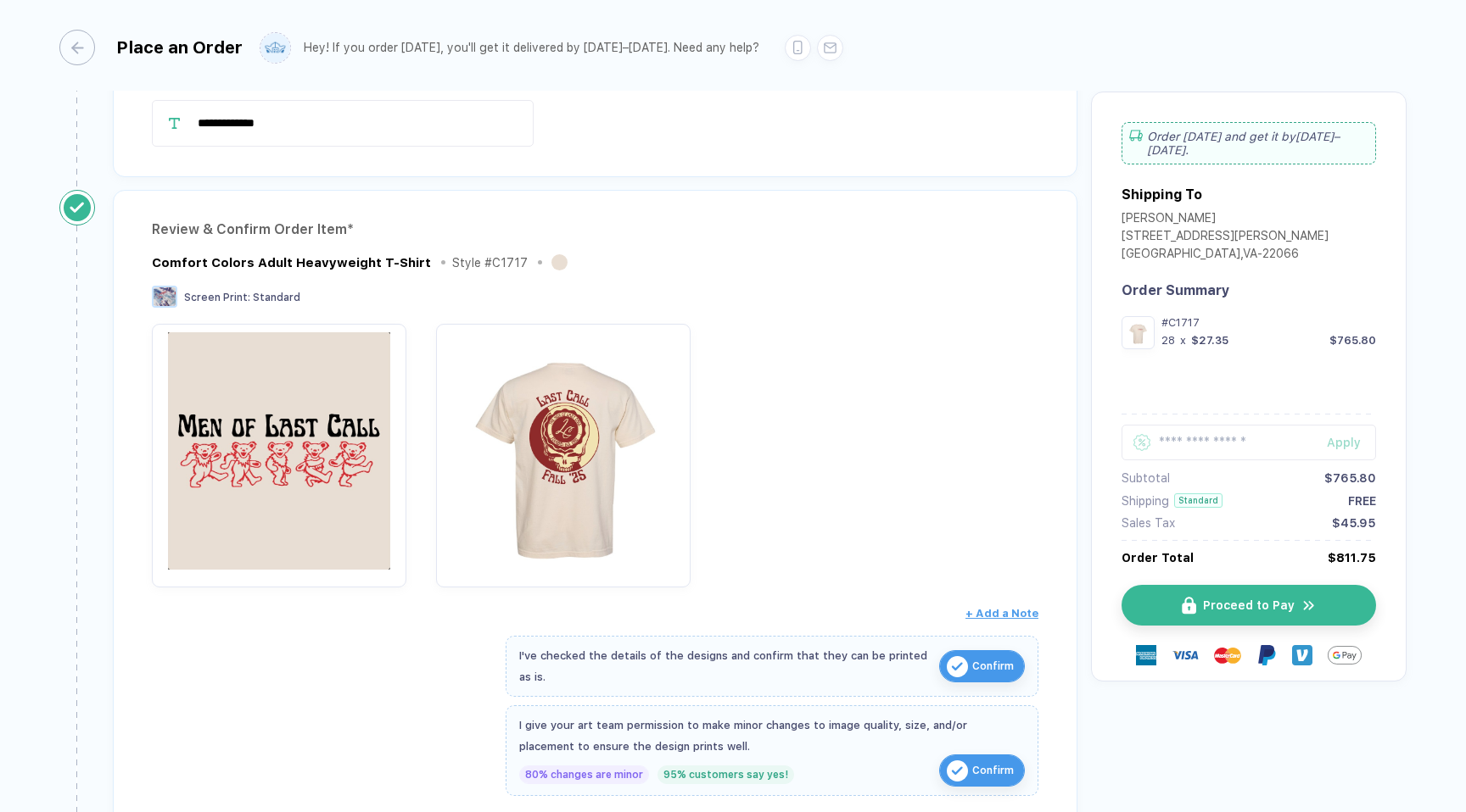
click at [337, 354] on img "button" at bounding box center [279, 450] width 237 height 237
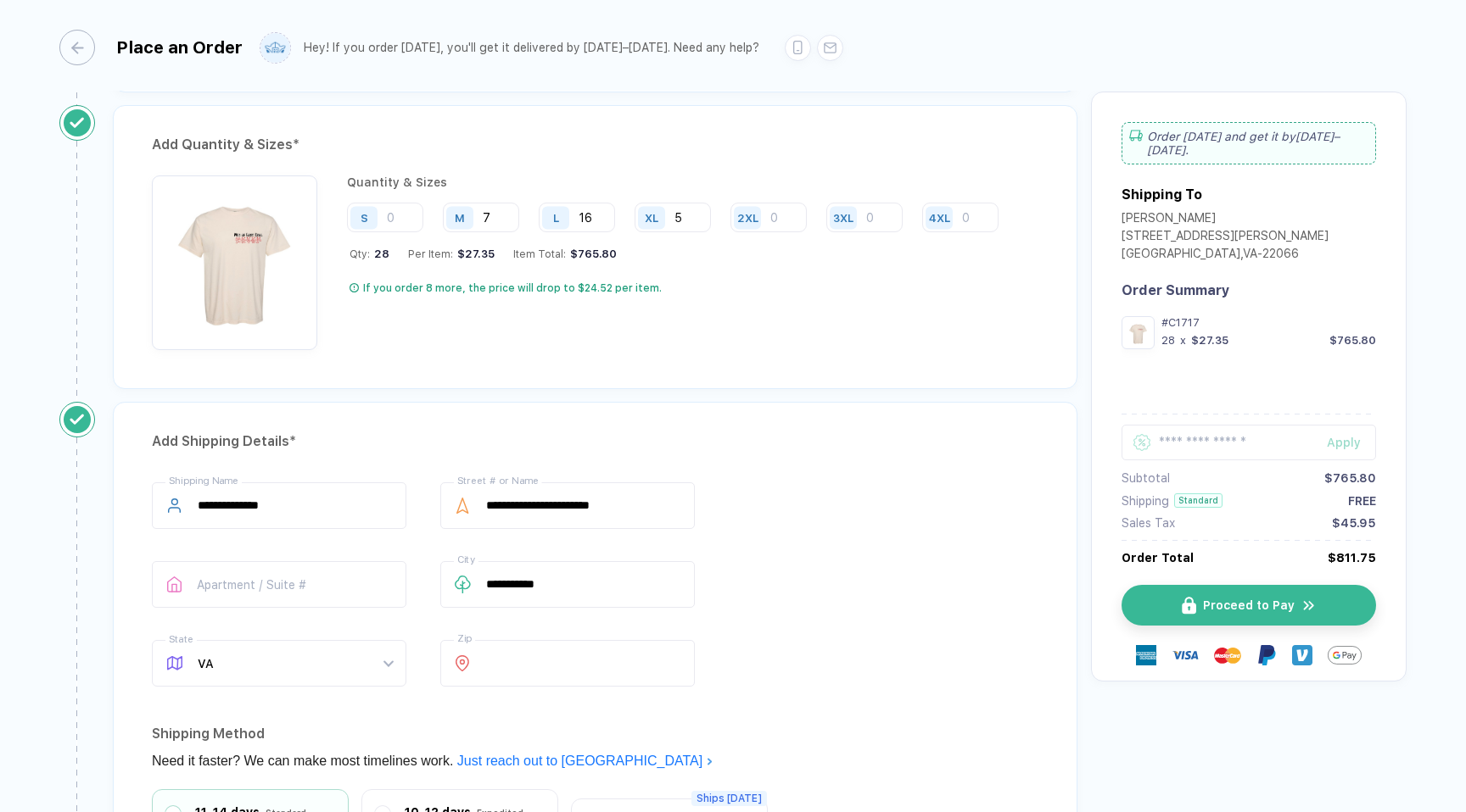
scroll to position [782, 0]
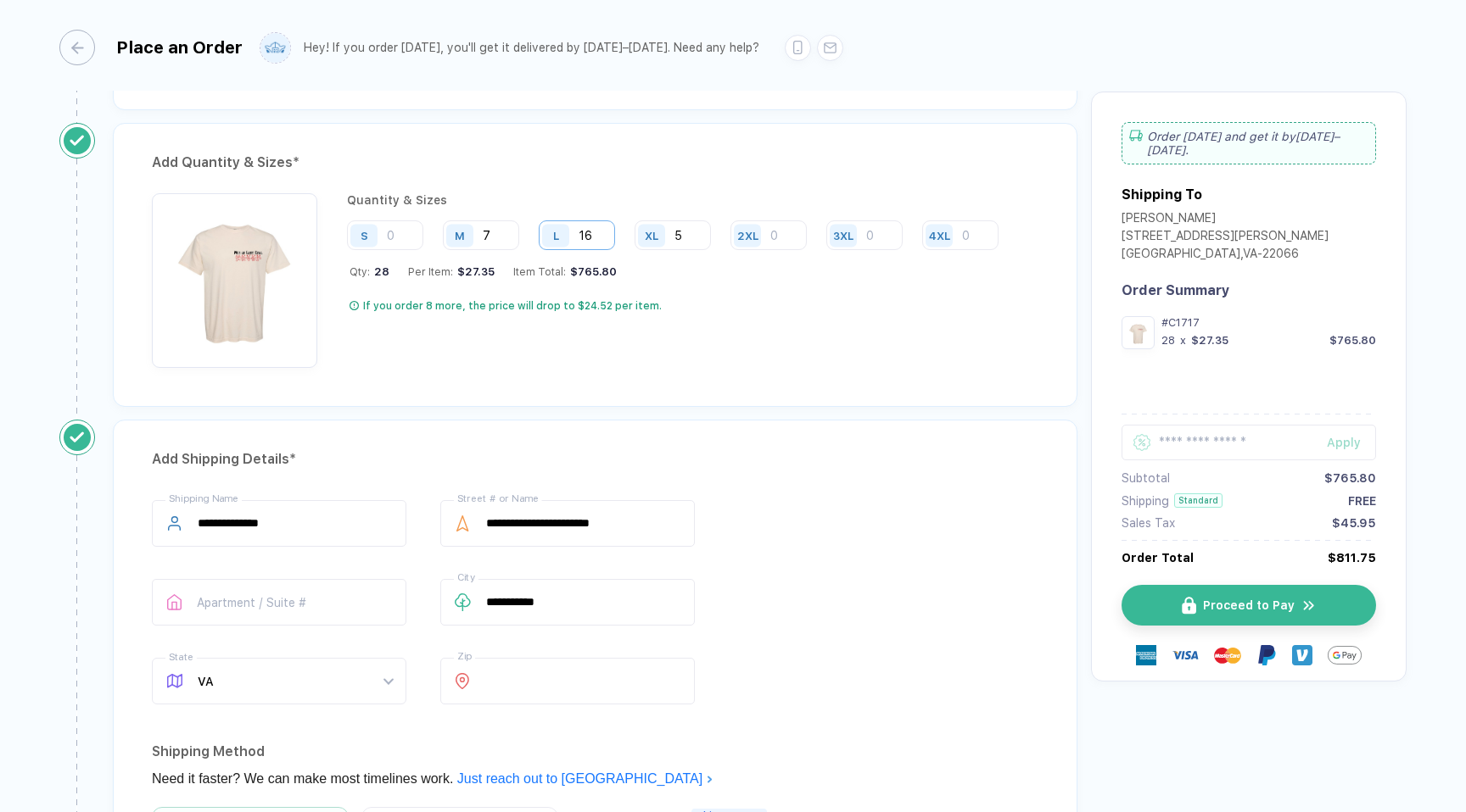
click at [593, 235] on input "16" at bounding box center [576, 235] width 76 height 30
type input "17"
click at [597, 297] on div "Quantity & Sizes S M 7 L 17 XL 5 2XL 3XL 4XL Qty: 29 Per Item: $26.40 Item Tota…" at bounding box center [679, 281] width 665 height 174
click at [1002, 513] on div "**********" at bounding box center [595, 606] width 887 height 211
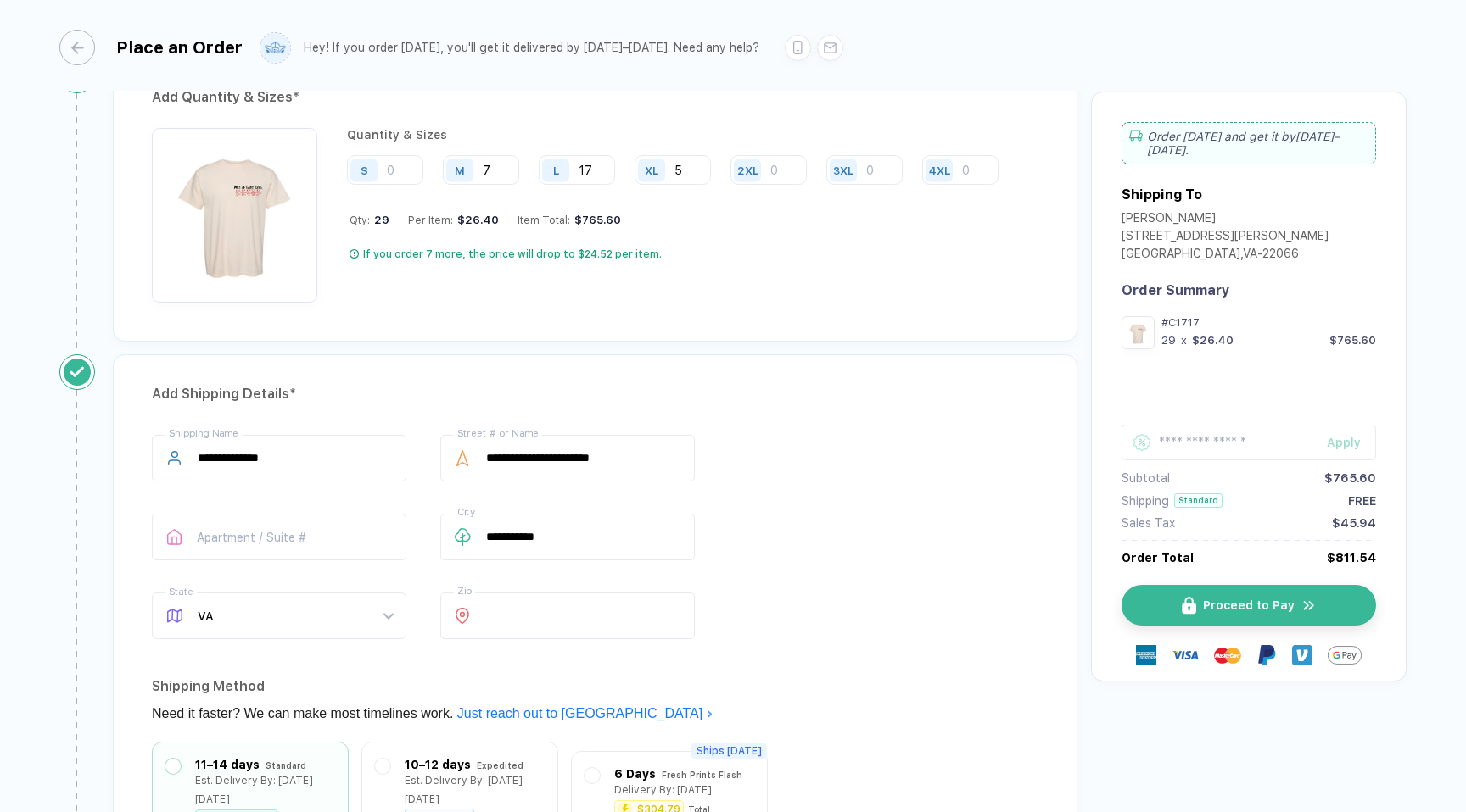
scroll to position [849, 0]
click at [1167, 591] on button "Proceed to Pay" at bounding box center [1255, 605] width 255 height 41
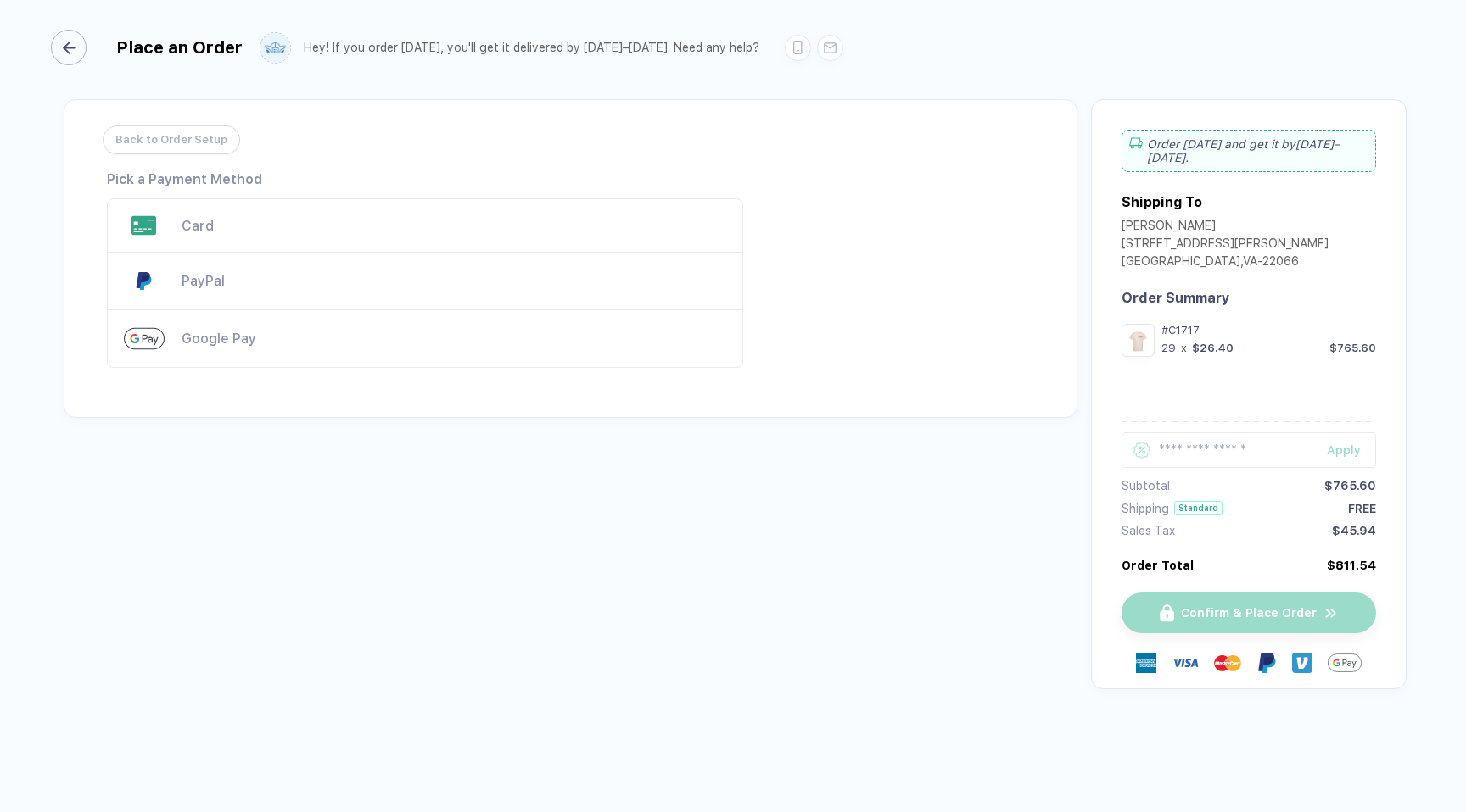
click at [76, 38] on div "button" at bounding box center [68, 48] width 36 height 36
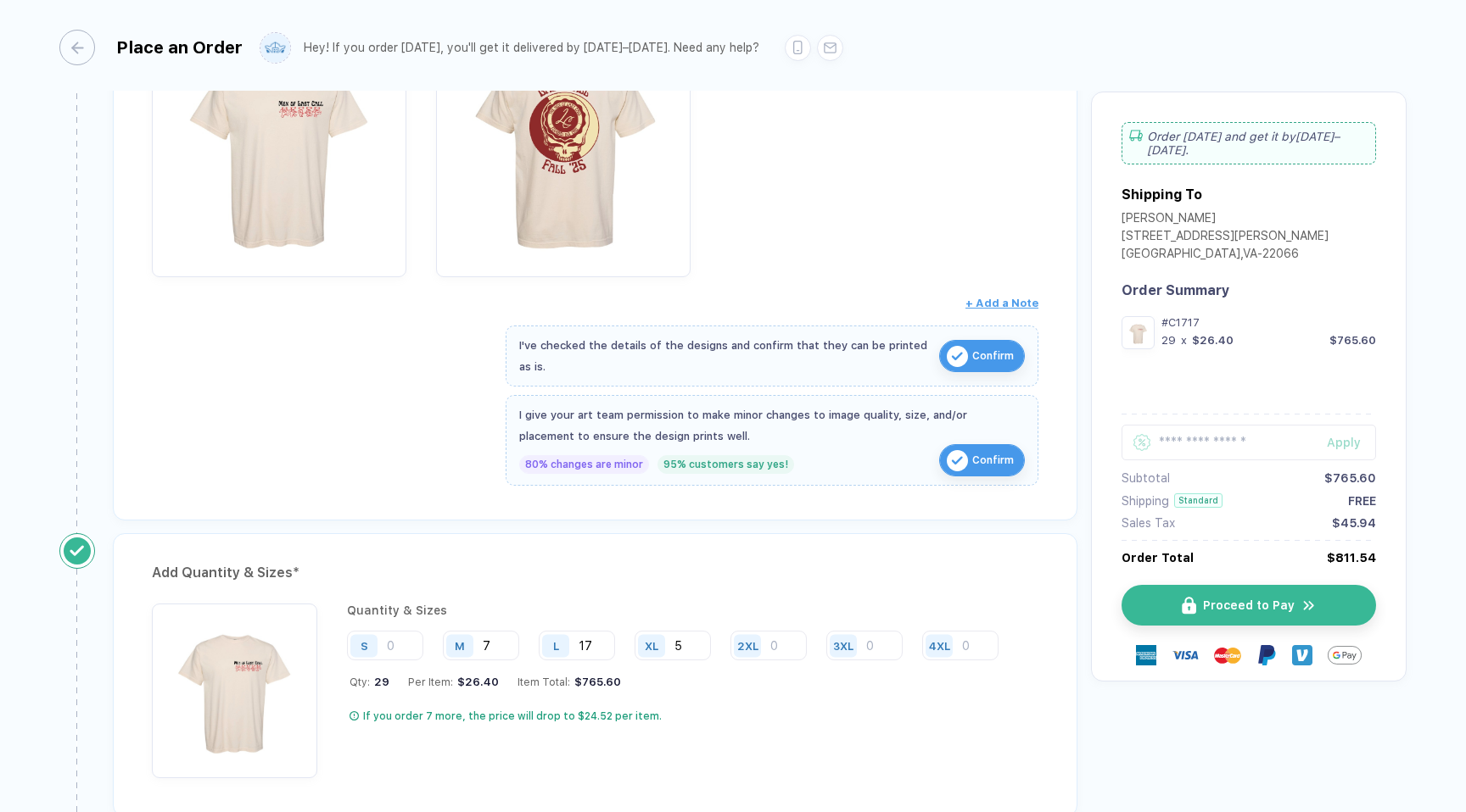
scroll to position [410, 0]
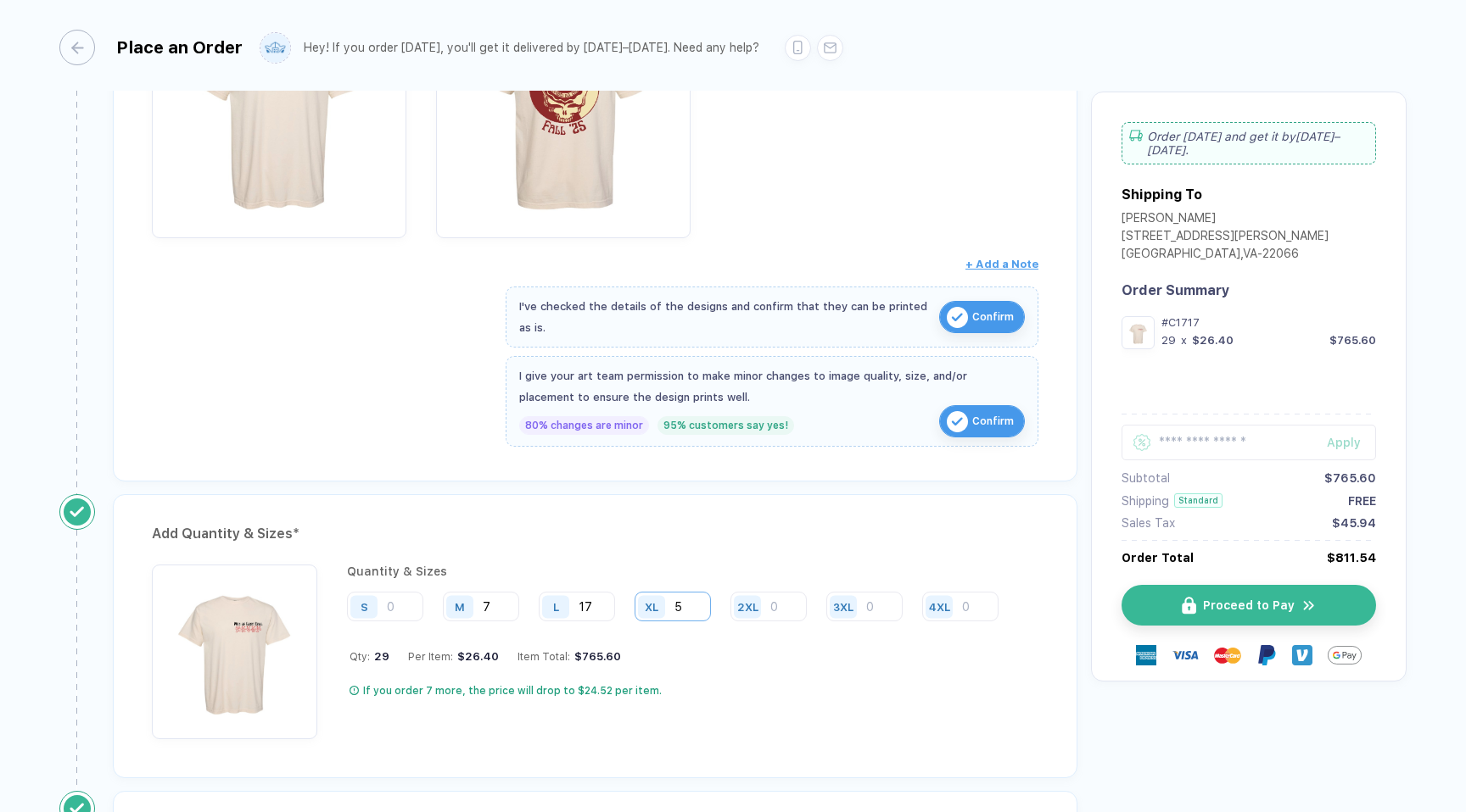
click at [689, 604] on input "5" at bounding box center [672, 607] width 76 height 30
type input "6"
click at [682, 675] on div "Quantity & Sizes S M 7 L 17 XL 6 2XL 3XL 4XL Qty: 30 Per Item: $26.22 Item Tota…" at bounding box center [679, 652] width 665 height 174
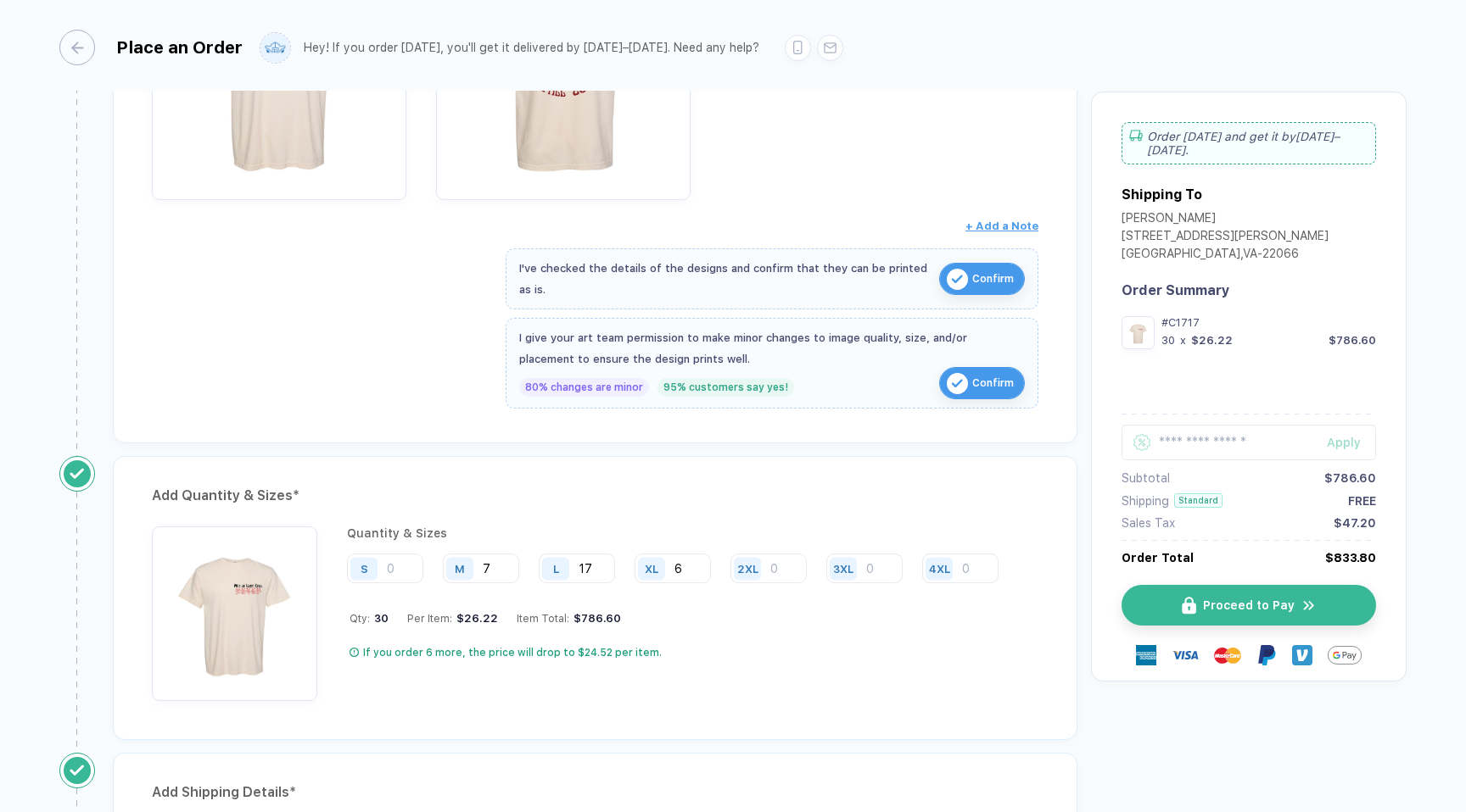
scroll to position [449, 0]
click at [597, 564] on input "17" at bounding box center [576, 568] width 76 height 30
click at [660, 643] on div "Quantity & Sizes S M 7 L 16 XL 6 2XL 3XL 4XL Qty: 29 Per Item: $26.40 Item Tota…" at bounding box center [679, 613] width 665 height 174
click at [608, 576] on input "16" at bounding box center [576, 568] width 76 height 30
type input "17"
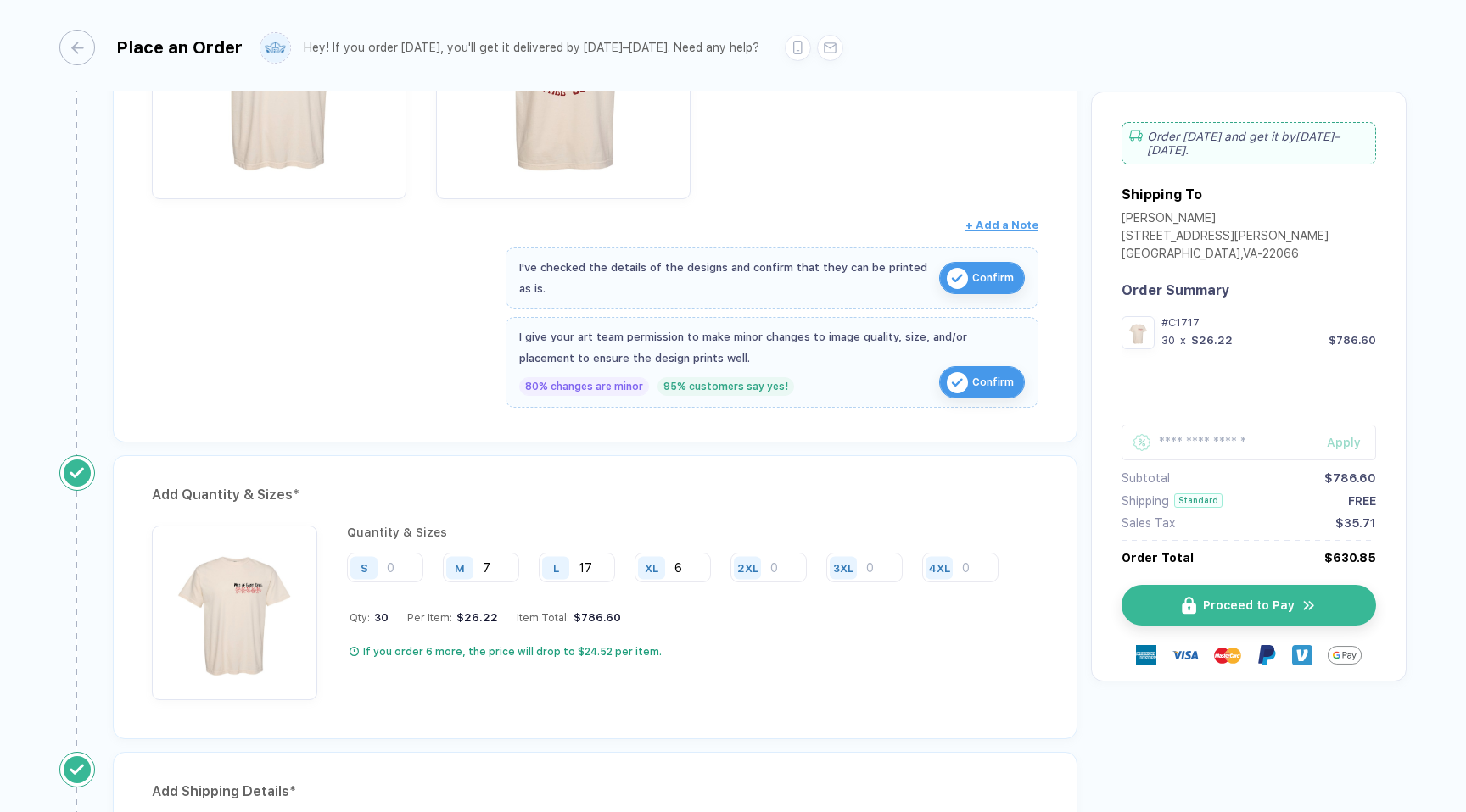
click at [657, 559] on div "XL" at bounding box center [651, 567] width 27 height 23
click at [679, 562] on input "6" at bounding box center [672, 568] width 76 height 30
type input "5"
click at [739, 622] on div "Qty: 29 Per Item: $26.40 Item Total: $765.60" at bounding box center [679, 618] width 662 height 13
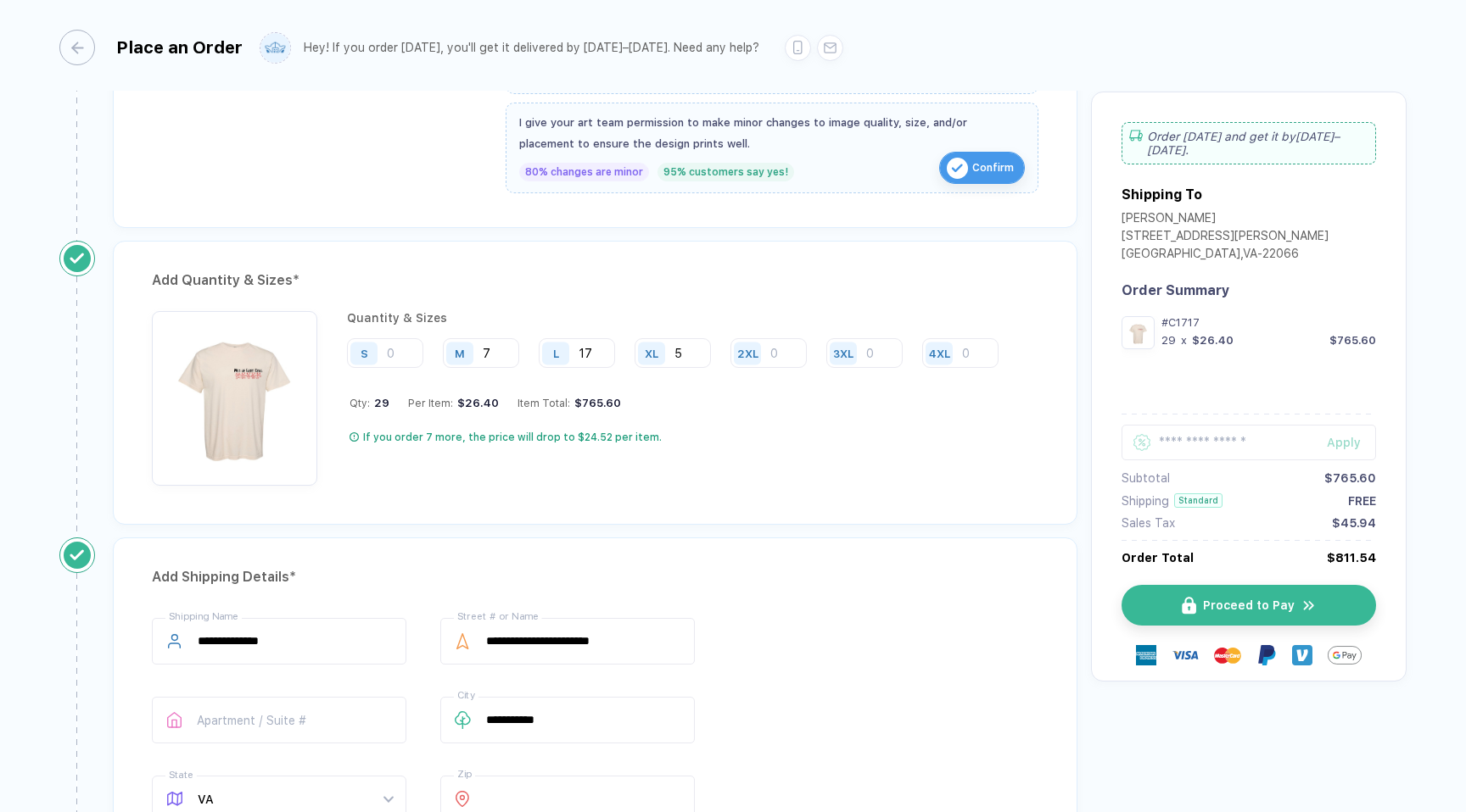
scroll to position [670, 0]
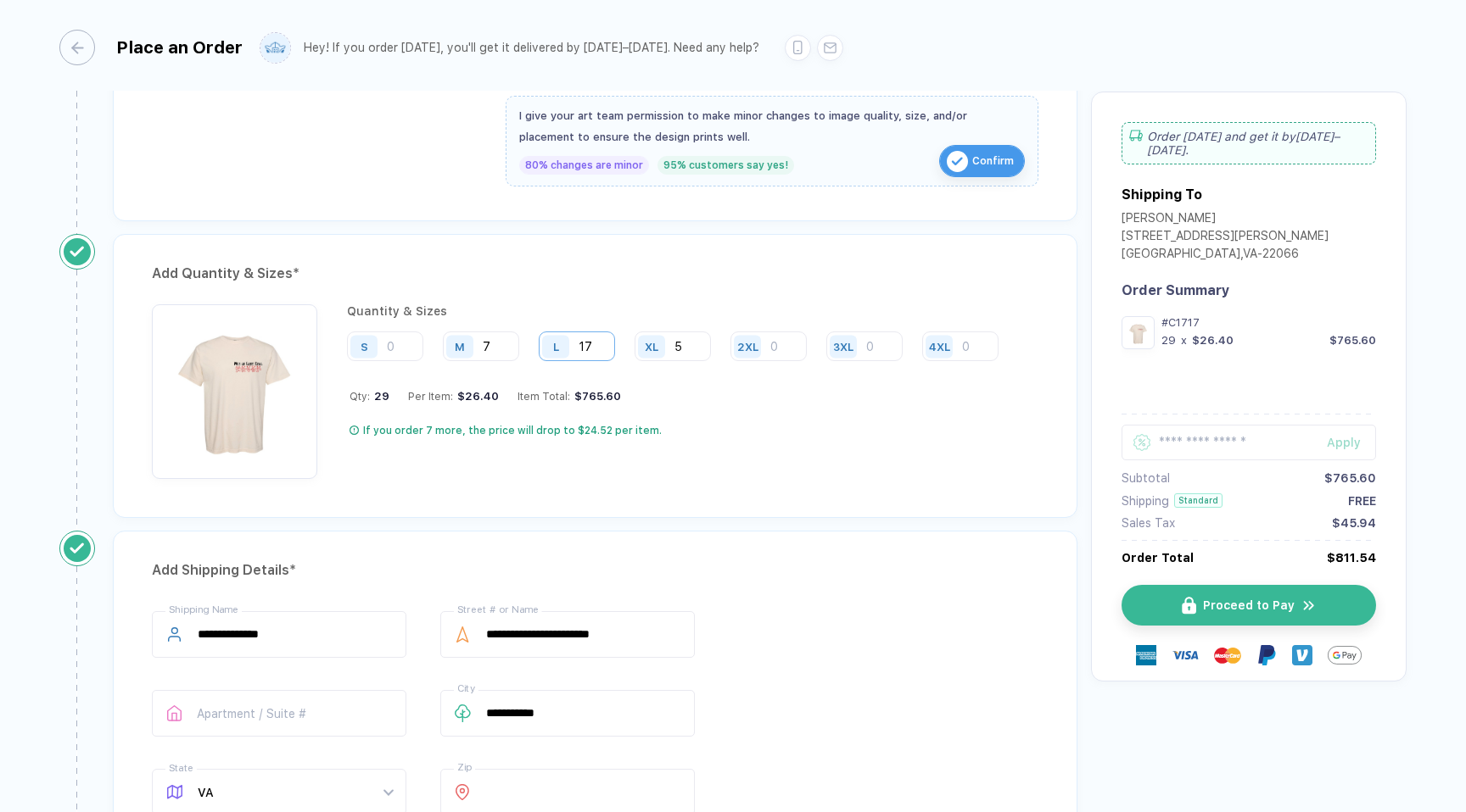
click at [591, 341] on input "17" at bounding box center [576, 346] width 76 height 30
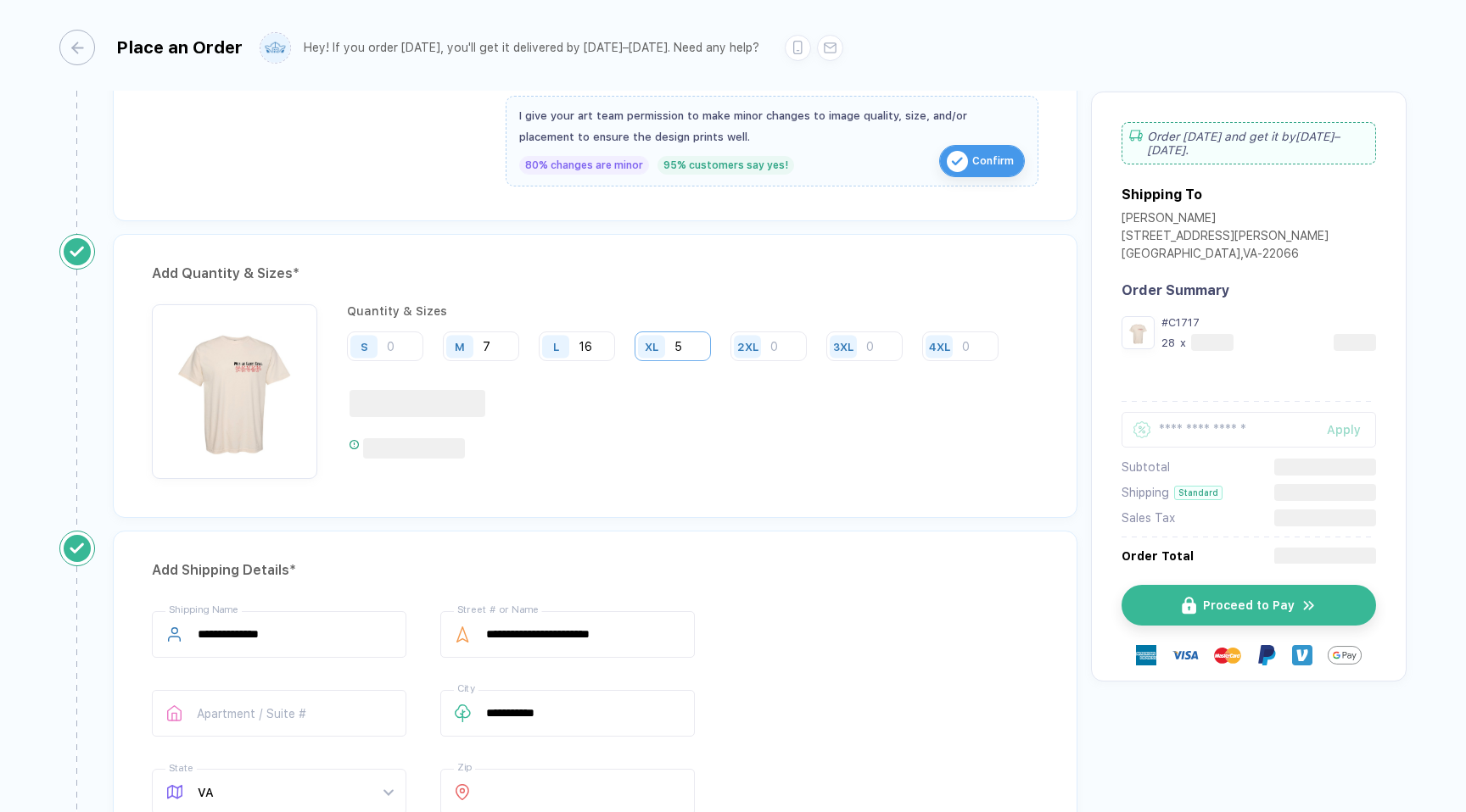
type input "16"
click at [687, 345] on input "5" at bounding box center [672, 346] width 76 height 30
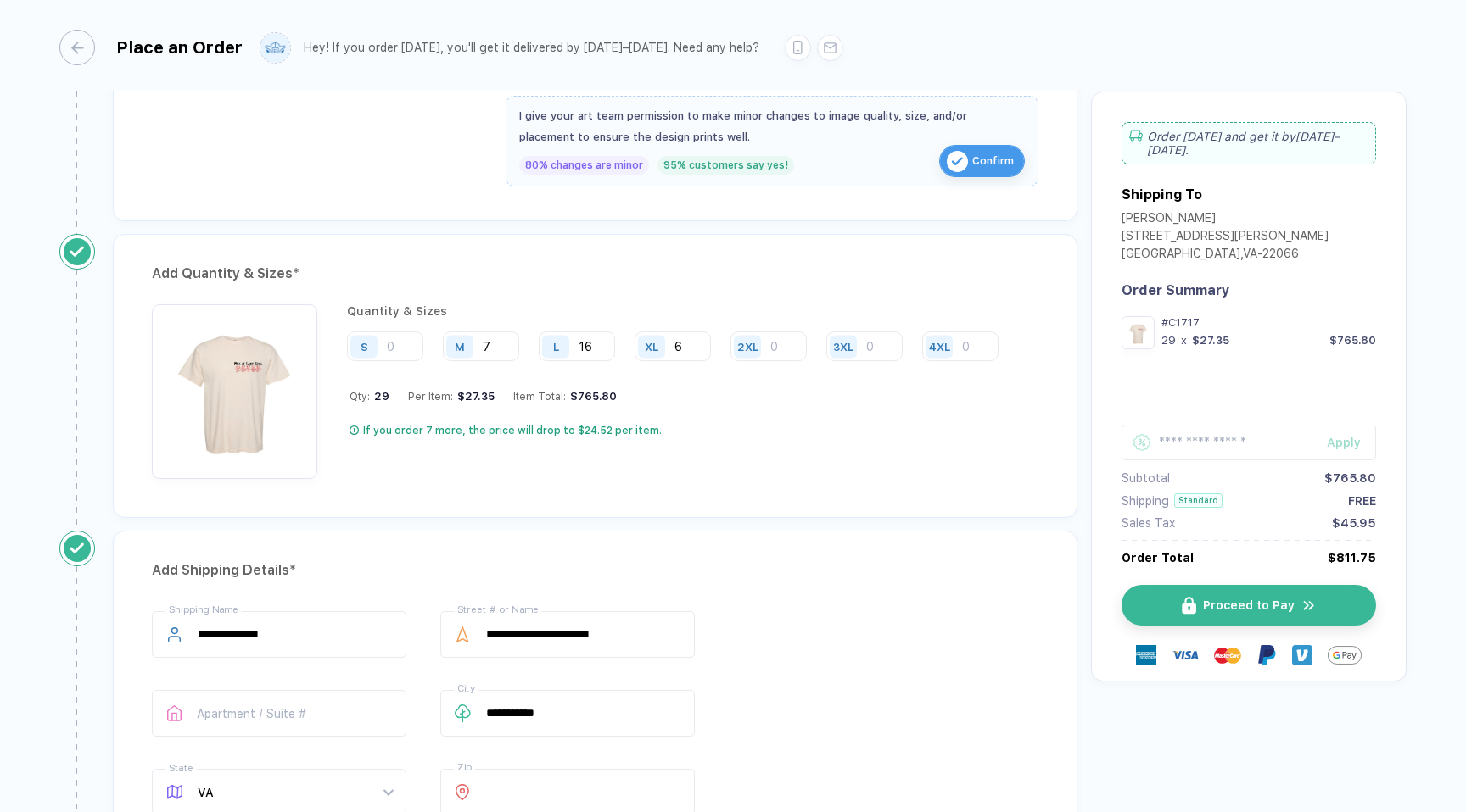
type input "6"
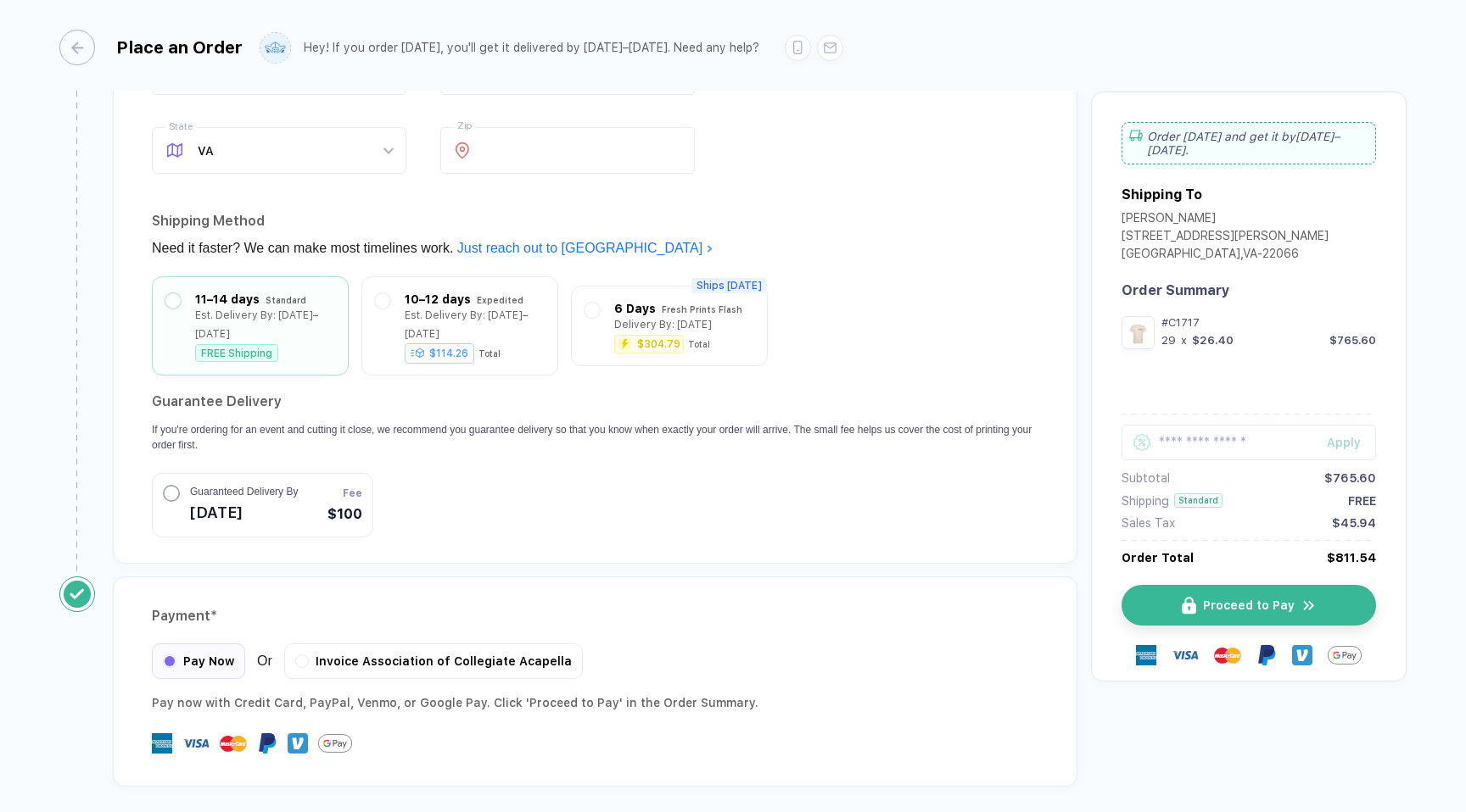
scroll to position [1370, 0]
